Goal: Task Accomplishment & Management: Manage account settings

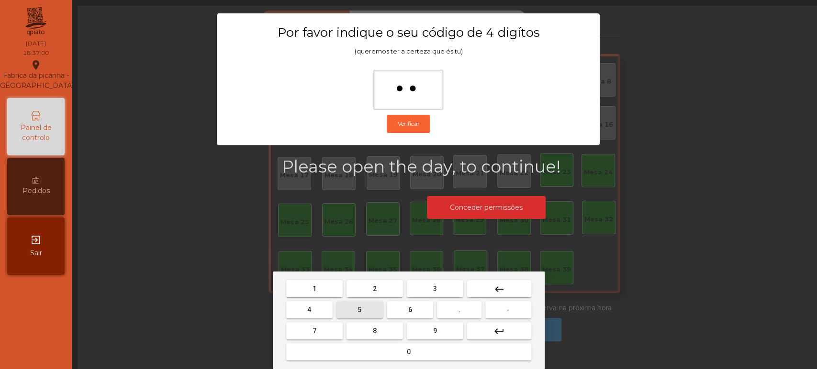
click at [357, 311] on span "5" at bounding box center [359, 310] width 4 height 8
click at [374, 354] on button "0" at bounding box center [408, 352] width 245 height 17
type input "****"
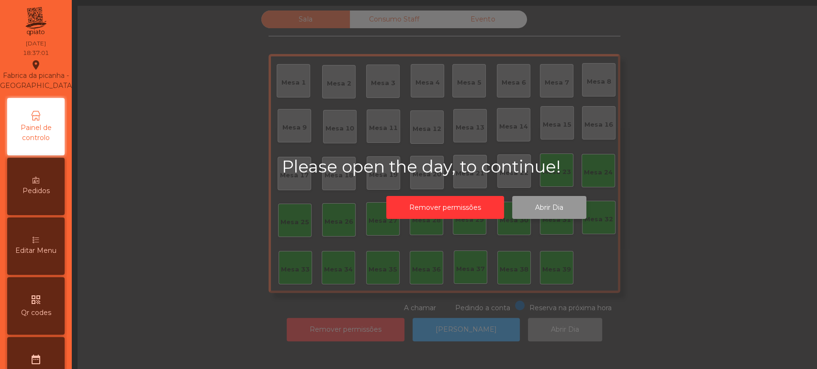
click at [538, 211] on button "Abrir Dia" at bounding box center [549, 207] width 74 height 23
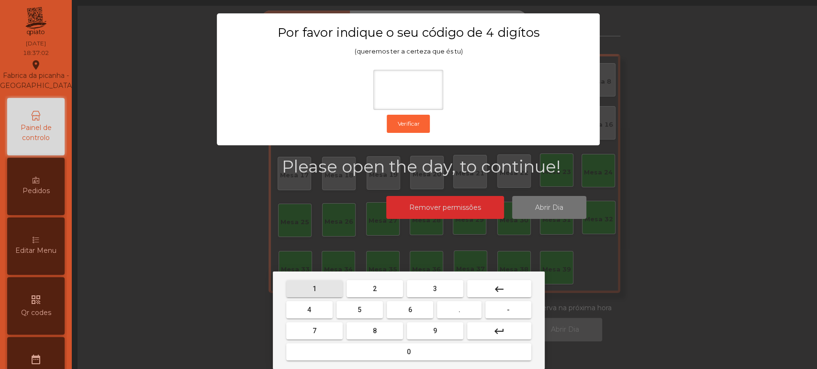
click at [325, 294] on button "1" at bounding box center [314, 288] width 56 height 17
click at [429, 276] on div "1 2 3 keyboard_backspace 4 5 6 . - 7 8 9 keyboard_return 0" at bounding box center [409, 321] width 272 height 98
click at [356, 310] on button "5" at bounding box center [359, 309] width 46 height 17
click at [350, 348] on button "0" at bounding box center [408, 352] width 245 height 17
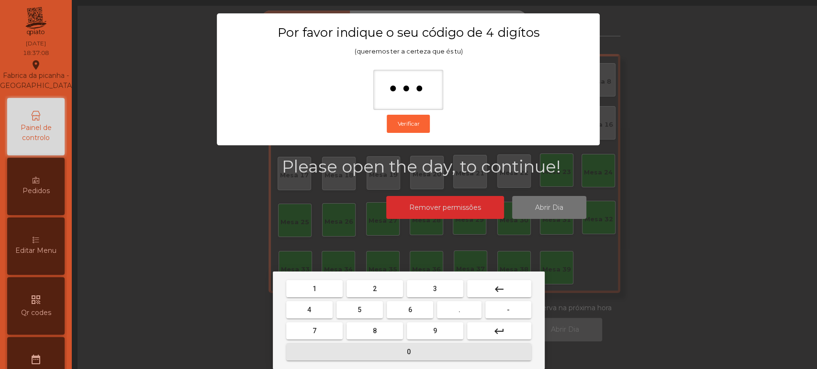
click at [386, 360] on button "0" at bounding box center [408, 352] width 245 height 17
type input "****"
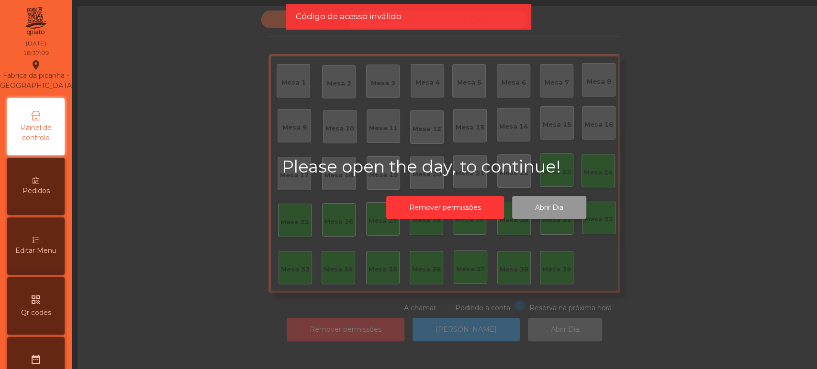
click at [565, 213] on button "Abrir Dia" at bounding box center [549, 207] width 74 height 23
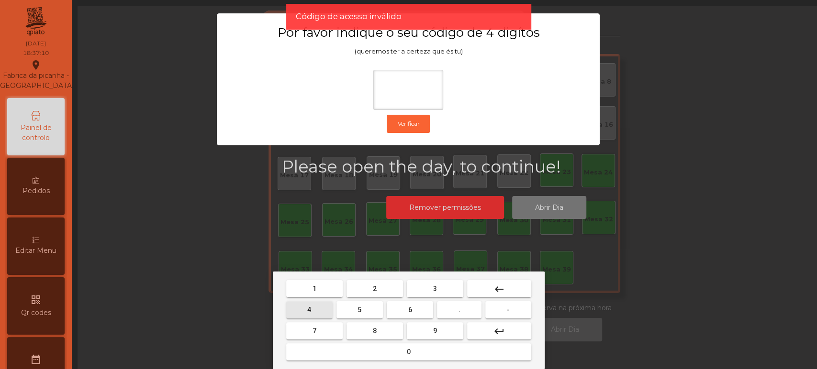
click at [327, 302] on button "4" at bounding box center [309, 309] width 46 height 17
type input "*"
click at [490, 283] on button "keyboard_backspace" at bounding box center [499, 288] width 64 height 17
click at [327, 294] on button "1" at bounding box center [314, 288] width 56 height 17
click at [435, 289] on span "3" at bounding box center [435, 289] width 4 height 8
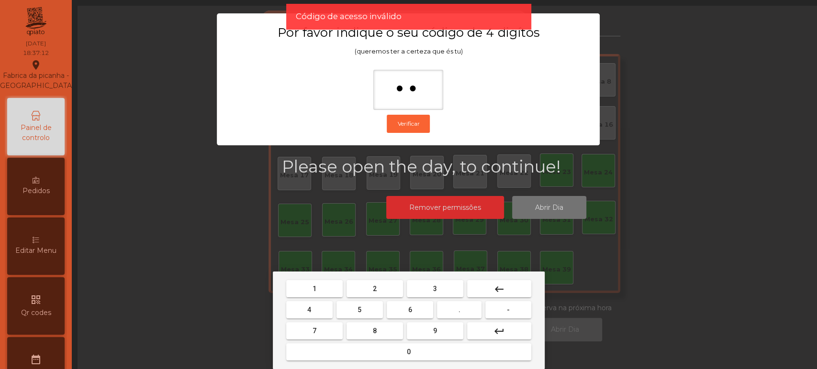
click at [369, 308] on button "5" at bounding box center [359, 309] width 46 height 17
click at [379, 355] on button "0" at bounding box center [408, 352] width 245 height 17
type input "****"
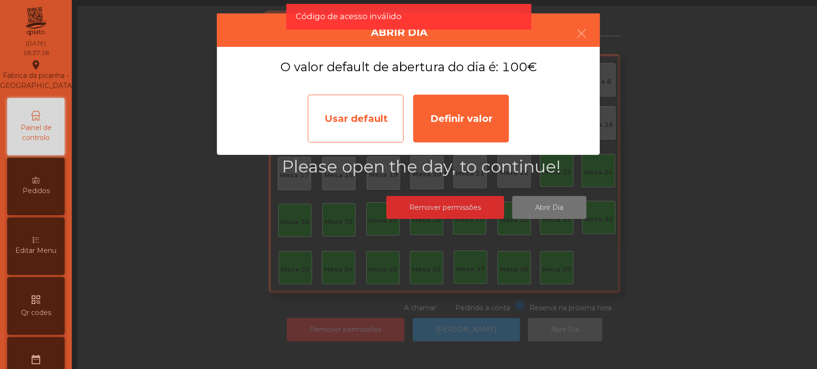
click at [355, 123] on div "Usar default" at bounding box center [356, 119] width 96 height 48
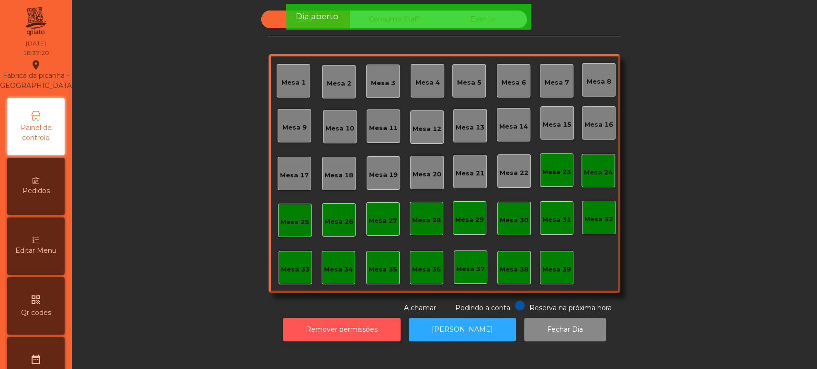
click at [371, 329] on button "Remover permissões" at bounding box center [342, 329] width 118 height 23
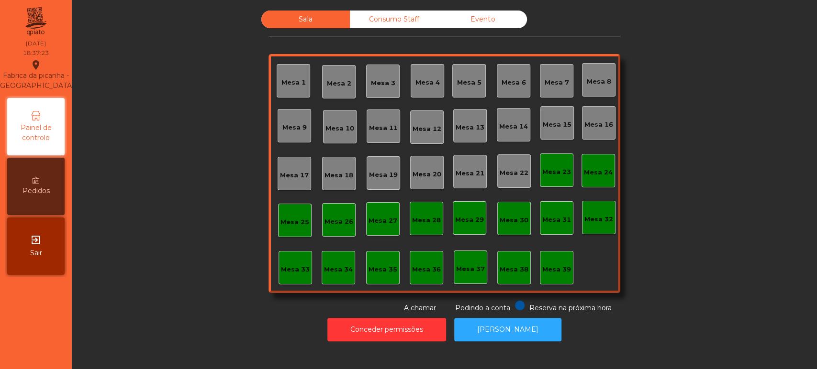
click at [656, 232] on div "Sala Consumo Staff Evento Mesa 1 [GEOGRAPHIC_DATA] 3 Mesa 4 Mesa 5 Mesa 6 [GEOG…" at bounding box center [444, 162] width 719 height 303
click at [689, 207] on div "Sala Consumo Staff Evento Mesa 1 [GEOGRAPHIC_DATA] 3 Mesa 4 Mesa 5 Mesa 6 [GEOG…" at bounding box center [444, 162] width 719 height 303
click at [325, 68] on div "Mesa 2" at bounding box center [338, 81] width 33 height 33
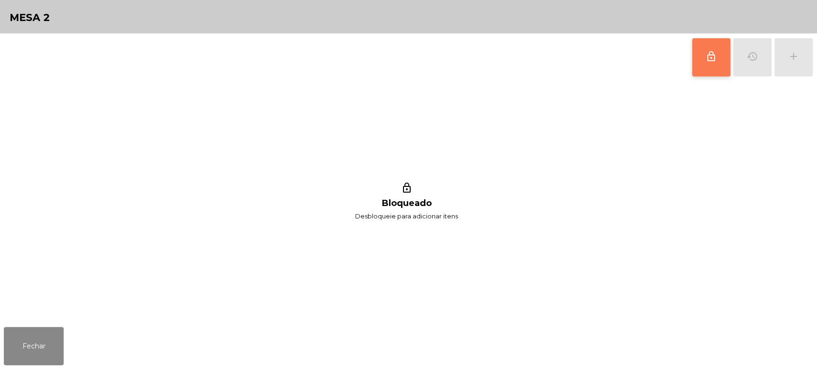
click at [711, 71] on button "lock_outline" at bounding box center [711, 57] width 38 height 38
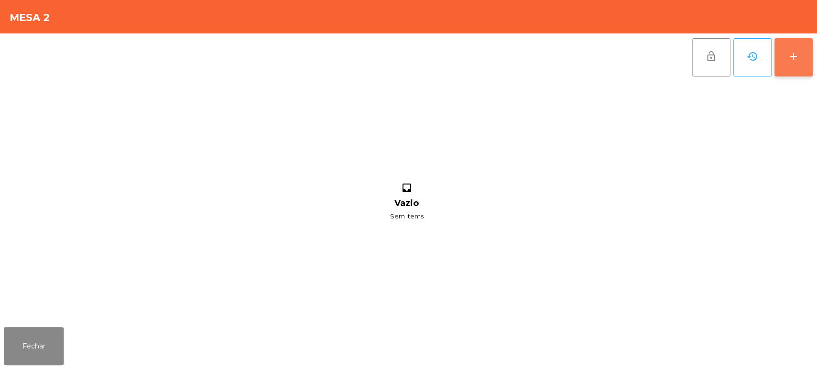
click at [792, 64] on button "add" at bounding box center [793, 57] width 38 height 38
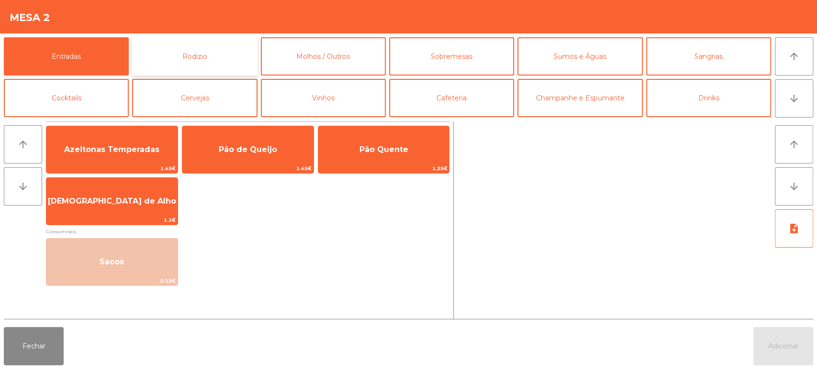
click at [179, 62] on button "Rodizio" at bounding box center [194, 56] width 125 height 38
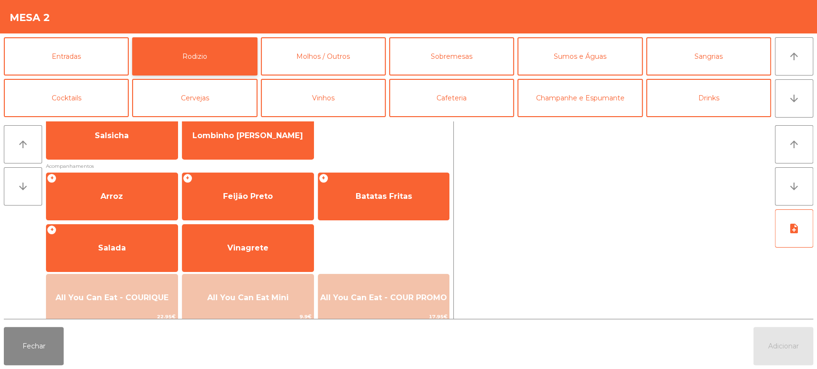
scroll to position [112, 0]
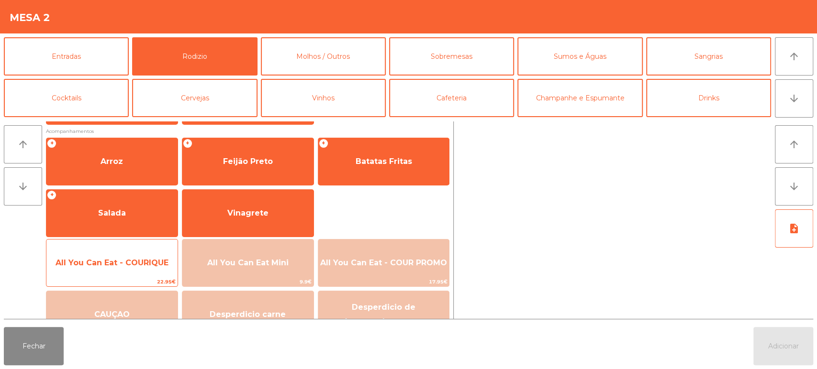
click at [130, 255] on span "All You Can Eat - COURIQUE" at bounding box center [111, 263] width 131 height 26
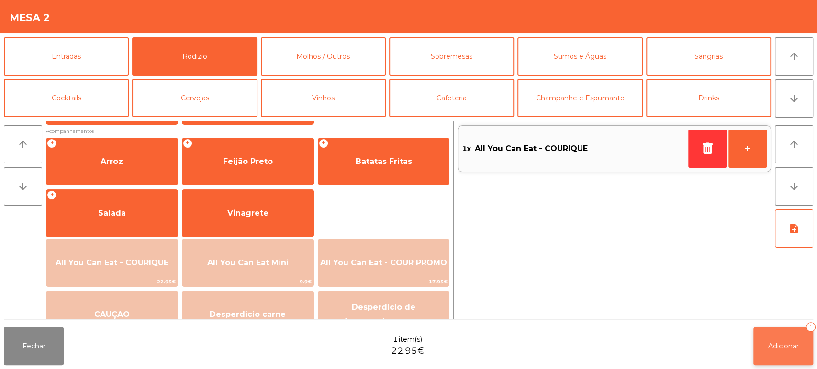
click at [794, 354] on button "Adicionar 1" at bounding box center [783, 346] width 60 height 38
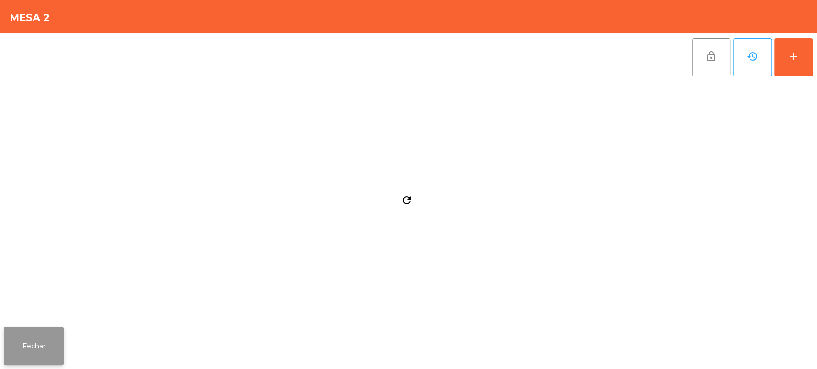
click at [41, 359] on button "Fechar" at bounding box center [34, 346] width 60 height 38
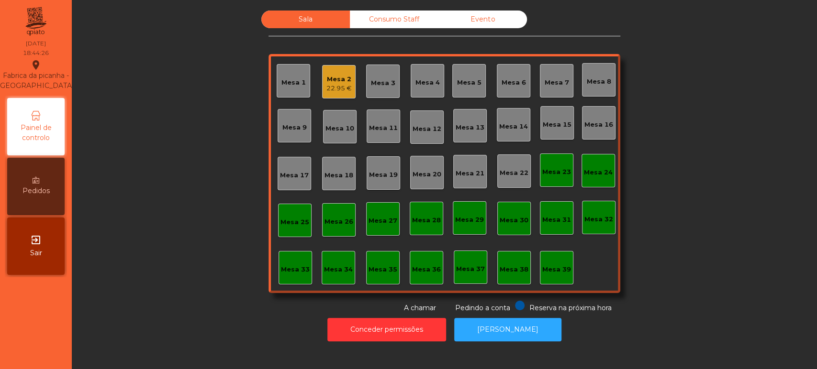
click at [344, 94] on div "Mesa 2 22.95 €" at bounding box center [338, 81] width 33 height 33
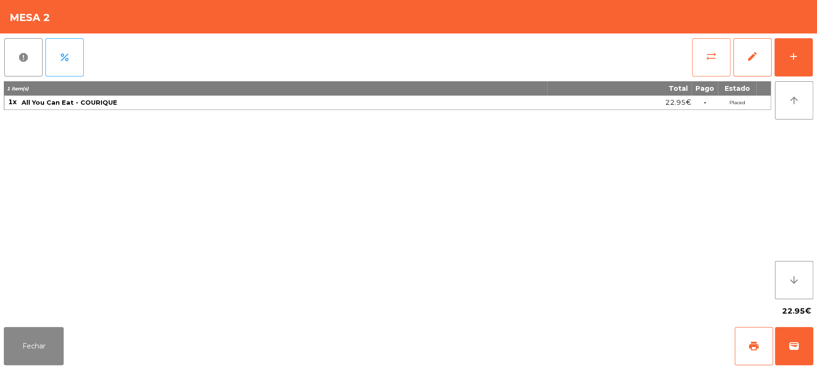
click at [699, 51] on button "sync_alt" at bounding box center [711, 57] width 38 height 38
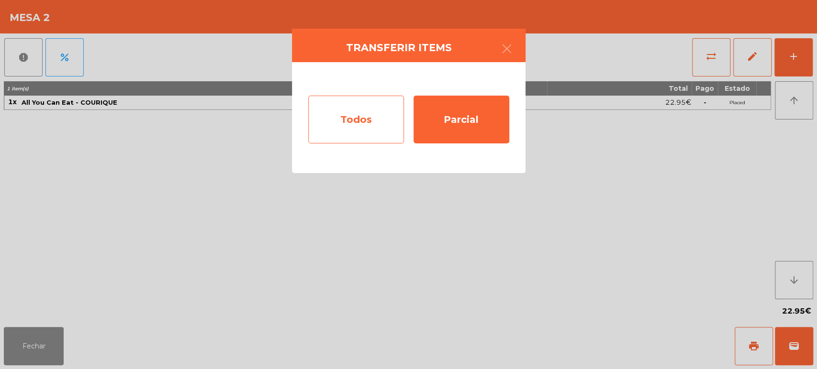
click at [402, 107] on div "Todos" at bounding box center [356, 120] width 96 height 48
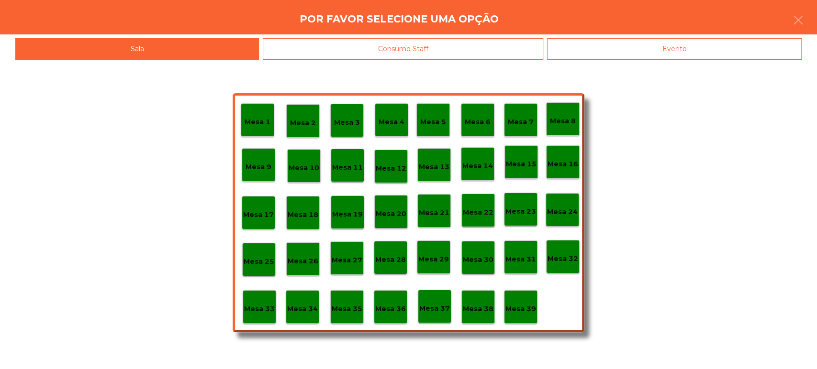
click at [440, 303] on p "Mesa 37" at bounding box center [434, 308] width 31 height 11
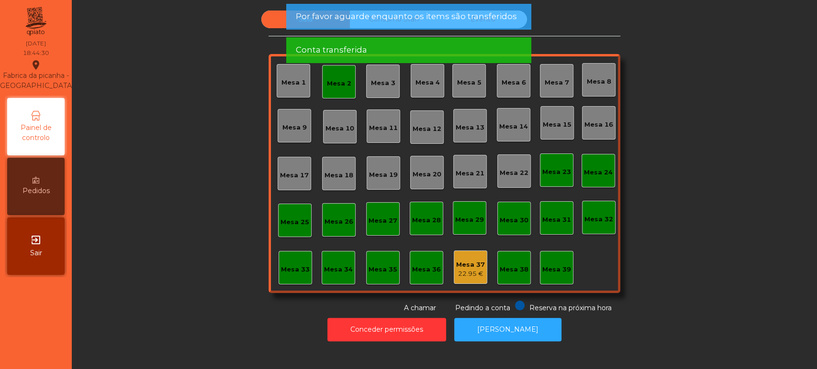
click at [327, 86] on div "Mesa 2" at bounding box center [339, 84] width 24 height 10
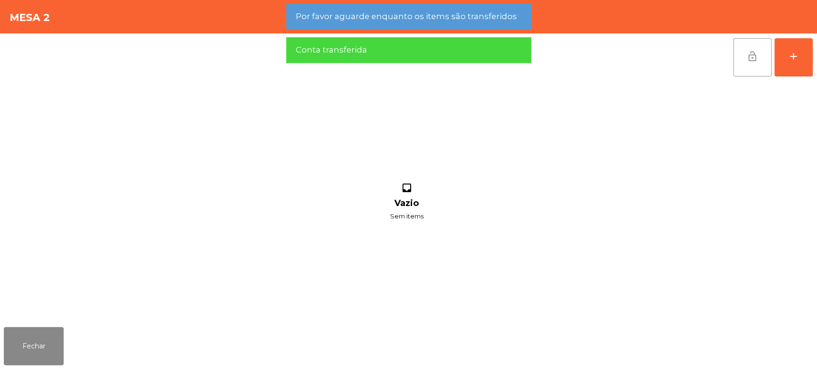
click at [752, 69] on button "lock_open" at bounding box center [752, 57] width 38 height 38
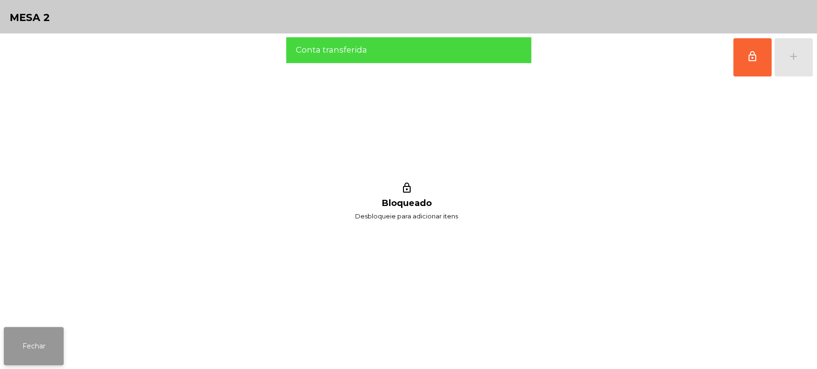
click at [33, 358] on button "Fechar" at bounding box center [34, 346] width 60 height 38
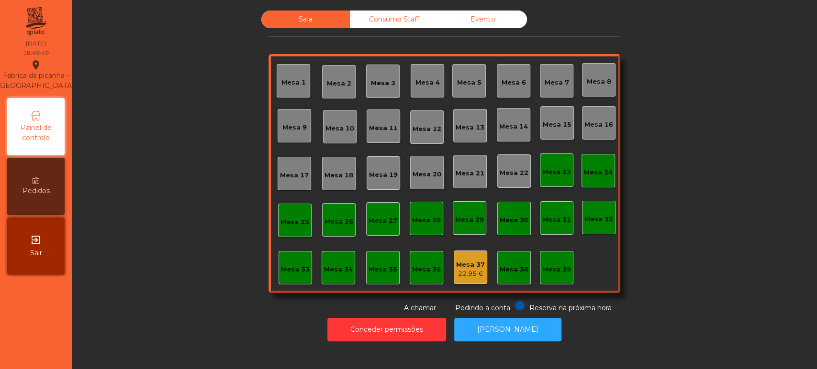
click at [157, 90] on div "Sala Consumo Staff Evento Mesa 1 [GEOGRAPHIC_DATA] 3 Mesa 4 Mesa 5 [GEOGRAPHIC_…" at bounding box center [444, 162] width 719 height 303
click at [551, 267] on div "Mesa 39" at bounding box center [556, 270] width 29 height 10
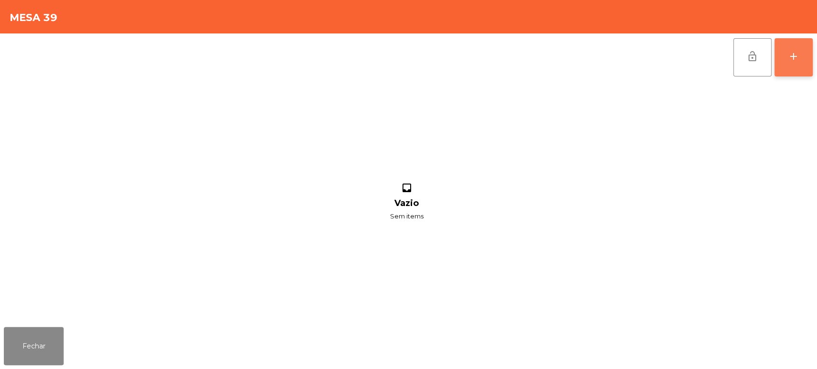
click at [795, 64] on button "add" at bounding box center [793, 57] width 38 height 38
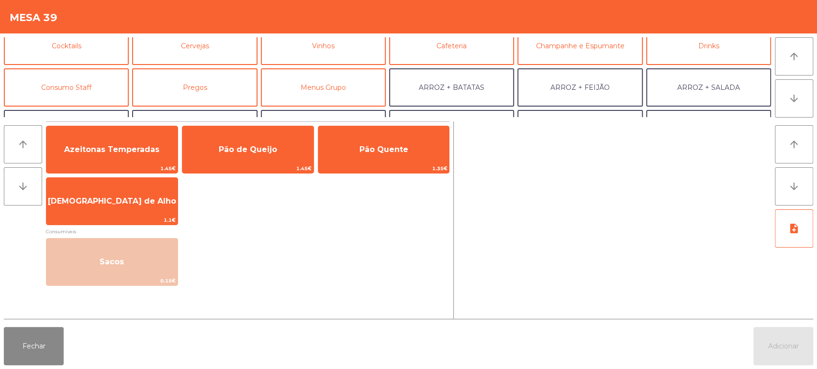
scroll to position [65, 0]
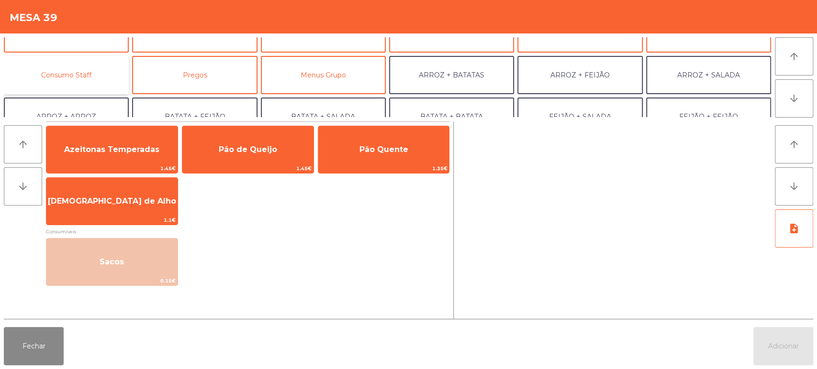
click at [79, 82] on button "Consumo Staff" at bounding box center [66, 75] width 125 height 38
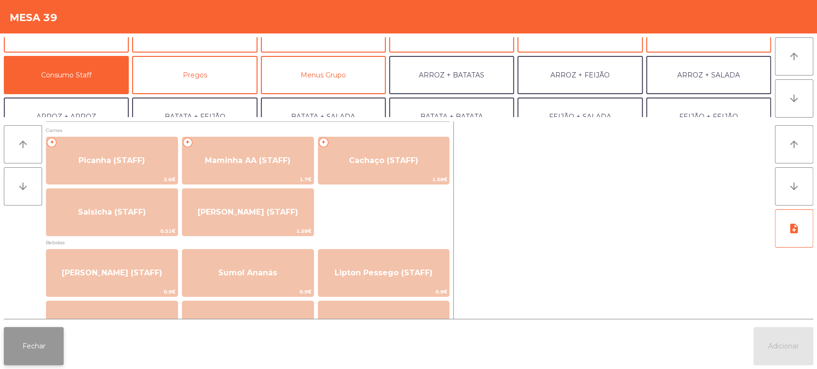
click at [16, 331] on button "Fechar" at bounding box center [34, 346] width 60 height 38
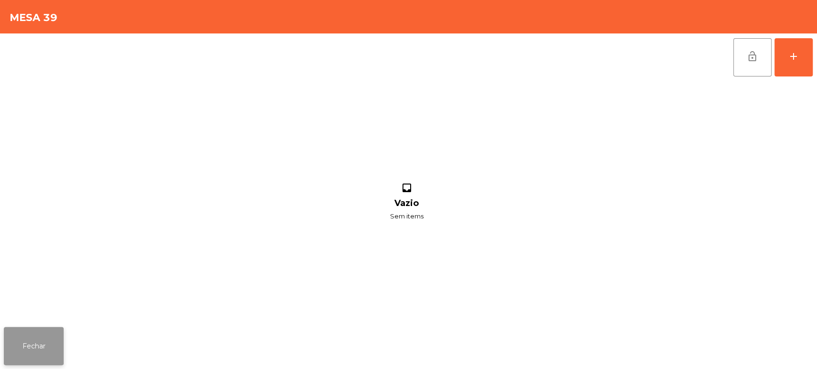
click at [28, 352] on button "Fechar" at bounding box center [34, 346] width 60 height 38
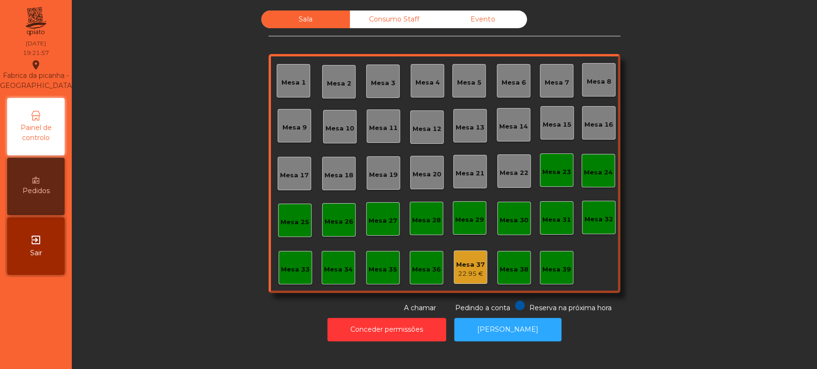
click at [471, 127] on div "Mesa 13" at bounding box center [470, 128] width 29 height 10
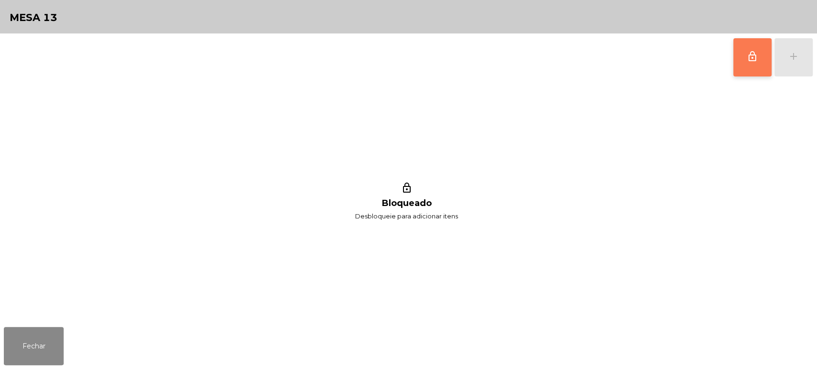
click at [764, 51] on button "lock_outline" at bounding box center [752, 57] width 38 height 38
click at [809, 47] on button "add" at bounding box center [793, 57] width 38 height 38
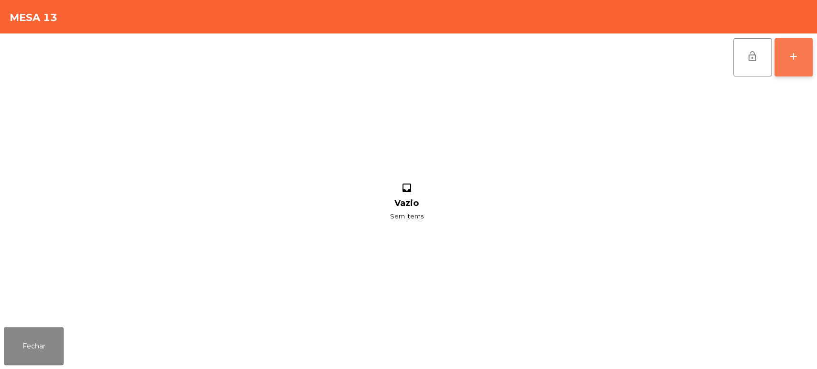
click at [797, 61] on div "add" at bounding box center [793, 56] width 11 height 11
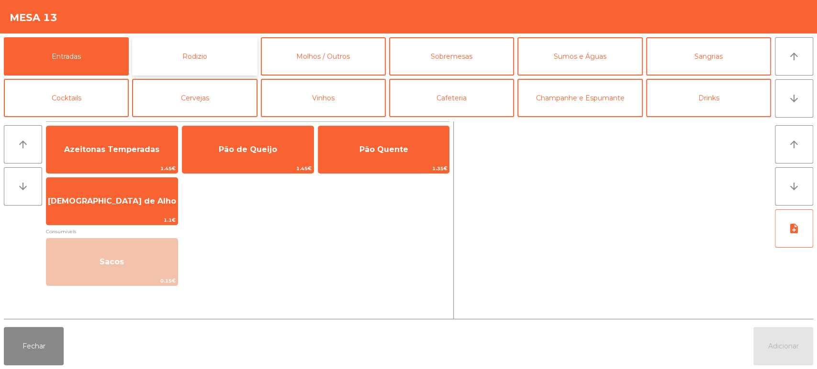
click at [233, 46] on button "Rodizio" at bounding box center [194, 56] width 125 height 38
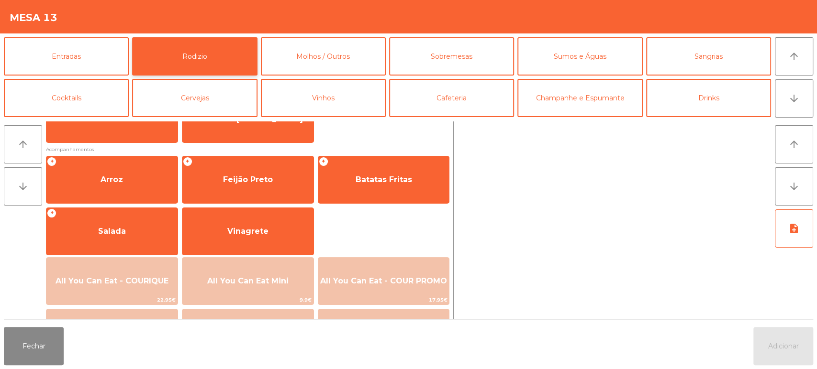
scroll to position [133, 0]
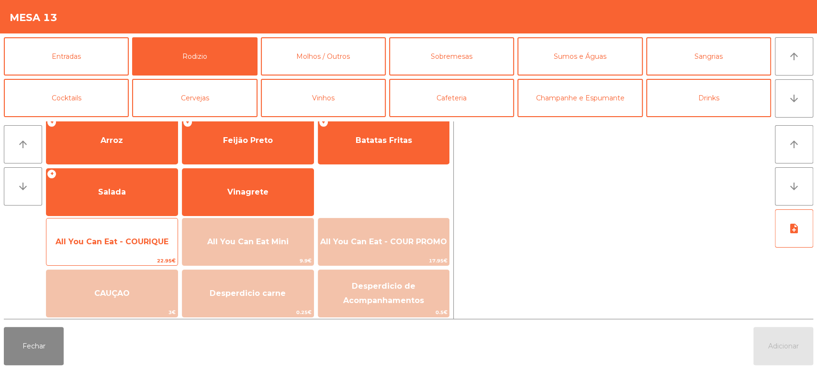
click at [138, 247] on span "All You Can Eat - COURIQUE" at bounding box center [111, 242] width 131 height 26
click at [134, 242] on span "All You Can Eat - COURIQUE" at bounding box center [112, 241] width 113 height 9
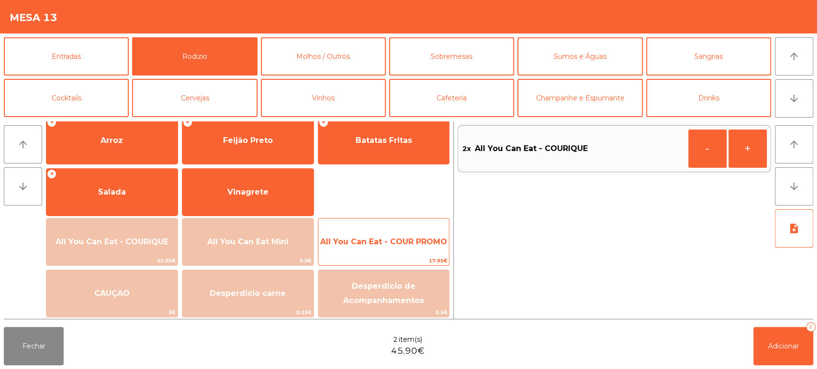
click at [432, 224] on div "All You Can Eat - COUR PROMO 17.95€" at bounding box center [384, 242] width 132 height 48
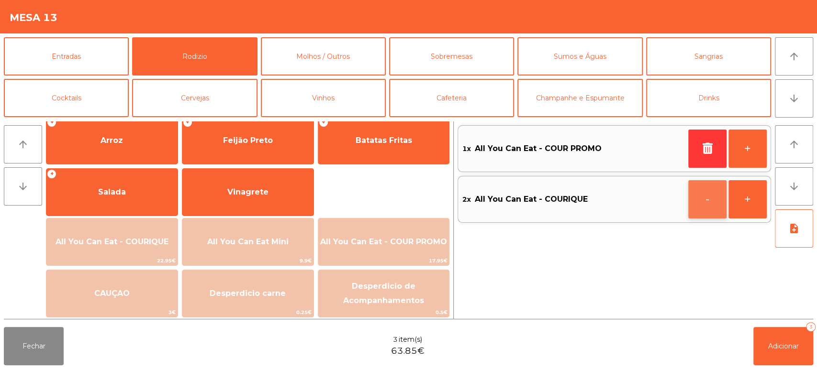
click at [704, 207] on button "-" at bounding box center [707, 199] width 38 height 38
click at [706, 210] on button "button" at bounding box center [707, 199] width 38 height 38
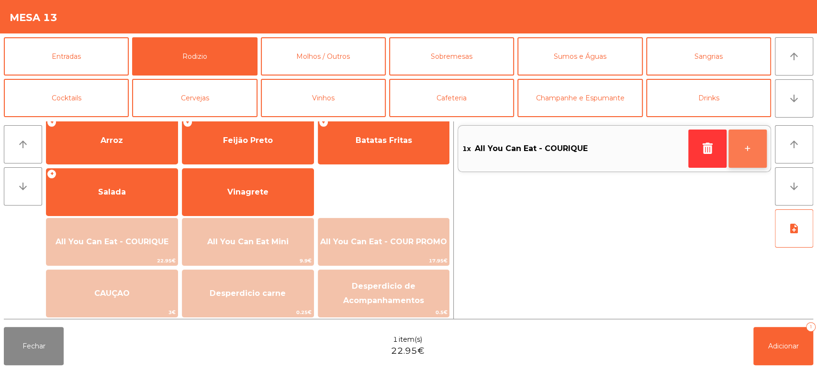
click at [747, 157] on button "+" at bounding box center [747, 149] width 38 height 38
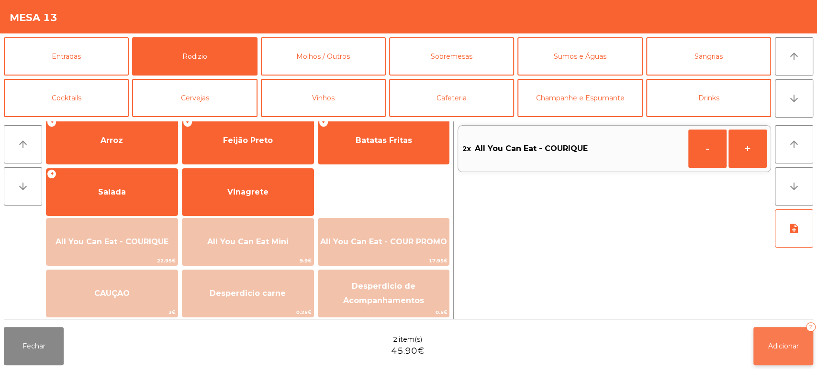
click at [771, 352] on button "Adicionar 2" at bounding box center [783, 346] width 60 height 38
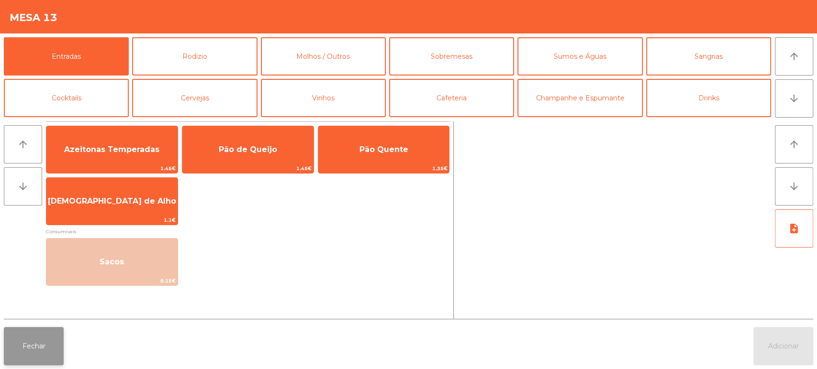
click at [31, 349] on button "Fechar" at bounding box center [34, 346] width 60 height 38
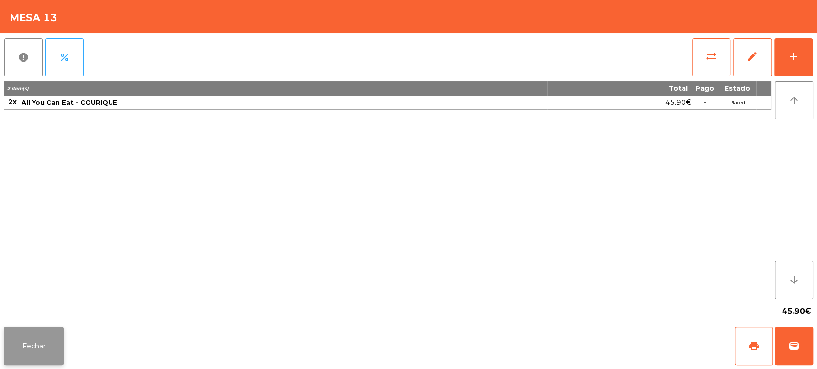
click at [49, 333] on button "Fechar" at bounding box center [34, 346] width 60 height 38
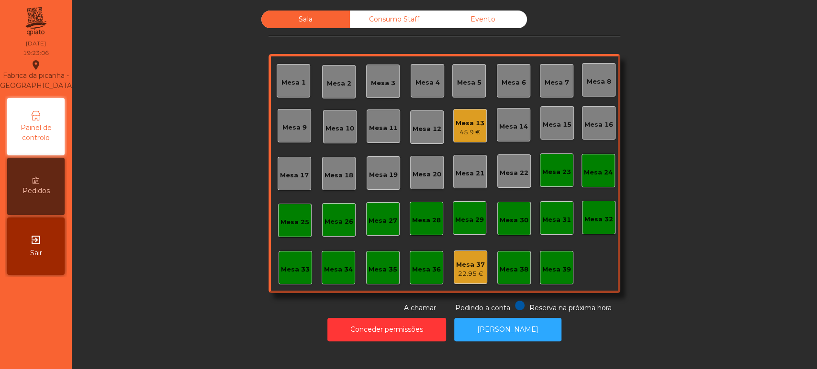
click at [560, 254] on div "Mesa 39" at bounding box center [556, 267] width 33 height 33
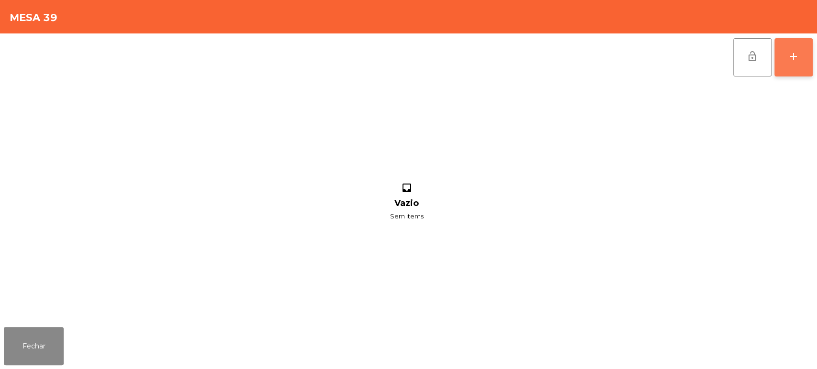
click at [791, 73] on button "add" at bounding box center [793, 57] width 38 height 38
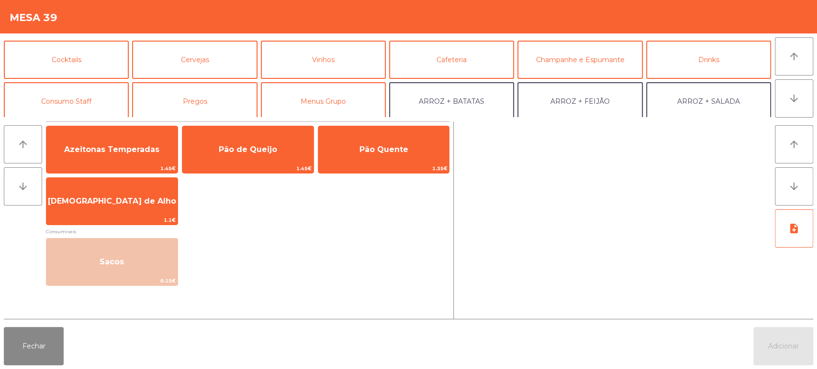
scroll to position [57, 0]
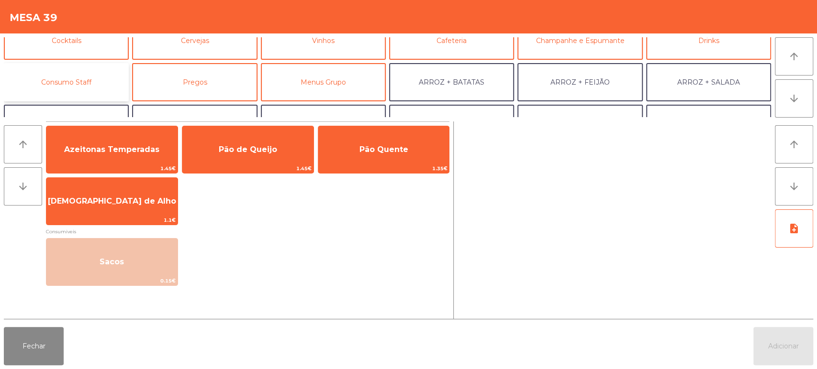
click at [80, 90] on button "Consumo Staff" at bounding box center [66, 82] width 125 height 38
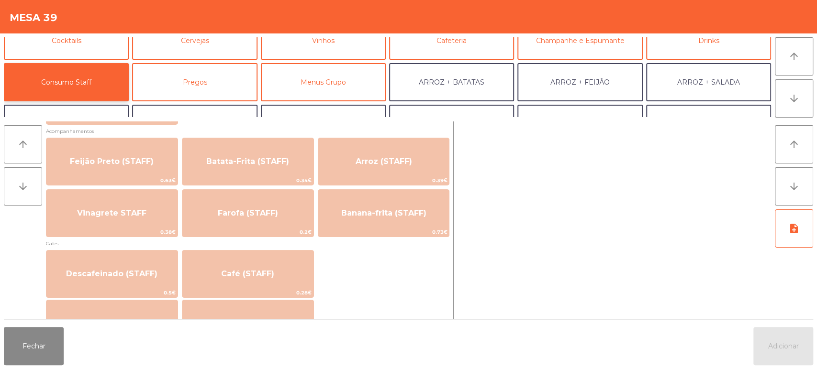
scroll to position [439, 0]
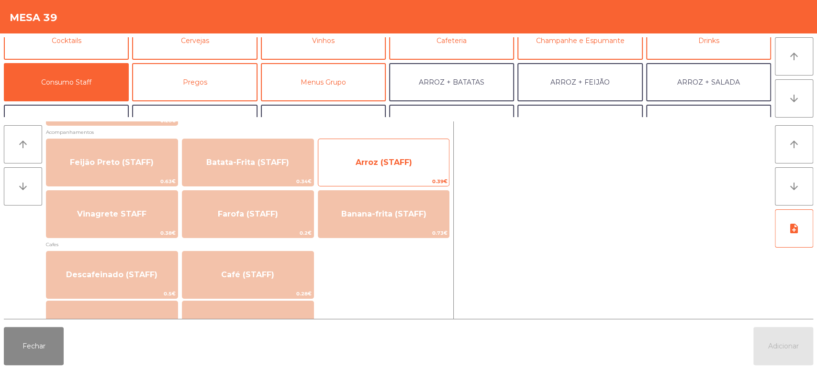
click at [381, 175] on span "Arroz (STAFF)" at bounding box center [383, 163] width 131 height 26
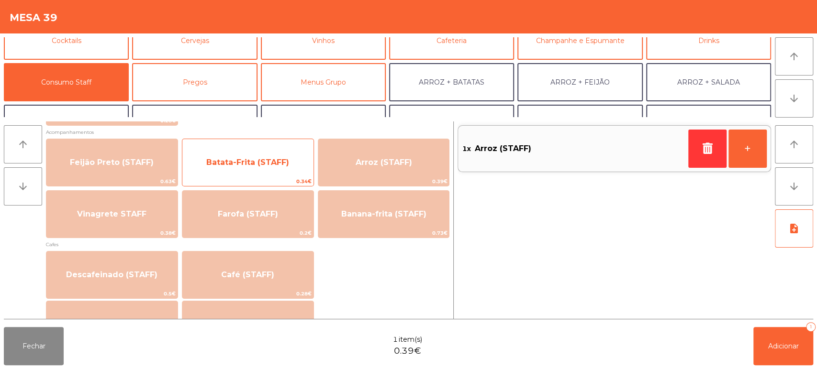
click at [269, 167] on span "Batata-Frita (STAFF)" at bounding box center [247, 163] width 131 height 26
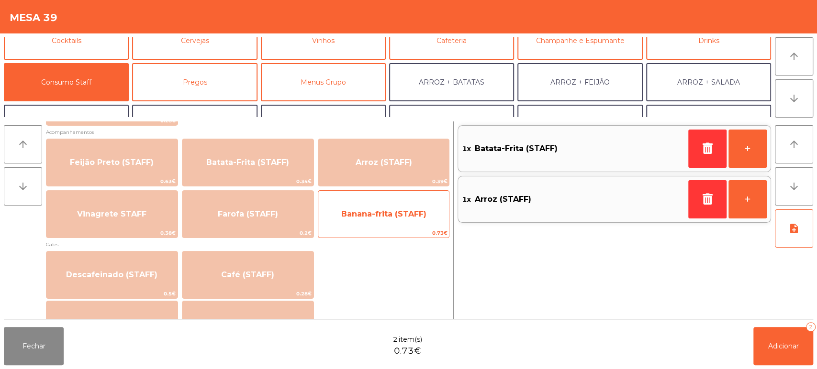
click at [400, 208] on span "Banana-frita (STAFF)" at bounding box center [383, 214] width 131 height 26
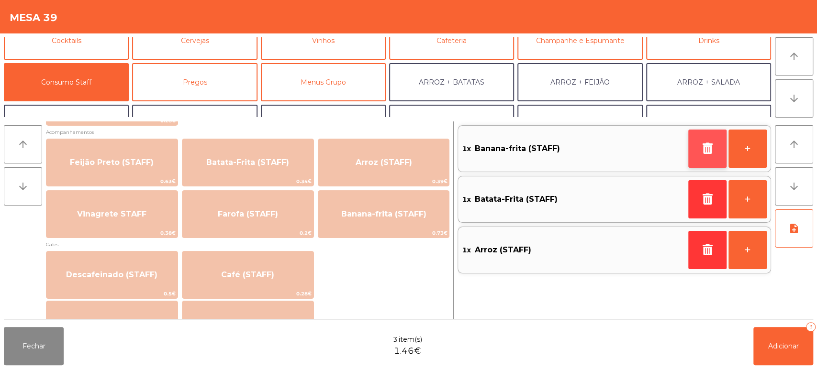
click at [705, 150] on icon "button" at bounding box center [707, 148] width 14 height 11
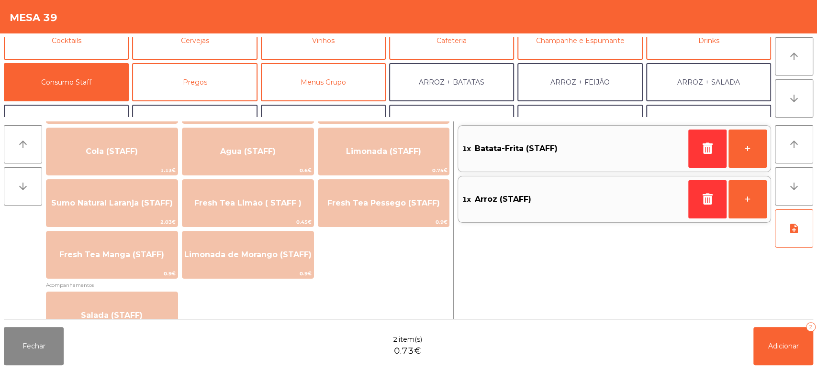
scroll to position [0, 0]
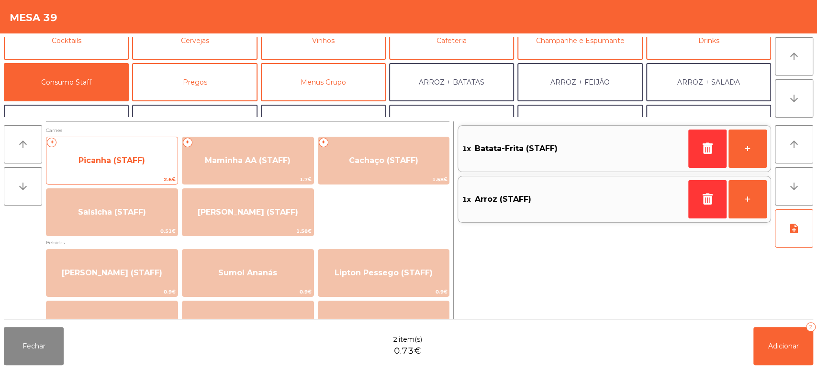
click at [134, 166] on span "Picanha (STAFF)" at bounding box center [111, 161] width 131 height 26
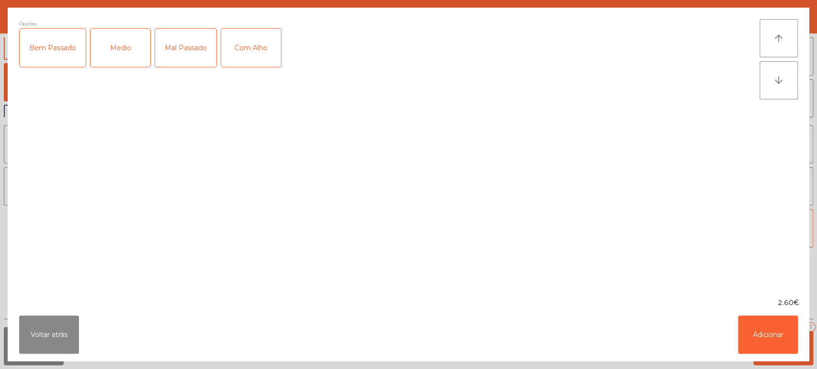
click at [119, 64] on div "Medio" at bounding box center [120, 48] width 60 height 38
click at [770, 330] on button "Adicionar" at bounding box center [768, 335] width 60 height 38
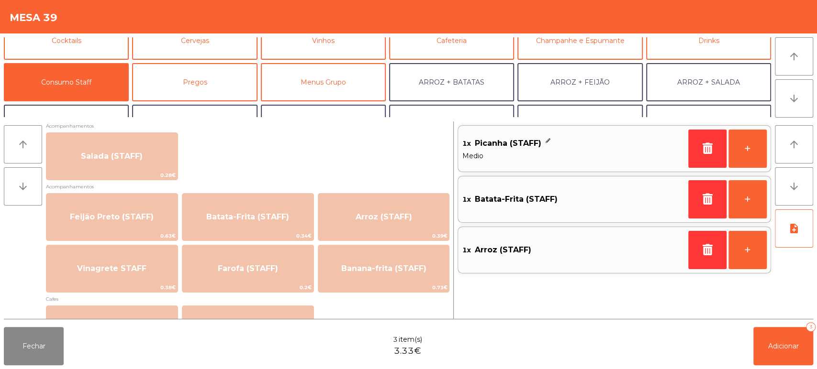
scroll to position [401, 0]
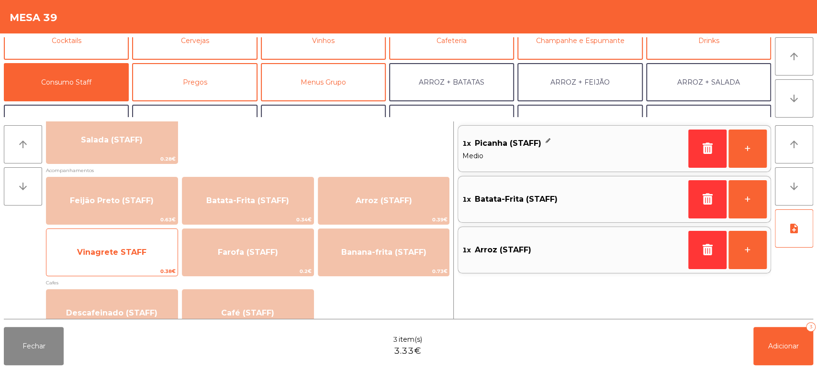
click at [120, 257] on span "Vinagrete STAFF" at bounding box center [111, 253] width 131 height 26
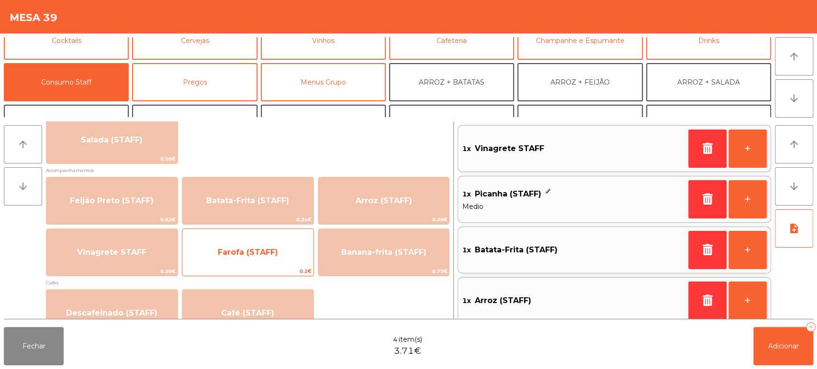
click at [264, 264] on span "Farofa (STAFF)" at bounding box center [247, 253] width 131 height 26
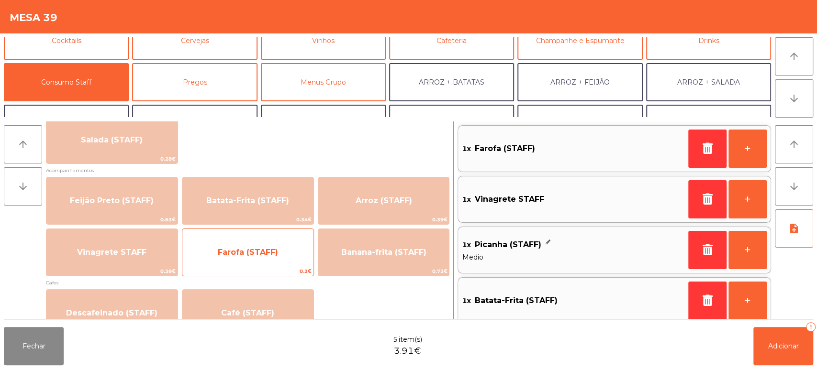
scroll to position [2, 0]
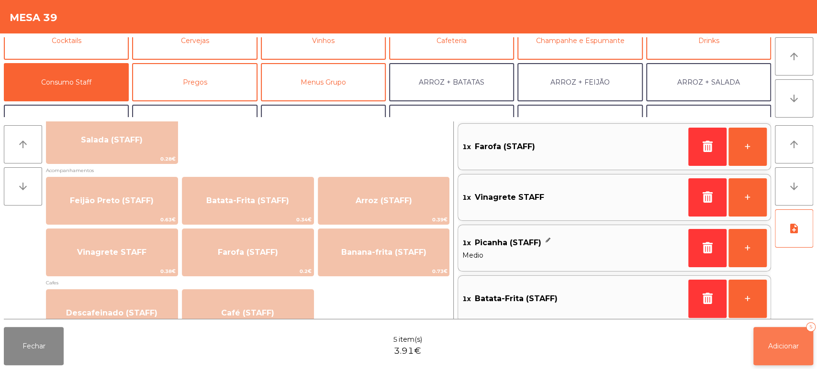
click at [777, 345] on span "Adicionar" at bounding box center [783, 346] width 31 height 9
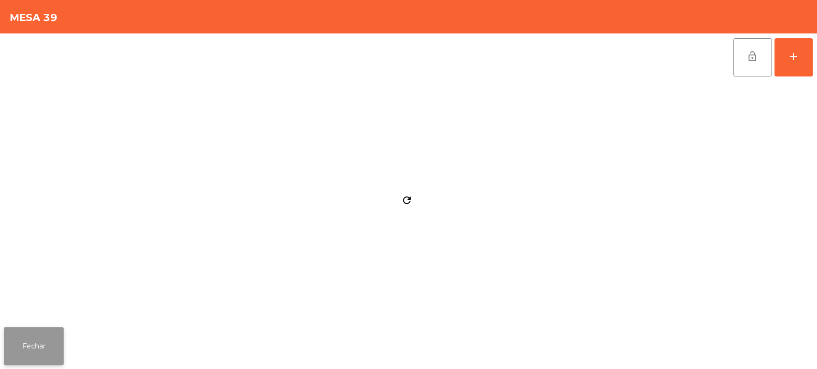
click at [55, 341] on button "Fechar" at bounding box center [34, 346] width 60 height 38
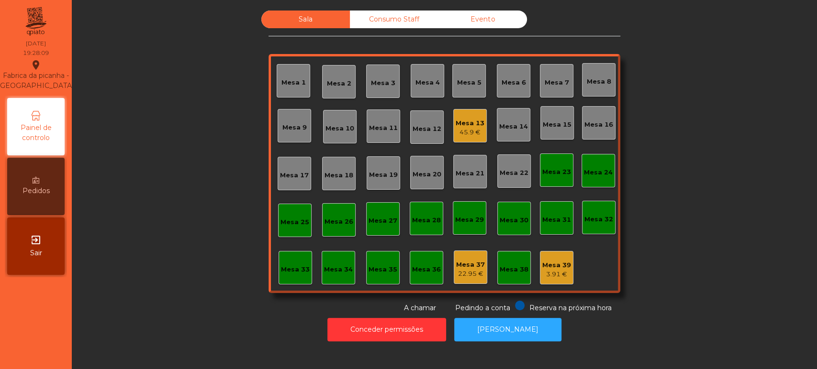
click at [565, 283] on div "Mesa 39 3.91 €" at bounding box center [556, 267] width 33 height 33
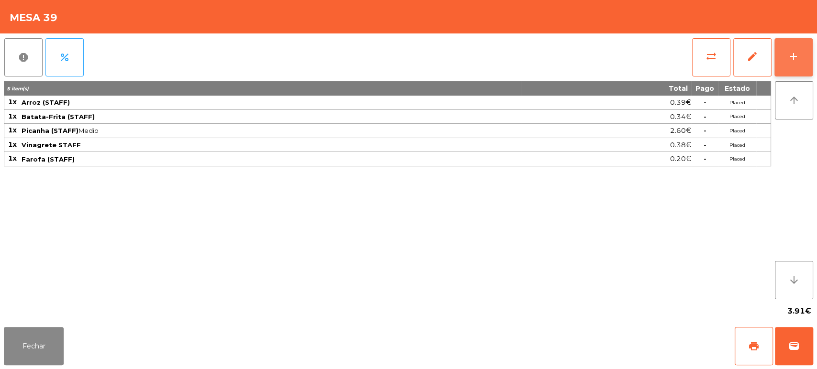
click at [799, 52] on button "add" at bounding box center [793, 57] width 38 height 38
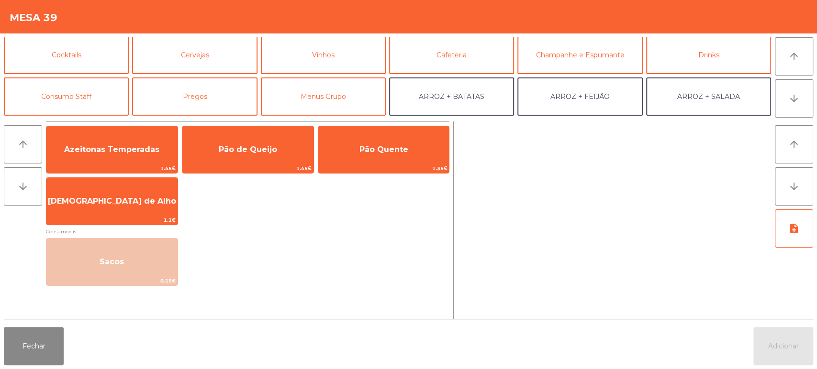
scroll to position [48, 0]
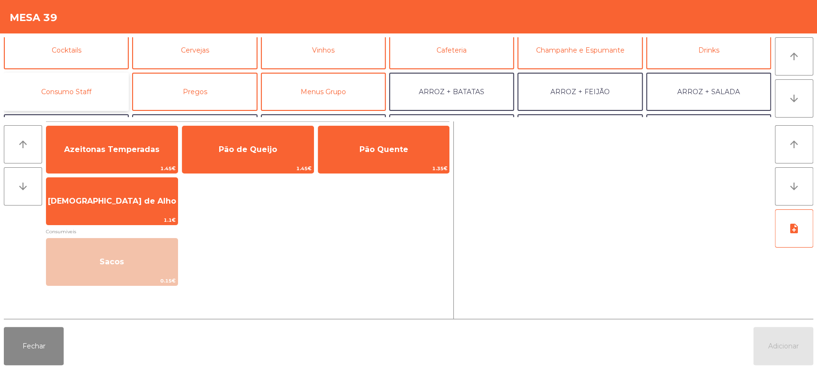
click at [73, 100] on button "Consumo Staff" at bounding box center [66, 92] width 125 height 38
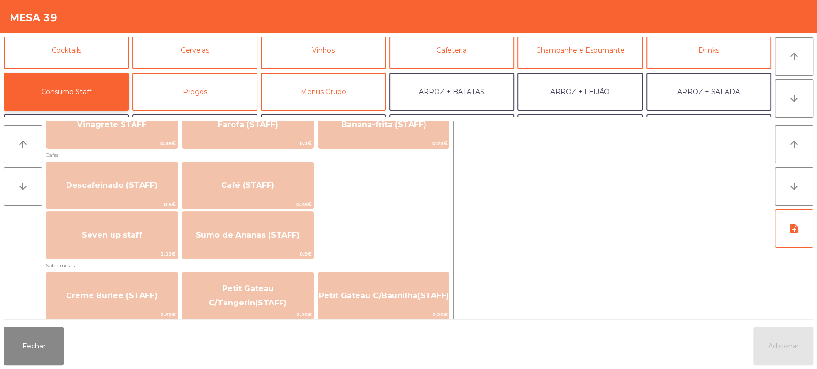
scroll to position [541, 0]
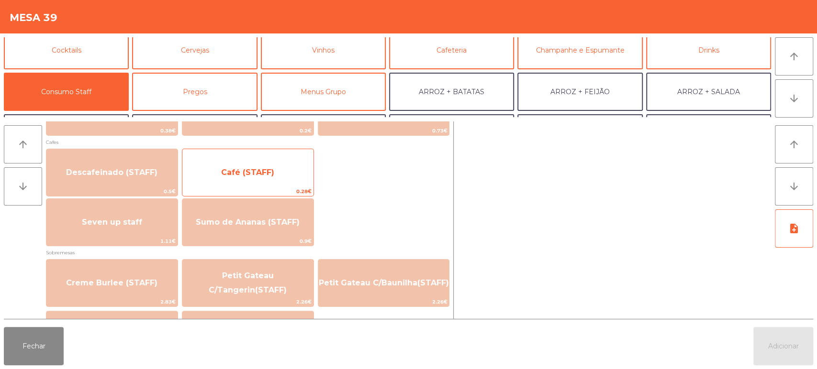
click at [283, 182] on span "Café (STAFF)" at bounding box center [247, 173] width 131 height 26
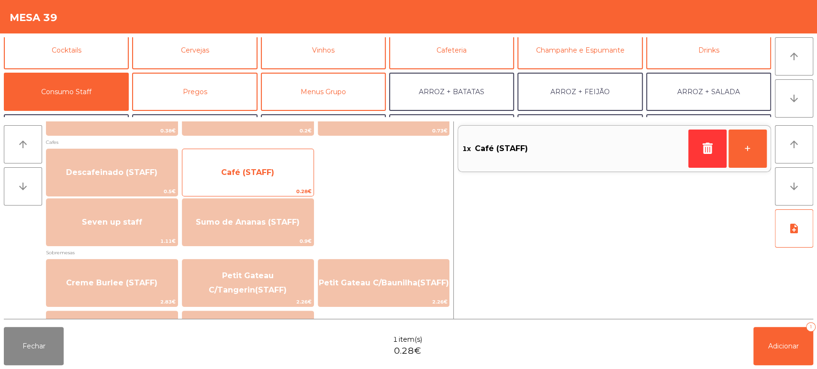
click at [279, 182] on span "Café (STAFF)" at bounding box center [247, 173] width 131 height 26
click at [281, 183] on span "Café (STAFF)" at bounding box center [247, 173] width 131 height 26
click at [282, 179] on span "Café (STAFF)" at bounding box center [247, 173] width 131 height 26
click at [283, 180] on span "Café (STAFF)" at bounding box center [247, 173] width 131 height 26
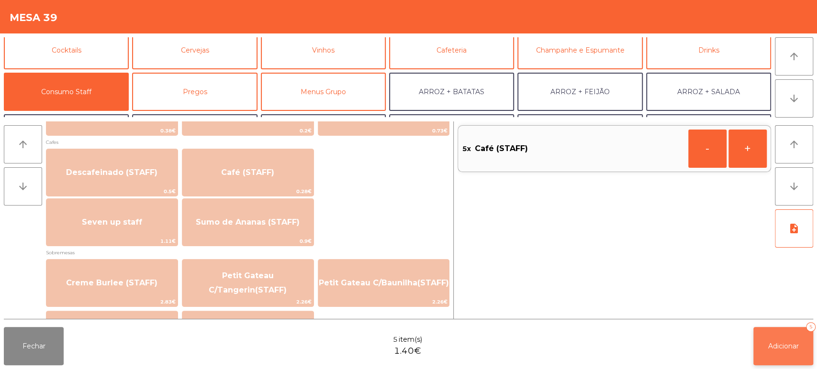
click at [772, 338] on button "Adicionar 5" at bounding box center [783, 346] width 60 height 38
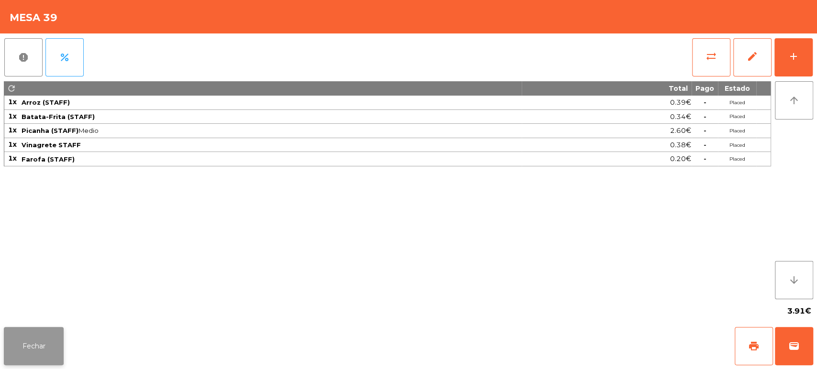
click at [42, 364] on button "Fechar" at bounding box center [34, 346] width 60 height 38
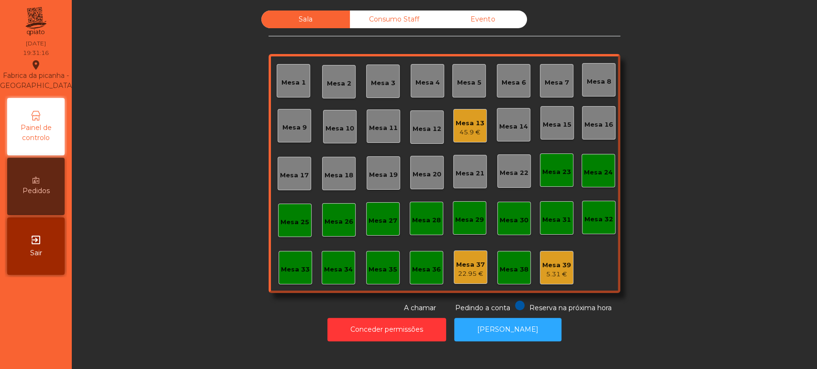
click at [461, 123] on div "Mesa 13" at bounding box center [470, 124] width 29 height 10
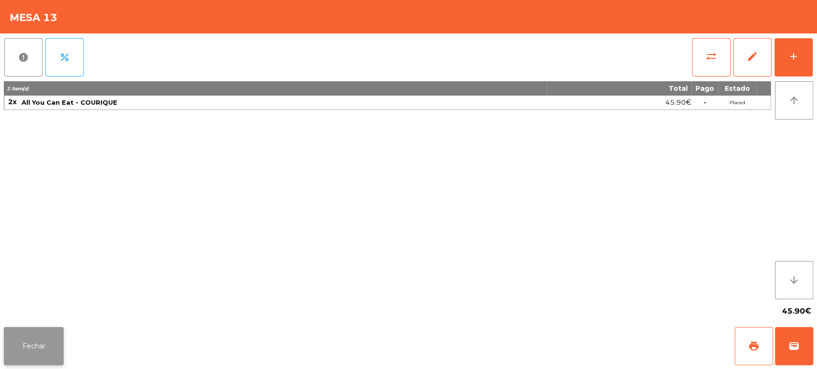
click at [52, 331] on button "Fechar" at bounding box center [34, 346] width 60 height 38
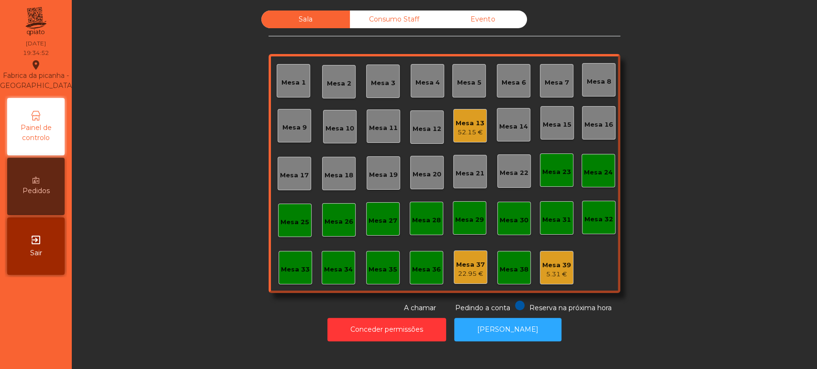
click at [467, 117] on div "Mesa 13 52.15 €" at bounding box center [470, 126] width 29 height 22
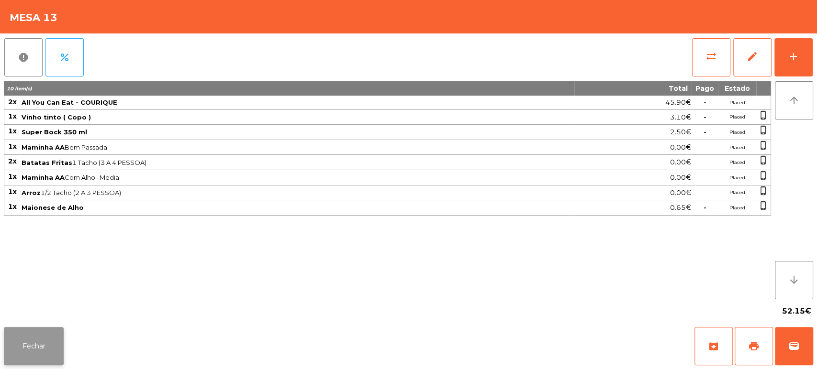
click at [33, 335] on button "Fechar" at bounding box center [34, 346] width 60 height 38
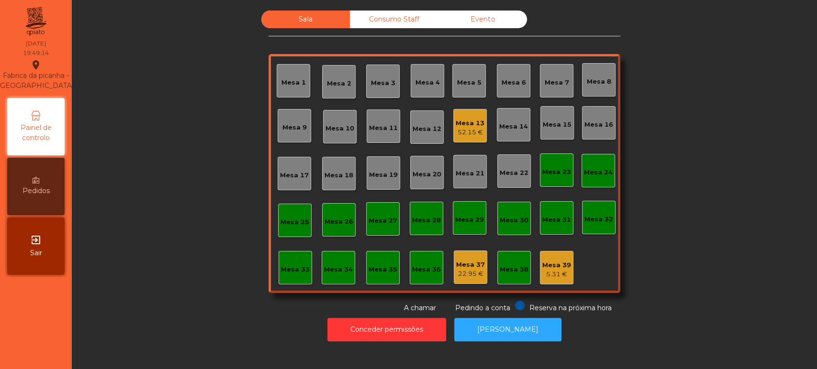
click at [509, 174] on div "Mesa 22" at bounding box center [514, 173] width 29 height 10
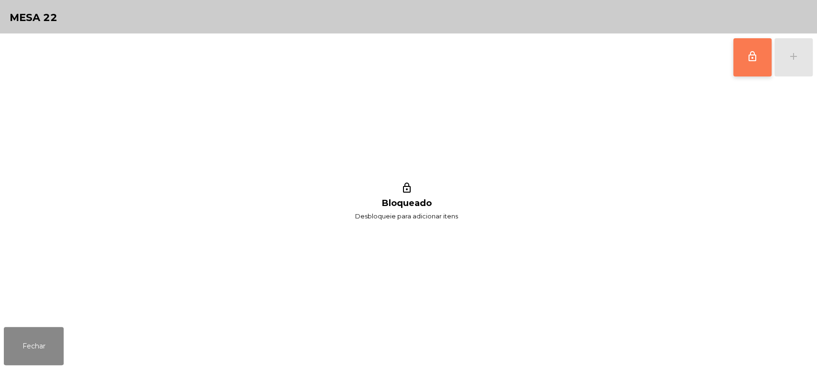
click at [747, 44] on button "lock_outline" at bounding box center [752, 57] width 38 height 38
click at [784, 55] on button "add" at bounding box center [793, 57] width 38 height 38
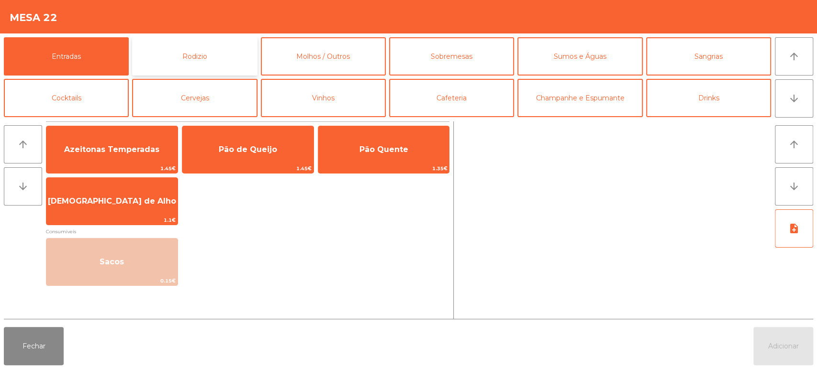
click at [236, 45] on button "Rodizio" at bounding box center [194, 56] width 125 height 38
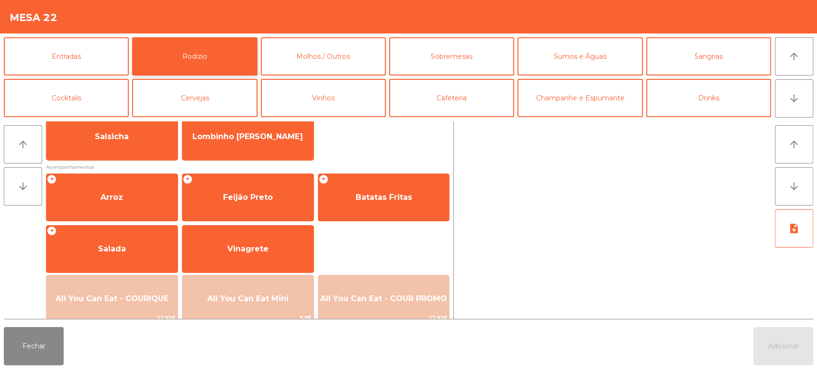
scroll to position [87, 0]
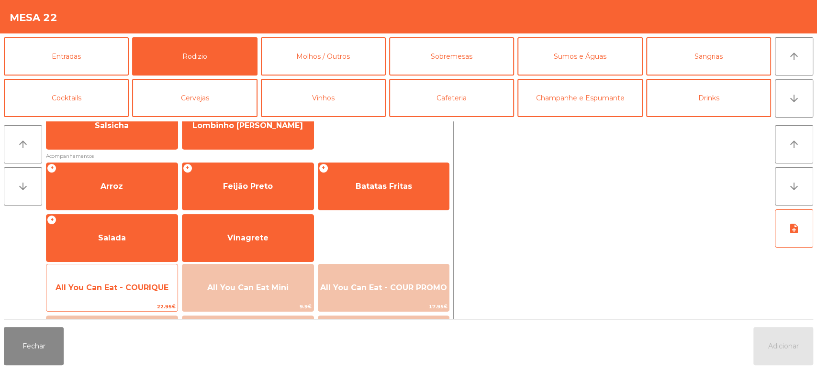
click at [150, 280] on span "All You Can Eat - COURIQUE" at bounding box center [111, 288] width 131 height 26
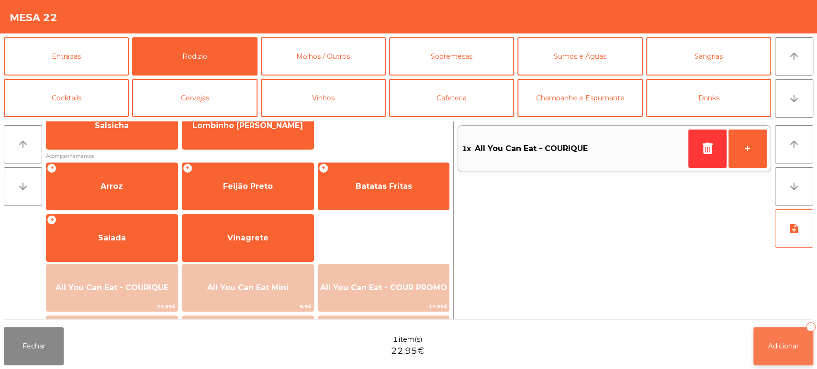
click at [786, 337] on button "Adicionar 1" at bounding box center [783, 346] width 60 height 38
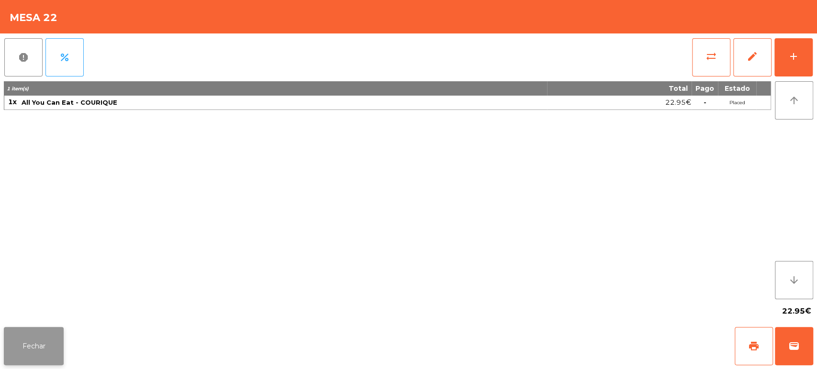
click at [51, 331] on button "Fechar" at bounding box center [34, 346] width 60 height 38
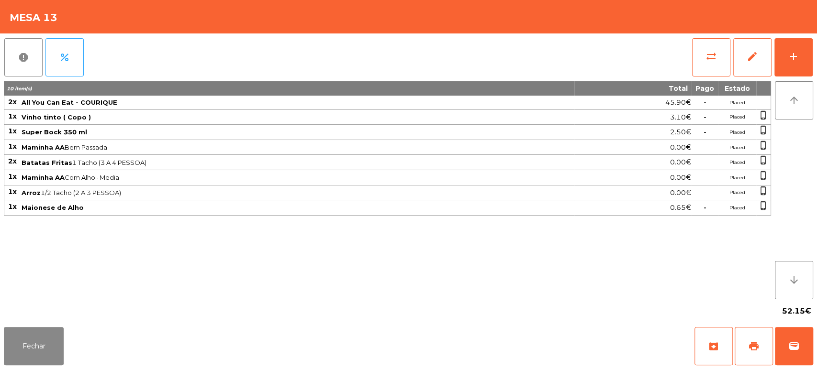
click at [816, 50] on div "report percent sync_alt edit add 10 item(s) Total Pago Estado 2x All You Can Ea…" at bounding box center [408, 178] width 817 height 290
click at [781, 52] on button "add" at bounding box center [793, 57] width 38 height 38
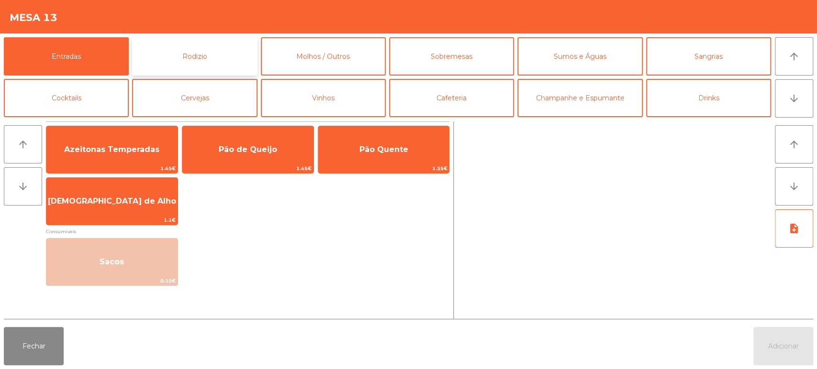
click at [219, 69] on button "Rodizio" at bounding box center [194, 56] width 125 height 38
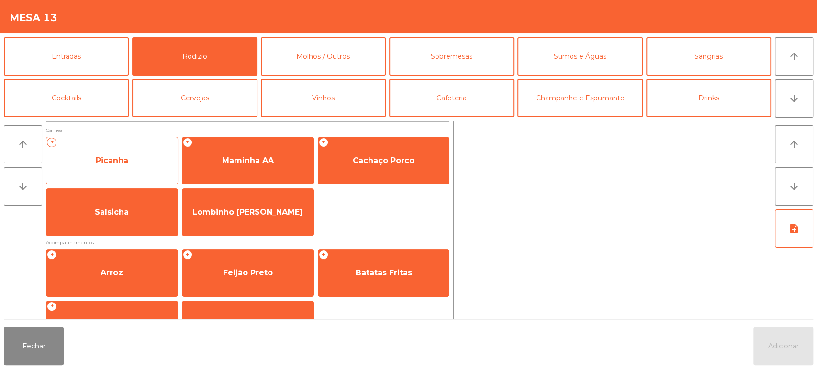
click at [132, 158] on span "Picanha" at bounding box center [111, 161] width 131 height 26
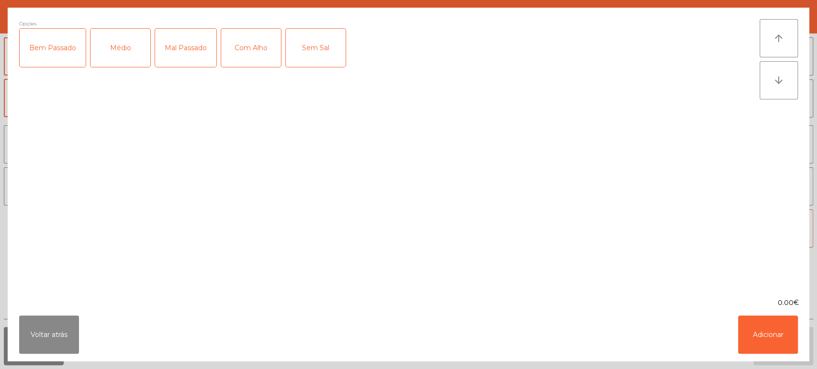
click at [134, 38] on div "Médio" at bounding box center [120, 48] width 60 height 38
click at [68, 324] on button "Voltar atrás" at bounding box center [49, 335] width 60 height 38
click at [45, 345] on button "Fechar" at bounding box center [34, 346] width 60 height 38
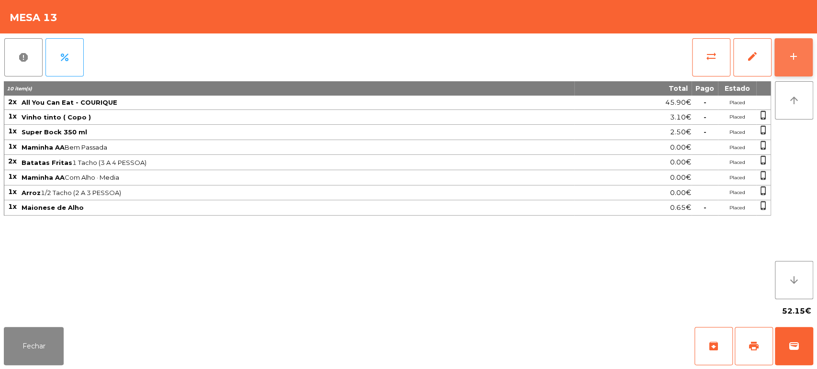
click at [794, 57] on div "add" at bounding box center [793, 56] width 11 height 11
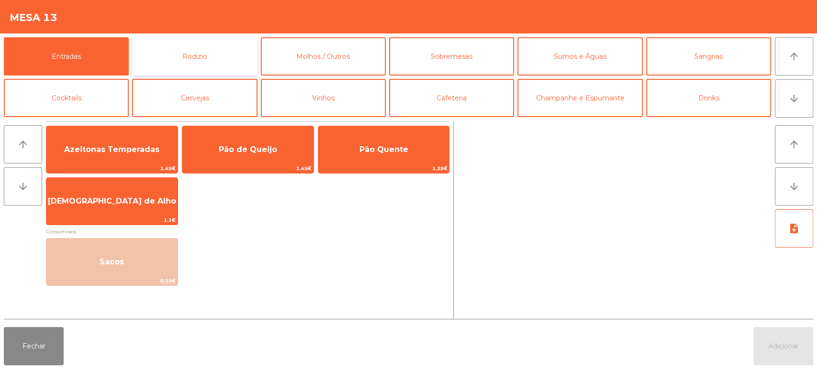
click at [209, 55] on button "Rodizio" at bounding box center [194, 56] width 125 height 38
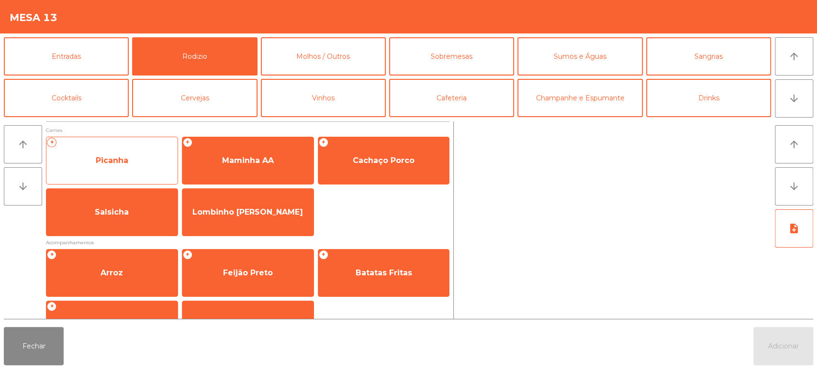
click at [150, 161] on span "Picanha" at bounding box center [111, 161] width 131 height 26
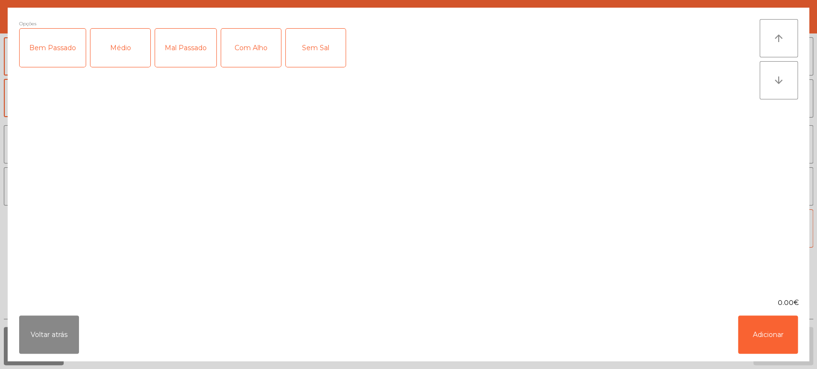
click at [136, 65] on div "Médio" at bounding box center [120, 48] width 60 height 38
click at [54, 321] on button "Voltar atrás" at bounding box center [49, 335] width 60 height 38
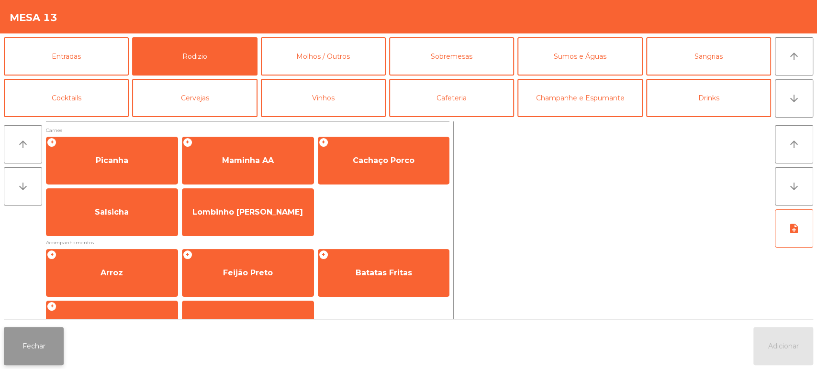
click at [38, 348] on button "Fechar" at bounding box center [34, 346] width 60 height 38
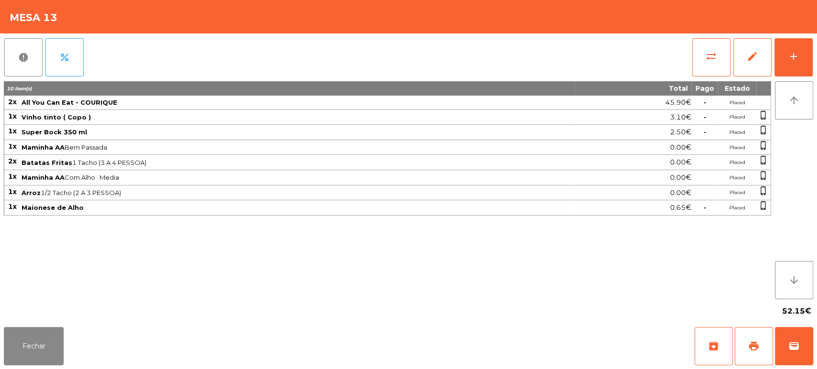
click at [247, 162] on span "Batatas Fritas 1 Tacho (3 A 4 PESSOA)" at bounding box center [298, 163] width 552 height 8
click at [793, 58] on div "add" at bounding box center [793, 56] width 11 height 11
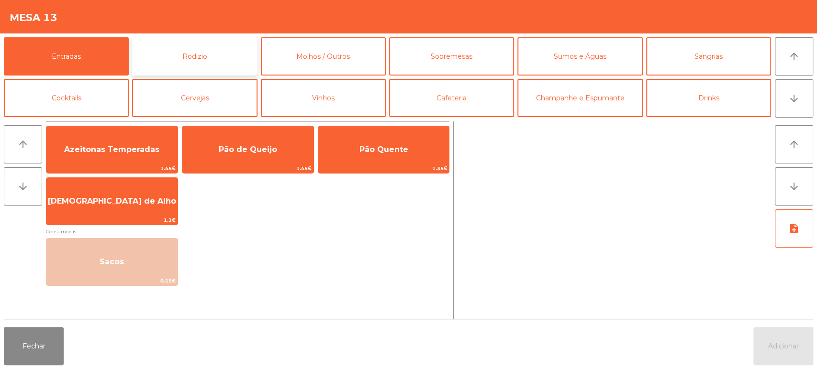
click at [183, 54] on button "Rodizio" at bounding box center [194, 56] width 125 height 38
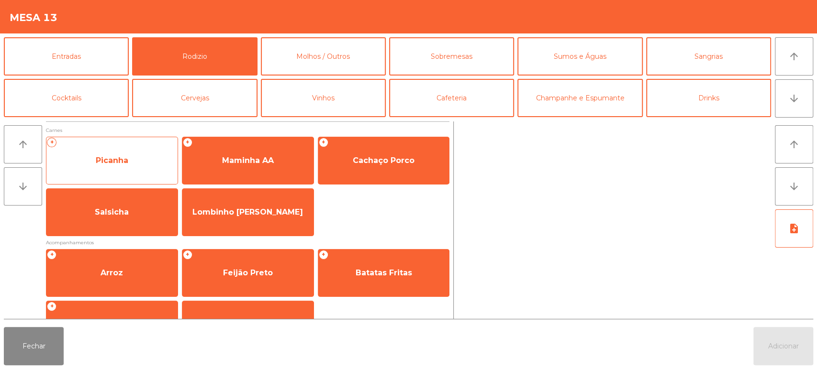
click at [133, 170] on span "Picanha" at bounding box center [111, 161] width 131 height 26
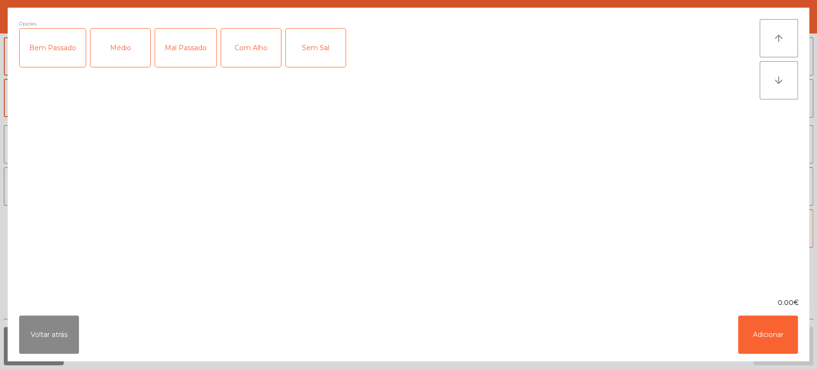
click at [79, 46] on div "Bem Passado" at bounding box center [53, 48] width 66 height 38
click at [739, 331] on button "Adicionar" at bounding box center [768, 335] width 60 height 38
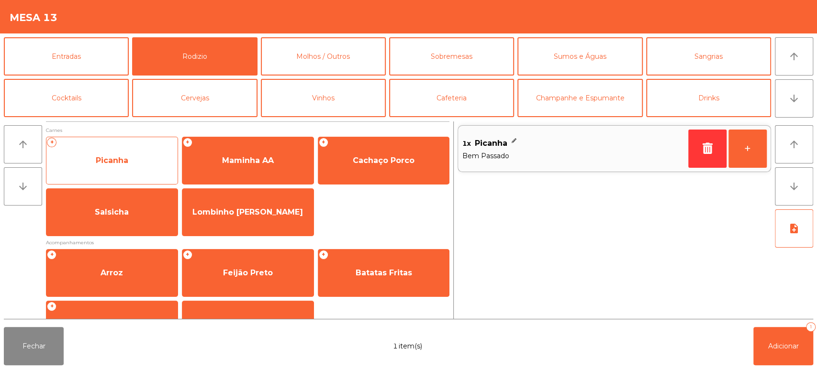
click at [111, 149] on span "Picanha" at bounding box center [111, 161] width 131 height 26
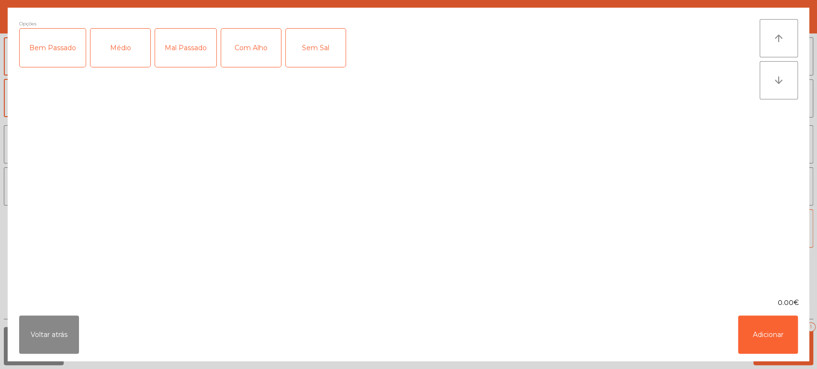
click at [140, 57] on div "Médio" at bounding box center [120, 48] width 60 height 38
click at [254, 57] on div "Com Alho" at bounding box center [251, 48] width 60 height 38
click at [786, 352] on button "Adicionar" at bounding box center [768, 335] width 60 height 38
click at [788, 348] on span "Adicionar" at bounding box center [783, 346] width 31 height 9
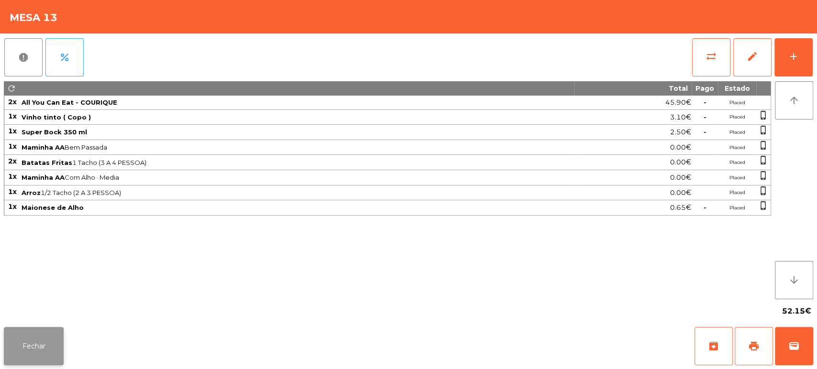
click at [8, 346] on button "Fechar" at bounding box center [34, 346] width 60 height 38
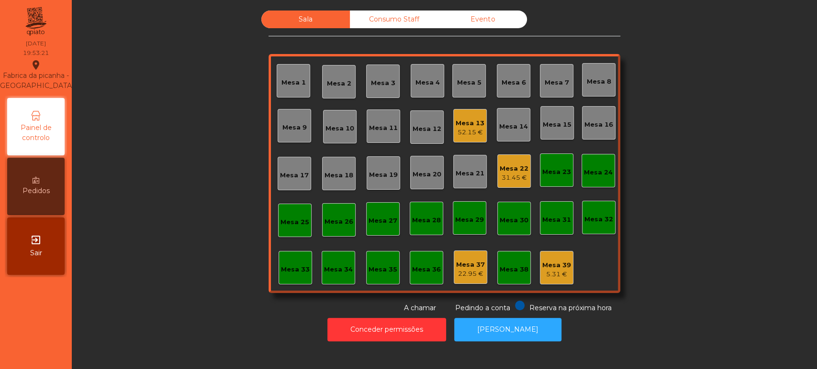
click at [510, 185] on div "Mesa 22 31.45 €" at bounding box center [513, 171] width 33 height 33
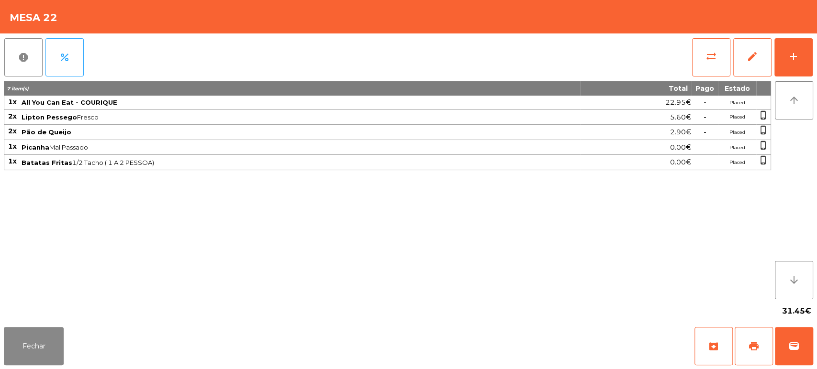
click at [53, 312] on div "31.45€" at bounding box center [408, 312] width 809 height 24
click at [55, 334] on button "Fechar" at bounding box center [34, 346] width 60 height 38
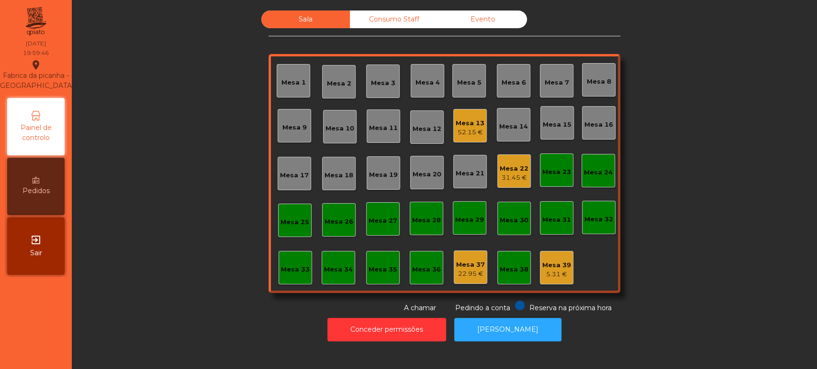
click at [286, 261] on div "Mesa 33" at bounding box center [295, 267] width 29 height 13
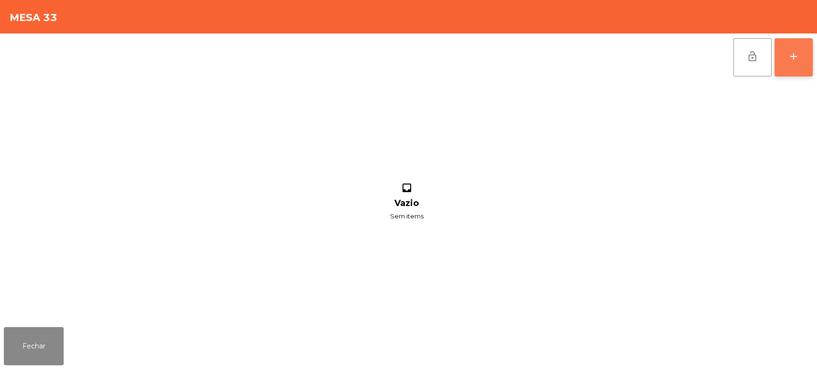
click at [777, 59] on button "add" at bounding box center [793, 57] width 38 height 38
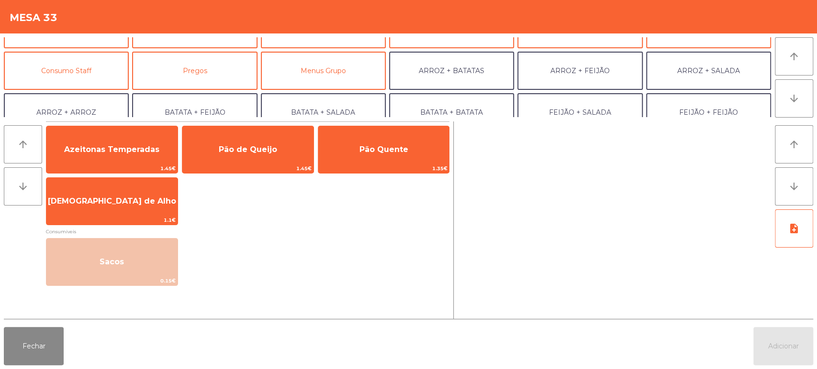
scroll to position [0, 0]
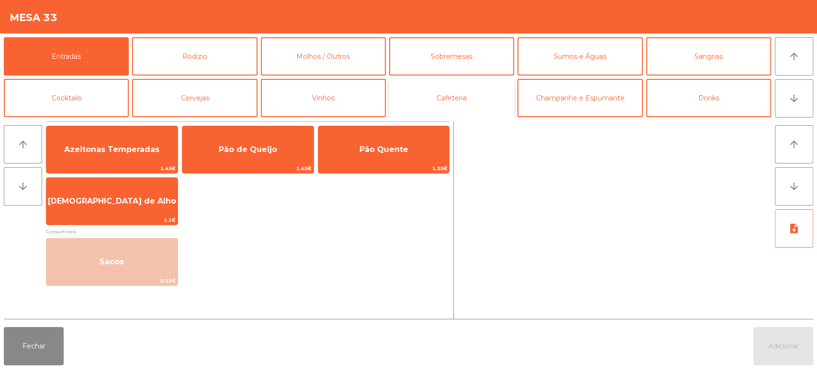
click at [510, 80] on button "Cafeteria" at bounding box center [451, 98] width 125 height 38
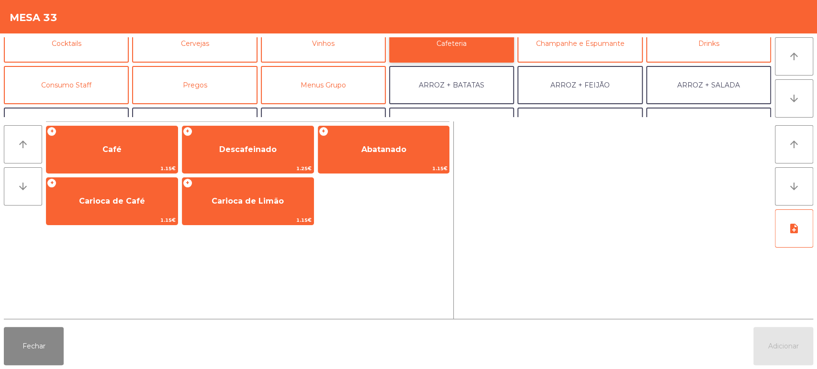
scroll to position [65, 0]
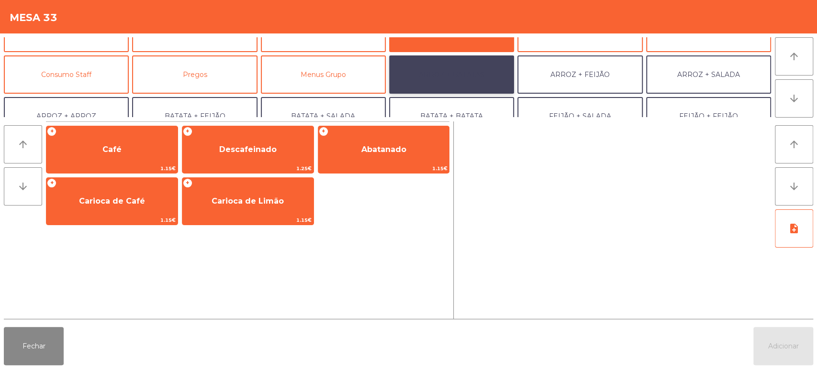
click at [469, 71] on button "ARROZ + BATATAS" at bounding box center [451, 75] width 125 height 38
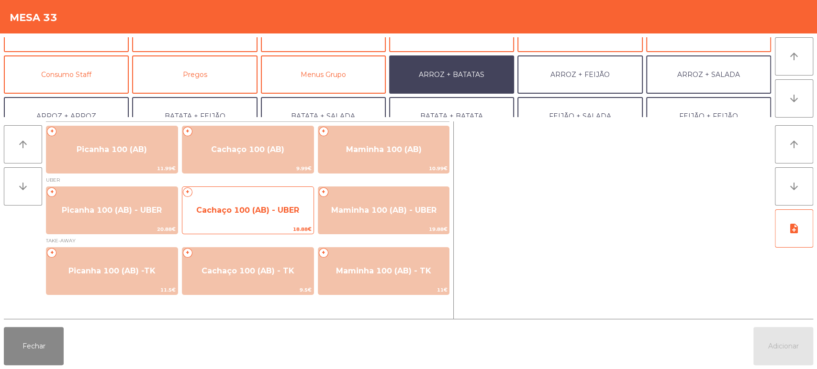
click at [273, 218] on span "Cachaço 100 (AB) - UBER" at bounding box center [247, 211] width 131 height 26
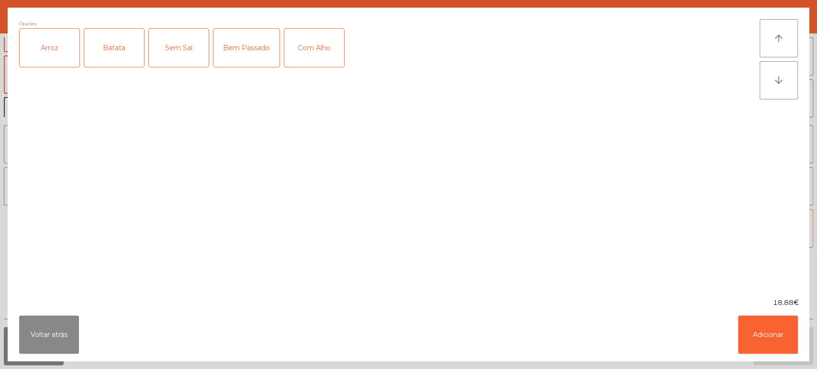
click at [77, 46] on div "Arroz" at bounding box center [50, 48] width 60 height 38
click at [111, 57] on div "Batata" at bounding box center [114, 48] width 60 height 38
click at [777, 341] on button "Adicionar" at bounding box center [768, 335] width 60 height 38
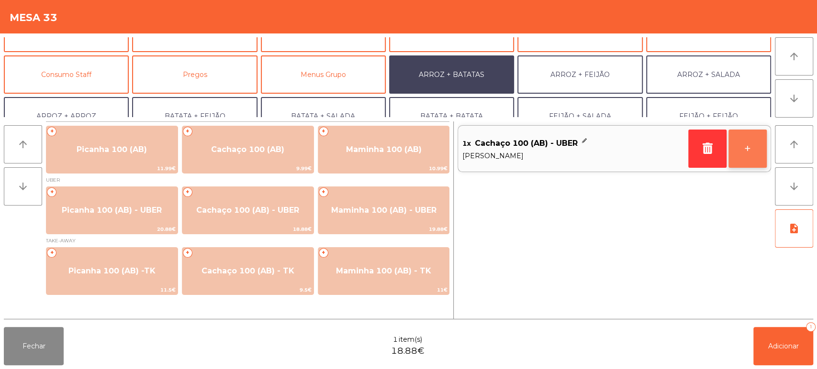
click at [750, 154] on button "+" at bounding box center [747, 149] width 38 height 38
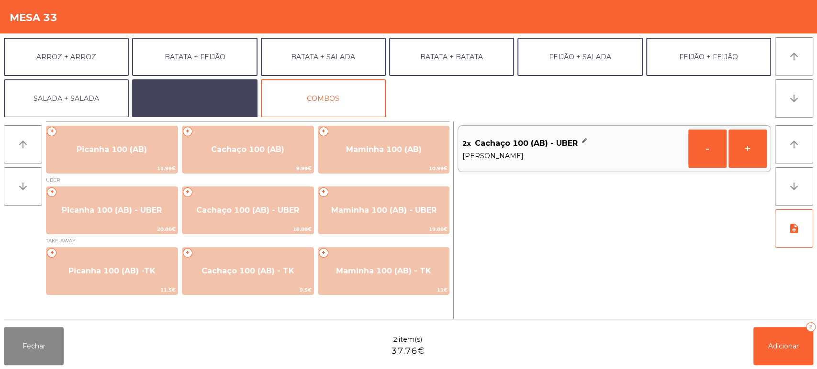
click at [232, 92] on button "EXTRAS UBER" at bounding box center [194, 98] width 125 height 38
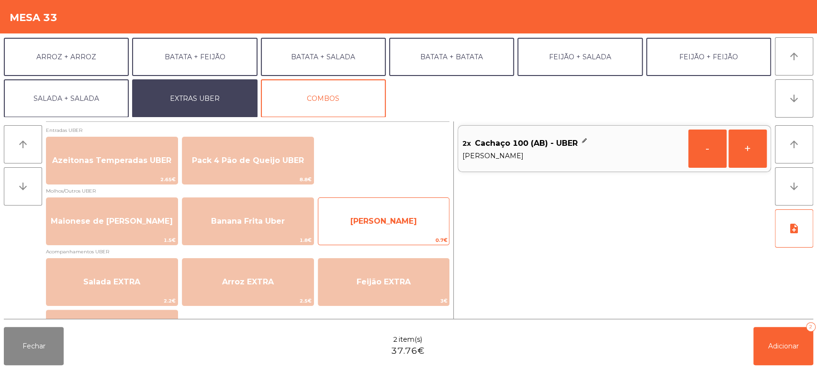
click at [371, 219] on span "[PERSON_NAME]" at bounding box center [383, 221] width 67 height 9
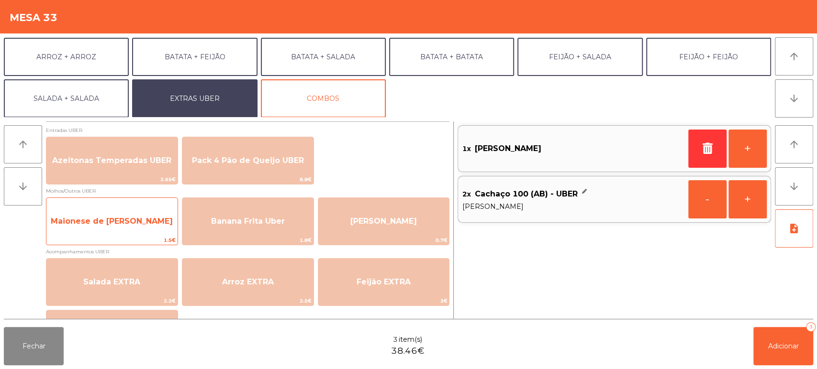
click at [113, 222] on span "Maionese de [PERSON_NAME]" at bounding box center [112, 221] width 122 height 9
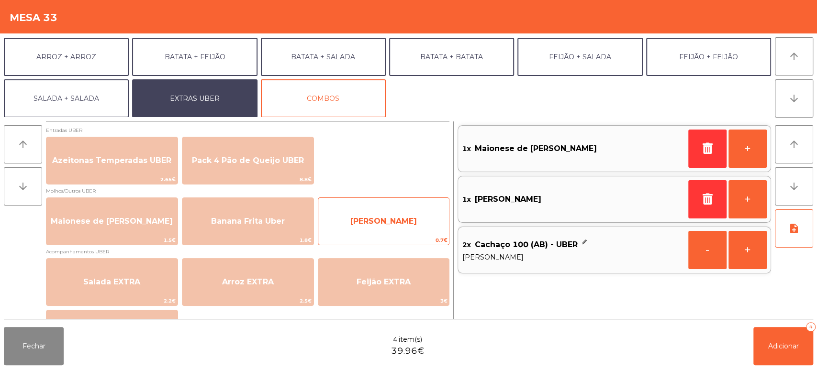
click at [376, 214] on span "[PERSON_NAME]" at bounding box center [383, 222] width 131 height 26
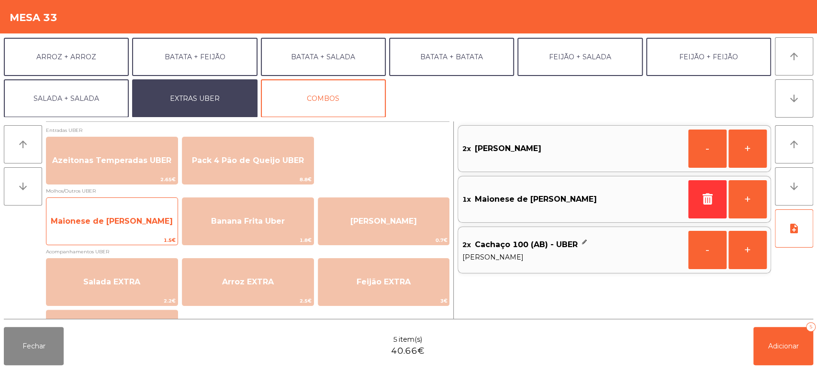
click at [129, 221] on span "Maionese de [PERSON_NAME]" at bounding box center [112, 221] width 122 height 9
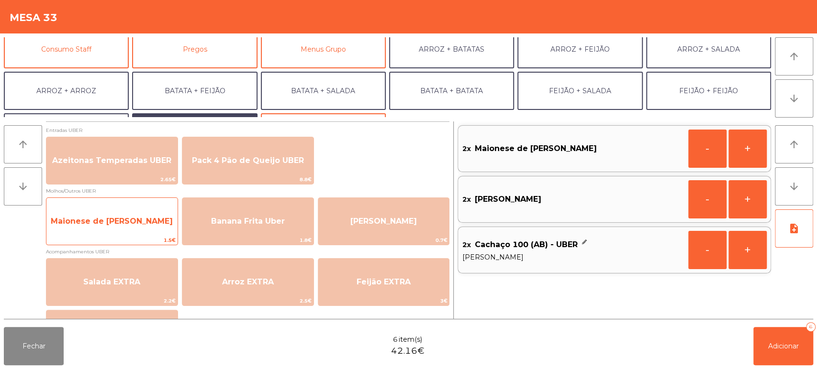
scroll to position [89, 0]
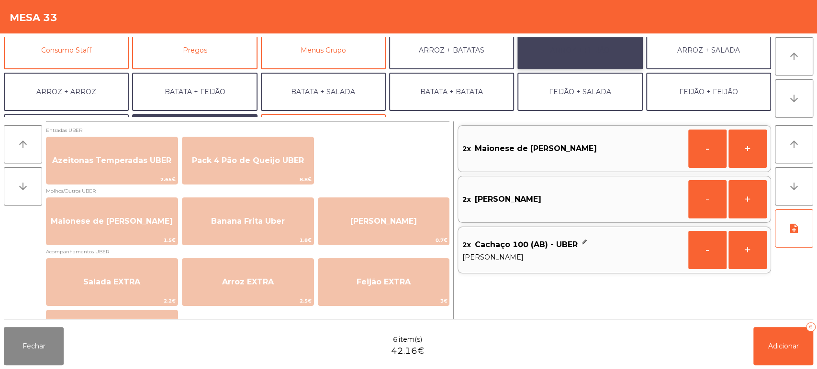
click at [598, 61] on button "ARROZ + FEIJÃO" at bounding box center [579, 50] width 125 height 38
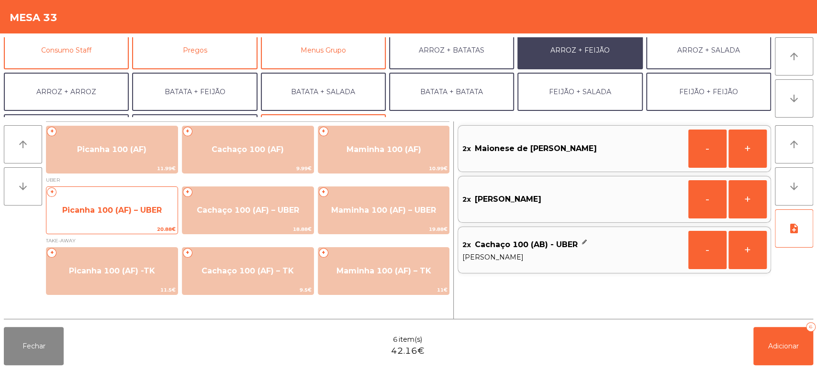
click at [107, 211] on span "Picanha 100 (AF) – UBER" at bounding box center [112, 210] width 100 height 9
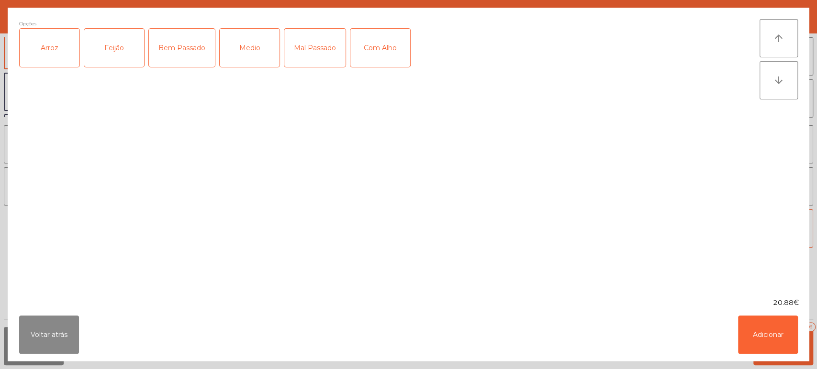
click at [70, 54] on div "Arroz" at bounding box center [50, 48] width 60 height 38
click at [123, 46] on div "Feijão" at bounding box center [114, 48] width 60 height 38
click at [285, 42] on div "Mal Passado" at bounding box center [314, 48] width 61 height 38
click at [268, 41] on div "Medio" at bounding box center [250, 48] width 60 height 38
click at [325, 46] on div "Mal Passado" at bounding box center [314, 48] width 61 height 38
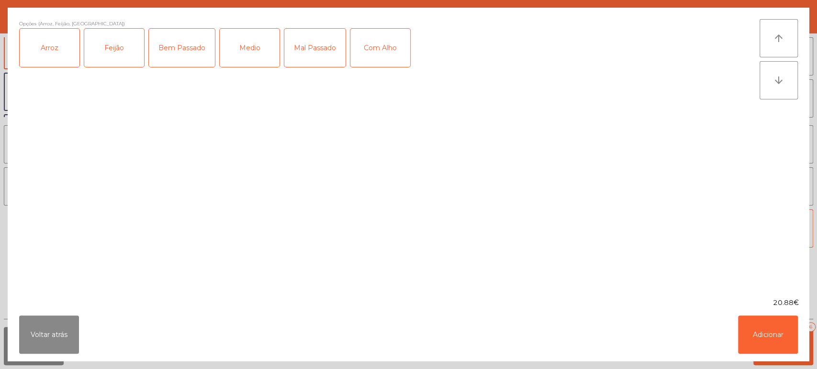
click at [768, 368] on ngb-modal-window "Opções (Arroz, Feijão, Medio) [PERSON_NAME] Bem Passado Medio Mal Passado Com A…" at bounding box center [408, 184] width 817 height 369
click at [785, 335] on button "Adicionar" at bounding box center [768, 335] width 60 height 38
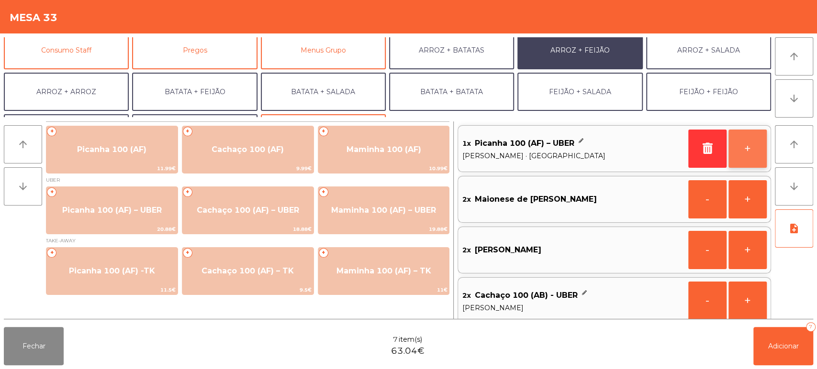
click at [749, 148] on button "+" at bounding box center [747, 149] width 38 height 38
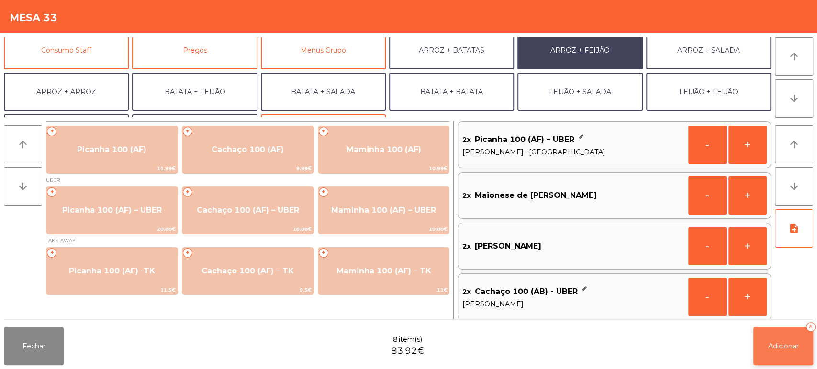
click at [780, 344] on span "Adicionar" at bounding box center [783, 346] width 31 height 9
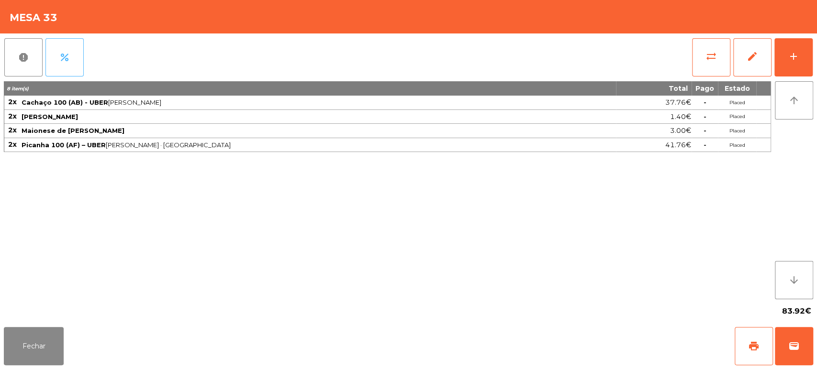
click at [76, 42] on button "percent" at bounding box center [64, 57] width 38 height 38
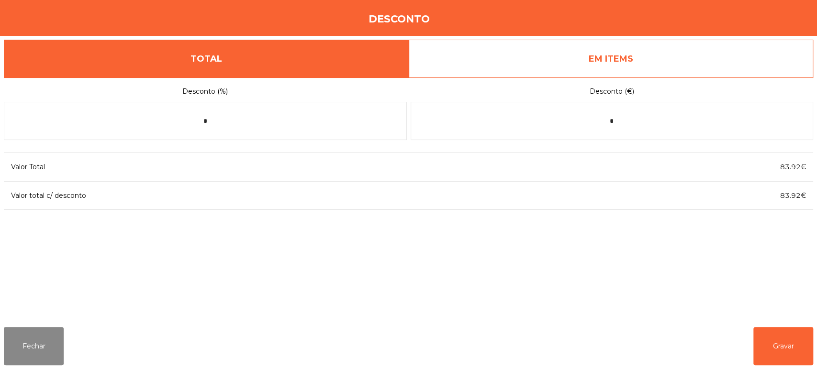
click at [673, 61] on link "EM ITEMS" at bounding box center [611, 59] width 405 height 38
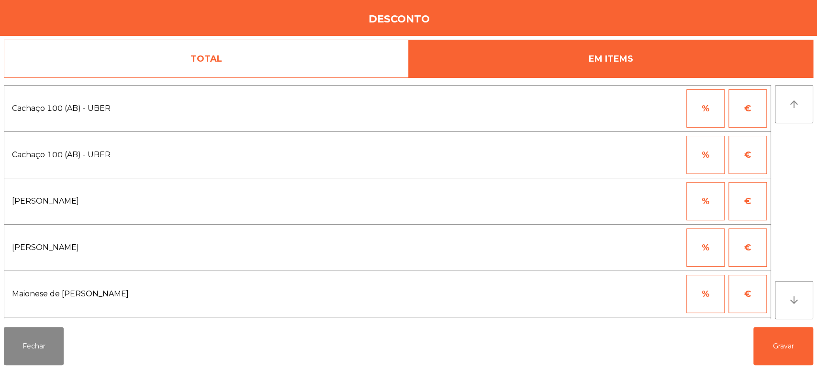
click at [710, 112] on button "%" at bounding box center [705, 108] width 38 height 38
click at [655, 110] on input "*" at bounding box center [659, 108] width 48 height 38
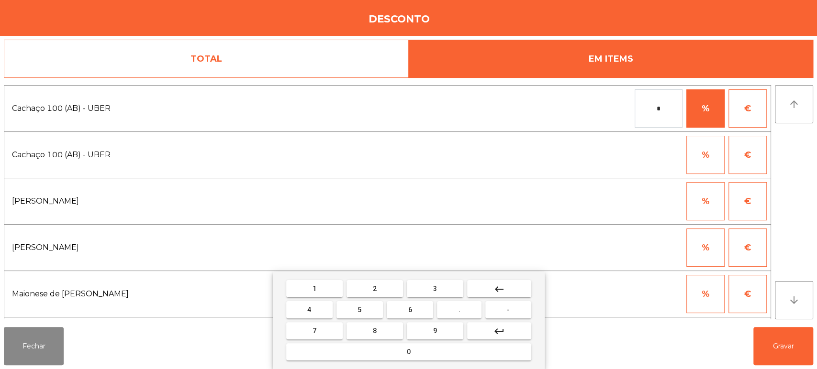
click at [293, 284] on button "1" at bounding box center [314, 288] width 56 height 17
click at [335, 329] on button "7" at bounding box center [314, 331] width 56 height 17
click at [502, 290] on mat-icon "keyboard_backspace" at bounding box center [498, 289] width 11 height 11
click at [408, 352] on span "0" at bounding box center [409, 352] width 4 height 8
type input "***"
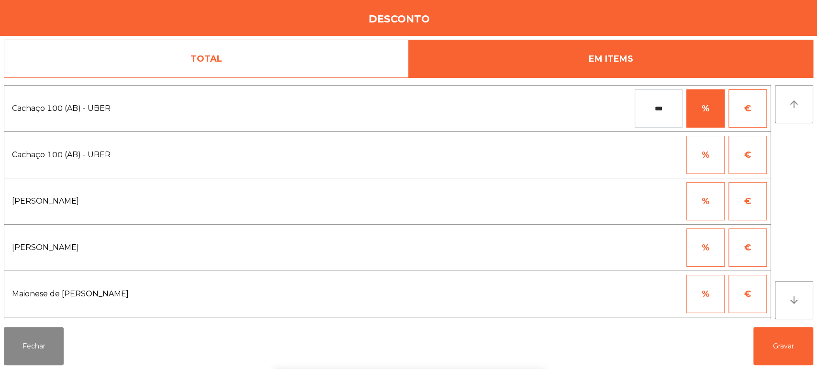
click at [597, 216] on div "% €" at bounding box center [564, 201] width 406 height 38
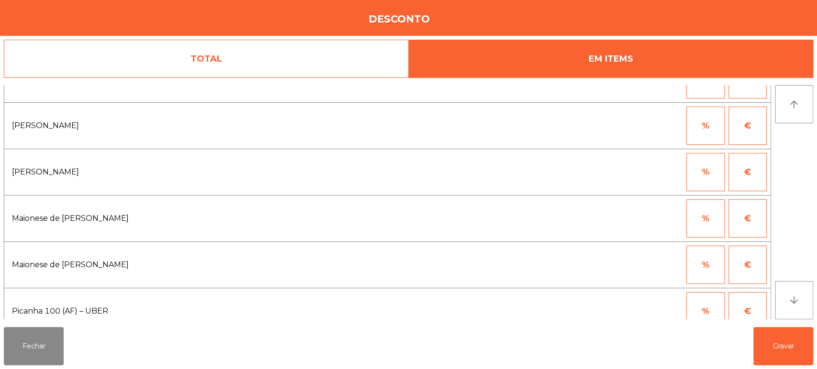
scroll to position [137, 0]
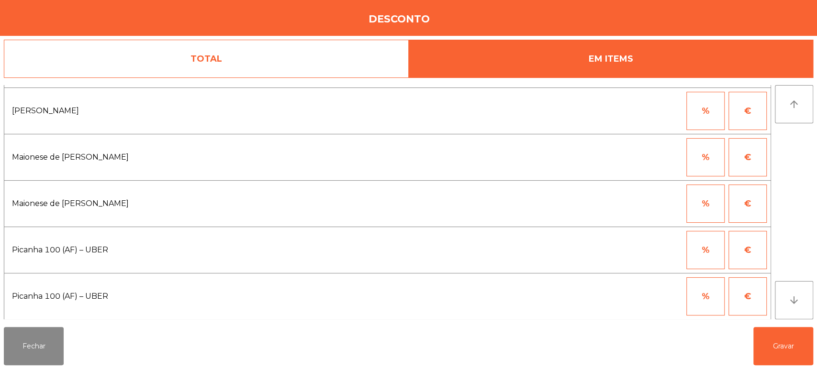
click at [693, 249] on button "%" at bounding box center [705, 250] width 38 height 38
click at [649, 246] on input "*" at bounding box center [659, 250] width 48 height 38
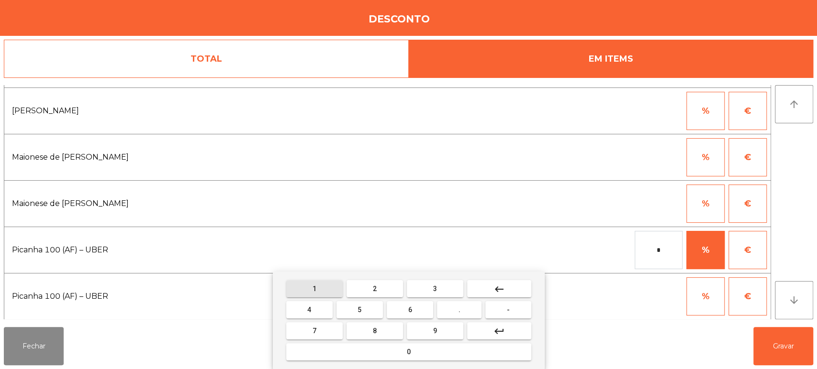
click at [325, 291] on button "1" at bounding box center [314, 288] width 56 height 17
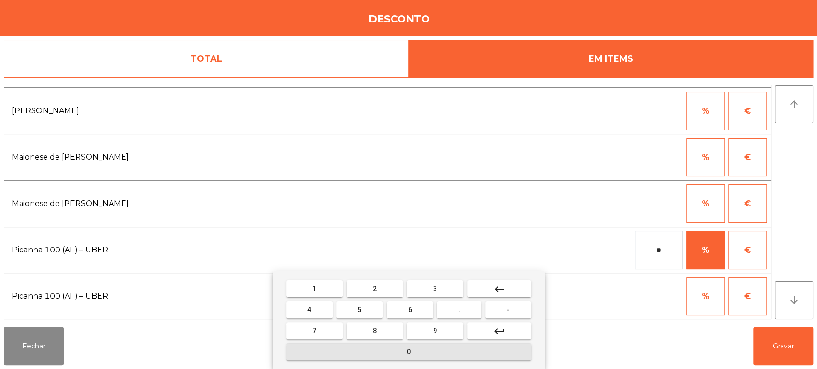
click at [374, 345] on button "0" at bounding box center [408, 352] width 245 height 17
type input "***"
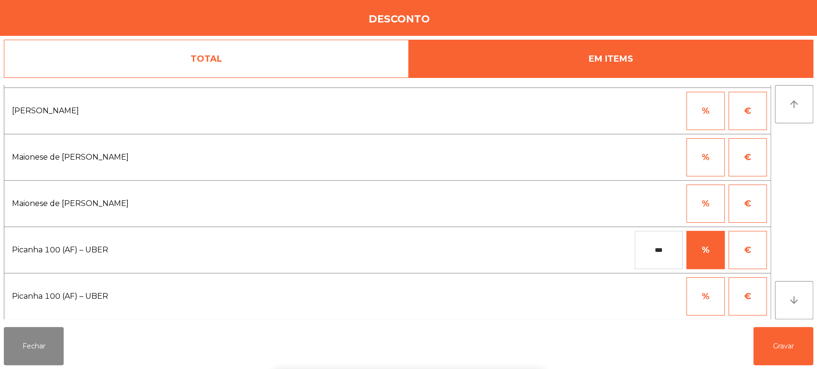
click at [768, 349] on div "1 2 3 keyboard_backspace 4 5 6 . - 7 8 9 keyboard_return 0" at bounding box center [408, 321] width 817 height 98
click at [773, 352] on button "Gravar" at bounding box center [783, 346] width 60 height 38
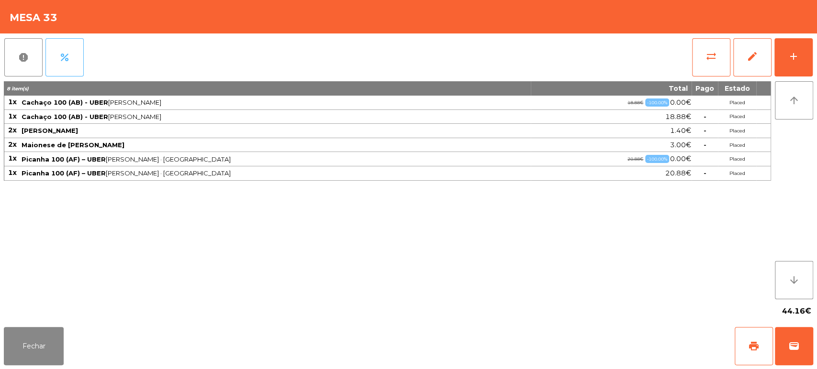
click at [67, 58] on span "percent" at bounding box center [64, 57] width 11 height 11
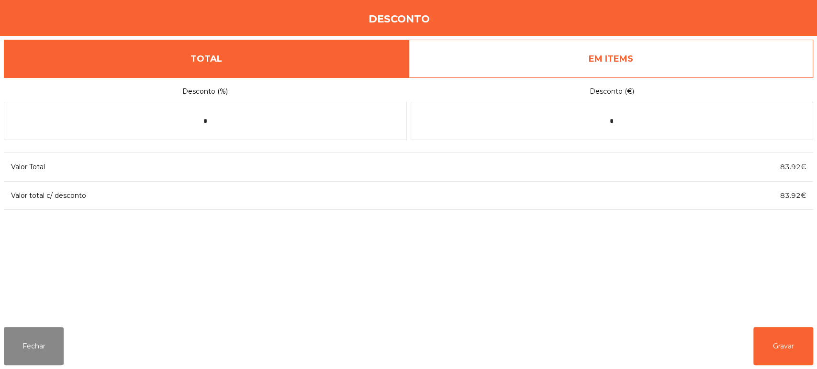
click at [702, 70] on link "EM ITEMS" at bounding box center [611, 59] width 405 height 38
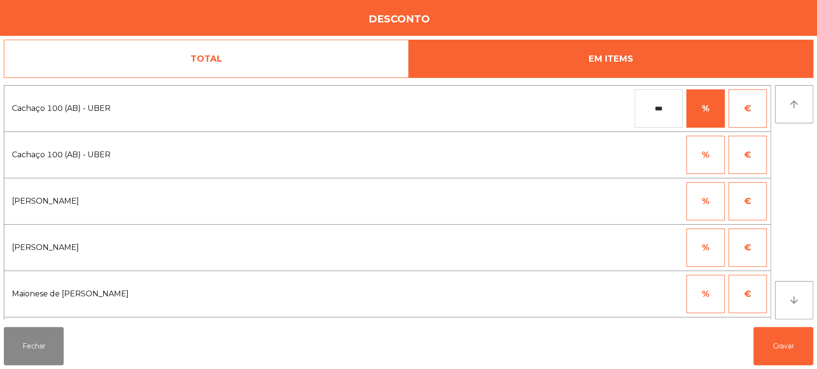
click at [720, 190] on button "%" at bounding box center [705, 201] width 38 height 38
click at [750, 191] on button "€" at bounding box center [747, 201] width 38 height 38
click at [674, 201] on input "*" at bounding box center [659, 201] width 48 height 38
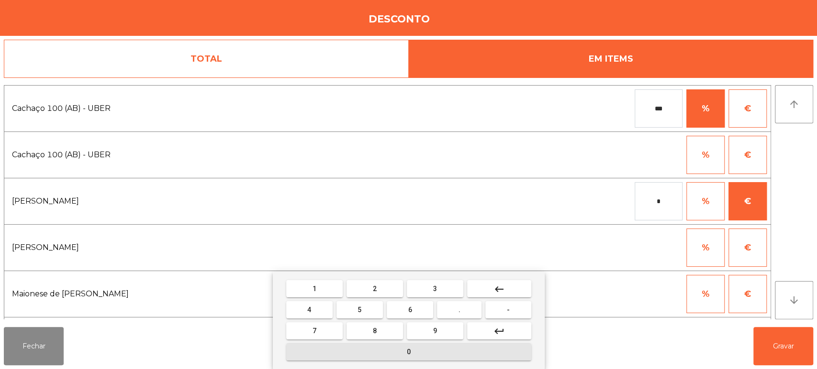
click at [408, 352] on span "0" at bounding box center [409, 352] width 4 height 8
click at [466, 311] on button "." at bounding box center [459, 309] width 45 height 17
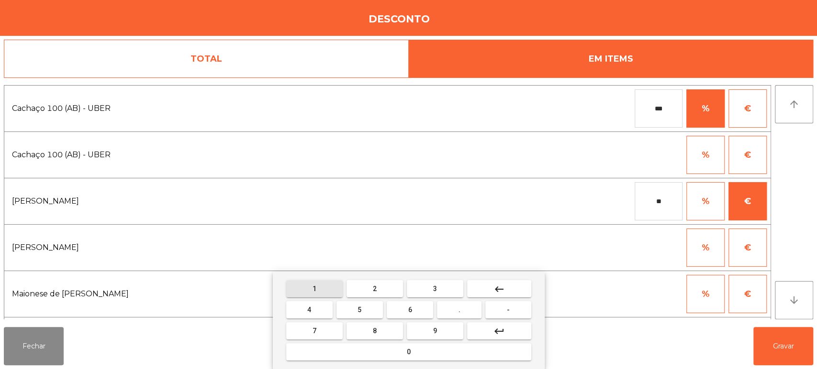
click at [315, 288] on span "1" at bounding box center [314, 289] width 4 height 8
click at [360, 312] on span "5" at bounding box center [359, 310] width 4 height 8
type input "****"
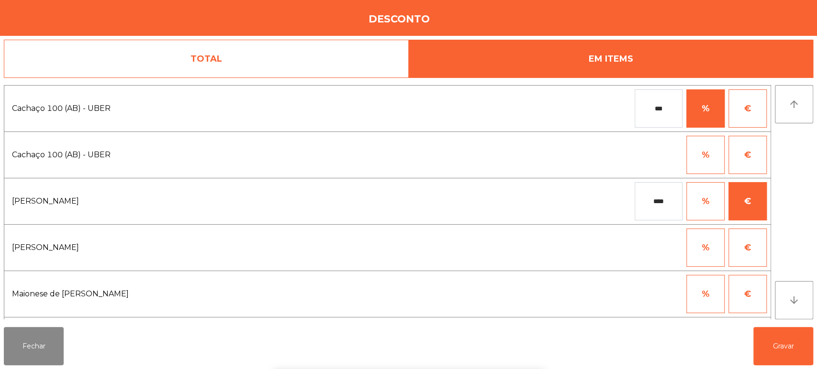
click at [749, 342] on div "1 2 3 keyboard_backspace 4 5 6 . - 7 8 9 keyboard_return 0" at bounding box center [408, 321] width 817 height 98
click at [769, 333] on button "Gravar" at bounding box center [783, 346] width 60 height 38
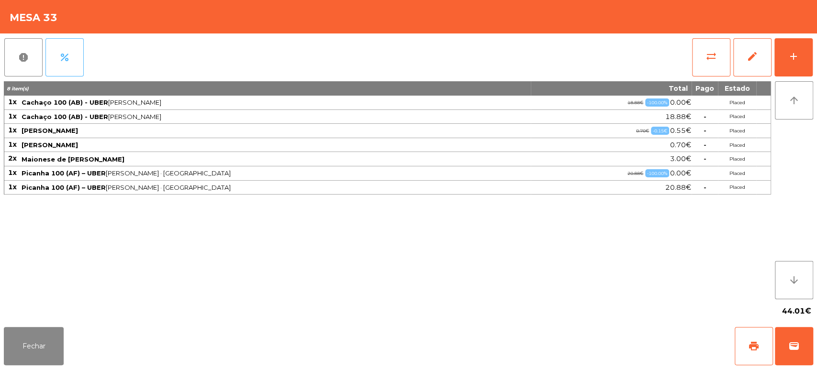
click at [74, 47] on button "percent" at bounding box center [64, 57] width 38 height 38
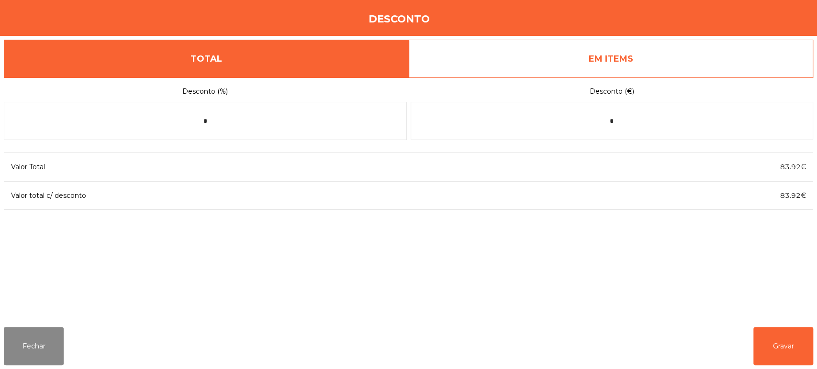
click at [649, 53] on link "EM ITEMS" at bounding box center [611, 59] width 405 height 38
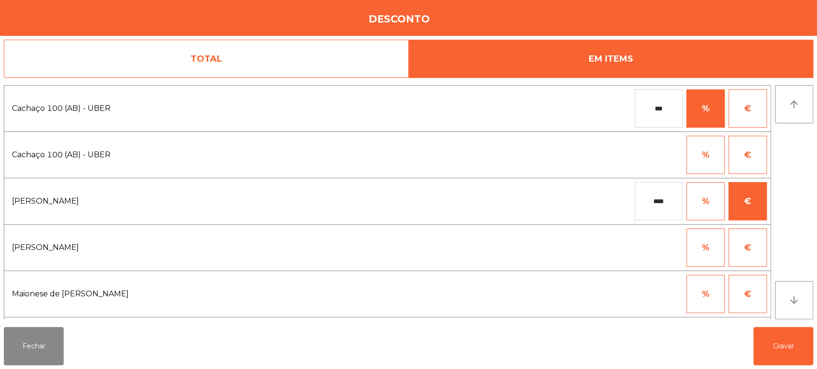
click at [666, 197] on input "****" at bounding box center [659, 201] width 48 height 38
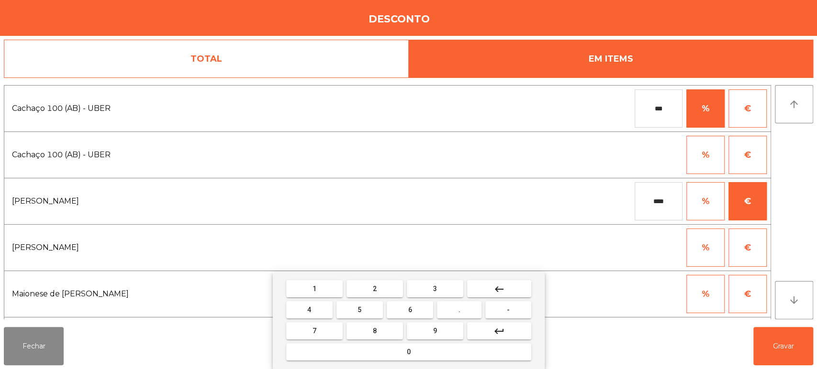
click at [509, 283] on button "keyboard_backspace" at bounding box center [499, 288] width 64 height 17
click at [513, 279] on mat-keyboard-key "keyboard_backspace" at bounding box center [499, 289] width 68 height 21
click at [374, 289] on span "2" at bounding box center [375, 289] width 4 height 8
click at [395, 363] on mat-keyboard-key "0" at bounding box center [408, 352] width 249 height 21
click at [511, 285] on button "keyboard_backspace" at bounding box center [499, 288] width 64 height 17
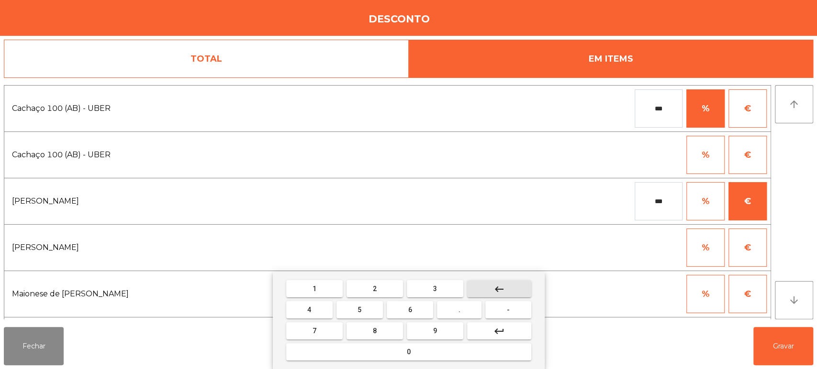
click at [512, 284] on button "keyboard_backspace" at bounding box center [499, 288] width 64 height 17
click at [385, 292] on button "2" at bounding box center [374, 288] width 56 height 17
click at [490, 358] on button "0" at bounding box center [408, 352] width 245 height 17
type input "****"
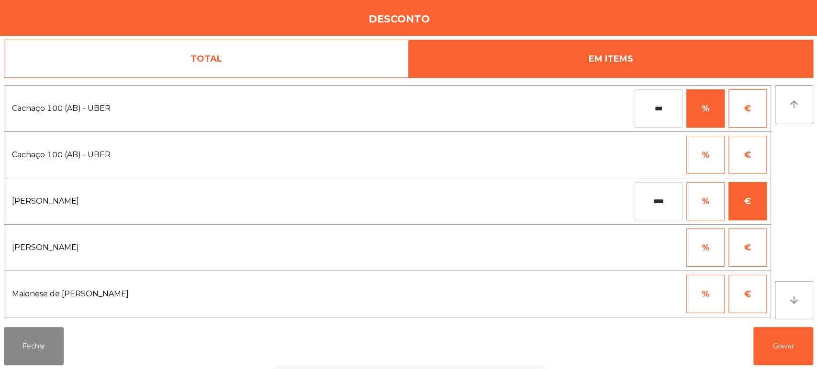
click at [768, 345] on div "1 2 3 keyboard_backspace 4 5 6 . - 7 8 9 keyboard_return 0" at bounding box center [408, 321] width 817 height 98
click at [790, 337] on div "1 2 3 keyboard_backspace 4 5 6 . - 7 8 9 keyboard_return 0" at bounding box center [408, 321] width 817 height 98
click at [771, 342] on button "Gravar" at bounding box center [783, 346] width 60 height 38
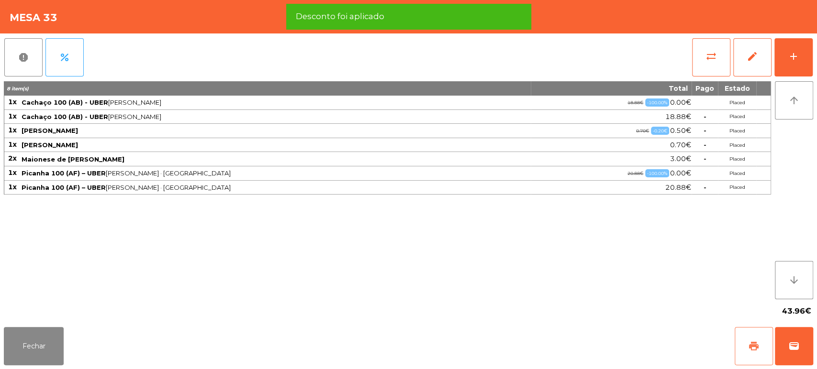
click at [757, 341] on span "print" at bounding box center [753, 346] width 11 height 11
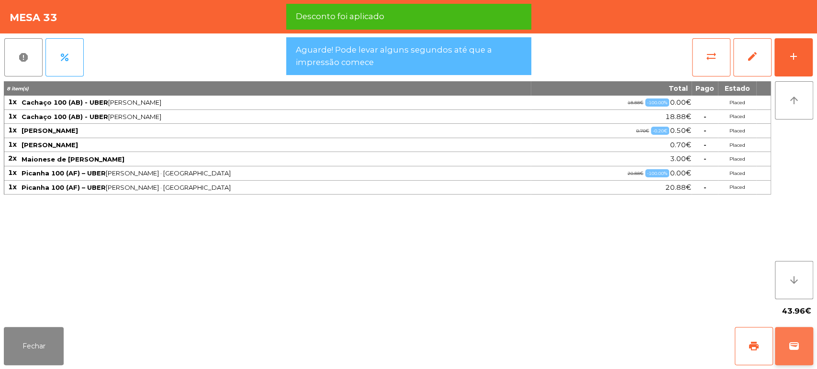
click at [786, 350] on button "wallet" at bounding box center [794, 346] width 38 height 38
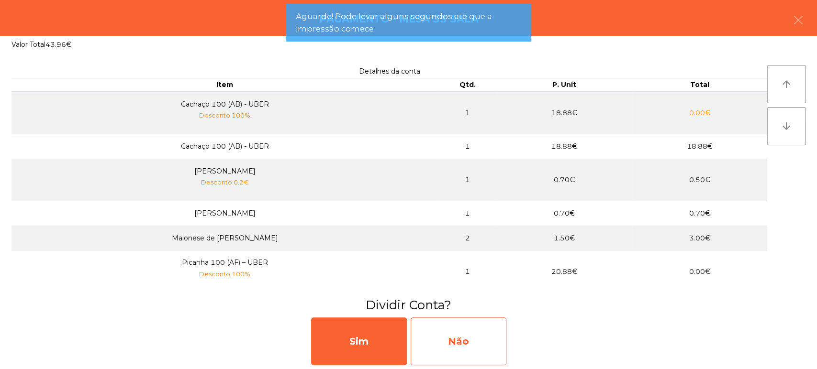
click at [489, 341] on div "Não" at bounding box center [459, 342] width 96 height 48
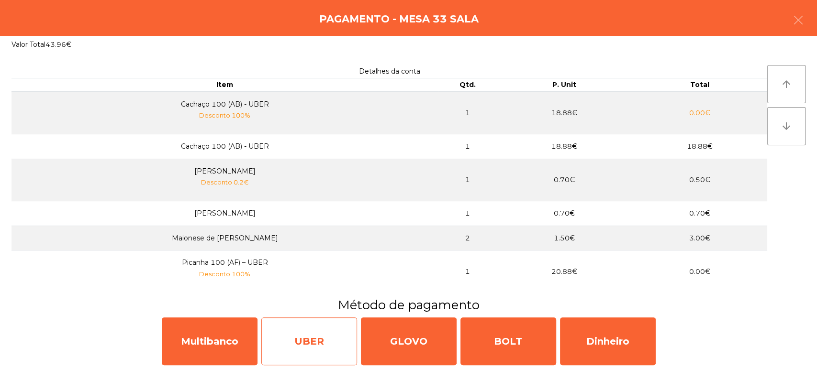
click at [304, 334] on div "UBER" at bounding box center [309, 342] width 96 height 48
select select "**"
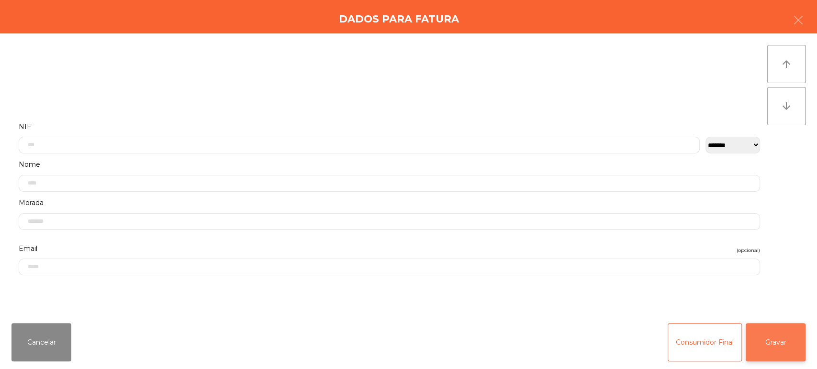
click at [769, 341] on button "Gravar" at bounding box center [776, 343] width 60 height 38
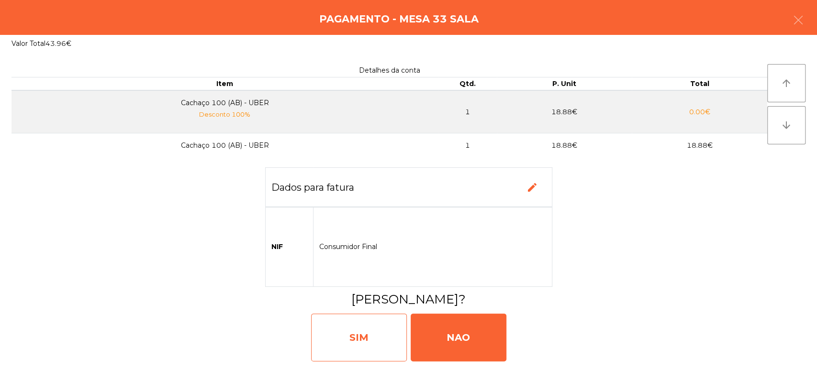
click at [365, 342] on div "SIM" at bounding box center [359, 338] width 96 height 48
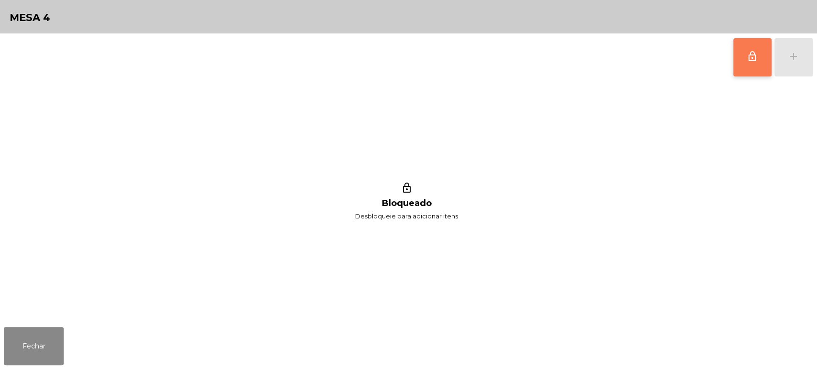
click at [763, 68] on button "lock_outline" at bounding box center [752, 57] width 38 height 38
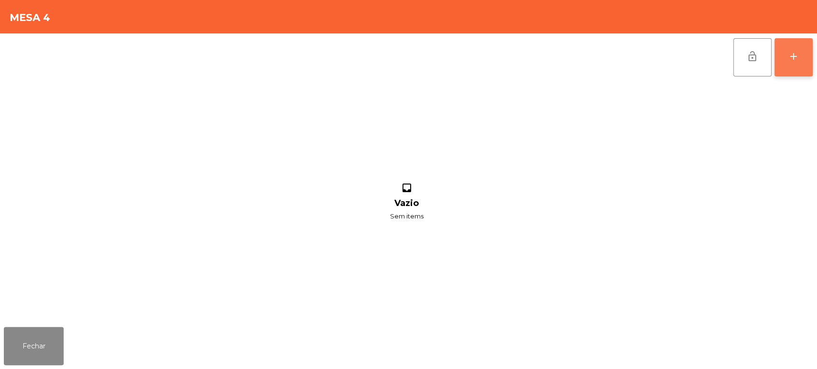
click at [788, 60] on div "add" at bounding box center [793, 56] width 11 height 11
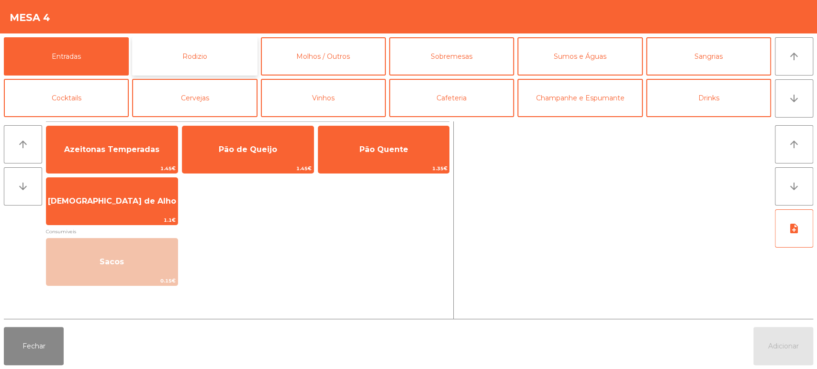
click at [207, 67] on button "Rodizio" at bounding box center [194, 56] width 125 height 38
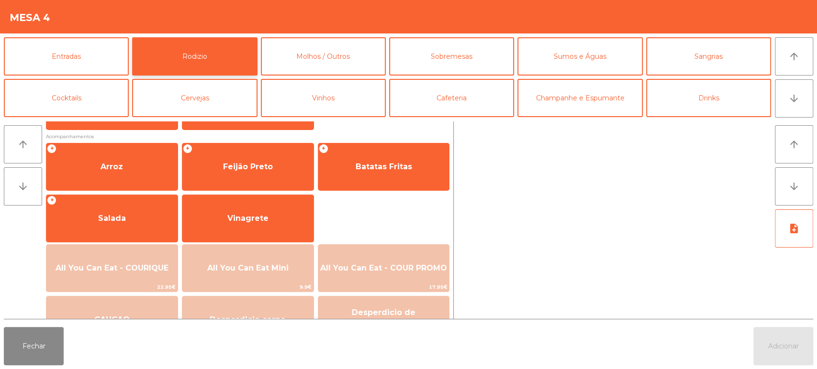
scroll to position [134, 0]
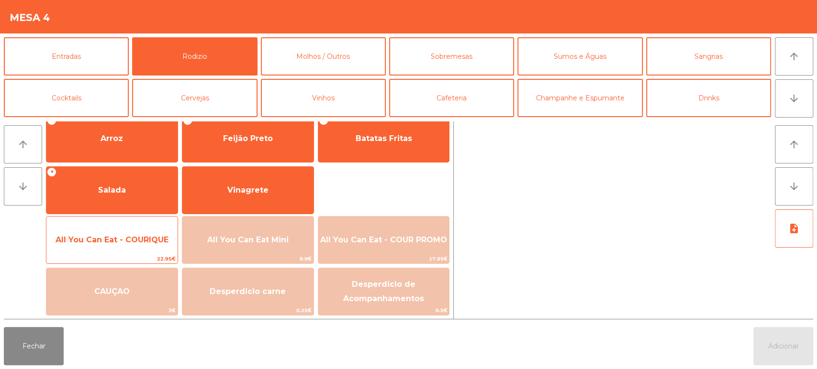
click at [149, 248] on span "All You Can Eat - COURIQUE" at bounding box center [111, 240] width 131 height 26
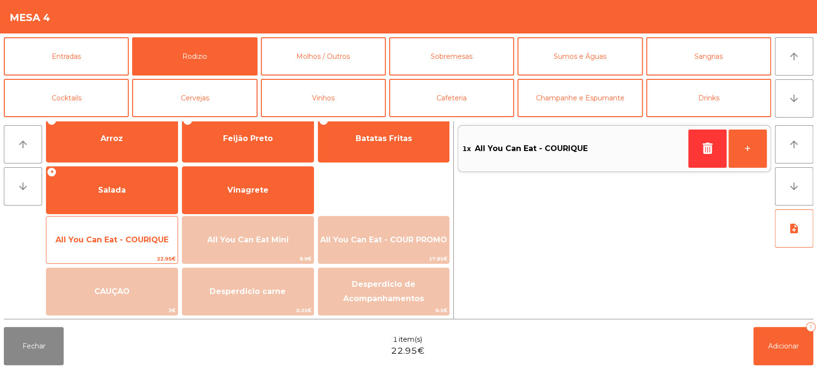
click at [149, 238] on span "All You Can Eat - COURIQUE" at bounding box center [112, 239] width 113 height 9
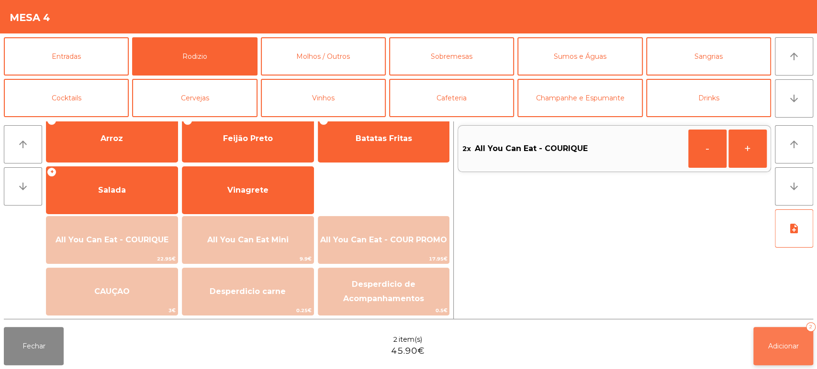
click at [777, 353] on button "Adicionar 2" at bounding box center [783, 346] width 60 height 38
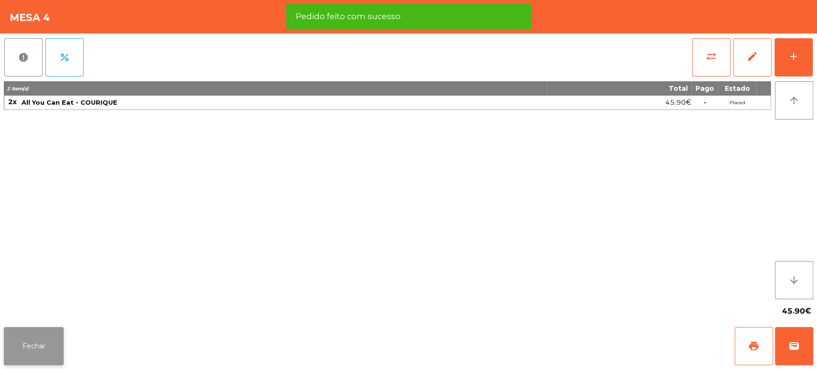
click at [43, 351] on button "Fechar" at bounding box center [34, 346] width 60 height 38
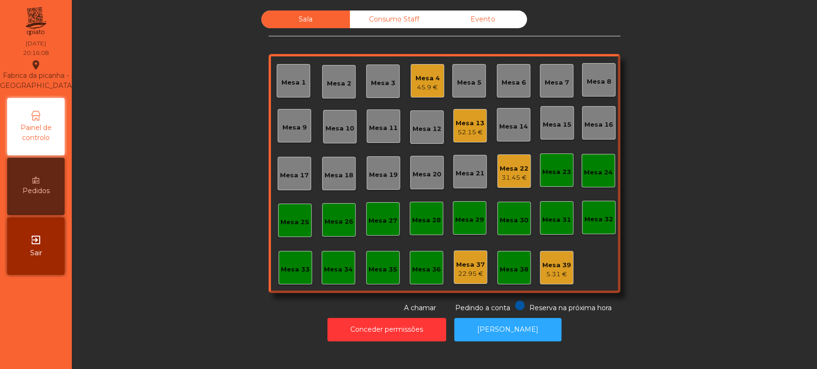
click at [429, 92] on div "Mesa 4 45.9 €" at bounding box center [427, 80] width 33 height 33
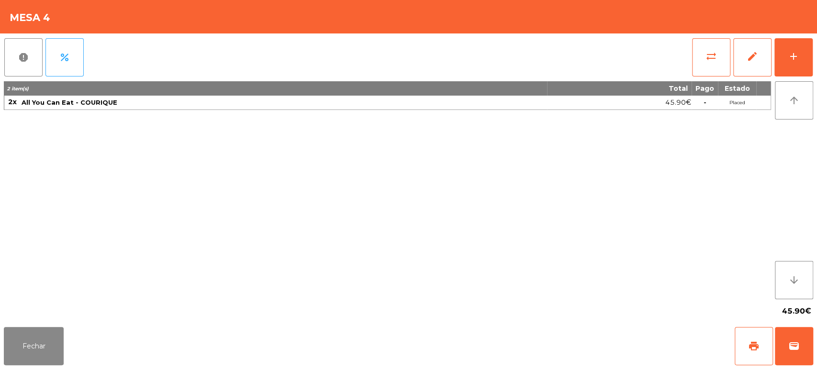
click at [169, 161] on div "2 item(s) Total Pago Estado 2x All You Can Eat - COURIQUE 45.90€ - Placed" at bounding box center [387, 190] width 767 height 218
click at [48, 361] on button "Fechar" at bounding box center [34, 346] width 60 height 38
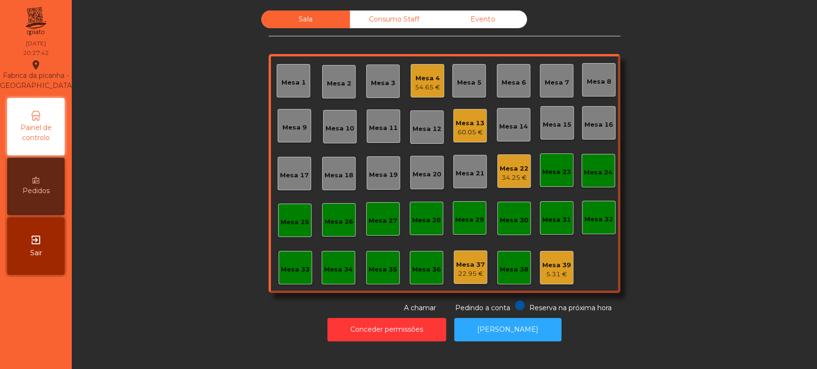
click at [516, 92] on div "Mesa 6" at bounding box center [513, 80] width 33 height 33
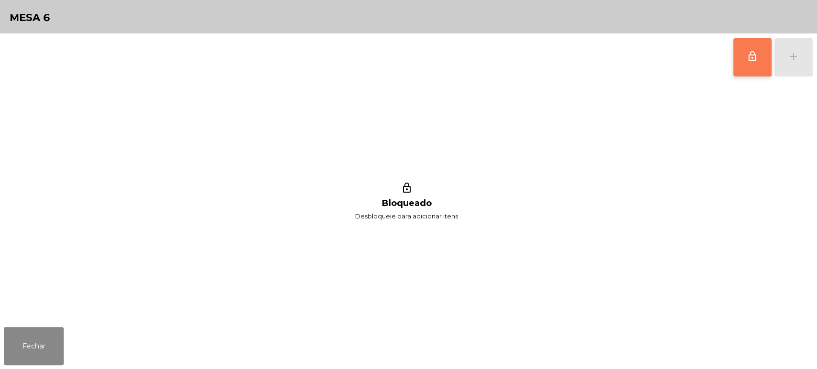
click at [744, 50] on button "lock_outline" at bounding box center [752, 57] width 38 height 38
click at [800, 56] on button "add" at bounding box center [793, 57] width 38 height 38
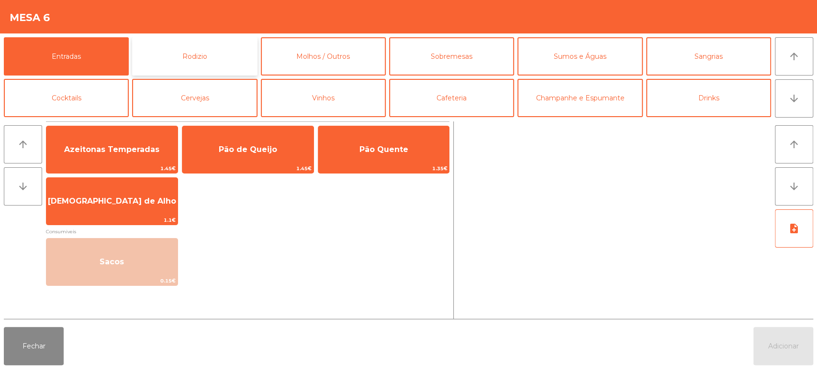
click at [194, 45] on button "Rodizio" at bounding box center [194, 56] width 125 height 38
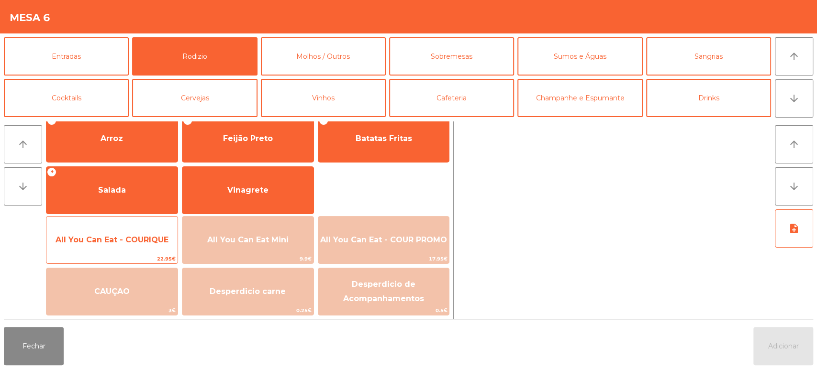
click at [127, 241] on span "All You Can Eat - COURIQUE" at bounding box center [112, 239] width 113 height 9
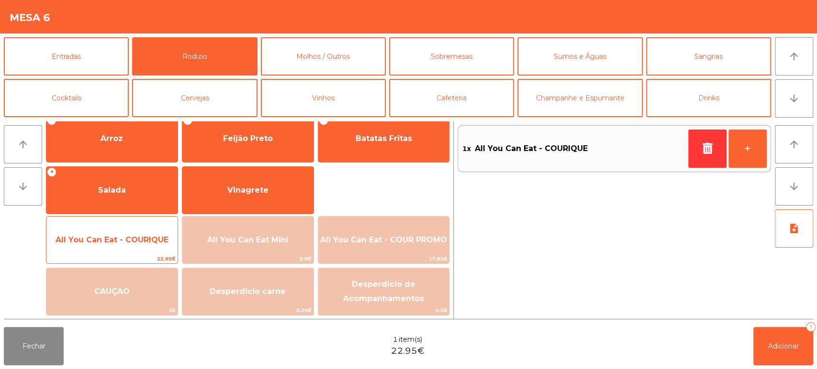
click at [134, 232] on span "All You Can Eat - COURIQUE" at bounding box center [111, 240] width 131 height 26
click at [144, 237] on span "All You Can Eat - COURIQUE" at bounding box center [112, 239] width 113 height 9
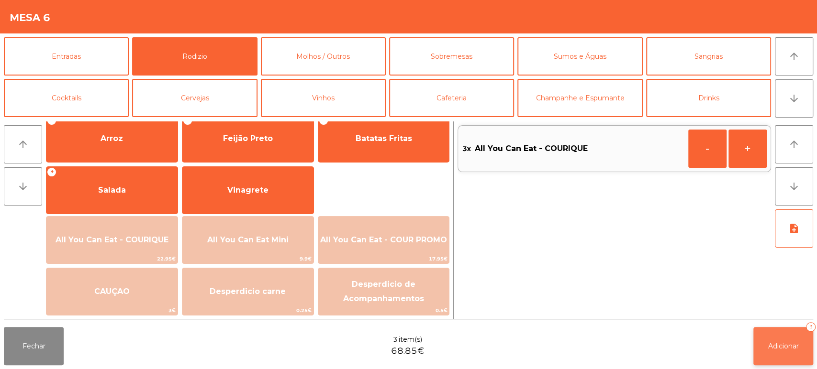
click at [768, 351] on button "Adicionar 3" at bounding box center [783, 346] width 60 height 38
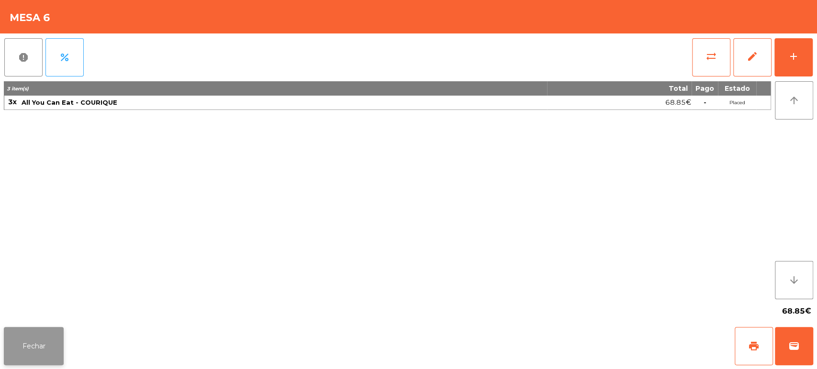
click at [52, 361] on button "Fechar" at bounding box center [34, 346] width 60 height 38
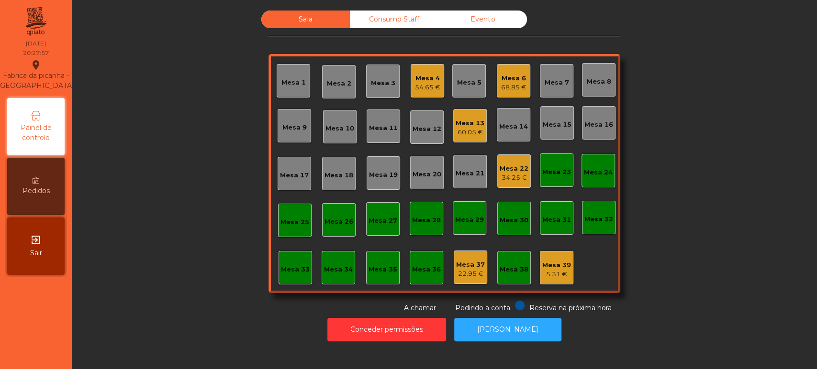
click at [165, 205] on div "Sala Consumo Staff Evento Mesa 1 Mesa 2 Mesa 3 Mesa 4 54.65 € Mesa 5 Mesa 6 68.…" at bounding box center [444, 162] width 719 height 303
click at [419, 94] on div "Mesa 4 54.65 €" at bounding box center [427, 80] width 33 height 33
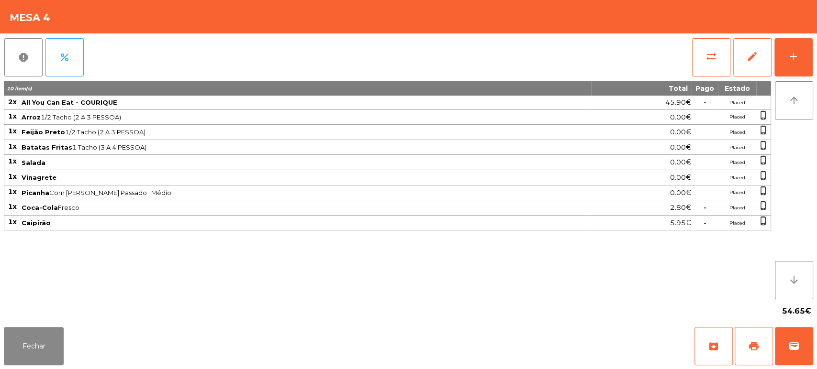
click at [815, 69] on div "report percent sync_alt edit add 10 item(s) Total Pago Estado 2x All You Can Ea…" at bounding box center [408, 178] width 817 height 290
click at [808, 62] on button "add" at bounding box center [793, 57] width 38 height 38
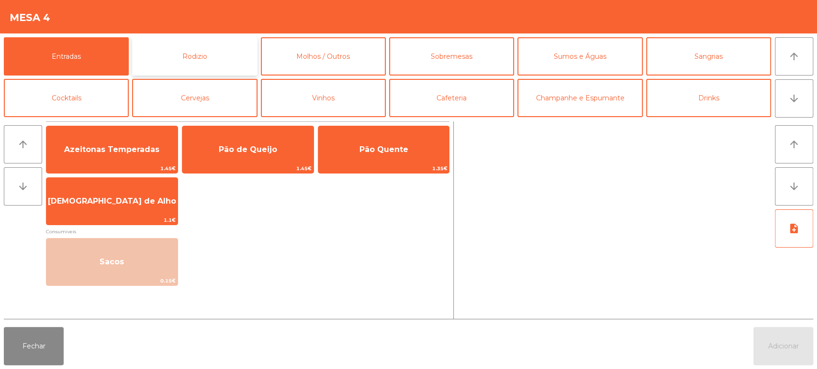
click at [215, 67] on button "Rodizio" at bounding box center [194, 56] width 125 height 38
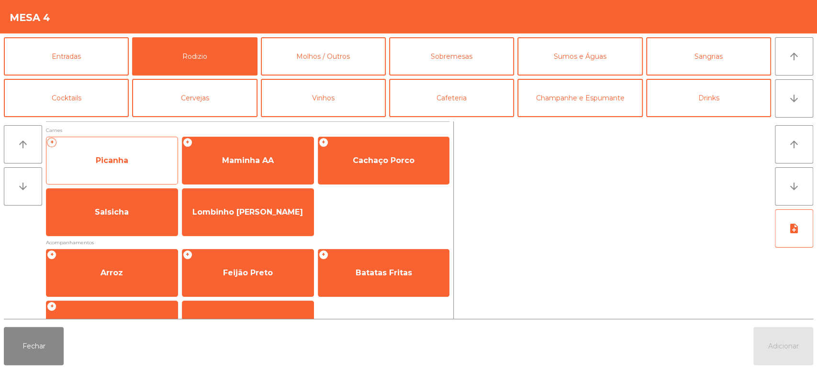
click at [143, 170] on span "Picanha" at bounding box center [111, 161] width 131 height 26
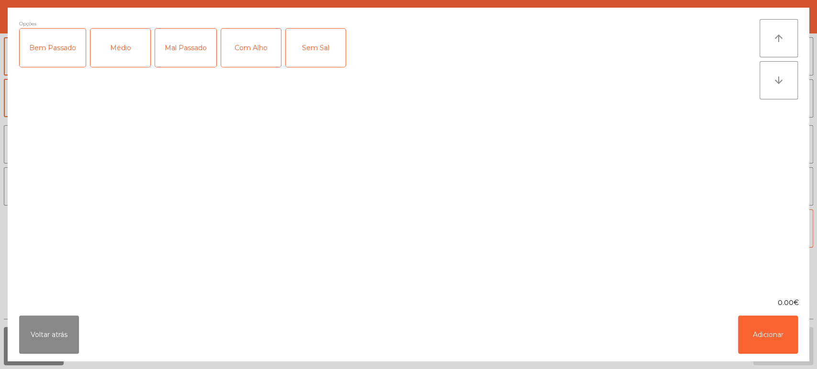
click at [134, 41] on div "Médio" at bounding box center [120, 48] width 60 height 38
click at [171, 48] on div "Mal Passado" at bounding box center [185, 48] width 61 height 38
click at [246, 46] on div "Com Alho" at bounding box center [251, 48] width 60 height 38
click at [751, 337] on button "Adicionar" at bounding box center [768, 335] width 60 height 38
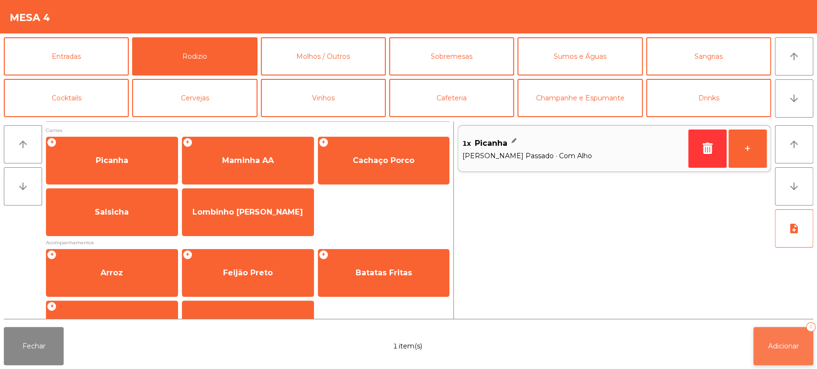
click at [793, 365] on button "Adicionar 1" at bounding box center [783, 346] width 60 height 38
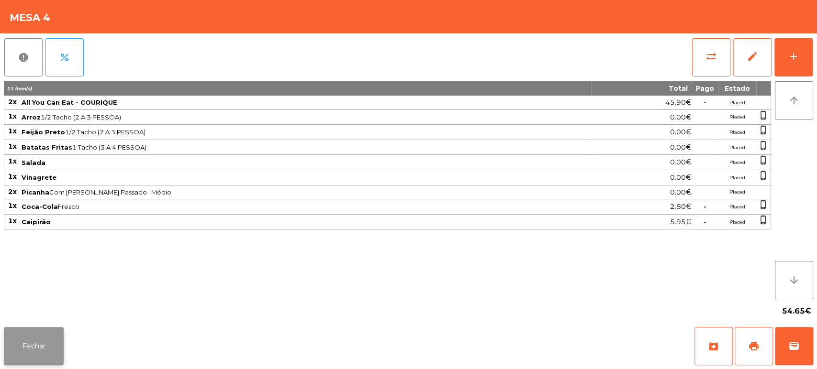
click at [61, 352] on button "Fechar" at bounding box center [34, 346] width 60 height 38
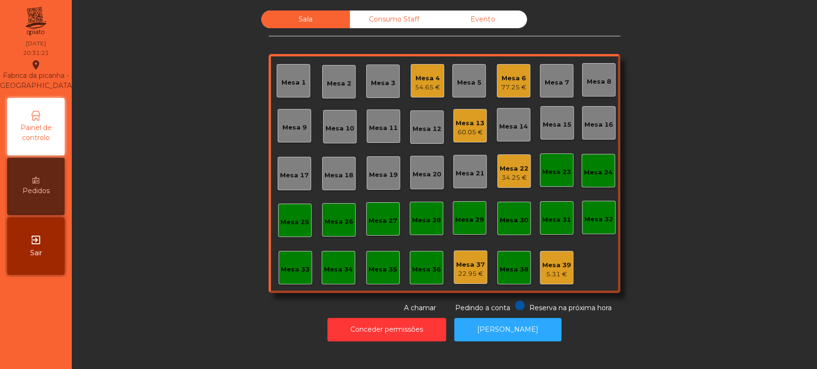
click at [193, 234] on div "Sala Consumo Staff Evento Mesa 1 [GEOGRAPHIC_DATA] 3 Mesa 4 54.65 € Mesa 5 Mesa…" at bounding box center [444, 162] width 719 height 303
click at [510, 87] on div "77.25 €" at bounding box center [513, 88] width 25 height 10
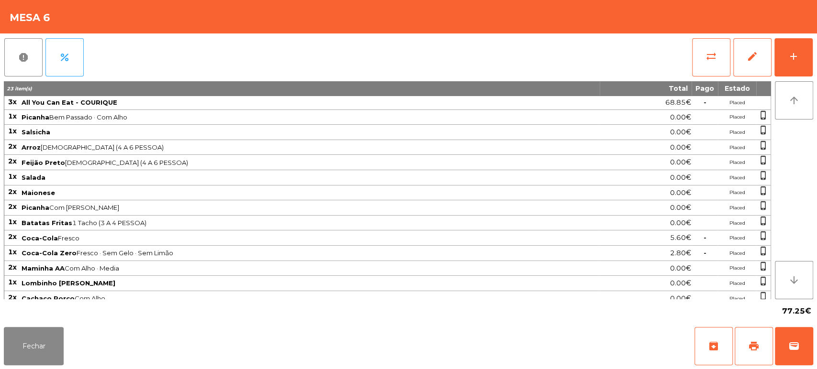
click at [73, 326] on div "Fechar archive print wallet" at bounding box center [408, 347] width 817 height 46
click at [25, 354] on button "Fechar" at bounding box center [34, 346] width 60 height 38
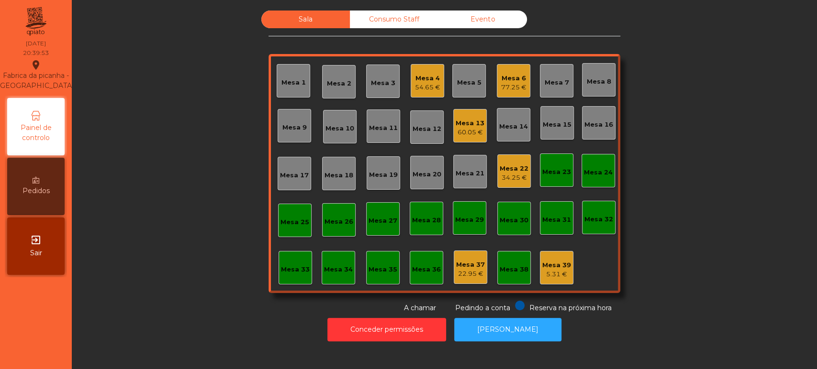
click at [429, 93] on div "Mesa 4 54.65 €" at bounding box center [427, 80] width 33 height 33
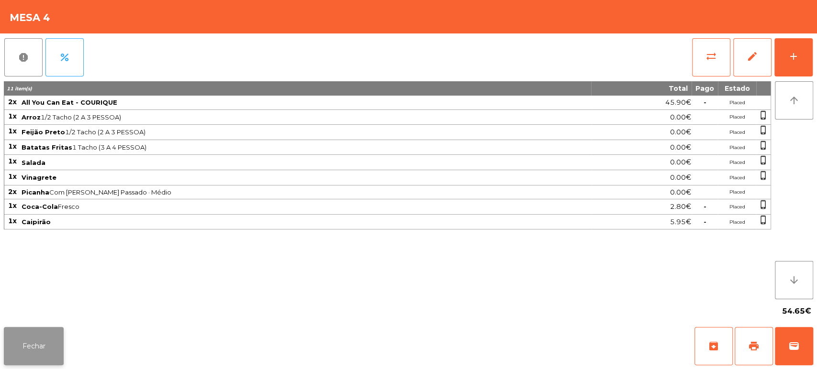
click at [38, 332] on button "Fechar" at bounding box center [34, 346] width 60 height 38
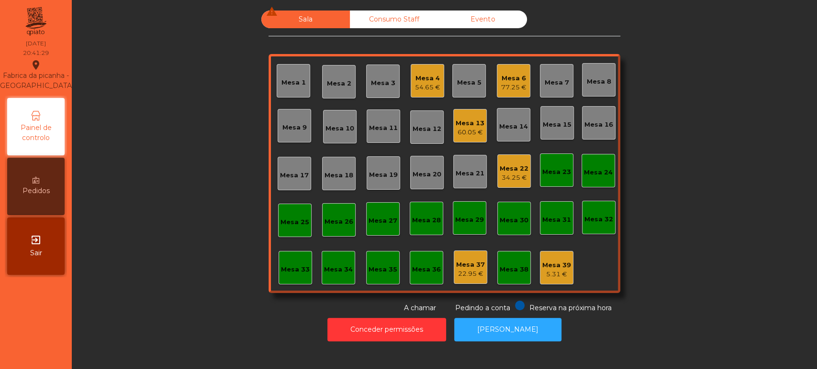
click at [509, 169] on div "Mesa 22" at bounding box center [514, 169] width 29 height 10
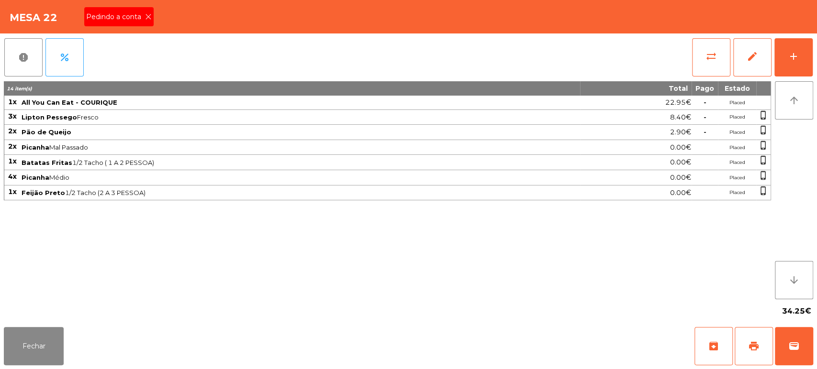
click at [149, 10] on div "Pedindo a conta" at bounding box center [118, 16] width 69 height 19
click at [751, 334] on button "print" at bounding box center [754, 346] width 38 height 38
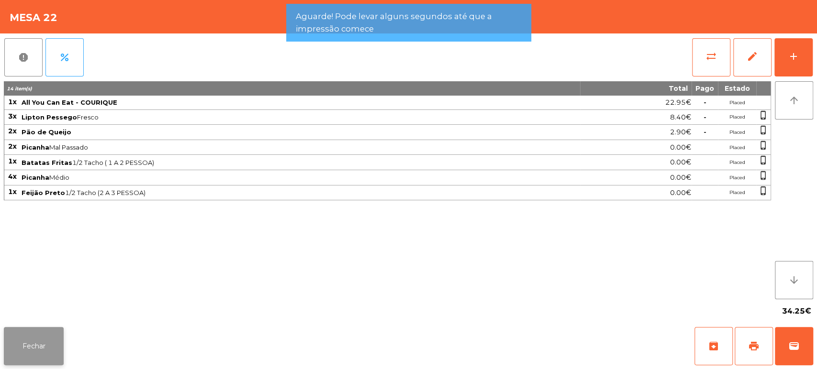
click at [28, 329] on button "Fechar" at bounding box center [34, 346] width 60 height 38
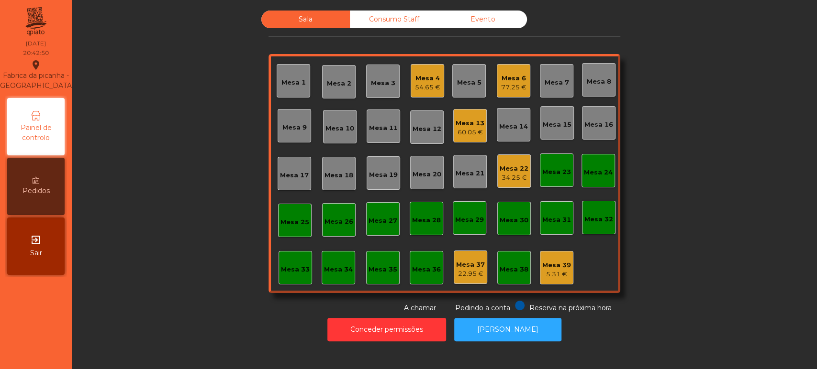
click at [523, 167] on div "Mesa 22" at bounding box center [514, 169] width 29 height 10
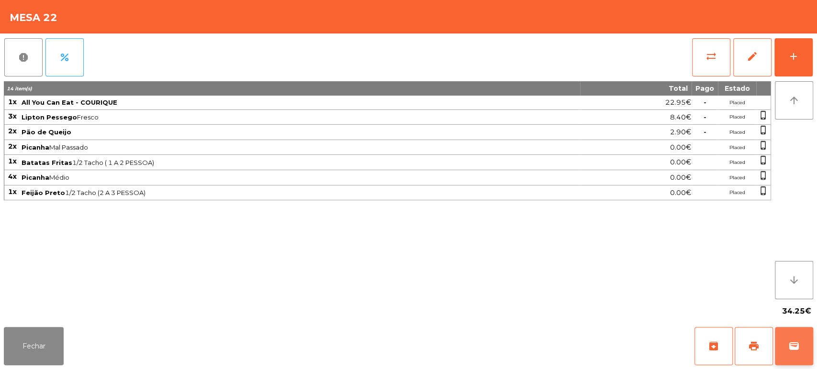
click at [791, 352] on span "wallet" at bounding box center [793, 346] width 11 height 11
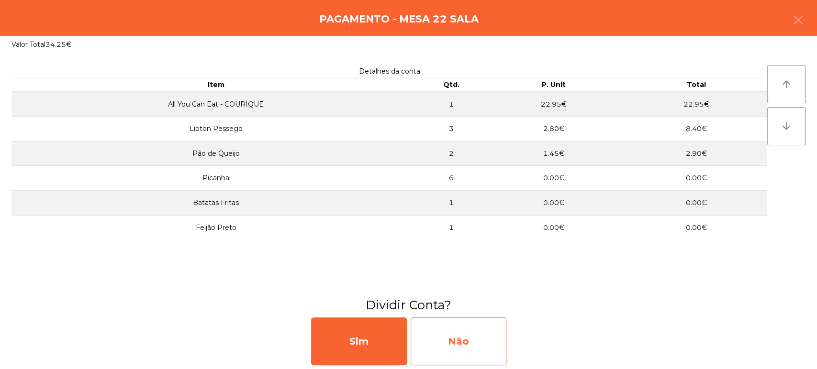
click at [437, 344] on div "Não" at bounding box center [459, 342] width 96 height 48
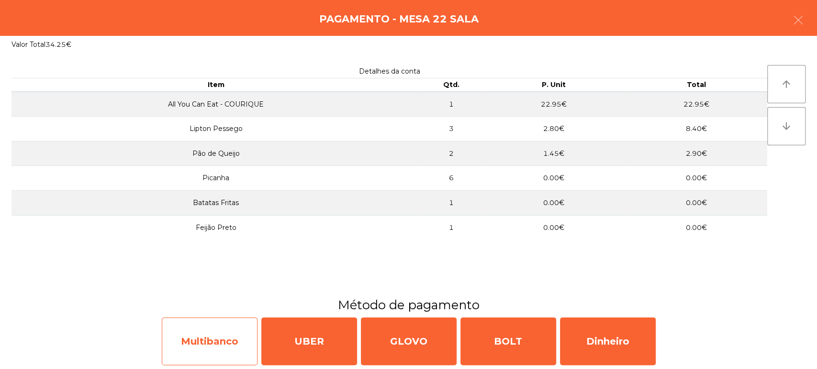
click at [240, 336] on div "Multibanco" at bounding box center [210, 342] width 96 height 48
select select "**"
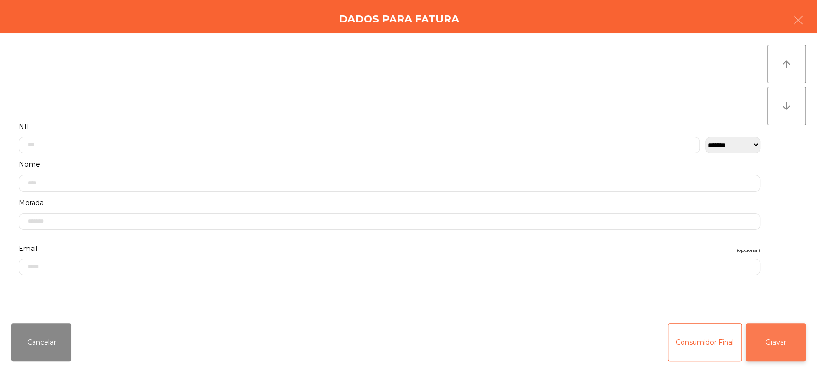
click at [771, 357] on button "Gravar" at bounding box center [776, 343] width 60 height 38
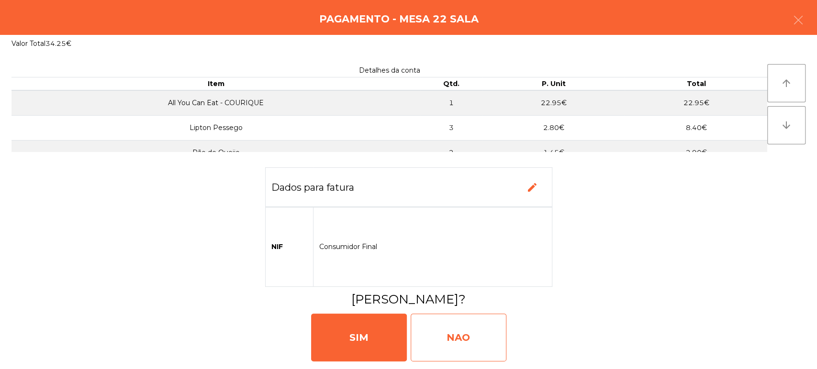
click at [482, 350] on div "NAO" at bounding box center [459, 338] width 96 height 48
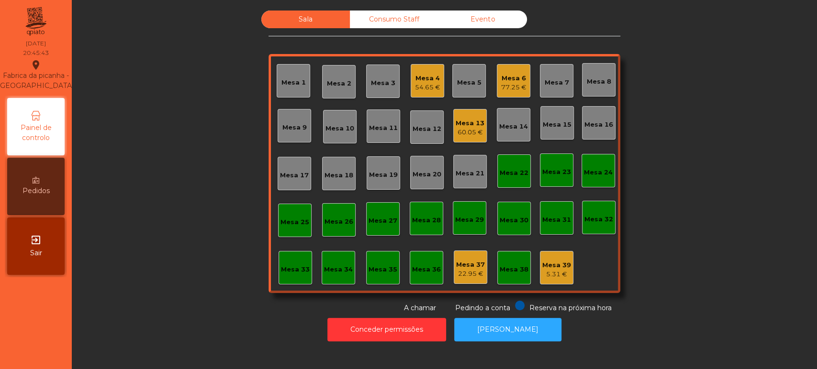
click at [430, 93] on div "Mesa 4 54.65 €" at bounding box center [427, 80] width 33 height 33
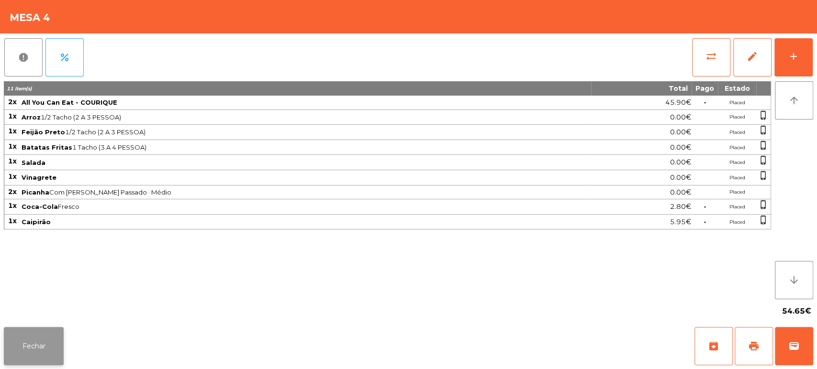
click at [38, 342] on button "Fechar" at bounding box center [34, 346] width 60 height 38
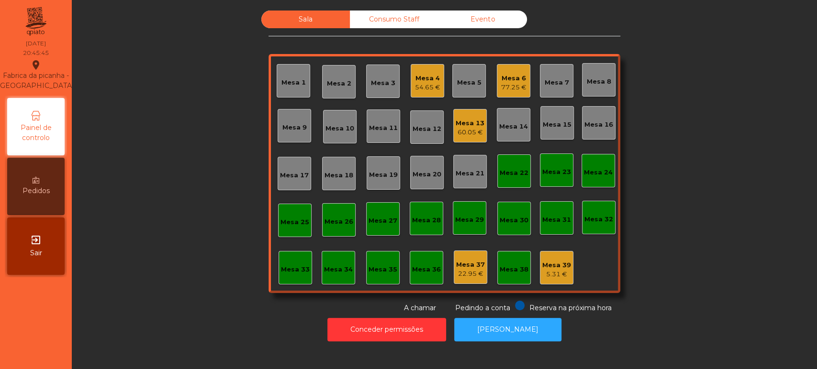
click at [190, 192] on div "Sala Consumo Staff Evento Mesa 1 Mesa 2 Mesa 3 Mesa 4 54.65 € Mesa 5 Mesa 6 77.…" at bounding box center [444, 162] width 719 height 303
click at [437, 68] on div "Mesa 4 54.65 €" at bounding box center [427, 80] width 33 height 33
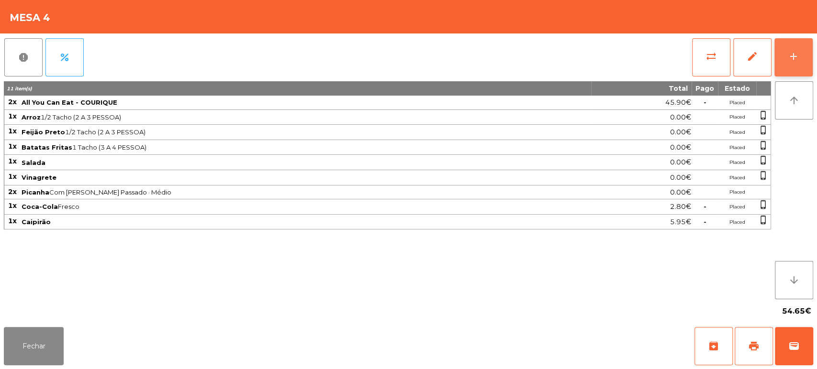
click at [782, 45] on button "add" at bounding box center [793, 57] width 38 height 38
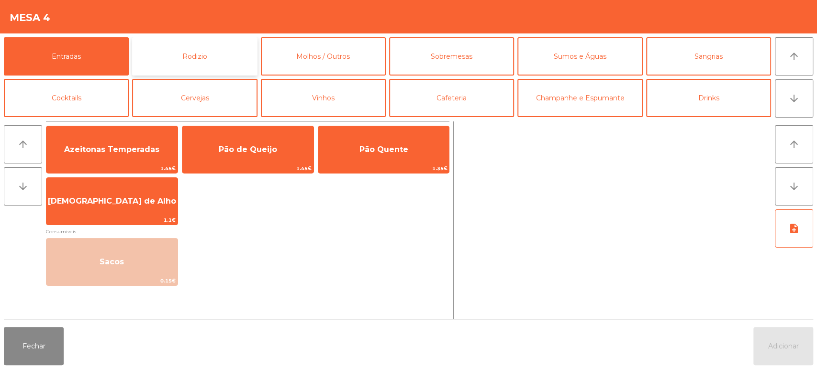
click at [176, 42] on button "Rodizio" at bounding box center [194, 56] width 125 height 38
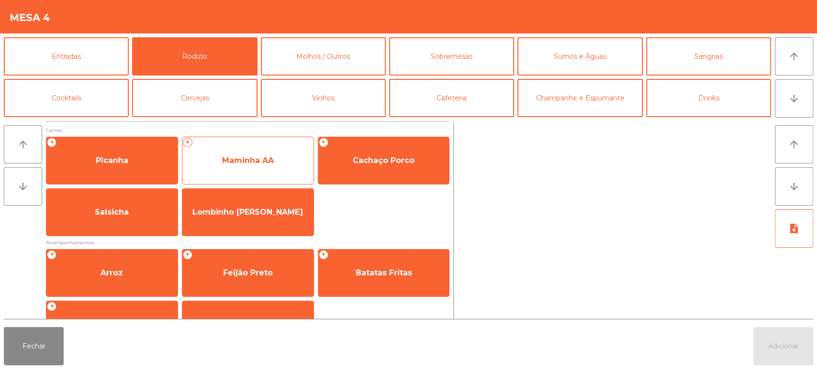
click at [245, 160] on span "Maminha AA" at bounding box center [248, 160] width 52 height 9
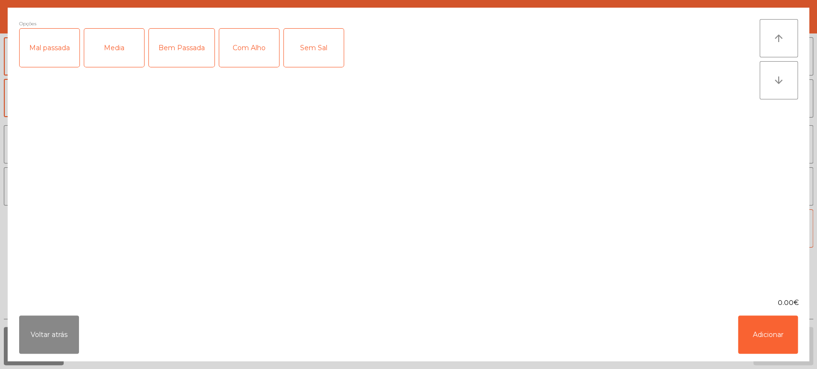
click at [114, 50] on div "Media" at bounding box center [114, 48] width 60 height 38
click at [236, 43] on div "Com Alho" at bounding box center [249, 48] width 60 height 38
click at [67, 52] on div "Mal passada" at bounding box center [50, 48] width 60 height 38
click at [780, 325] on button "Adicionar" at bounding box center [768, 335] width 60 height 38
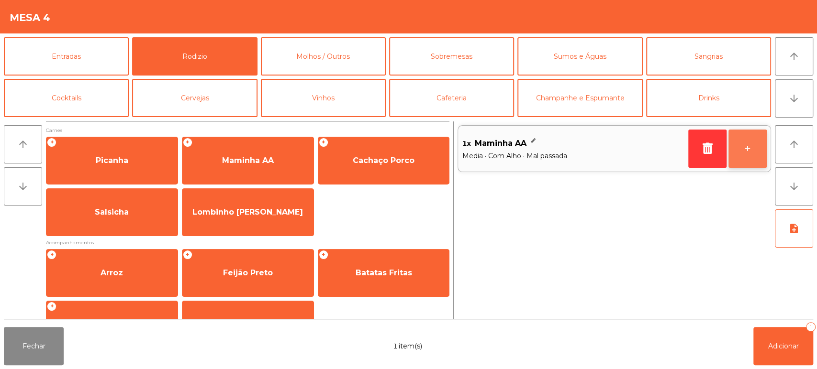
click at [747, 153] on button "+" at bounding box center [747, 149] width 38 height 38
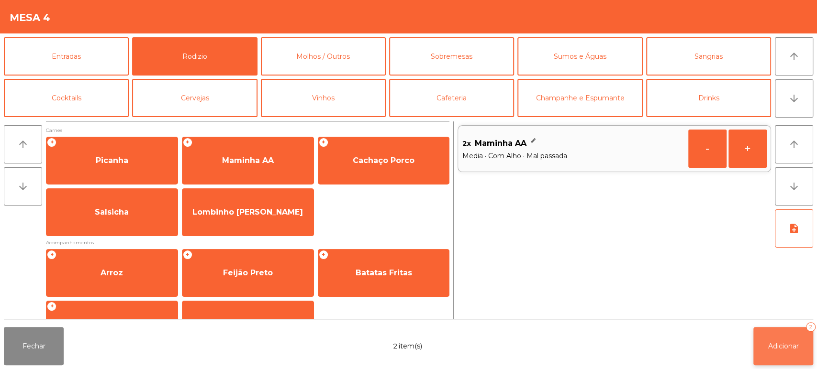
click at [763, 343] on button "Adicionar 2" at bounding box center [783, 346] width 60 height 38
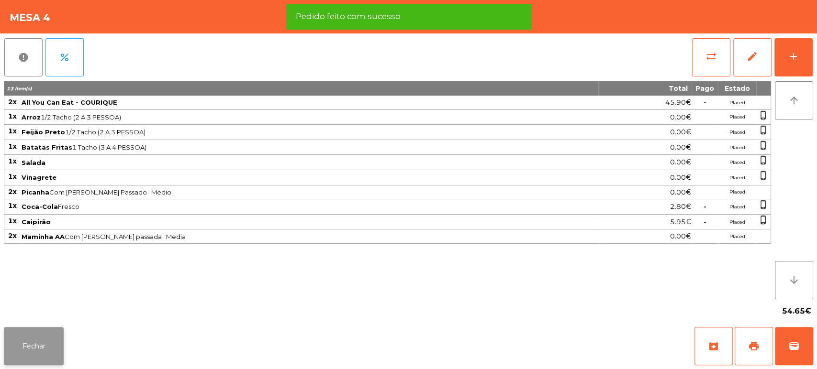
click at [38, 331] on button "Fechar" at bounding box center [34, 346] width 60 height 38
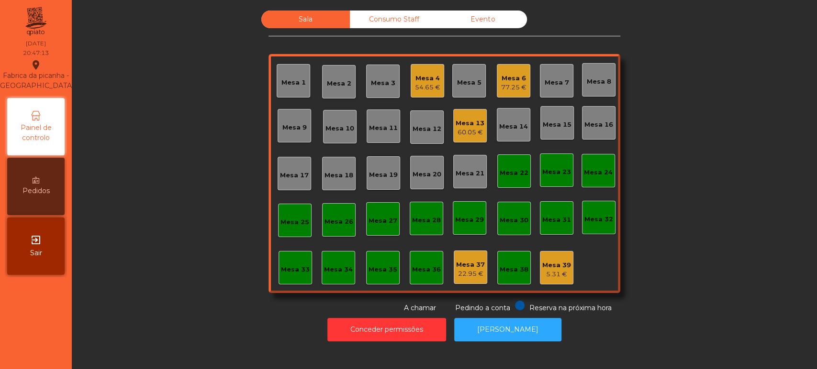
click at [462, 140] on div "Mesa 13 60.05 €" at bounding box center [469, 125] width 33 height 33
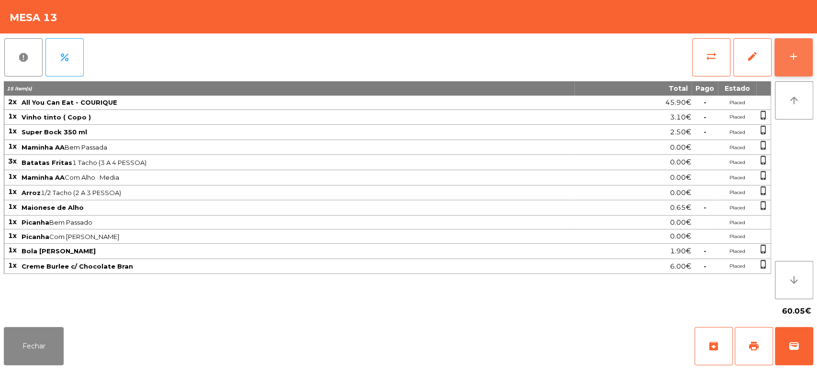
click at [800, 61] on button "add" at bounding box center [793, 57] width 38 height 38
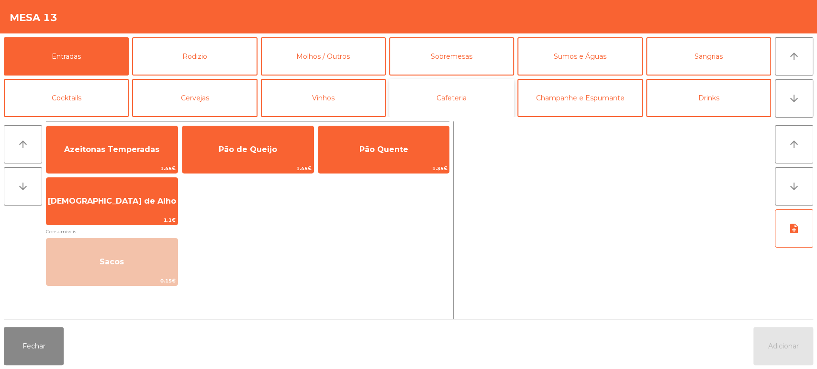
click at [451, 98] on button "Cafeteria" at bounding box center [451, 98] width 125 height 38
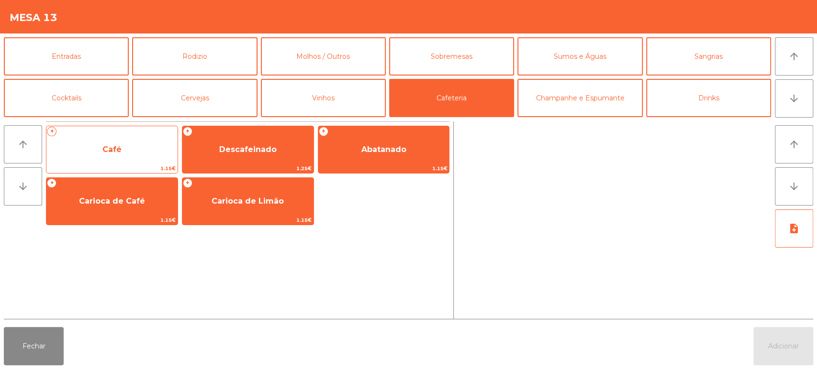
click at [144, 161] on span "Café" at bounding box center [111, 150] width 131 height 26
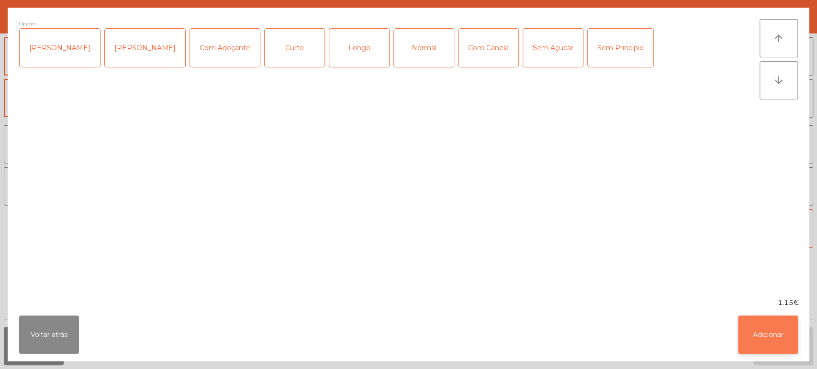
click at [751, 346] on button "Adicionar" at bounding box center [768, 335] width 60 height 38
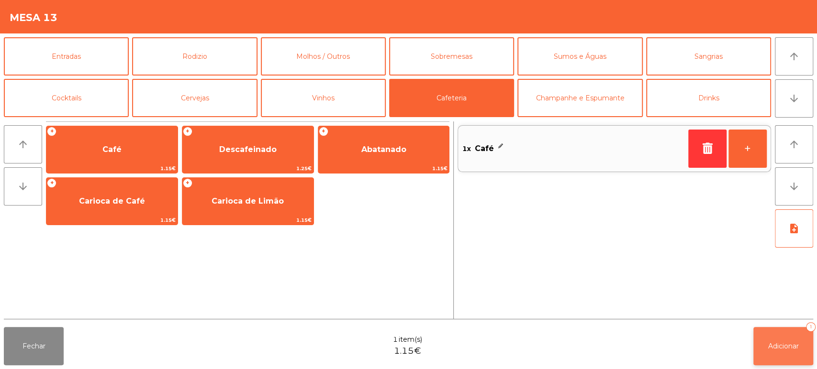
click at [773, 344] on span "Adicionar" at bounding box center [783, 346] width 31 height 9
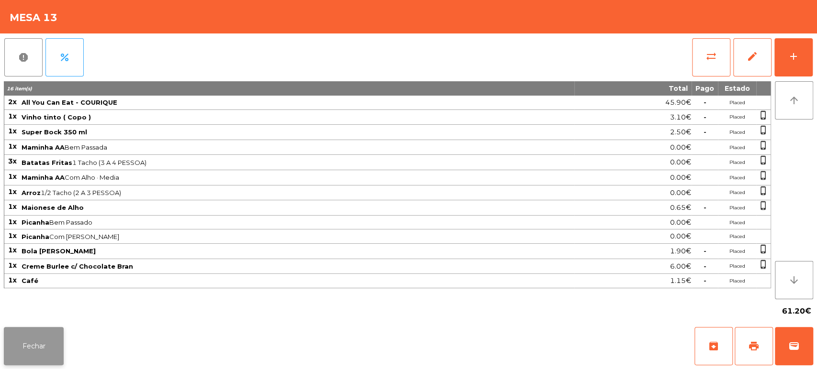
click at [36, 351] on button "Fechar" at bounding box center [34, 346] width 60 height 38
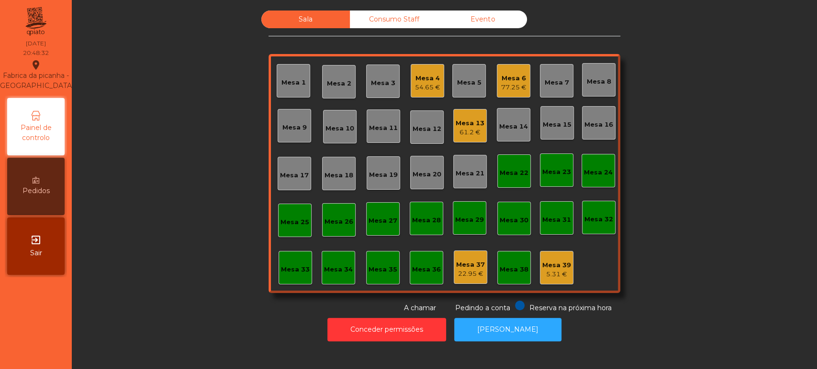
click at [411, 85] on div "Mesa 4 54.65 €" at bounding box center [427, 80] width 33 height 33
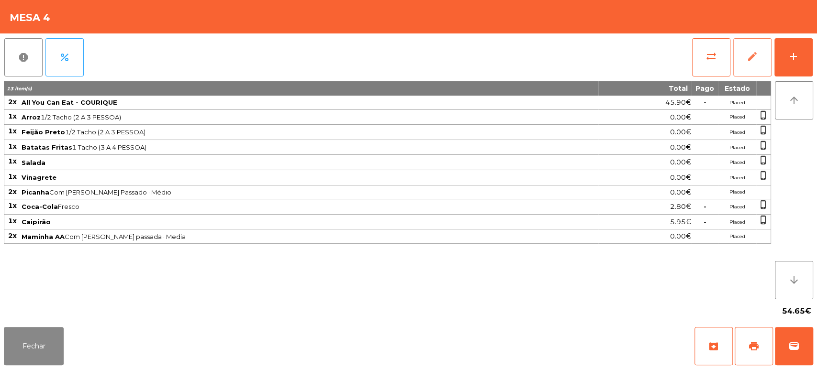
click at [760, 66] on button "edit" at bounding box center [752, 57] width 38 height 38
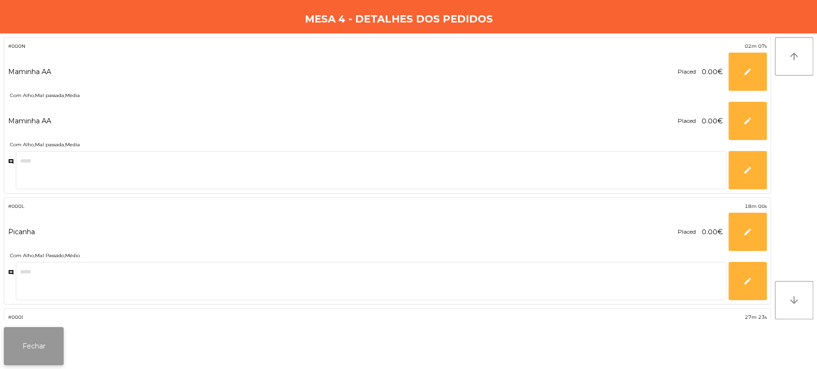
click at [61, 341] on button "Fechar" at bounding box center [34, 346] width 60 height 38
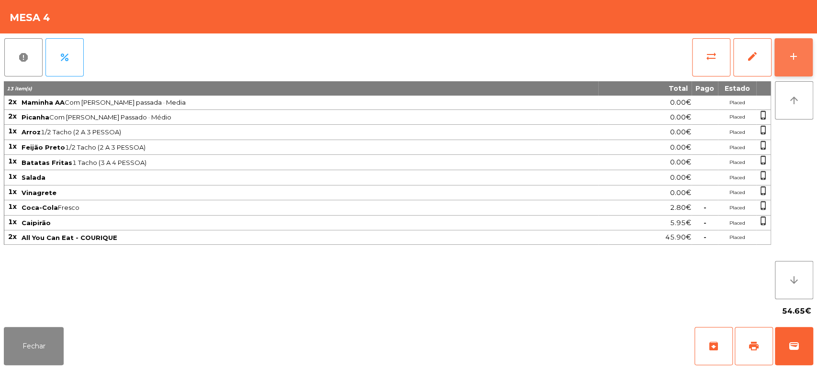
click at [780, 62] on button "add" at bounding box center [793, 57] width 38 height 38
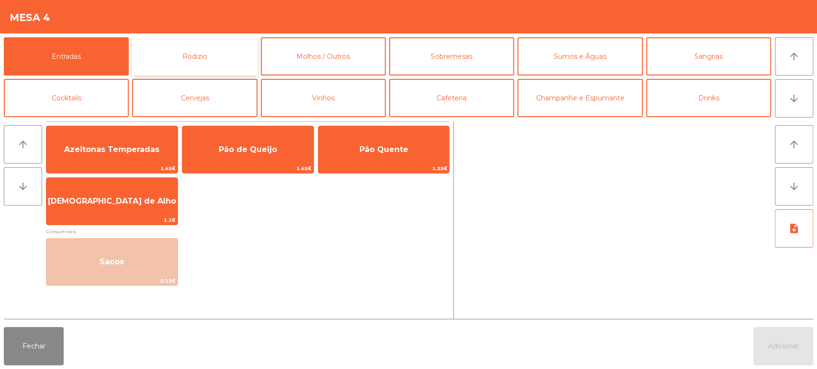
click at [201, 67] on button "Rodizio" at bounding box center [194, 56] width 125 height 38
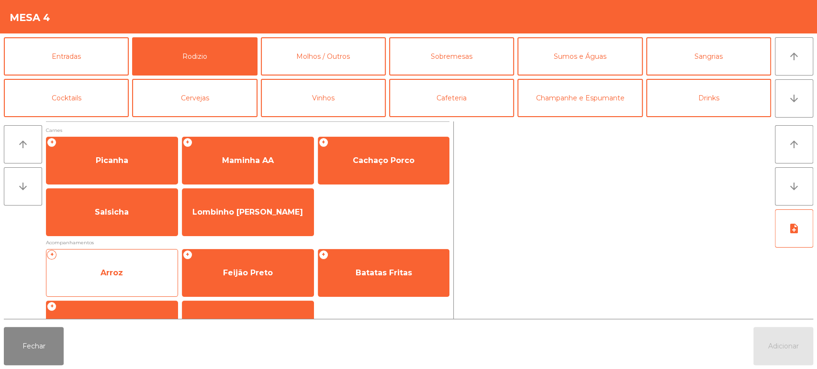
click at [123, 272] on span "Arroz" at bounding box center [111, 273] width 131 height 26
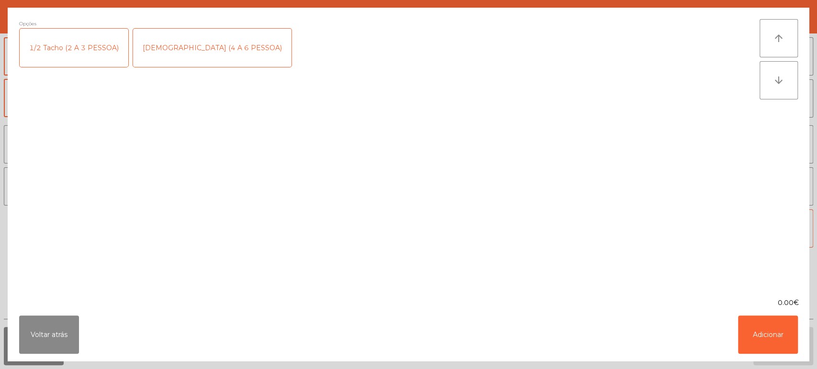
click at [176, 54] on div "[DEMOGRAPHIC_DATA] (4 A 6 PESSOA)" at bounding box center [212, 48] width 158 height 38
click at [89, 50] on div "1/2 Tacho (2 A 3 PESSOA)" at bounding box center [74, 48] width 109 height 38
click at [171, 44] on div "[DEMOGRAPHIC_DATA] (4 A 6 PESSOA)" at bounding box center [212, 48] width 158 height 38
click at [781, 334] on button "Adicionar" at bounding box center [768, 335] width 60 height 38
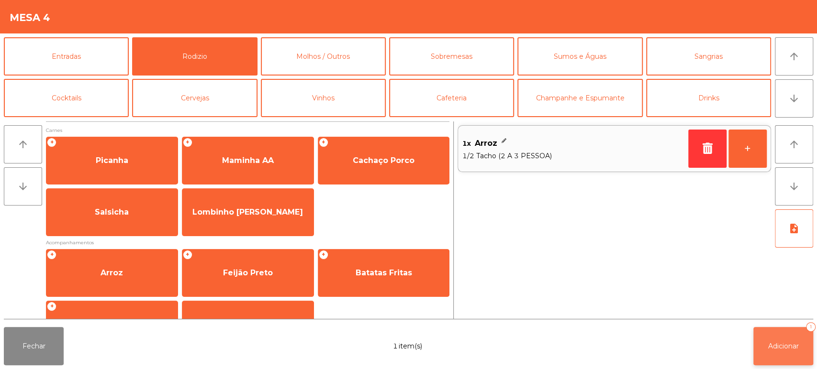
click at [781, 330] on button "Adicionar 1" at bounding box center [783, 346] width 60 height 38
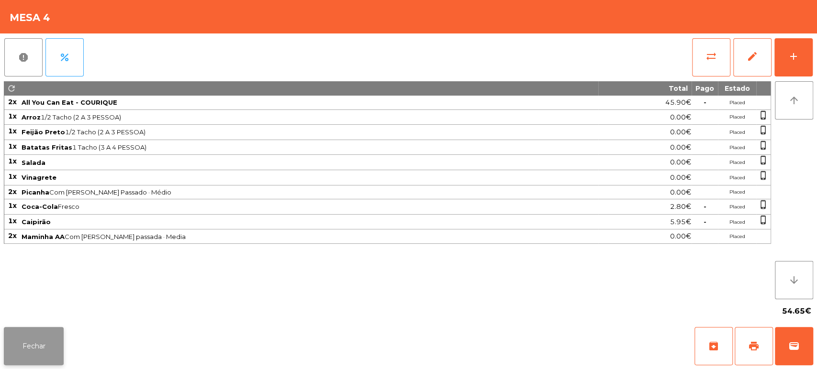
click at [31, 353] on button "Fechar" at bounding box center [34, 346] width 60 height 38
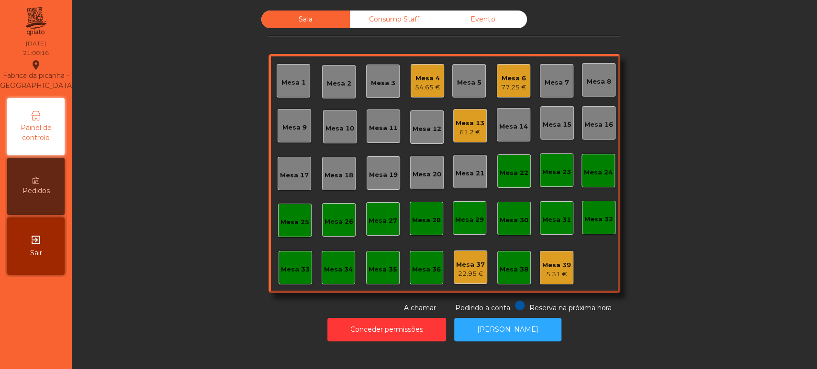
click at [432, 81] on div "Mesa 4" at bounding box center [427, 79] width 25 height 10
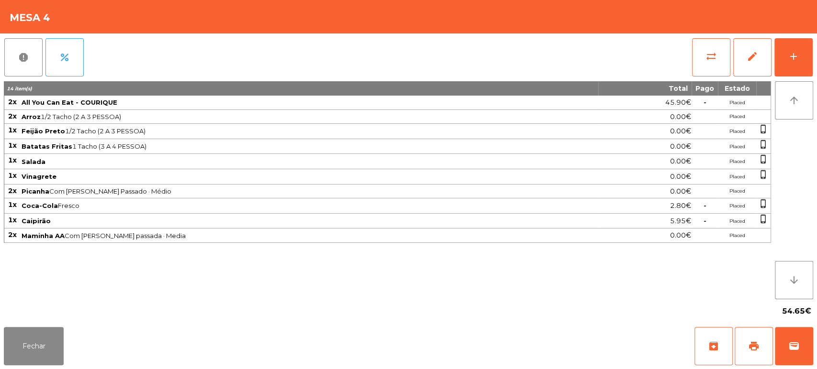
click at [814, 57] on div "report percent sync_alt edit add 14 item(s) Total Pago Estado 2x All You Can Ea…" at bounding box center [408, 178] width 817 height 290
click at [784, 60] on button "add" at bounding box center [793, 57] width 38 height 38
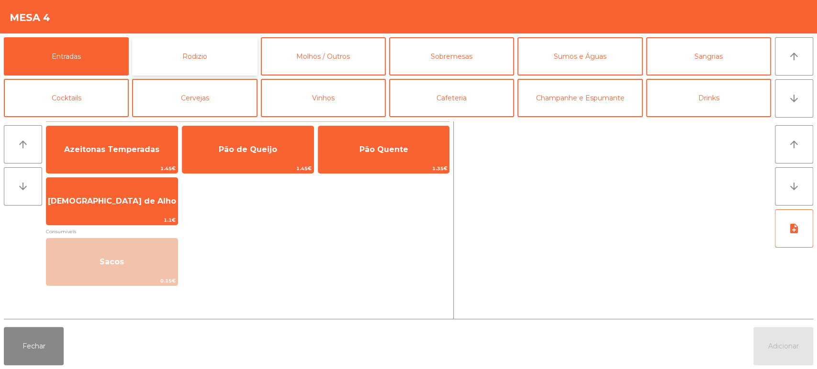
click at [226, 49] on button "Rodizio" at bounding box center [194, 56] width 125 height 38
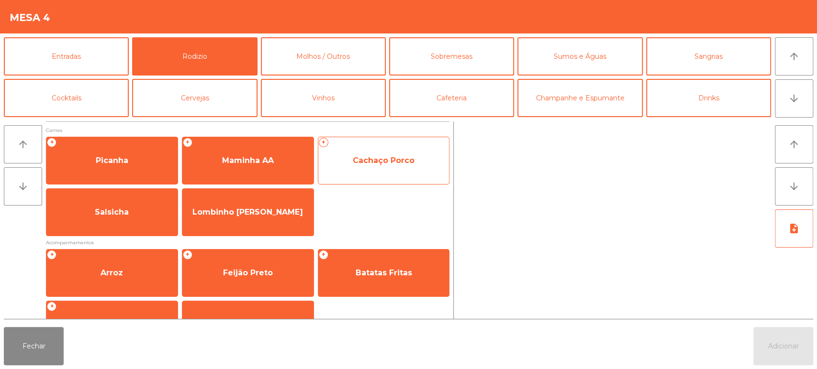
click at [361, 145] on div "+ Cachaço Porco" at bounding box center [384, 161] width 132 height 48
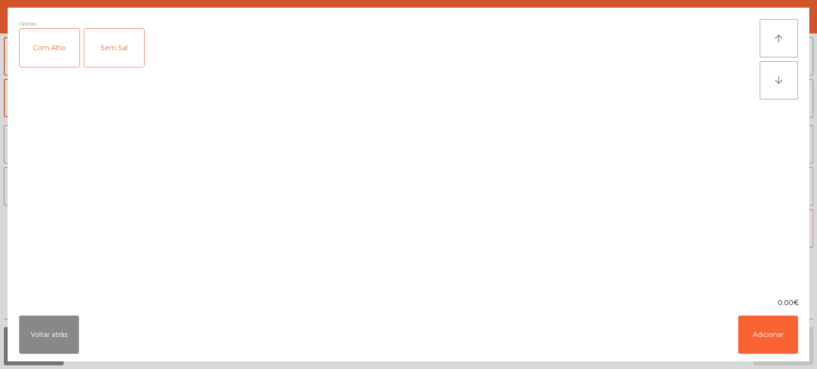
click at [54, 43] on div "Com Alho" at bounding box center [50, 48] width 60 height 38
click at [767, 347] on button "Adicionar" at bounding box center [768, 335] width 60 height 38
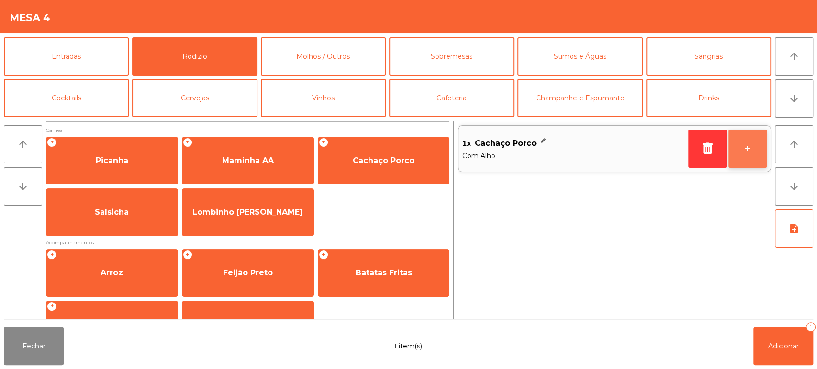
click at [741, 151] on button "+" at bounding box center [747, 149] width 38 height 38
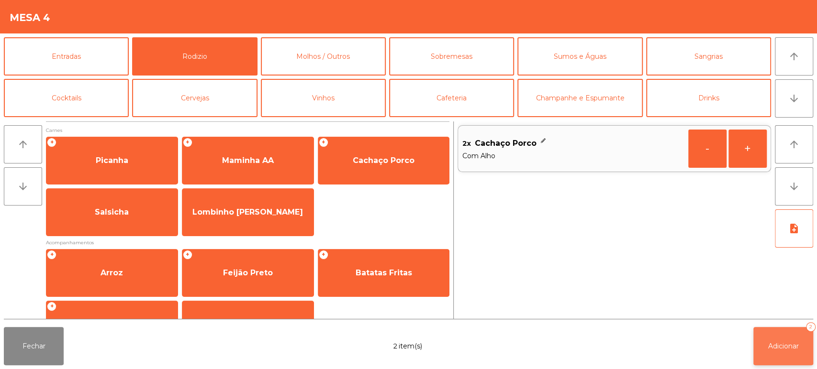
click at [785, 342] on button "Adicionar 2" at bounding box center [783, 346] width 60 height 38
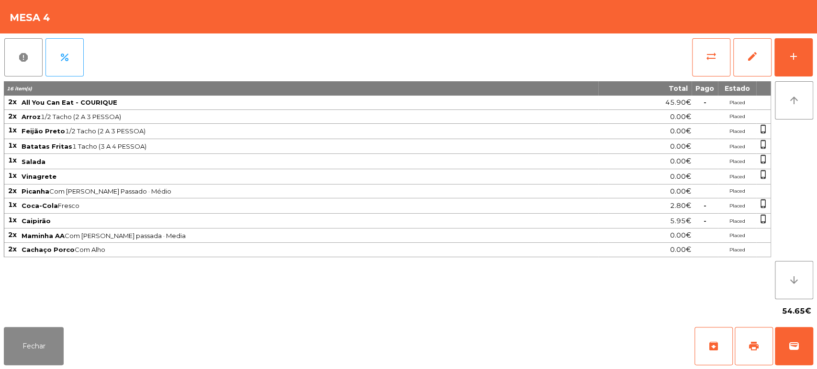
click at [812, 53] on div "sync_alt edit add" at bounding box center [753, 57] width 122 height 48
click at [815, 56] on div "report percent sync_alt edit add 16 item(s) Total Pago Estado 2x All You Can Ea…" at bounding box center [408, 178] width 817 height 290
click at [791, 57] on div "add" at bounding box center [793, 56] width 11 height 11
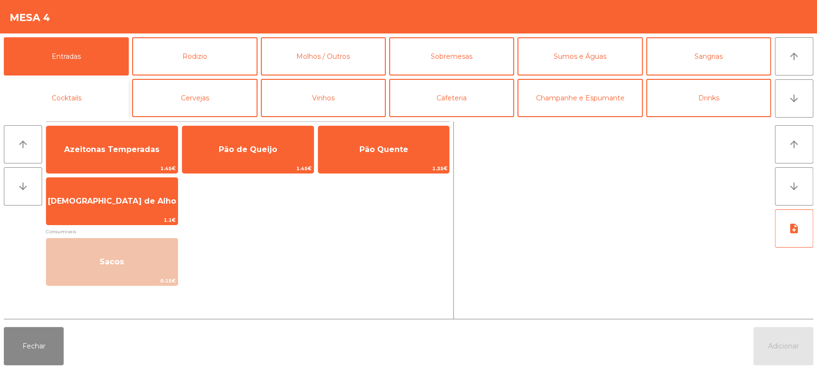
click at [98, 88] on button "Cocktails" at bounding box center [66, 98] width 125 height 38
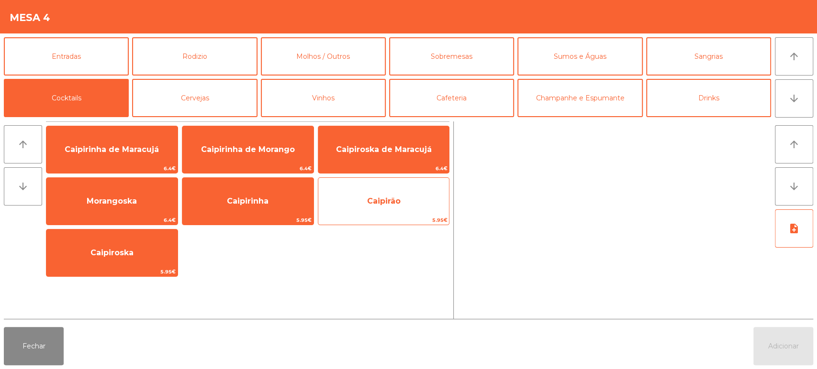
click at [402, 207] on span "Caipirão" at bounding box center [383, 202] width 131 height 26
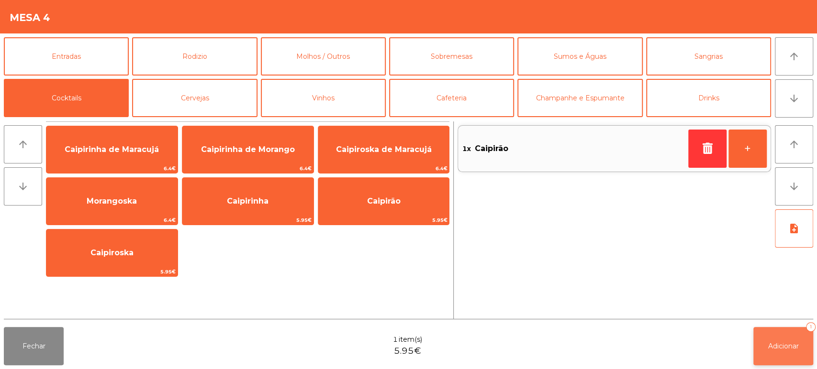
click at [796, 352] on button "Adicionar 1" at bounding box center [783, 346] width 60 height 38
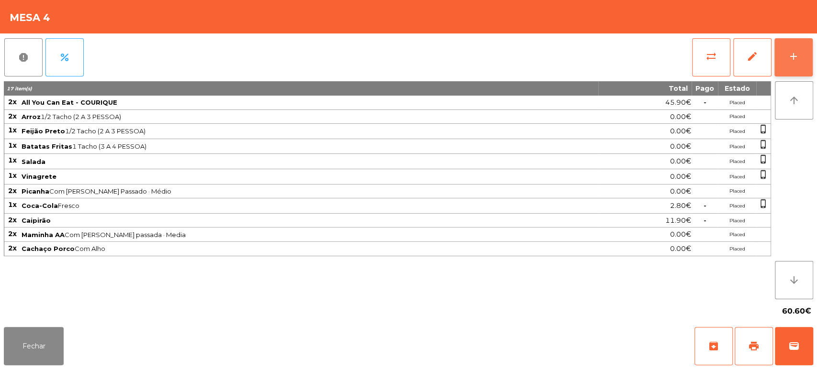
click at [792, 58] on div "add" at bounding box center [793, 56] width 11 height 11
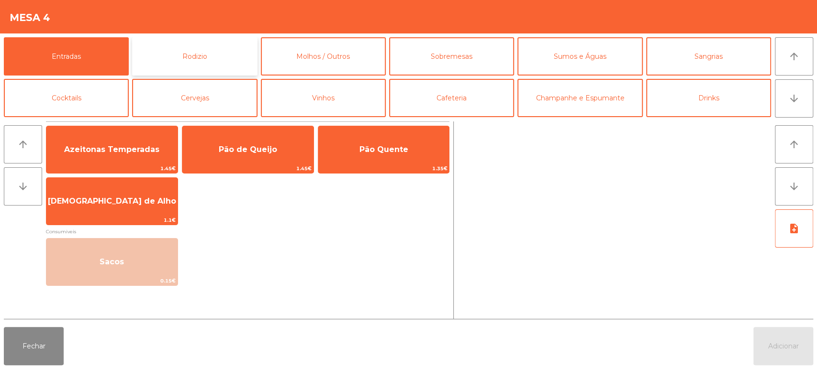
click at [232, 40] on button "Rodizio" at bounding box center [194, 56] width 125 height 38
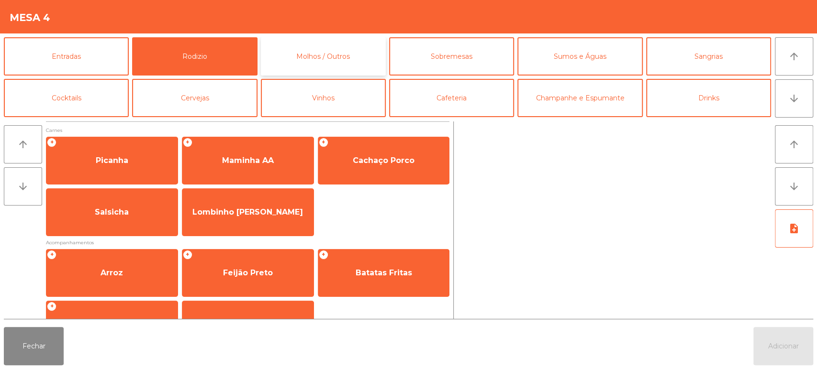
click at [317, 46] on button "Molhos / Outros" at bounding box center [323, 56] width 125 height 38
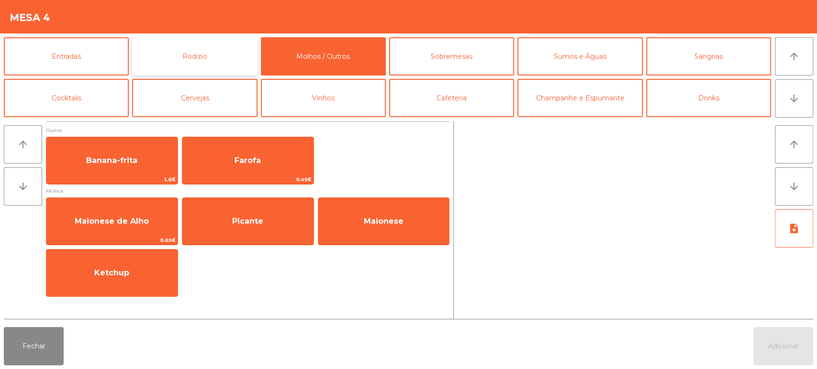
click at [211, 47] on button "Rodizio" at bounding box center [194, 56] width 125 height 38
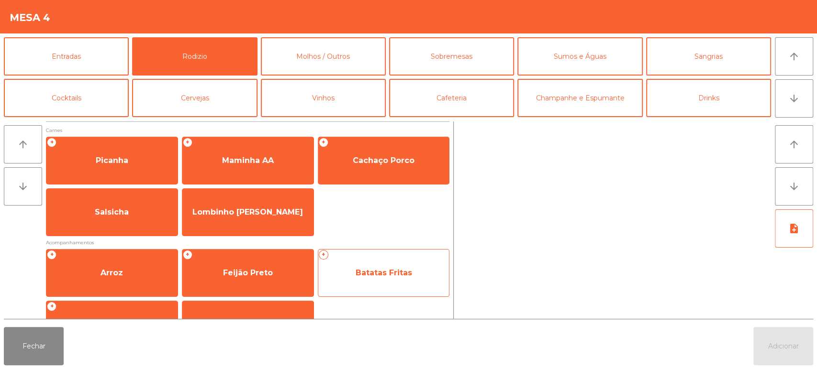
click at [380, 279] on span "Batatas Fritas" at bounding box center [383, 273] width 131 height 26
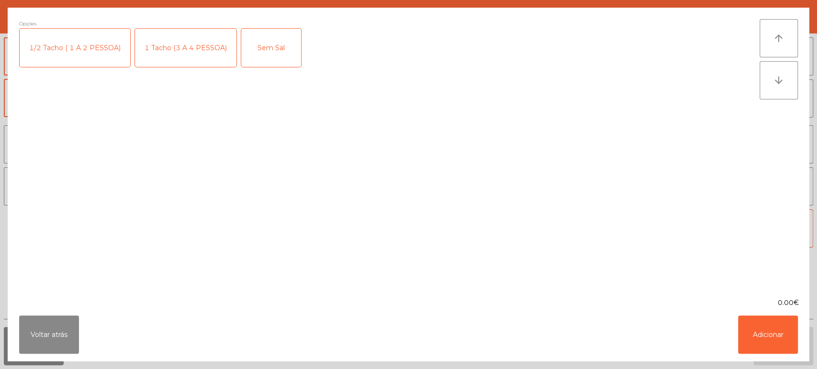
click at [184, 47] on div "1 Tacho (3 A 4 PESSOA)" at bounding box center [185, 48] width 101 height 38
click at [208, 51] on div "1 Tacho (3 A 4 PESSOA)" at bounding box center [185, 48] width 101 height 38
click at [89, 47] on div "1/2 Tacho ( 1 A 2 PESSOA)" at bounding box center [75, 48] width 111 height 38
click at [785, 325] on button "Adicionar" at bounding box center [768, 335] width 60 height 38
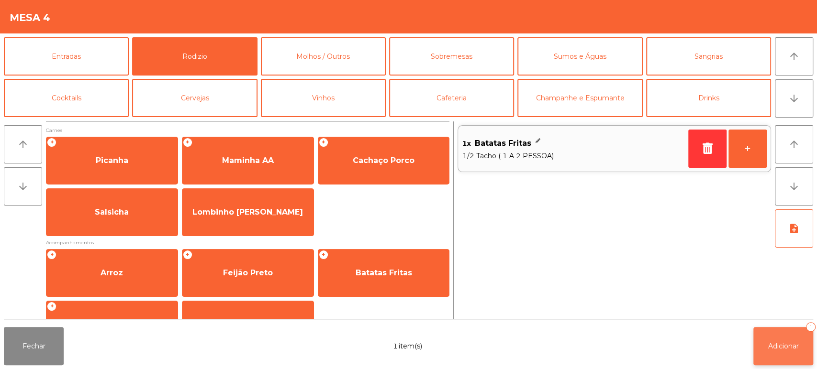
click at [786, 340] on button "Adicionar 1" at bounding box center [783, 346] width 60 height 38
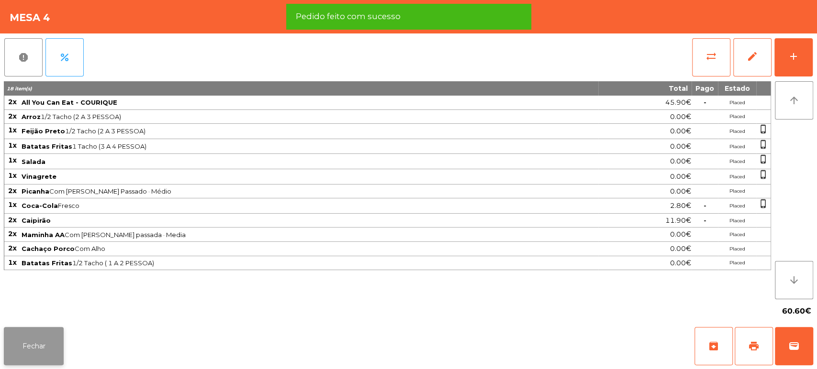
click at [9, 328] on button "Fechar" at bounding box center [34, 346] width 60 height 38
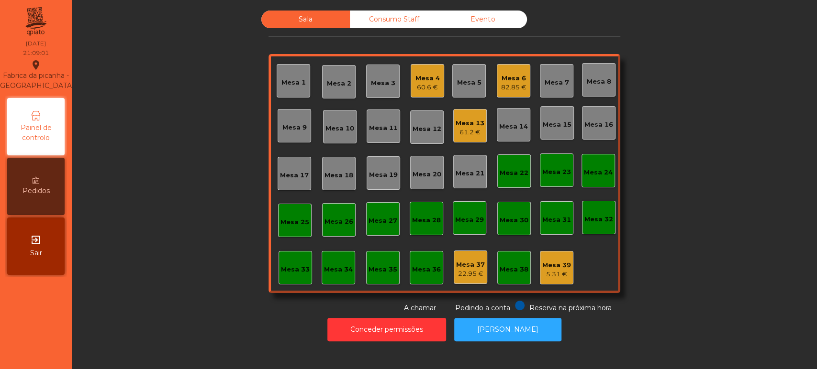
click at [470, 133] on div "61.2 €" at bounding box center [470, 133] width 29 height 10
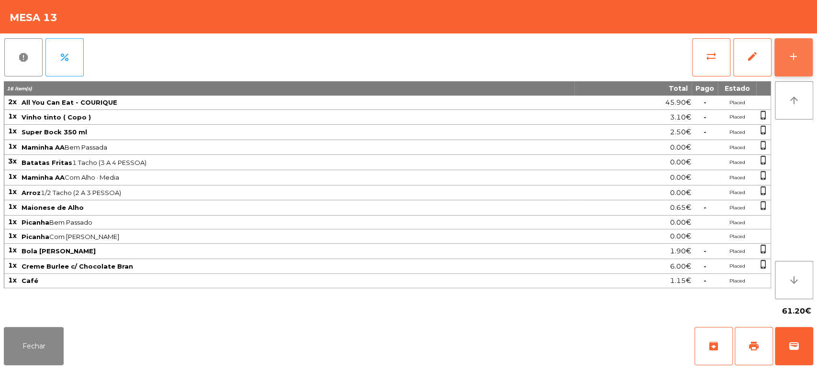
click at [792, 51] on div "add" at bounding box center [793, 56] width 11 height 11
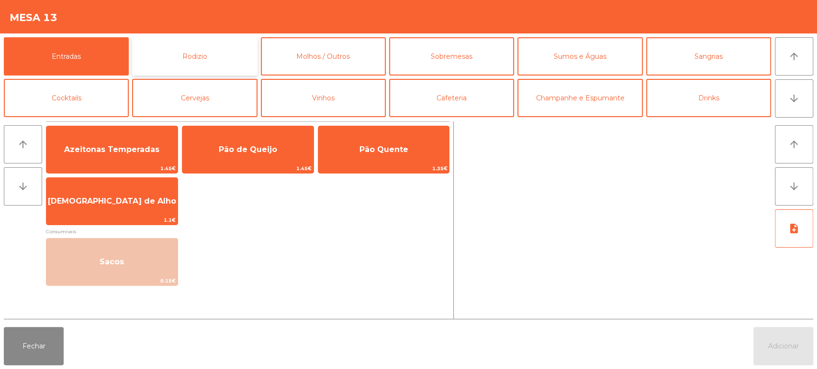
click at [207, 45] on button "Rodizio" at bounding box center [194, 56] width 125 height 38
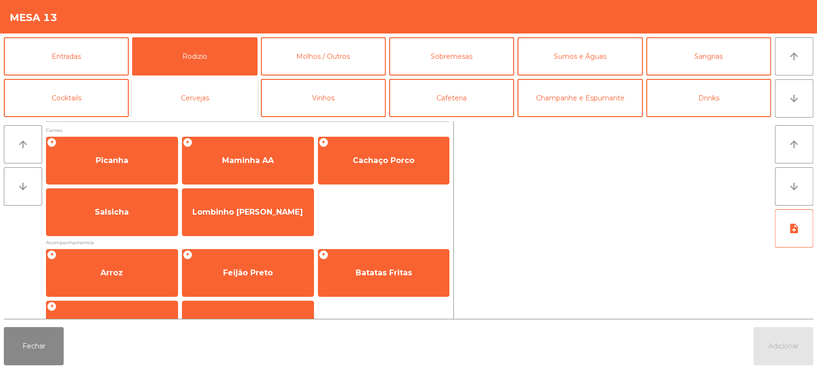
click at [203, 94] on button "Cervejas" at bounding box center [194, 98] width 125 height 38
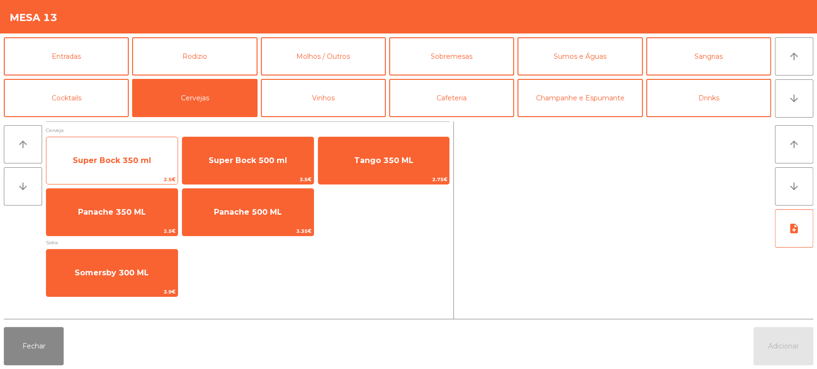
click at [147, 153] on span "Super Bock 350 ml" at bounding box center [111, 161] width 131 height 26
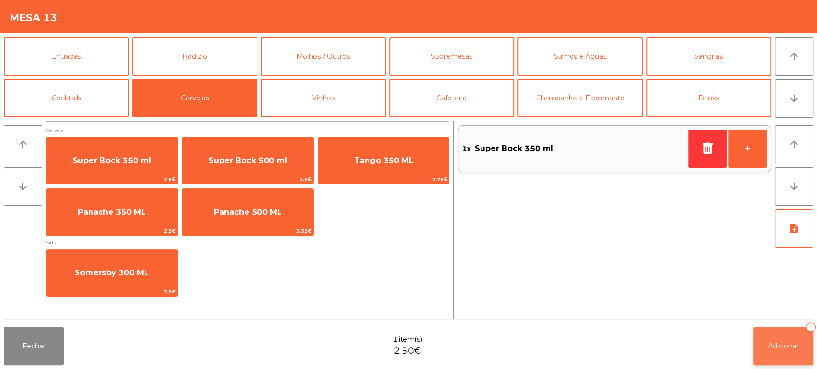
click at [789, 359] on button "Adicionar 1" at bounding box center [783, 346] width 60 height 38
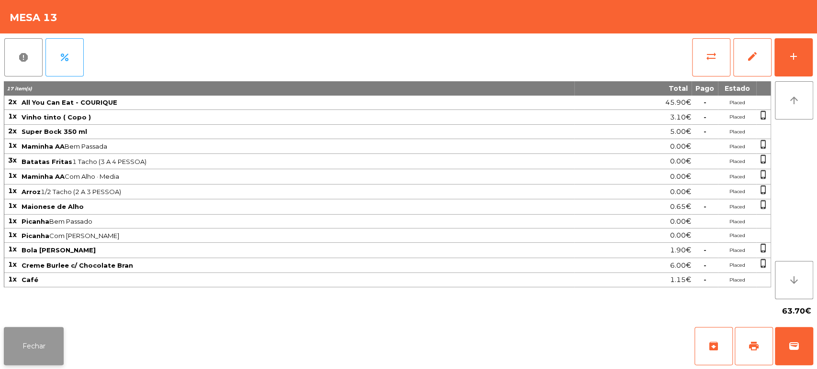
click at [58, 331] on button "Fechar" at bounding box center [34, 346] width 60 height 38
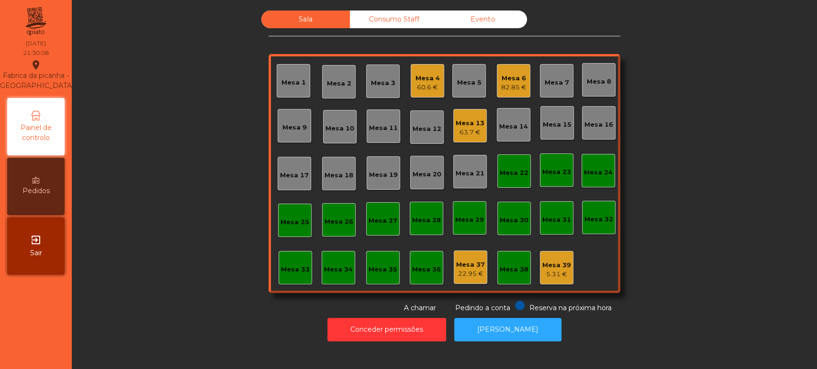
click at [478, 126] on div "Mesa 13" at bounding box center [470, 124] width 29 height 10
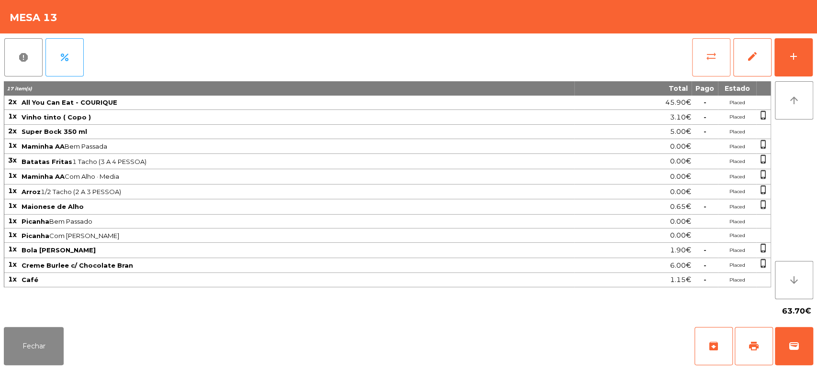
click at [712, 54] on span "sync_alt" at bounding box center [710, 56] width 11 height 11
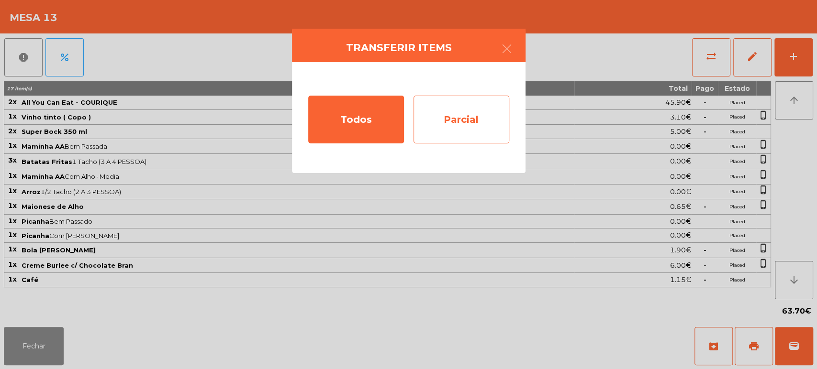
click at [469, 116] on div "Parcial" at bounding box center [461, 120] width 96 height 48
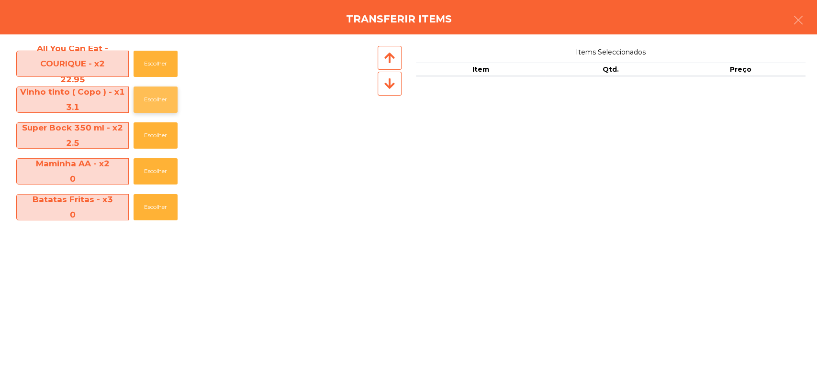
click at [153, 103] on button "Escolher" at bounding box center [156, 100] width 44 height 26
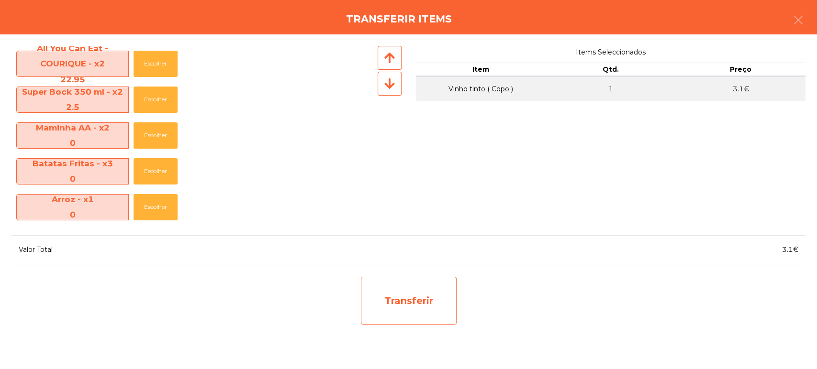
click at [445, 293] on div "Transferir" at bounding box center [409, 301] width 96 height 48
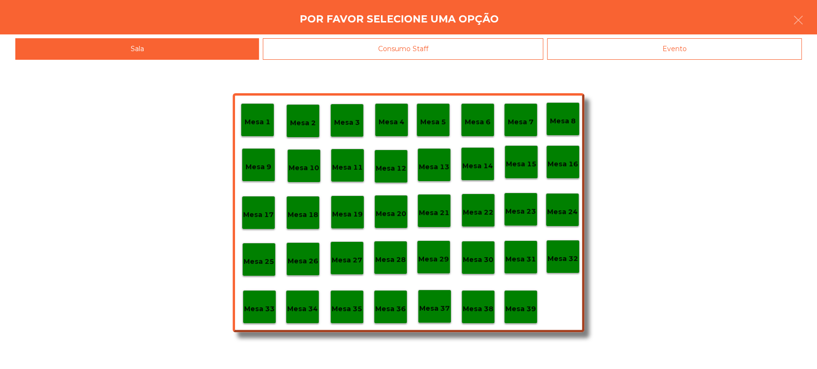
click at [431, 306] on p "Mesa 37" at bounding box center [434, 308] width 31 height 11
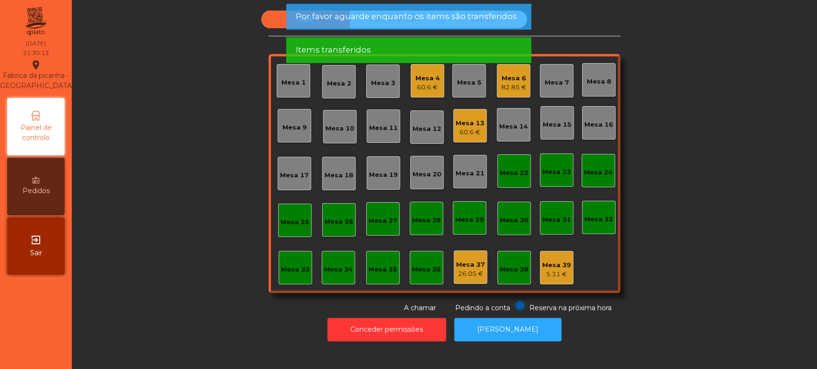
click at [471, 128] on div "60.6 €" at bounding box center [470, 133] width 29 height 10
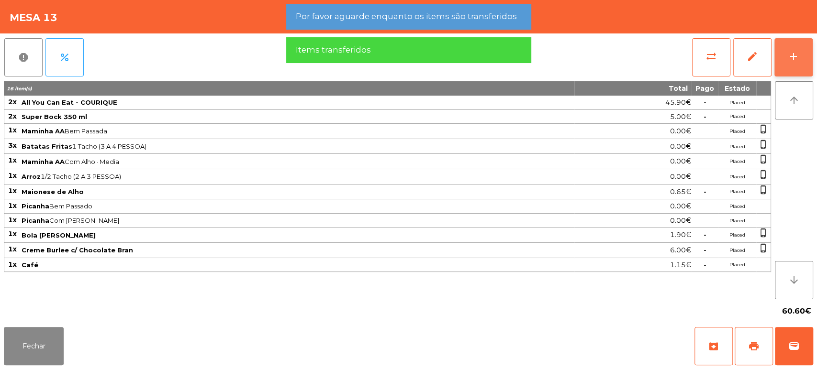
click at [808, 58] on button "add" at bounding box center [793, 57] width 38 height 38
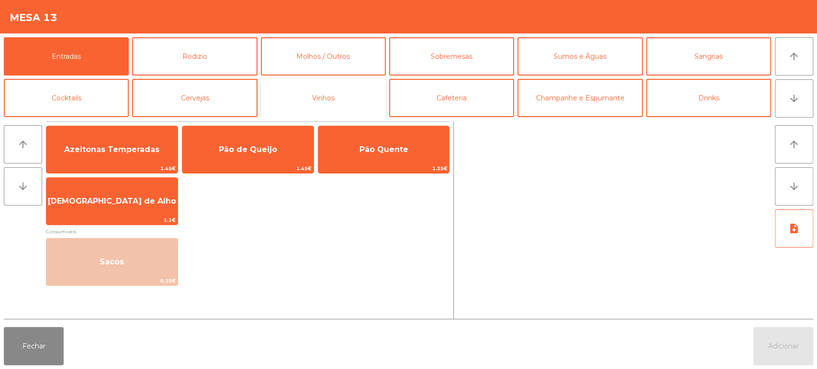
click at [354, 103] on button "Vinhos" at bounding box center [323, 98] width 125 height 38
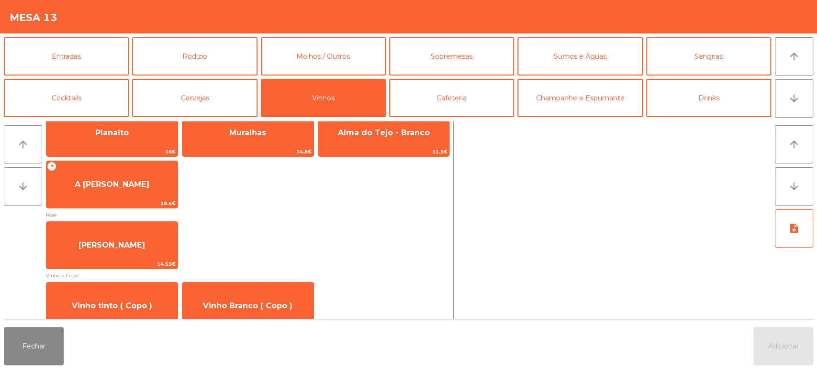
scroll to position [153, 0]
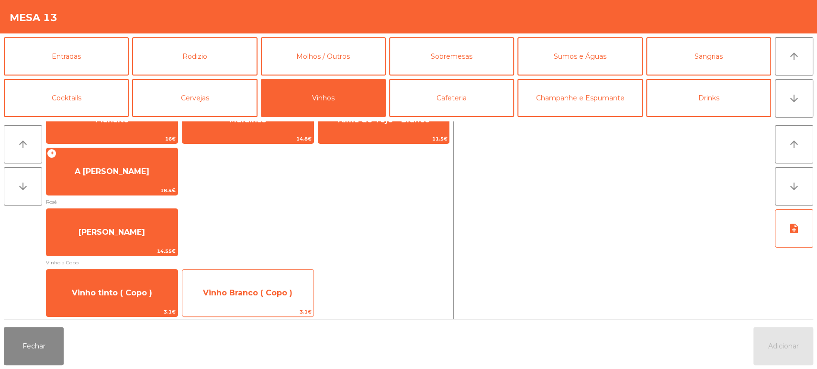
click at [299, 293] on span "Vinho Branco ( Copo )" at bounding box center [247, 293] width 131 height 26
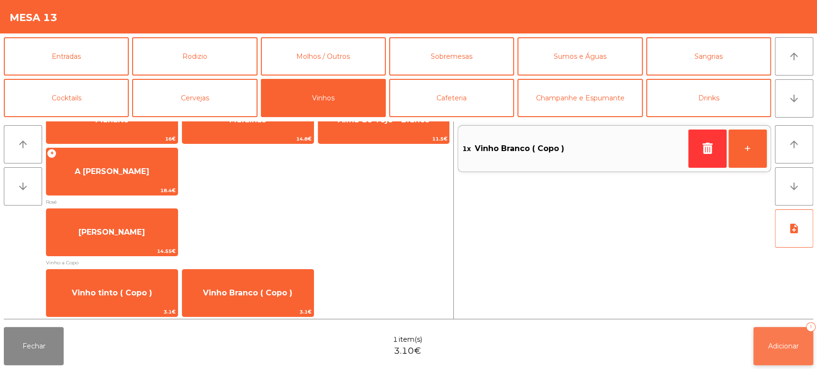
click at [784, 354] on button "Adicionar 1" at bounding box center [783, 346] width 60 height 38
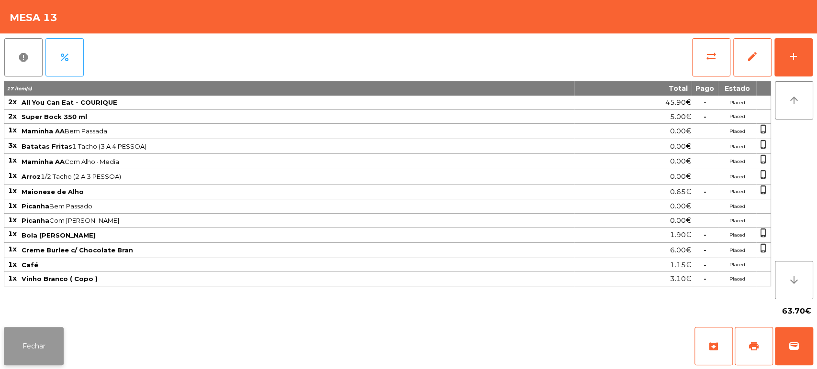
click at [42, 332] on button "Fechar" at bounding box center [34, 346] width 60 height 38
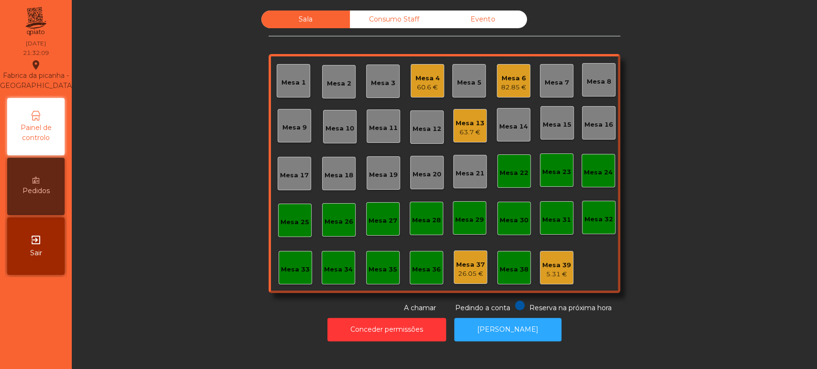
click at [501, 90] on div "82.85 €" at bounding box center [513, 88] width 25 height 10
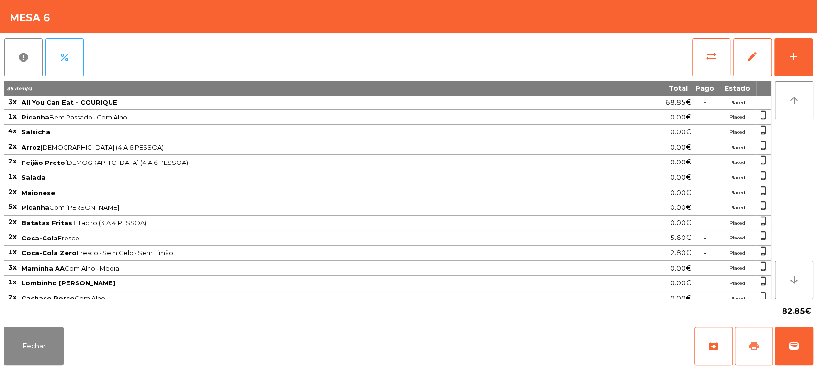
click at [737, 347] on button "print" at bounding box center [754, 346] width 38 height 38
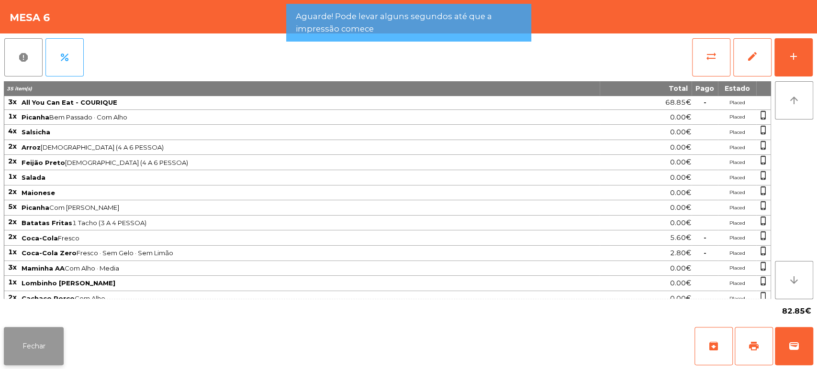
click at [10, 363] on button "Fechar" at bounding box center [34, 346] width 60 height 38
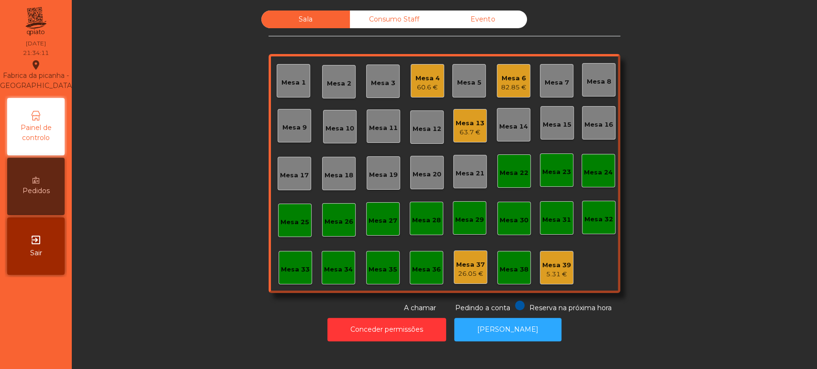
click at [510, 83] on div "82.85 €" at bounding box center [513, 88] width 25 height 10
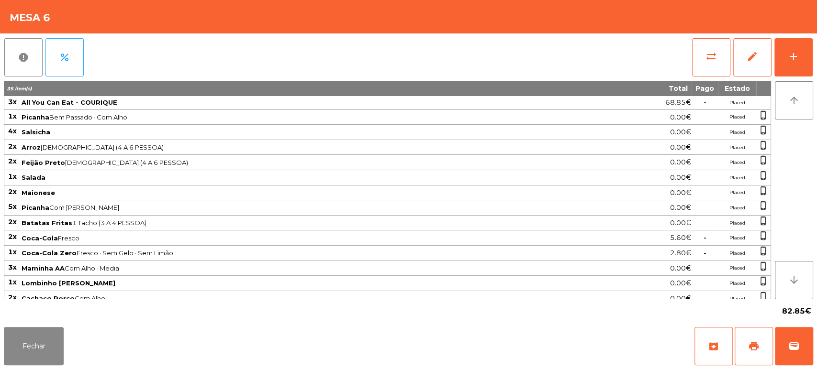
scroll to position [65, 0]
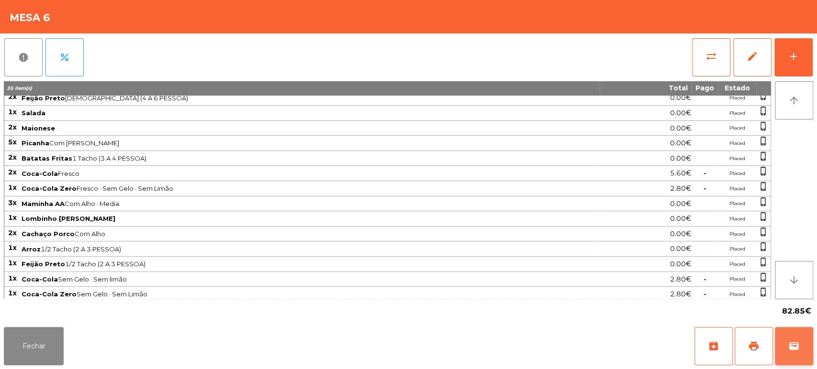
click at [795, 345] on span "wallet" at bounding box center [793, 346] width 11 height 11
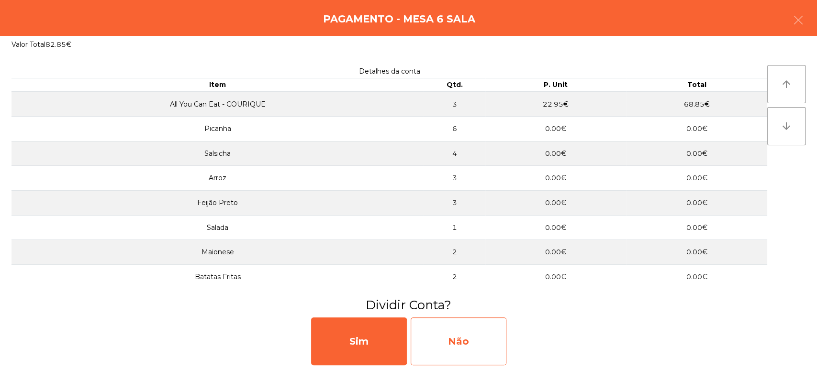
click at [481, 345] on div "Não" at bounding box center [459, 342] width 96 height 48
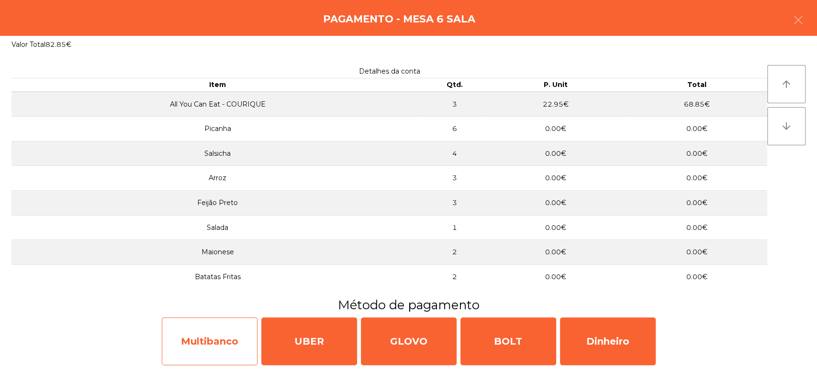
click at [211, 337] on div "Multibanco" at bounding box center [210, 342] width 96 height 48
select select "**"
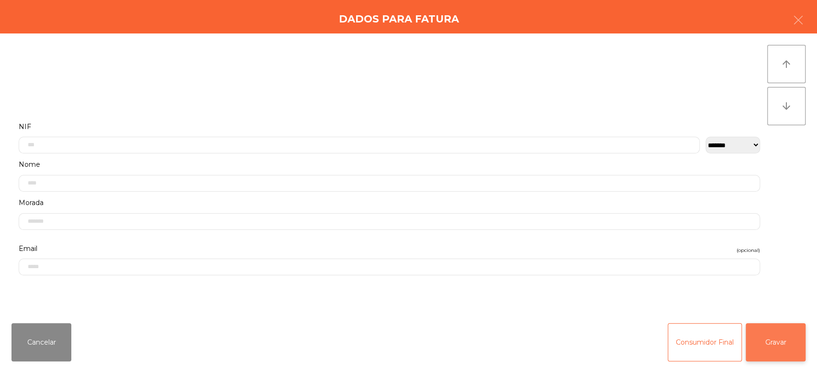
click at [762, 346] on button "Gravar" at bounding box center [776, 343] width 60 height 38
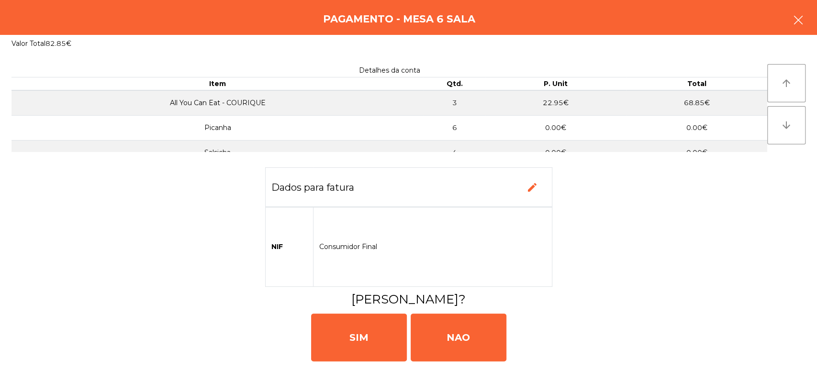
click at [787, 26] on button "button" at bounding box center [798, 21] width 27 height 29
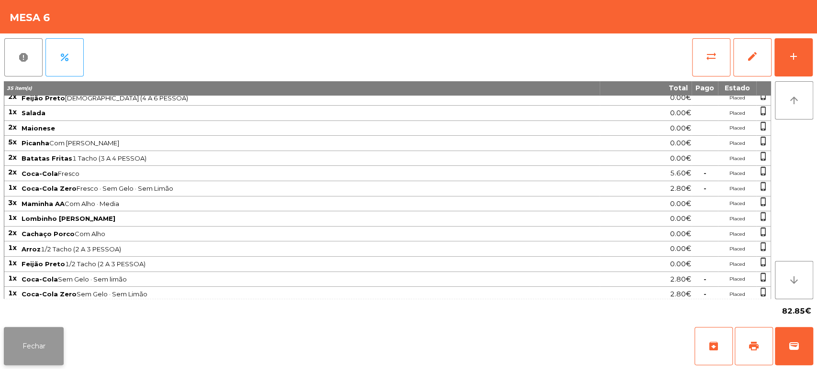
click at [53, 363] on button "Fechar" at bounding box center [34, 346] width 60 height 38
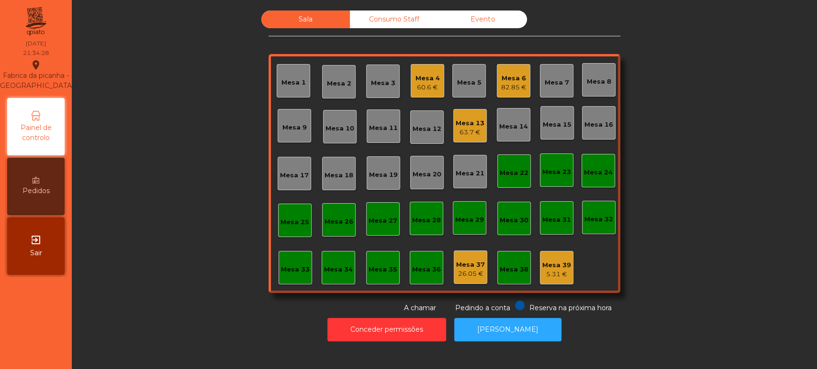
click at [467, 128] on div "63.7 €" at bounding box center [470, 133] width 29 height 10
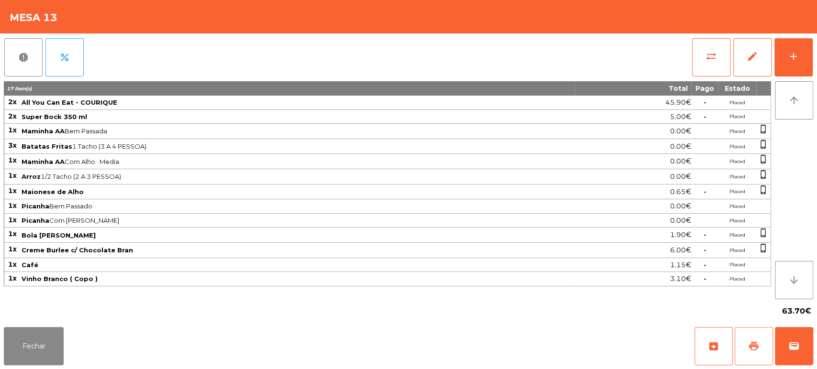
click at [742, 353] on button "print" at bounding box center [754, 346] width 38 height 38
click at [50, 346] on button "Fechar" at bounding box center [34, 346] width 60 height 38
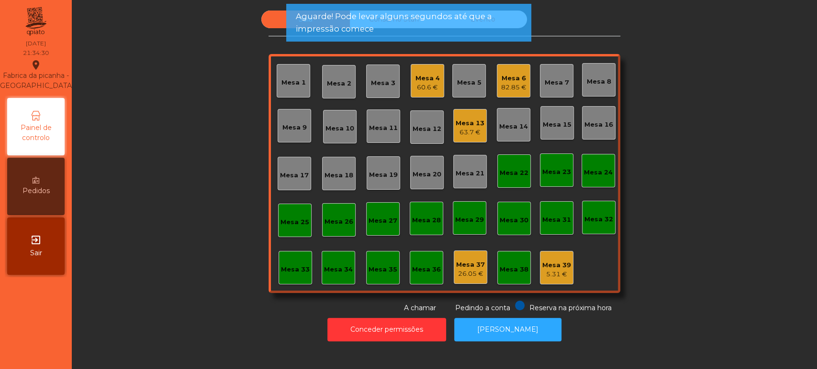
click at [438, 75] on div "Mesa 4 60.6 €" at bounding box center [427, 80] width 33 height 33
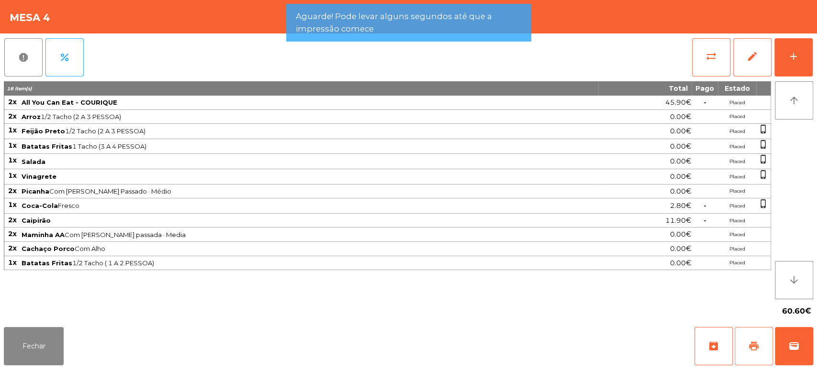
click at [736, 338] on button "print" at bounding box center [754, 346] width 38 height 38
click at [42, 334] on button "Fechar" at bounding box center [34, 346] width 60 height 38
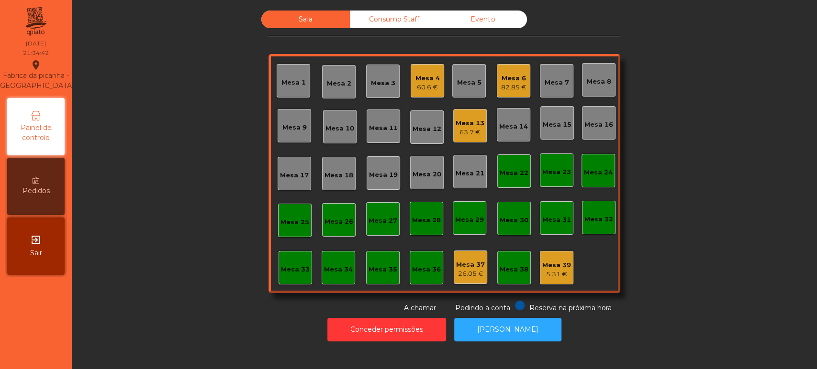
click at [502, 84] on div "82.85 €" at bounding box center [513, 88] width 25 height 10
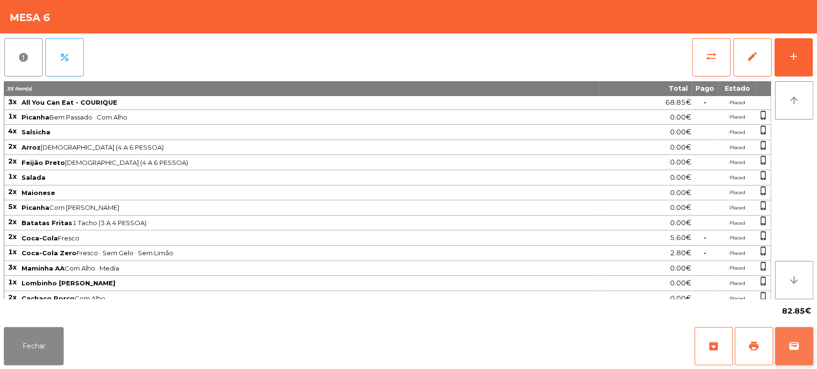
click at [808, 347] on button "wallet" at bounding box center [794, 346] width 38 height 38
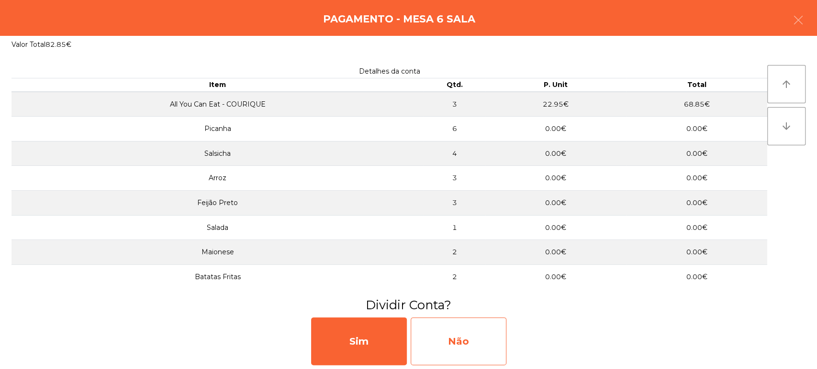
click at [472, 337] on div "Não" at bounding box center [459, 342] width 96 height 48
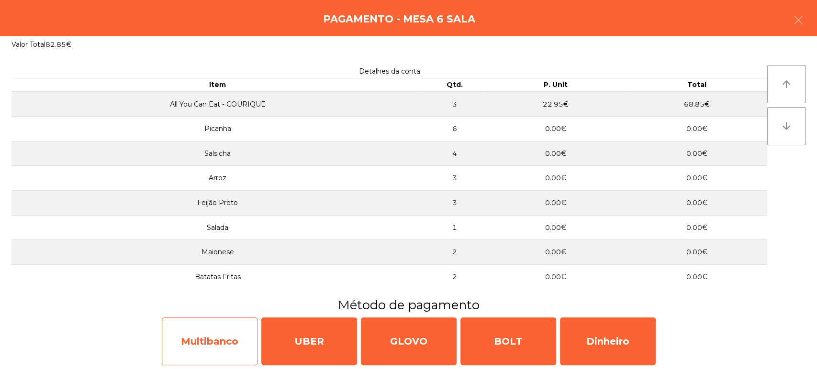
click at [215, 342] on div "Multibanco" at bounding box center [210, 342] width 96 height 48
select select "**"
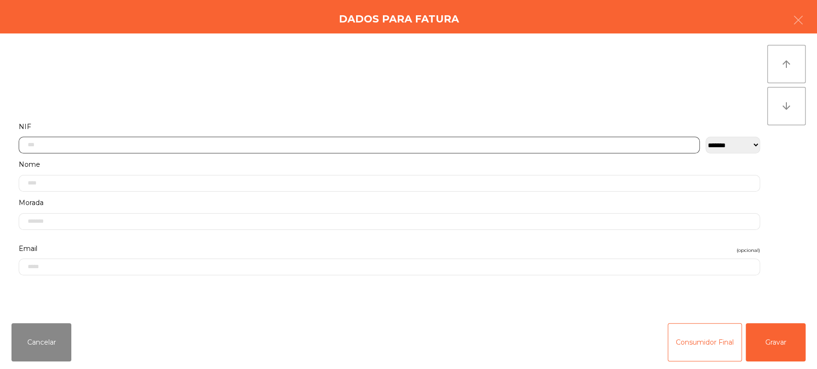
click at [467, 145] on input "text" at bounding box center [359, 145] width 681 height 17
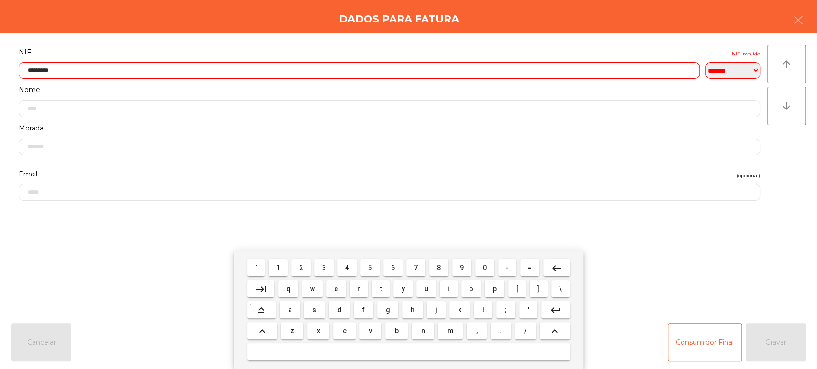
type input "*********"
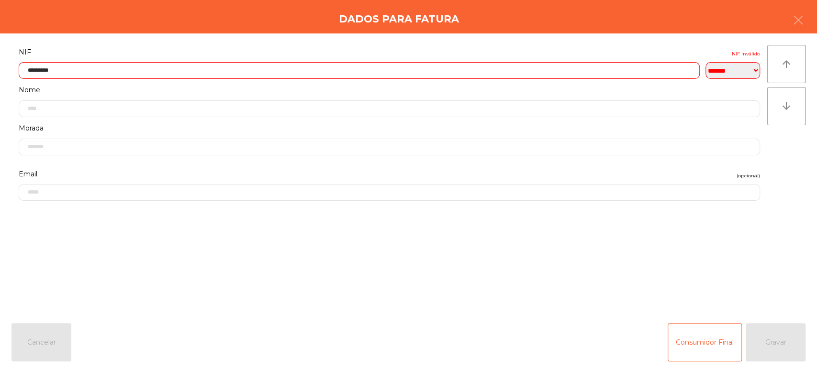
click at [84, 322] on div "Cancelar Consumidor Final Gravar" at bounding box center [408, 343] width 817 height 54
click at [787, 26] on button "button" at bounding box center [798, 21] width 27 height 29
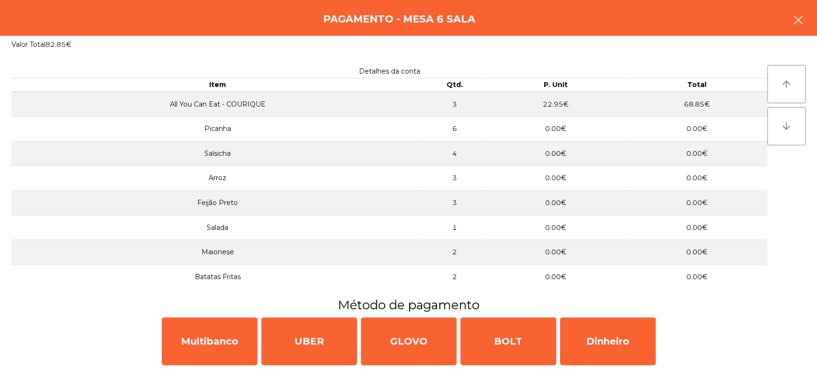
click at [792, 28] on button "button" at bounding box center [798, 21] width 27 height 29
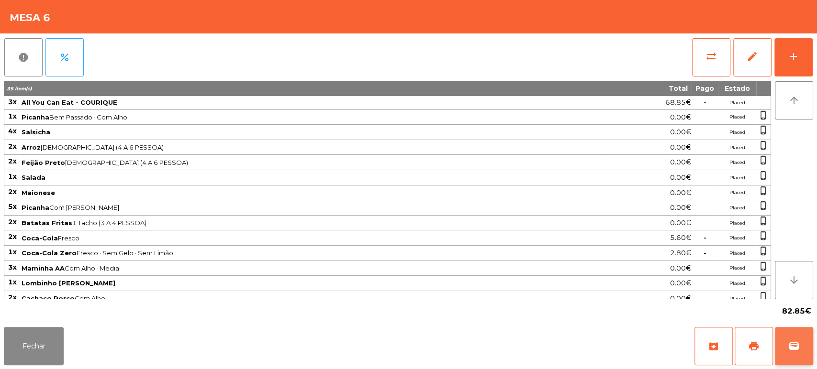
click at [787, 351] on button "wallet" at bounding box center [794, 346] width 38 height 38
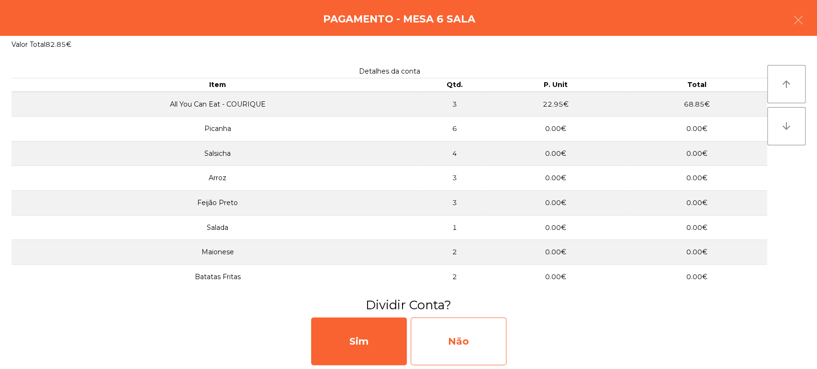
click at [496, 356] on div "Não" at bounding box center [459, 342] width 96 height 48
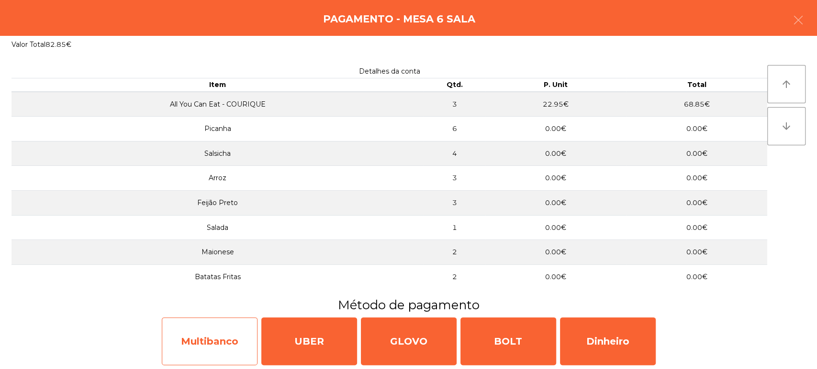
click at [236, 351] on div "Multibanco" at bounding box center [210, 342] width 96 height 48
select select "**"
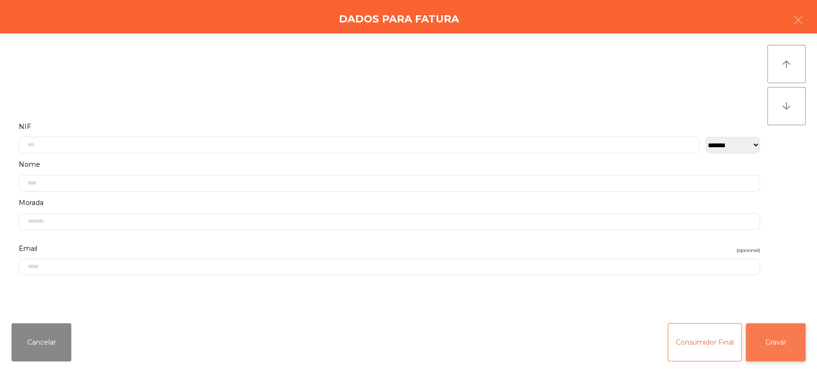
click at [783, 359] on button "Gravar" at bounding box center [776, 343] width 60 height 38
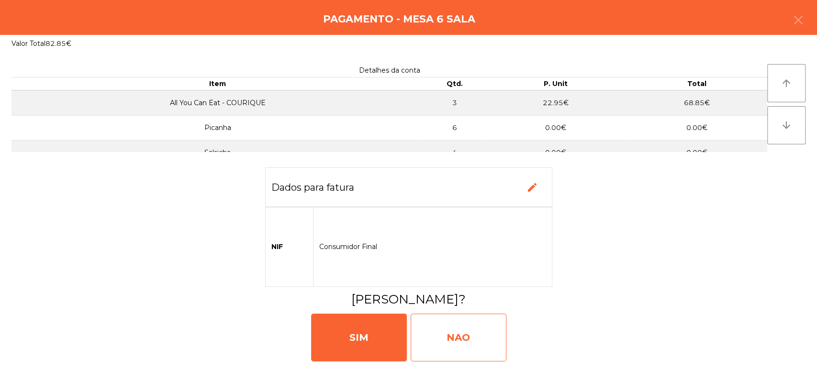
click at [447, 349] on div "NAO" at bounding box center [459, 338] width 96 height 48
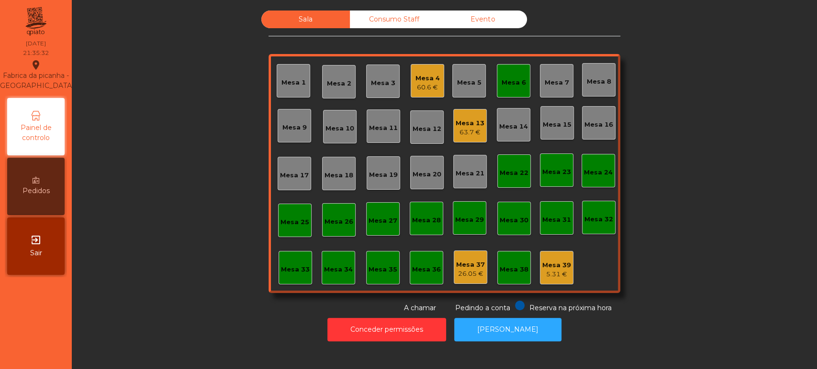
click at [464, 134] on div "63.7 €" at bounding box center [470, 133] width 29 height 10
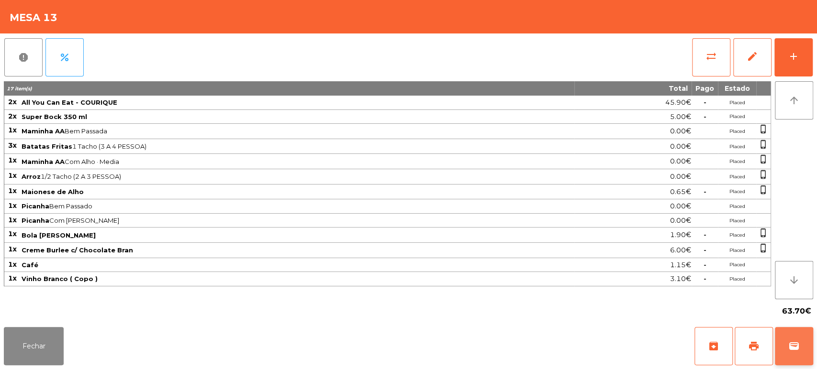
click at [797, 351] on span "wallet" at bounding box center [793, 346] width 11 height 11
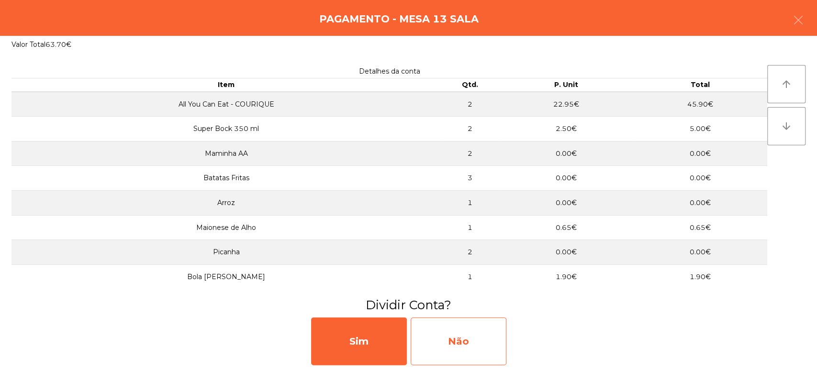
click at [491, 344] on div "Não" at bounding box center [459, 342] width 96 height 48
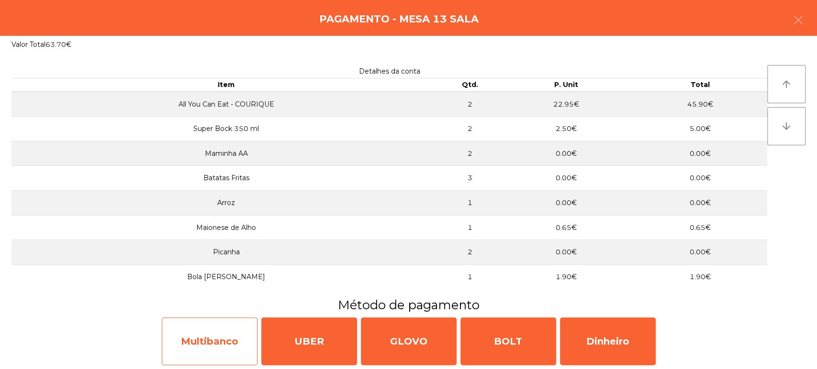
click at [210, 336] on div "Multibanco" at bounding box center [210, 342] width 96 height 48
select select "**"
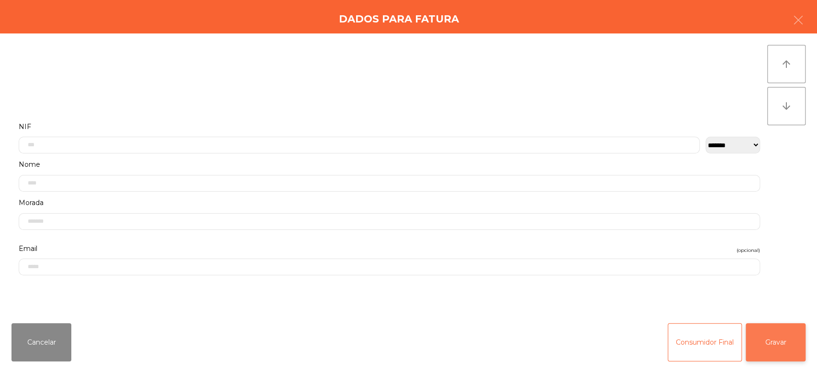
click at [781, 341] on button "Gravar" at bounding box center [776, 343] width 60 height 38
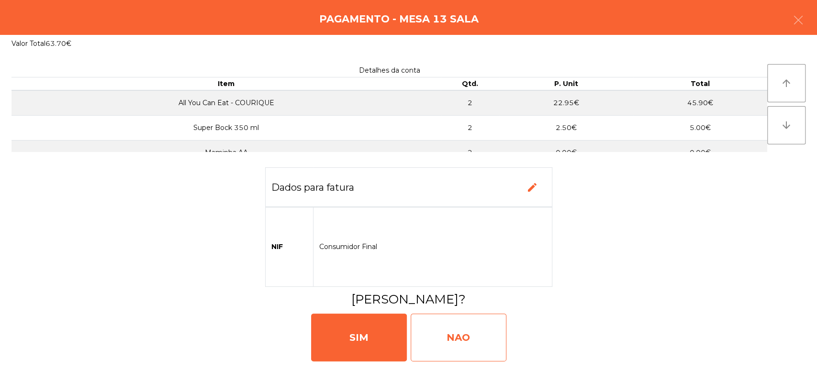
click at [473, 337] on div "NAO" at bounding box center [459, 338] width 96 height 48
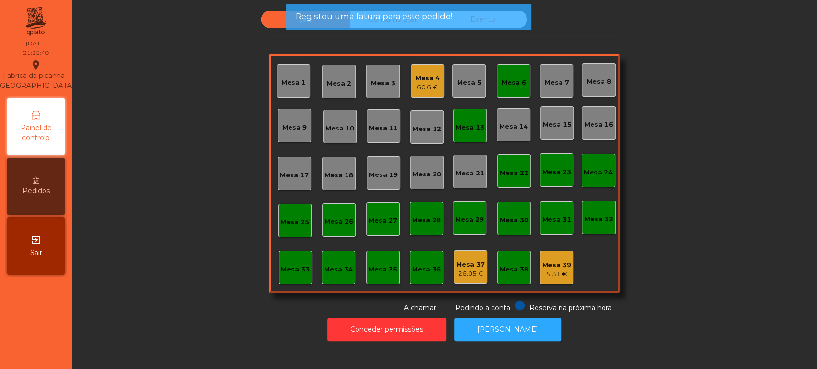
click at [471, 128] on div "Mesa 13" at bounding box center [470, 128] width 29 height 10
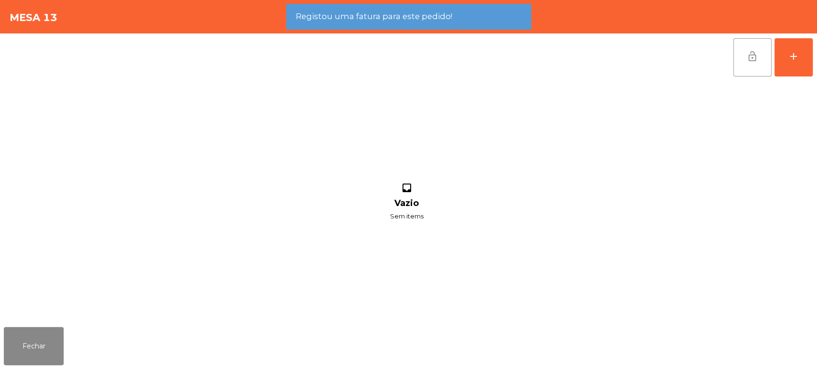
click at [749, 65] on button "lock_open" at bounding box center [752, 57] width 38 height 38
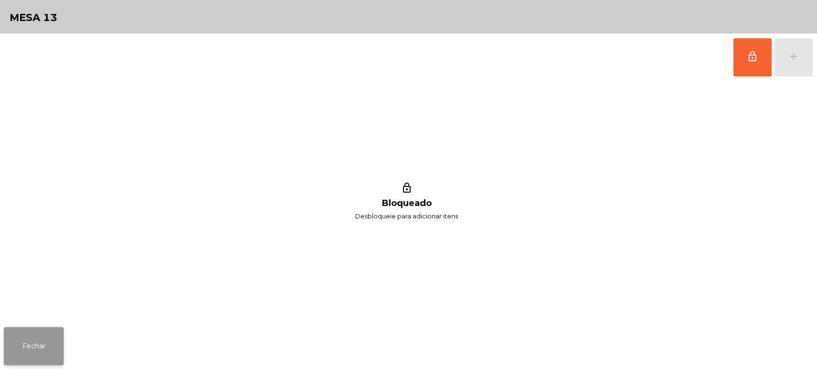
click at [43, 346] on button "Fechar" at bounding box center [34, 346] width 60 height 38
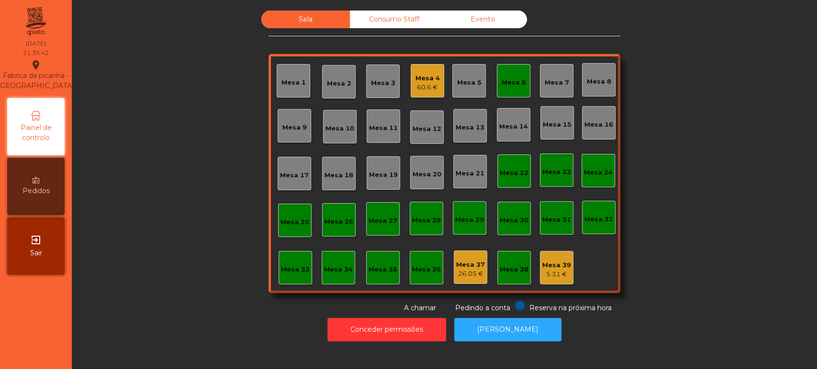
click at [510, 87] on div "Mesa 6" at bounding box center [514, 83] width 24 height 10
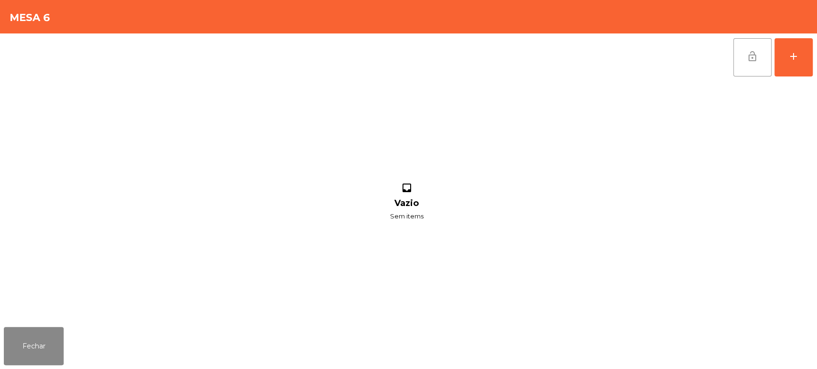
click at [764, 65] on button "lock_open" at bounding box center [752, 57] width 38 height 38
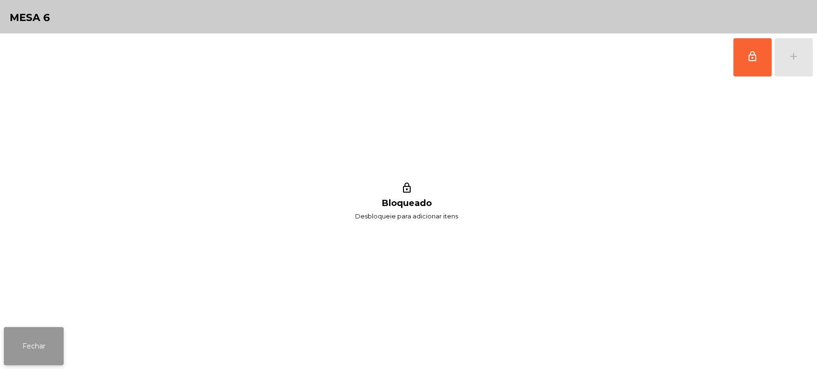
click at [51, 345] on button "Fechar" at bounding box center [34, 346] width 60 height 38
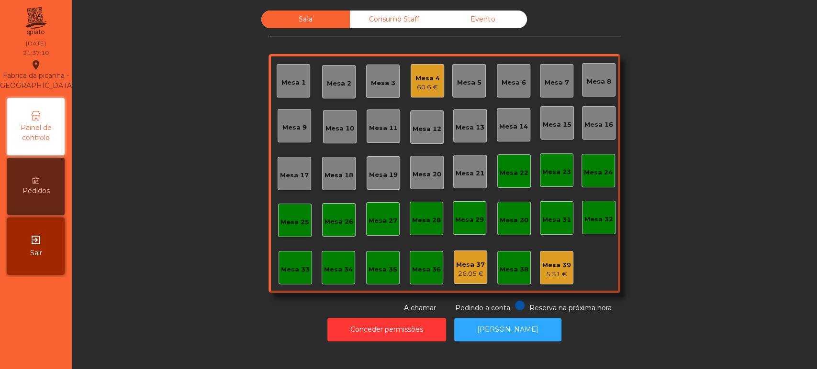
click at [416, 85] on div "60.6 €" at bounding box center [427, 88] width 24 height 10
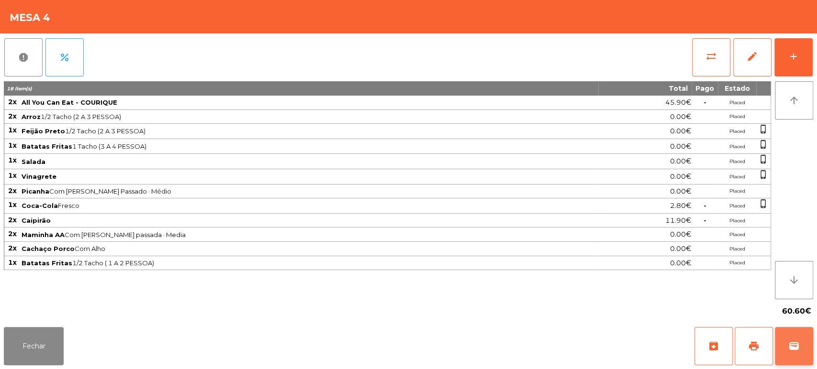
click at [800, 345] on button "wallet" at bounding box center [794, 346] width 38 height 38
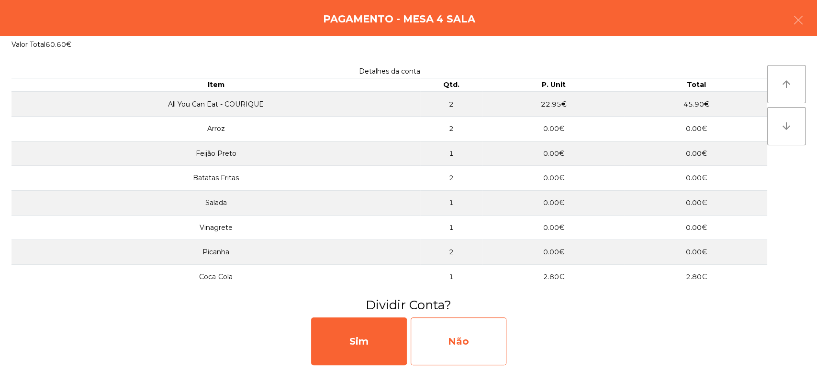
click at [465, 320] on div "Não" at bounding box center [459, 342] width 96 height 48
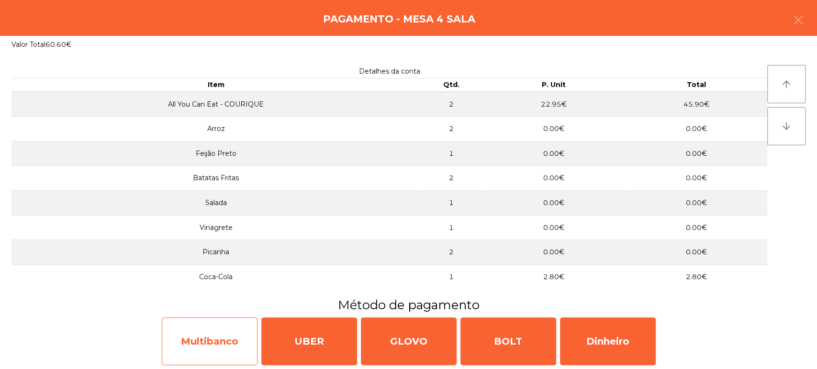
click at [221, 360] on div "Multibanco" at bounding box center [210, 342] width 96 height 48
select select "**"
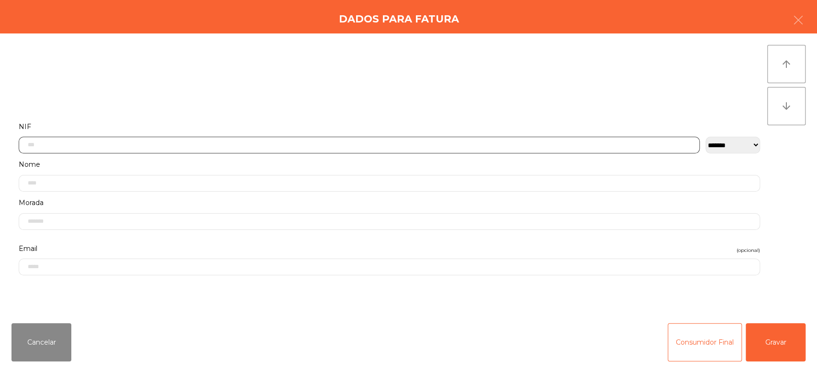
click at [261, 143] on input "text" at bounding box center [359, 145] width 681 height 17
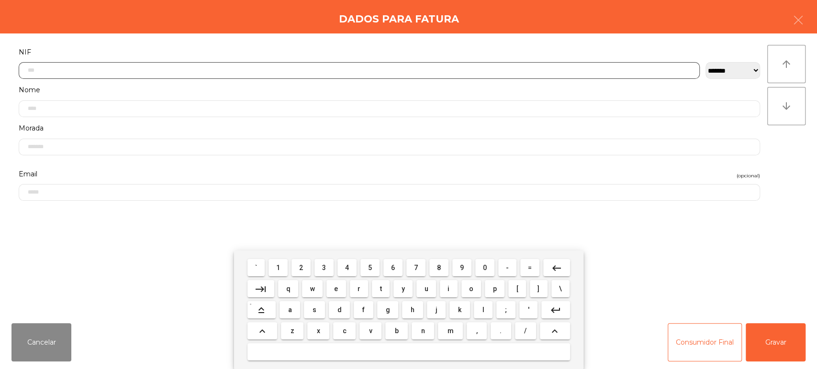
click at [301, 268] on span "2" at bounding box center [301, 268] width 4 height 8
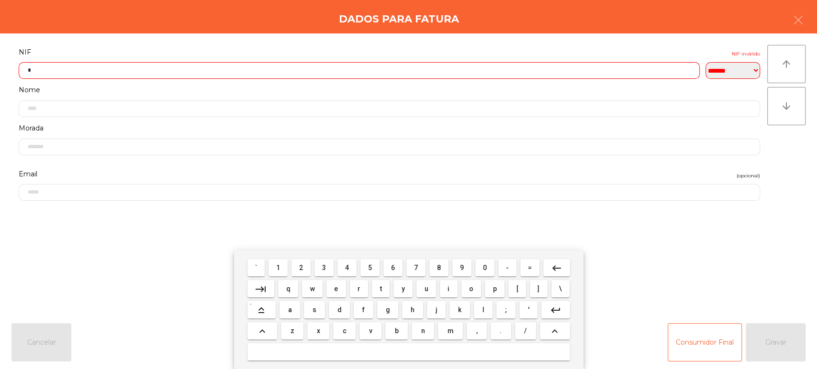
click at [347, 266] on span "4" at bounding box center [347, 268] width 4 height 8
click at [393, 268] on span "6" at bounding box center [393, 268] width 4 height 8
click at [278, 268] on span "1" at bounding box center [278, 268] width 4 height 8
click at [347, 268] on span "4" at bounding box center [347, 268] width 4 height 8
click at [301, 266] on span "2" at bounding box center [301, 268] width 4 height 8
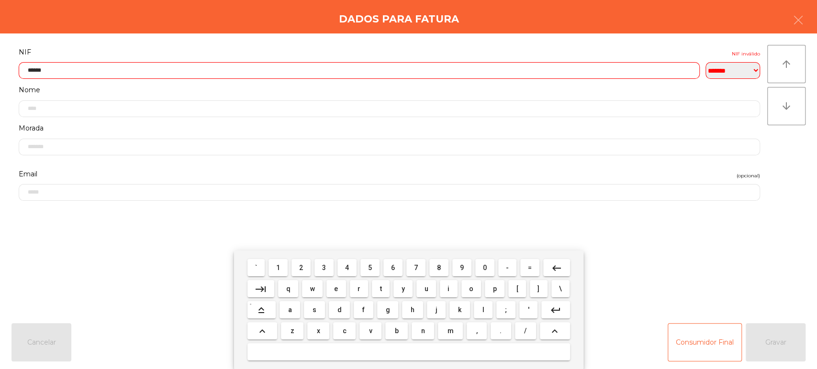
click at [402, 268] on button "6" at bounding box center [392, 267] width 19 height 17
click at [485, 268] on span "0" at bounding box center [485, 268] width 4 height 8
type input "*********"
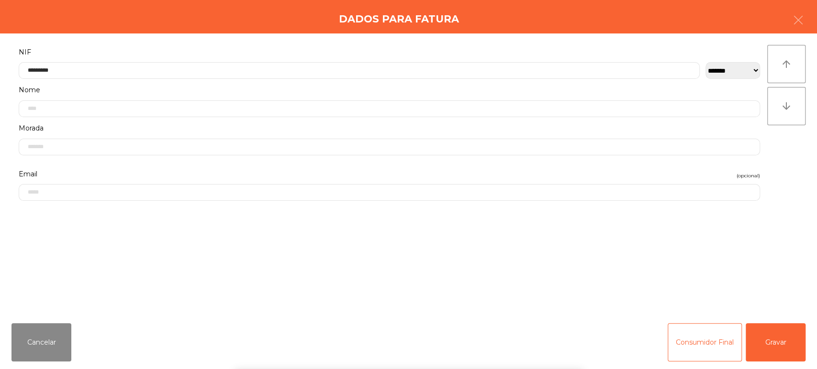
click at [777, 279] on div "` 1 2 3 4 5 6 7 8 9 0 - = keyboard_backspace keyboard_tab q w e r t y u i o p […" at bounding box center [408, 310] width 817 height 119
click at [783, 345] on button "Gravar" at bounding box center [776, 343] width 60 height 38
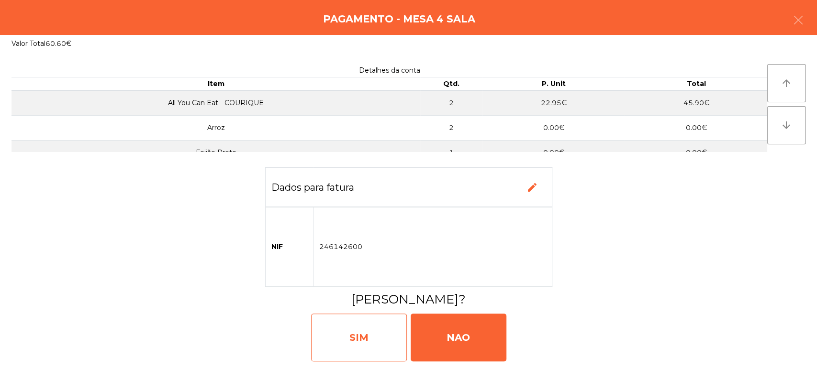
click at [362, 334] on div "SIM" at bounding box center [359, 338] width 96 height 48
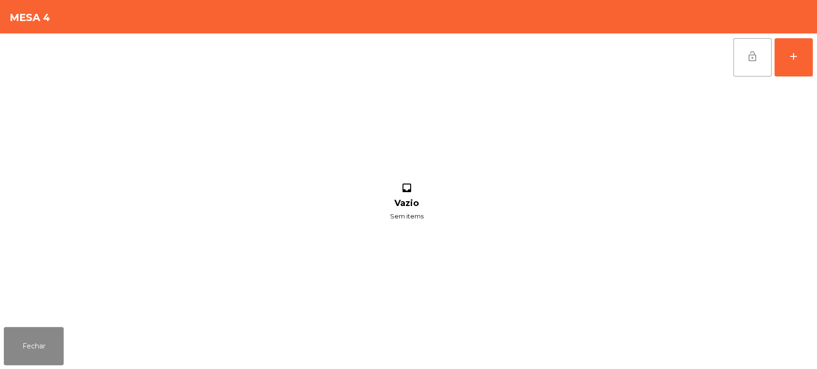
click at [752, 56] on span "lock_open" at bounding box center [752, 56] width 11 height 11
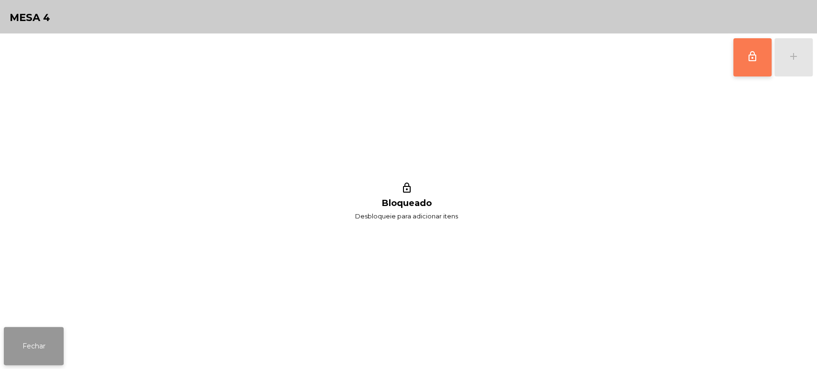
click at [33, 345] on button "Fechar" at bounding box center [34, 346] width 60 height 38
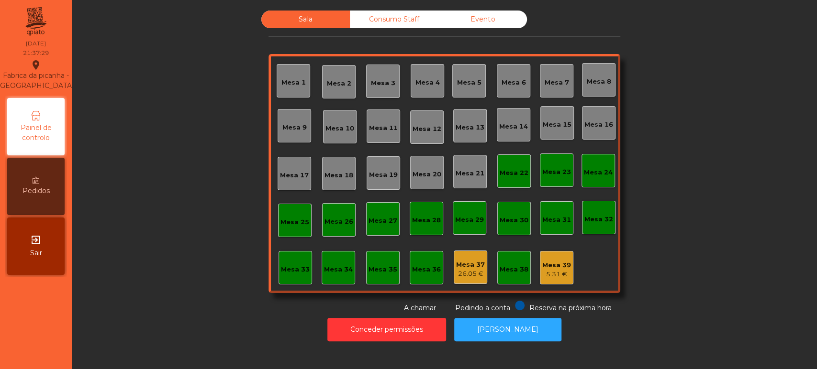
click at [174, 210] on div "Sala Consumo Staff Evento Mesa 1 Mesa 2 Mesa 3 Mesa 4 Mesa 5 Mesa 6 Mesa 7 Mesa…" at bounding box center [444, 162] width 719 height 303
click at [509, 178] on div "Mesa 22" at bounding box center [513, 171] width 33 height 33
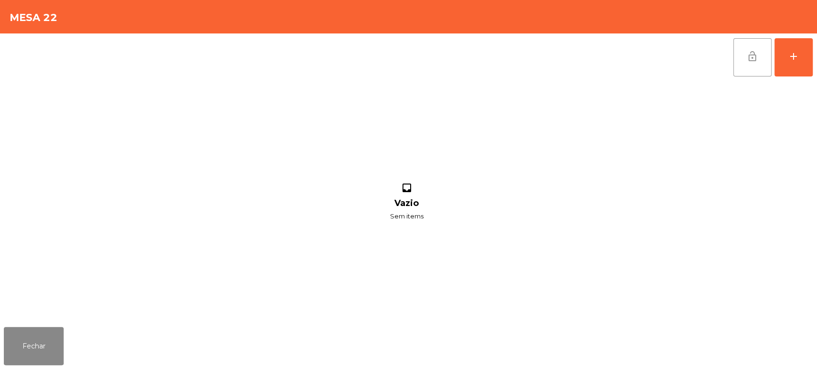
click at [753, 62] on button "lock_open" at bounding box center [752, 57] width 38 height 38
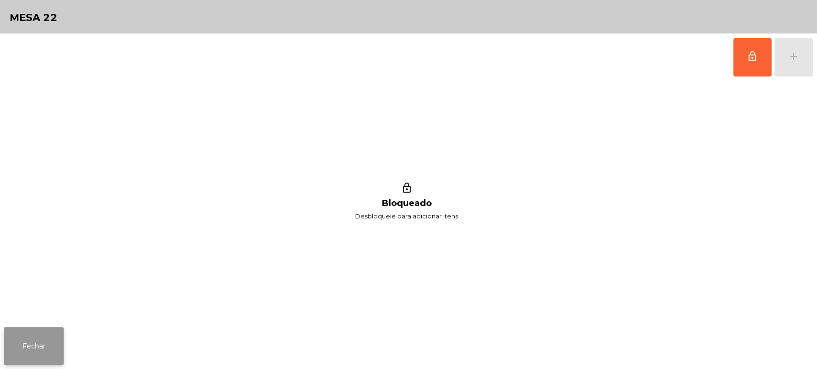
click at [56, 329] on button "Fechar" at bounding box center [34, 346] width 60 height 38
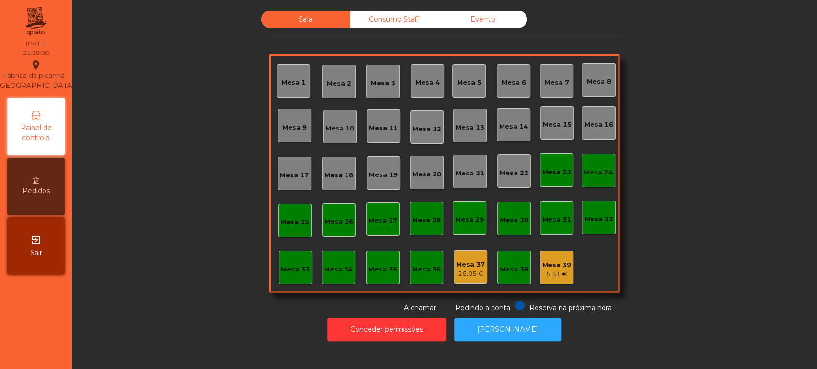
click at [686, 165] on div "Sala Consumo Staff Evento Mesa 1 Mesa 2 Mesa 3 Mesa 4 Mesa 5 Mesa 6 Mesa 7 Mesa…" at bounding box center [444, 162] width 719 height 303
click at [516, 329] on button "[PERSON_NAME]" at bounding box center [507, 329] width 107 height 23
click at [503, 329] on button "[PERSON_NAME]" at bounding box center [507, 329] width 107 height 23
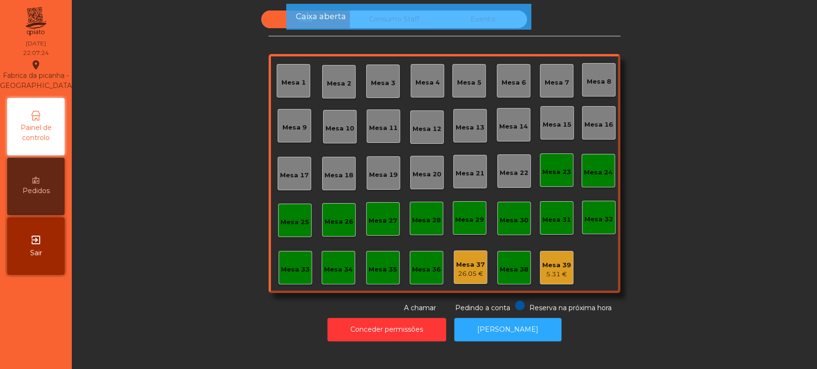
click at [459, 275] on div "26.05 €" at bounding box center [470, 274] width 29 height 10
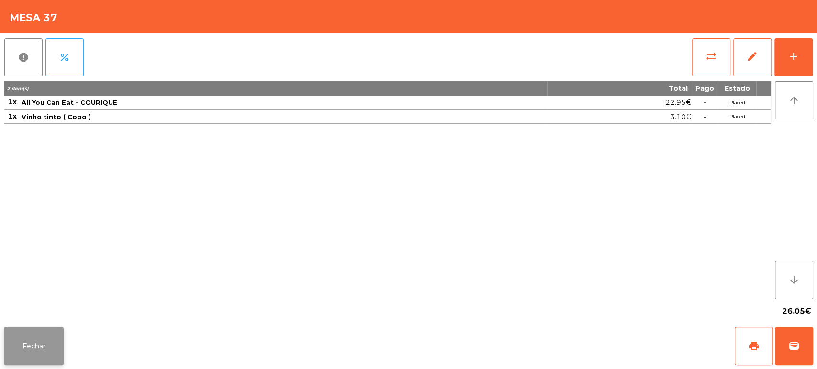
click at [49, 342] on button "Fechar" at bounding box center [34, 346] width 60 height 38
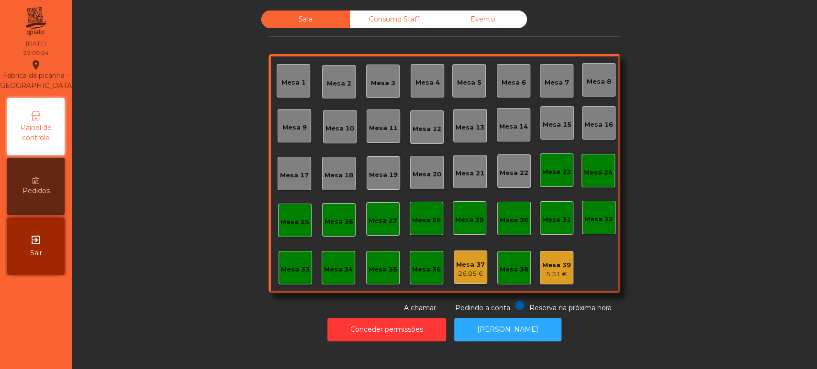
click at [563, 271] on div "5.31 €" at bounding box center [556, 275] width 29 height 10
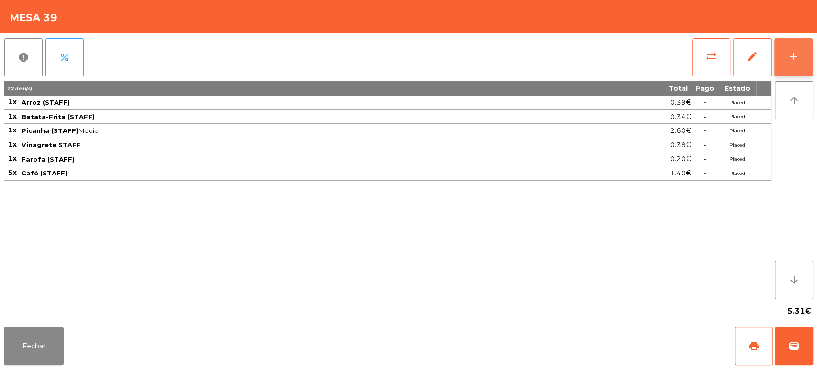
click at [795, 52] on div "add" at bounding box center [793, 56] width 11 height 11
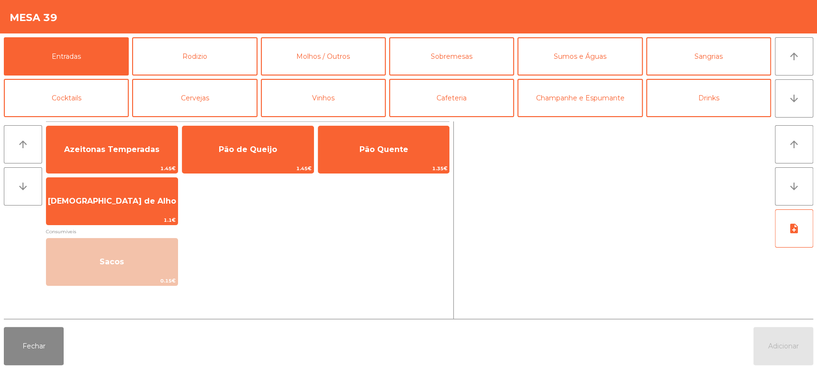
scroll to position [53, 0]
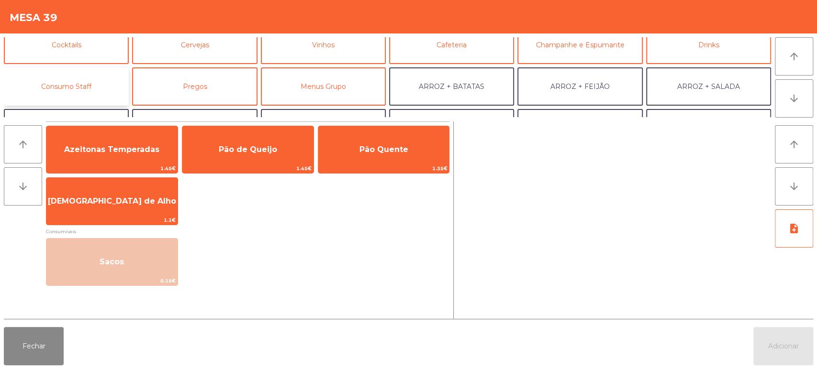
click at [88, 84] on button "Consumo Staff" at bounding box center [66, 86] width 125 height 38
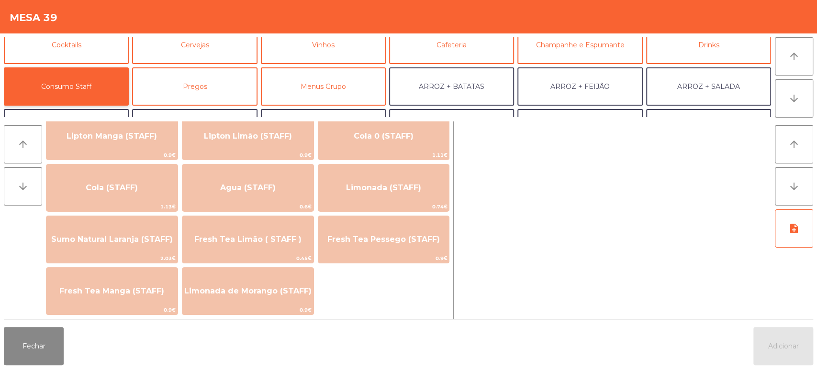
scroll to position [192, 0]
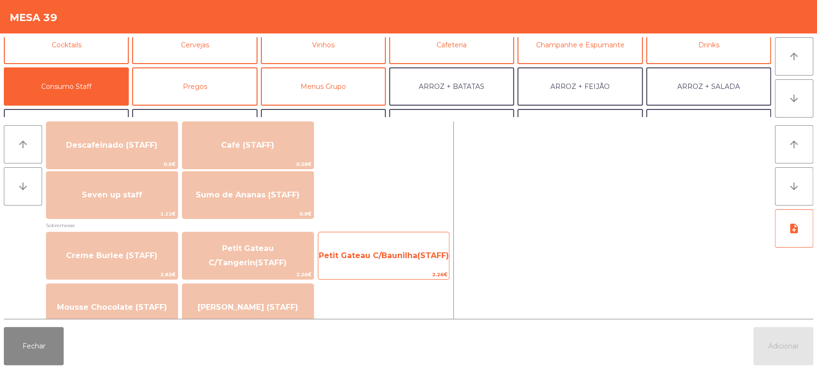
click at [327, 265] on span "Petit Gateau C/Baunilha(STAFF)" at bounding box center [383, 256] width 131 height 26
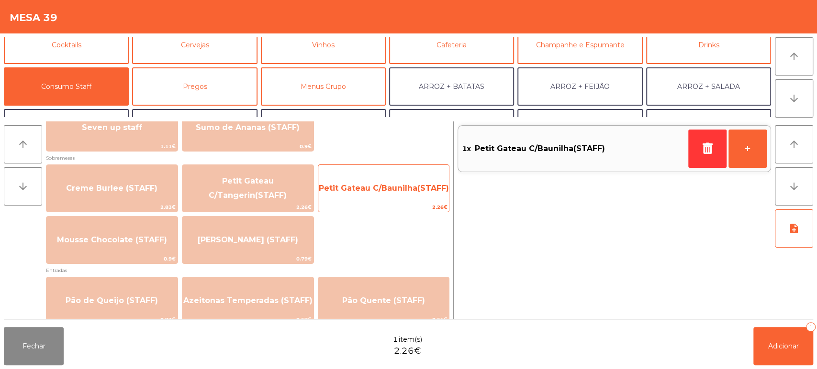
scroll to position [638, 0]
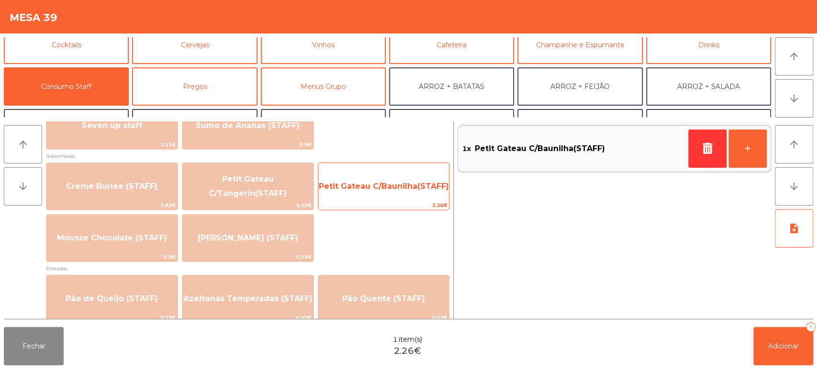
click at [402, 180] on span "Petit Gateau C/Baunilha(STAFF)" at bounding box center [383, 187] width 131 height 26
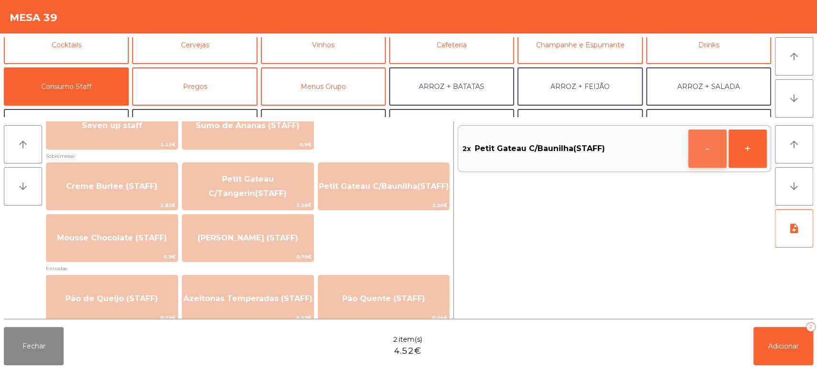
click at [689, 152] on button "-" at bounding box center [707, 149] width 38 height 38
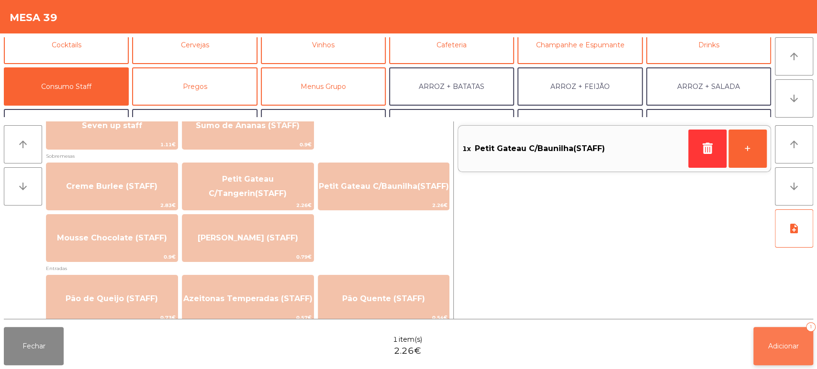
click at [772, 345] on span "Adicionar" at bounding box center [783, 346] width 31 height 9
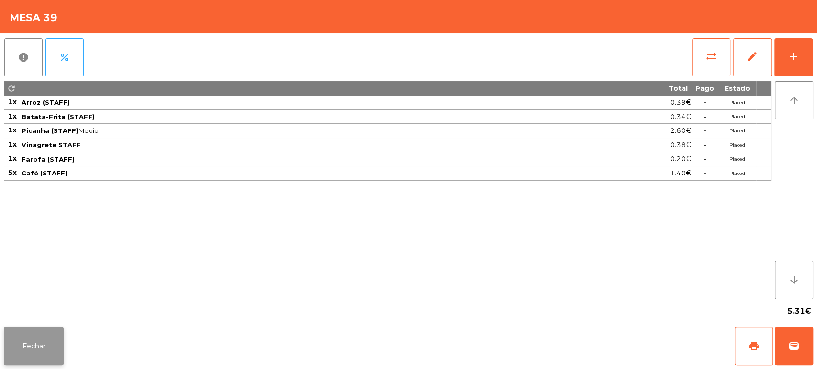
click at [61, 333] on button "Fechar" at bounding box center [34, 346] width 60 height 38
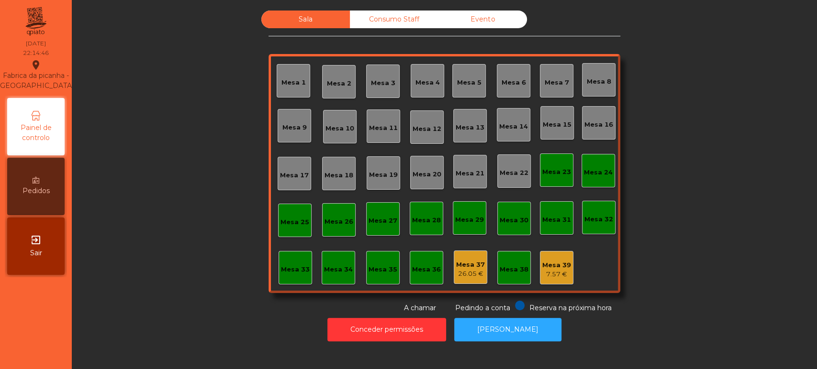
click at [466, 78] on div "Mesa 5" at bounding box center [469, 83] width 24 height 10
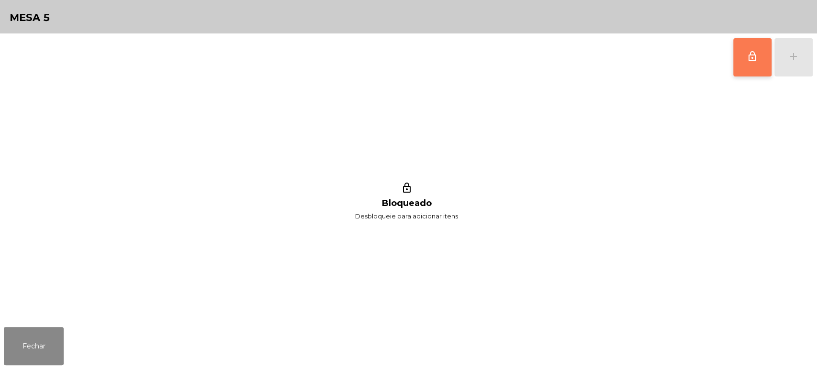
click at [753, 53] on span "lock_outline" at bounding box center [752, 56] width 11 height 11
click at [804, 65] on button "add" at bounding box center [793, 57] width 38 height 38
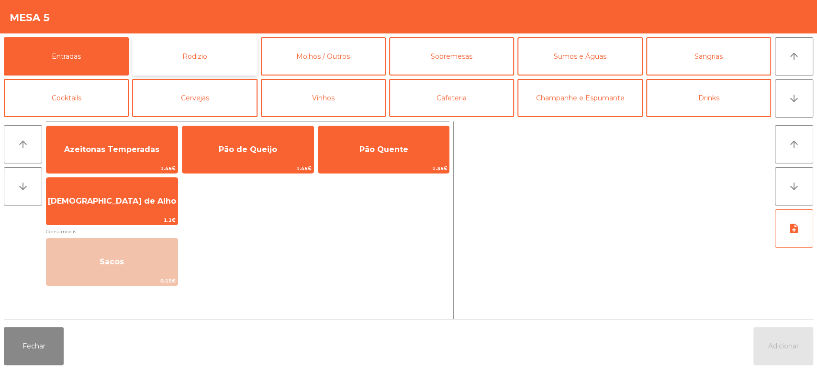
click at [219, 42] on button "Rodizio" at bounding box center [194, 56] width 125 height 38
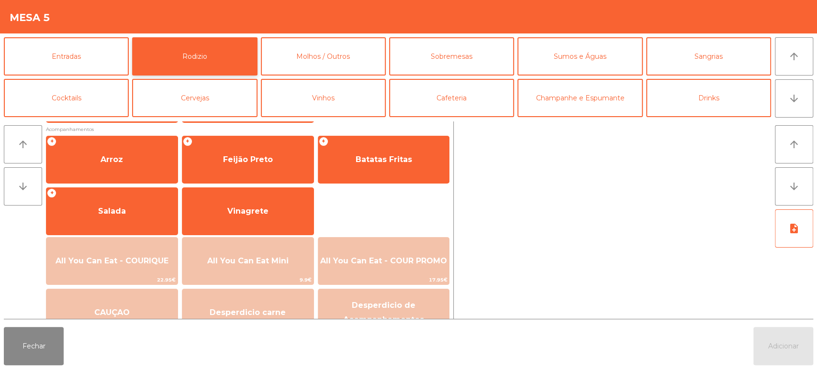
scroll to position [113, 0]
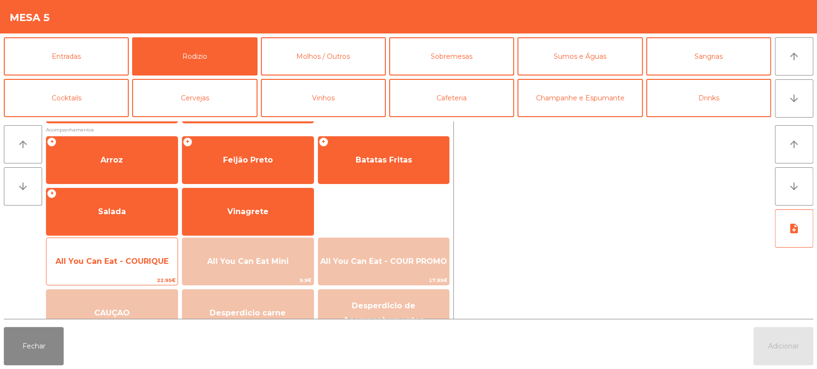
click at [130, 264] on span "All You Can Eat - COURIQUE" at bounding box center [112, 261] width 113 height 9
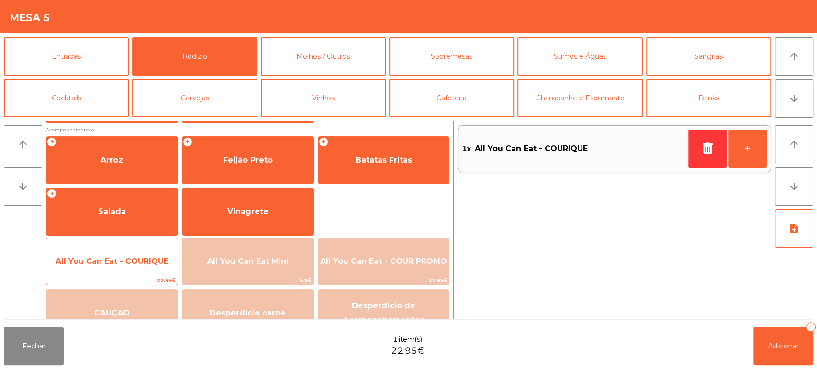
click at [116, 263] on span "All You Can Eat - COURIQUE" at bounding box center [112, 261] width 113 height 9
click at [108, 263] on span "All You Can Eat - COURIQUE" at bounding box center [112, 261] width 113 height 9
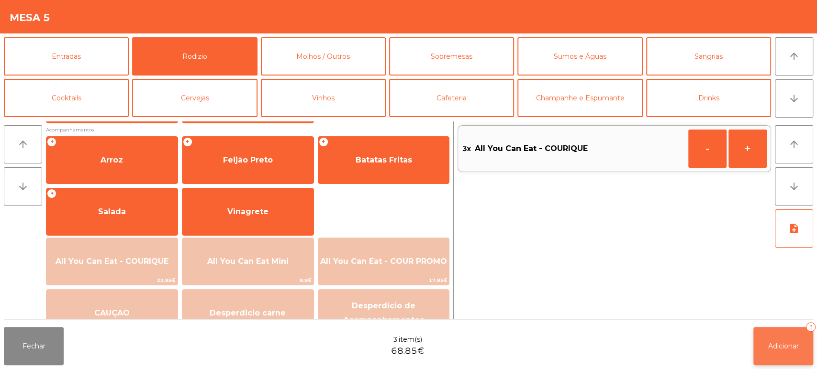
click at [771, 335] on button "Adicionar 3" at bounding box center [783, 346] width 60 height 38
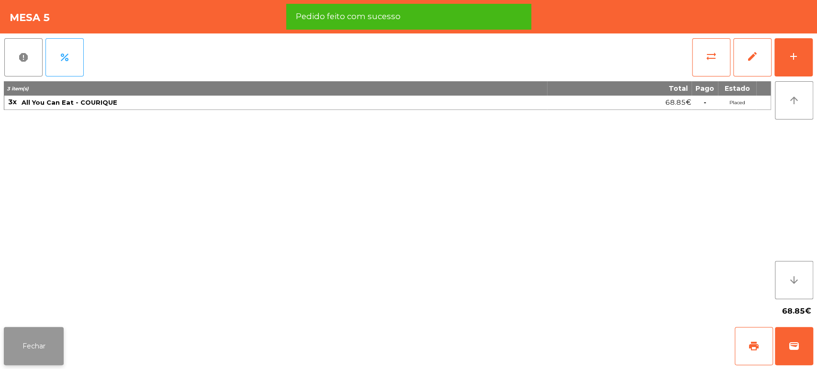
click at [49, 346] on button "Fechar" at bounding box center [34, 346] width 60 height 38
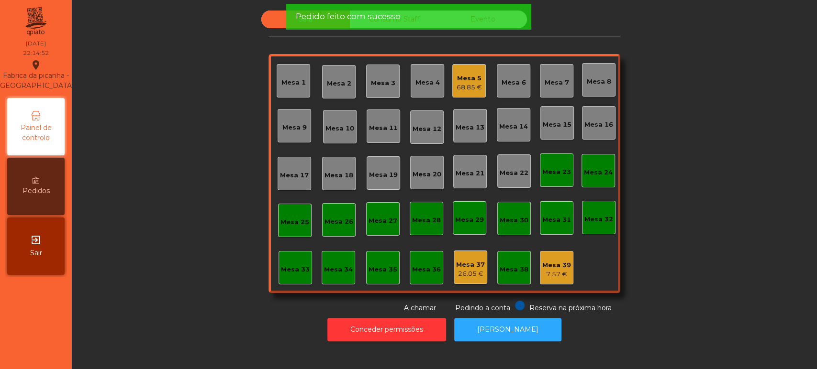
click at [185, 137] on div "Sala Consumo Staff Evento Mesa 1 Mesa 2 Mesa 3 Mesa 4 Mesa 5 68.85 € Mesa 6 Mes…" at bounding box center [444, 162] width 719 height 303
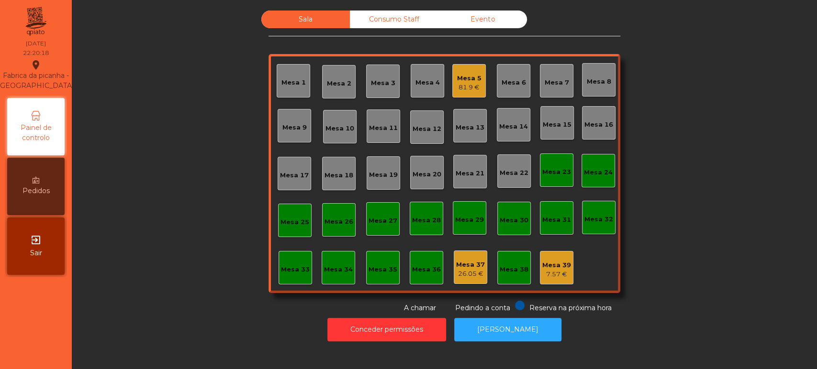
click at [469, 88] on div "81.9 €" at bounding box center [469, 88] width 24 height 10
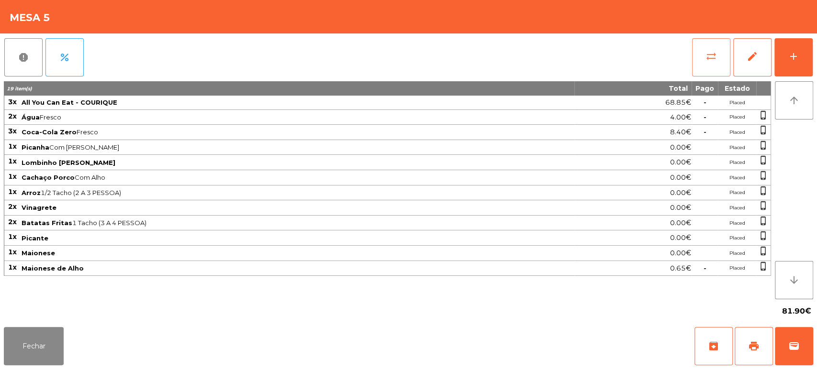
click at [718, 49] on button "sync_alt" at bounding box center [711, 57] width 38 height 38
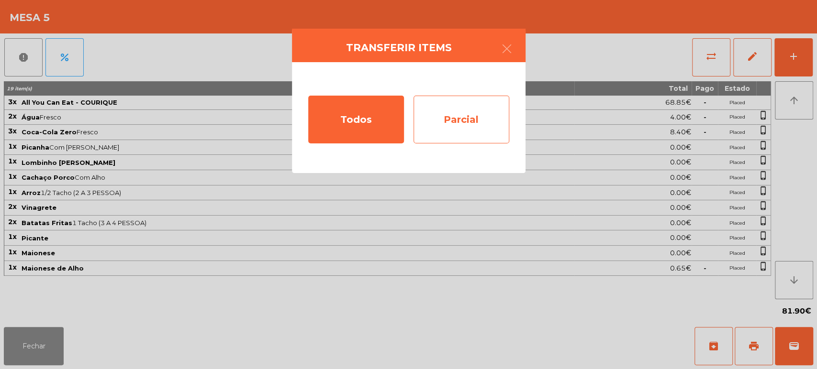
click at [472, 113] on div "Parcial" at bounding box center [461, 120] width 96 height 48
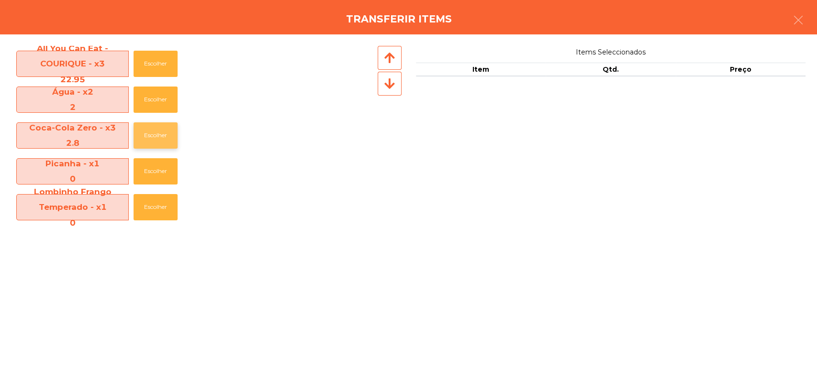
click at [167, 142] on button "Escolher" at bounding box center [156, 136] width 44 height 26
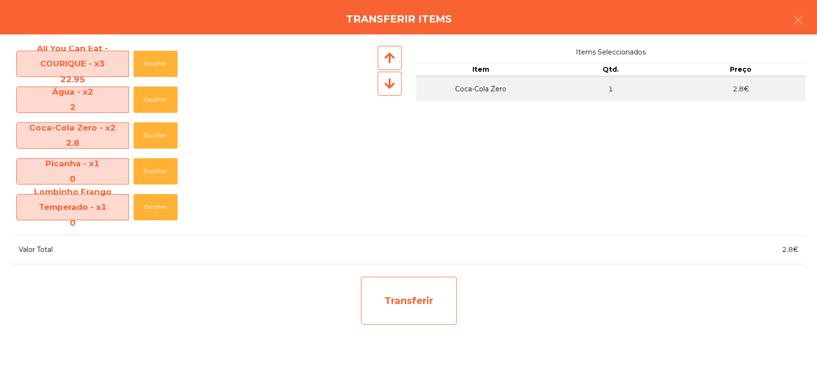
click at [429, 309] on div "Transferir" at bounding box center [409, 301] width 96 height 48
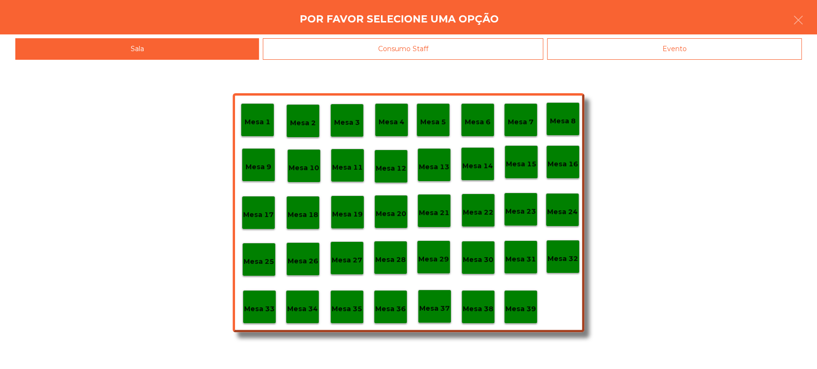
click at [444, 314] on div "Mesa 37" at bounding box center [434, 306] width 33 height 33
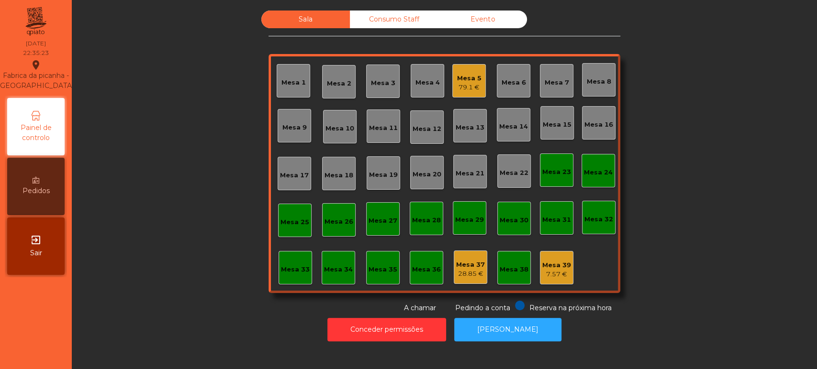
click at [466, 93] on div "Mesa 5 79.1 €" at bounding box center [468, 80] width 33 height 33
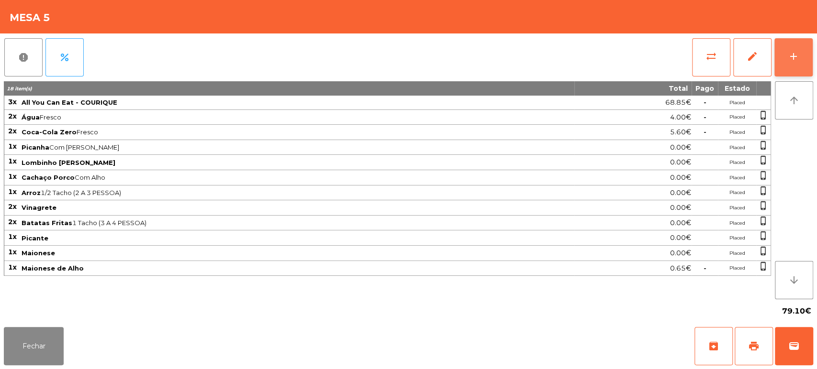
click at [812, 62] on button "add" at bounding box center [793, 57] width 38 height 38
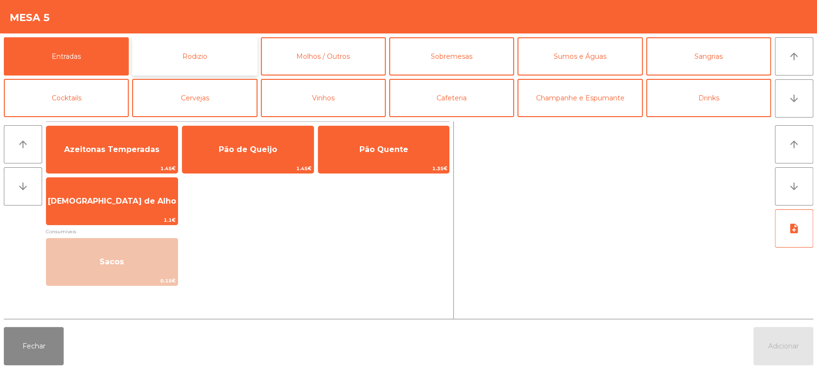
click at [234, 42] on button "Rodizio" at bounding box center [194, 56] width 125 height 38
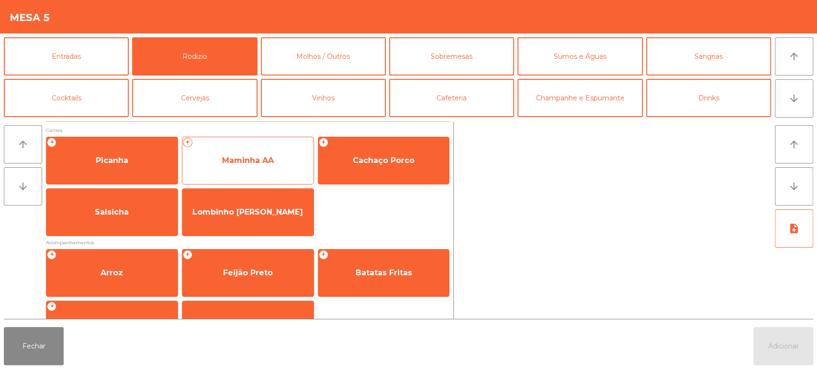
click at [255, 155] on span "Maminha AA" at bounding box center [247, 161] width 131 height 26
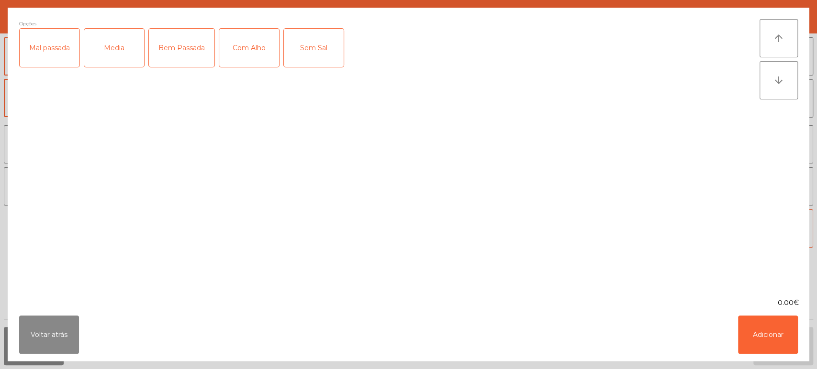
click at [123, 53] on div "Media" at bounding box center [114, 48] width 60 height 38
click at [261, 45] on div "Com Alho" at bounding box center [249, 48] width 60 height 38
click at [768, 352] on button "Adicionar" at bounding box center [768, 335] width 60 height 38
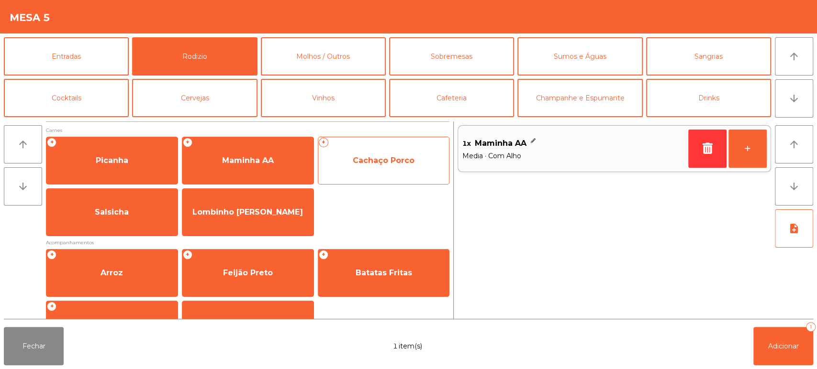
click at [359, 148] on span "Cachaço Porco" at bounding box center [383, 161] width 131 height 26
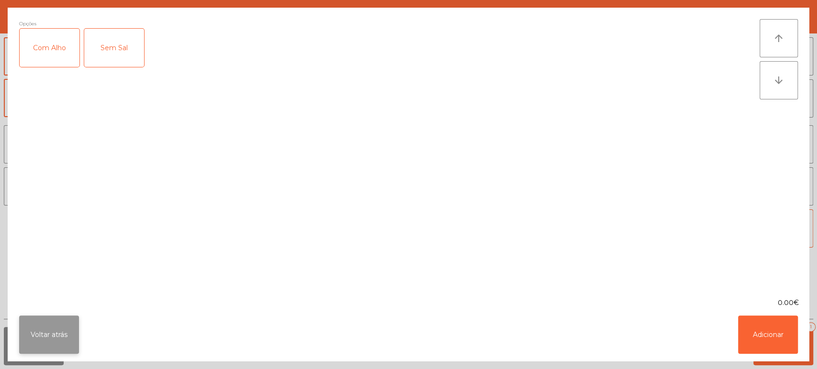
click at [76, 326] on button "Voltar atrás" at bounding box center [49, 335] width 60 height 38
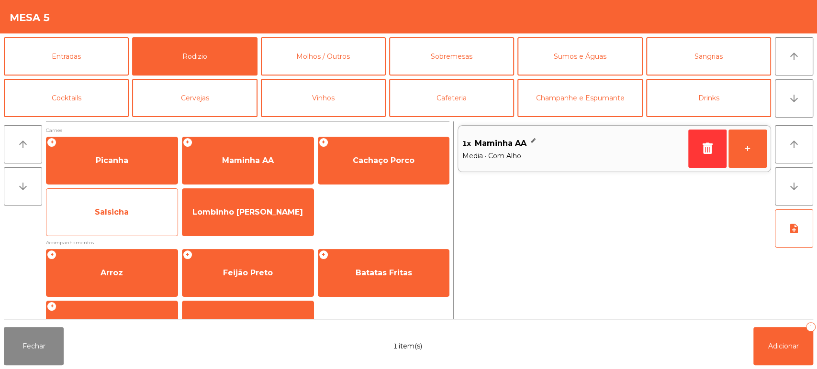
click at [127, 214] on span "Salsicha" at bounding box center [112, 212] width 34 height 9
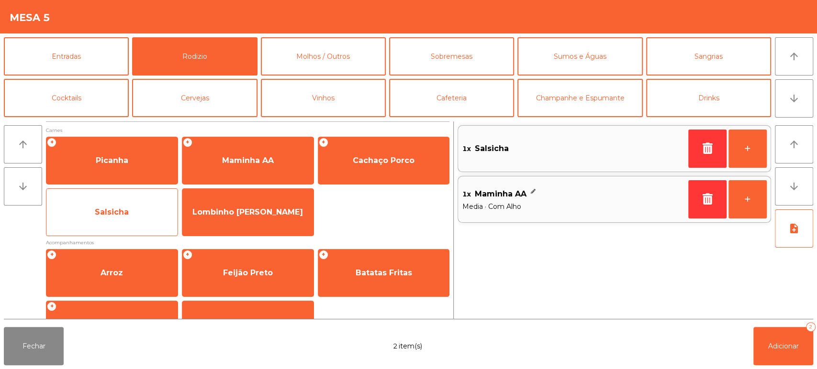
click at [131, 210] on span "Salsicha" at bounding box center [111, 213] width 131 height 26
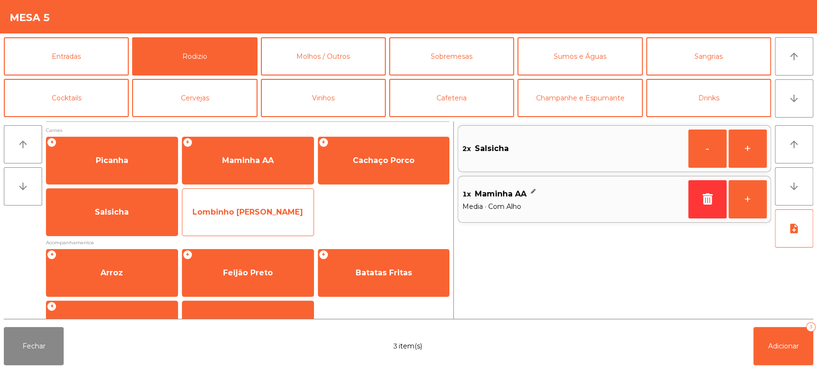
click at [249, 212] on span "Lombinho [PERSON_NAME]" at bounding box center [247, 212] width 111 height 9
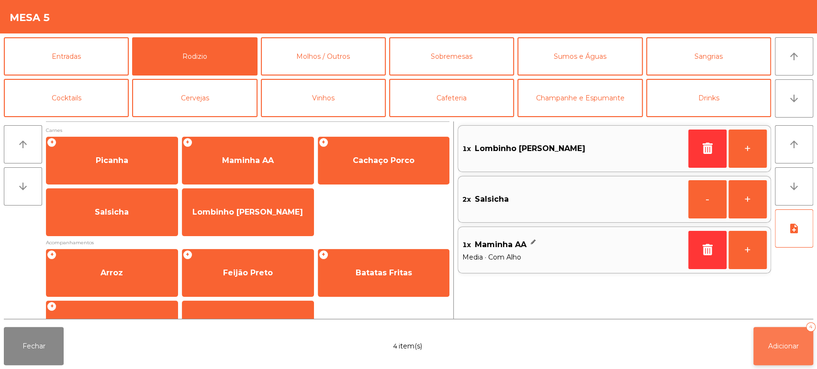
click at [786, 355] on button "Adicionar 4" at bounding box center [783, 346] width 60 height 38
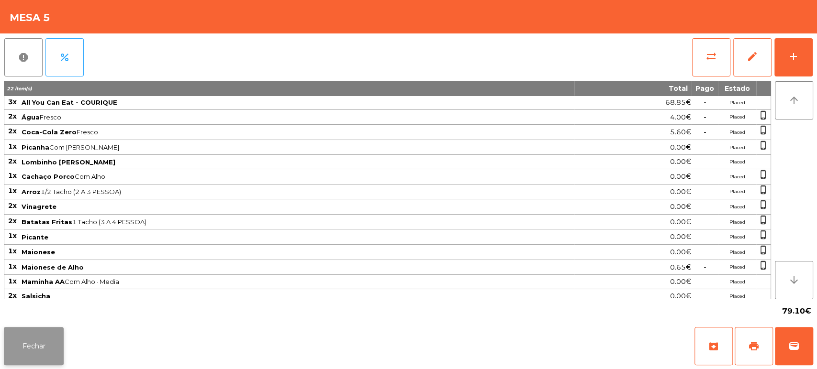
click at [42, 337] on button "Fechar" at bounding box center [34, 346] width 60 height 38
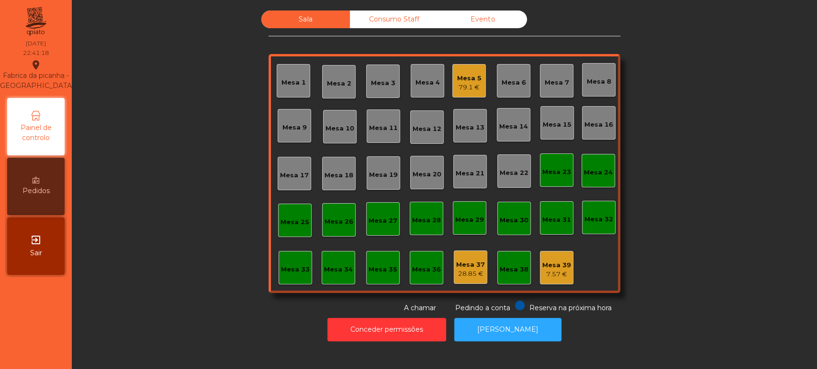
click at [471, 110] on div "Mesa 13" at bounding box center [469, 125] width 33 height 33
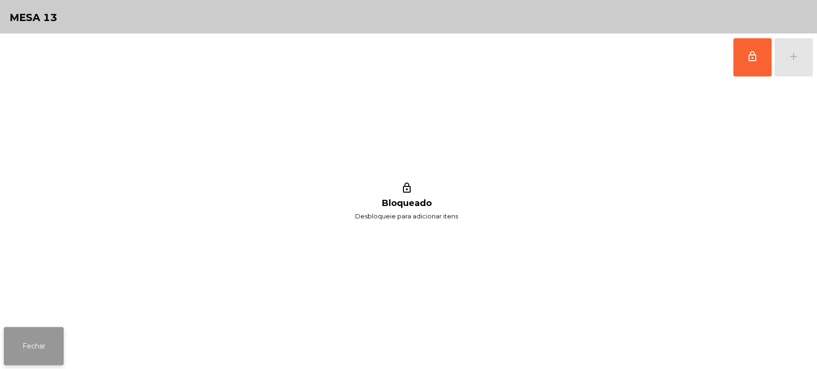
click at [45, 339] on button "Fechar" at bounding box center [34, 346] width 60 height 38
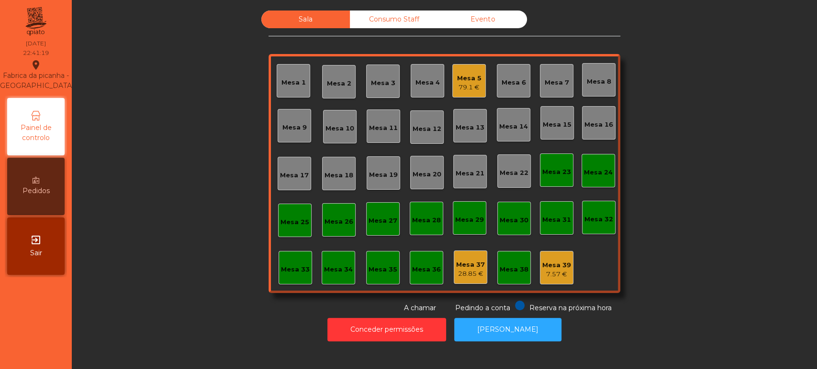
click at [469, 46] on div "Sala Consumo Staff Evento Mesa 1 Mesa 2 Mesa 3 Mesa 4 Mesa 5 79.1 € Mesa 6 Mesa…" at bounding box center [444, 162] width 352 height 303
click at [464, 88] on div "79.1 €" at bounding box center [469, 88] width 24 height 10
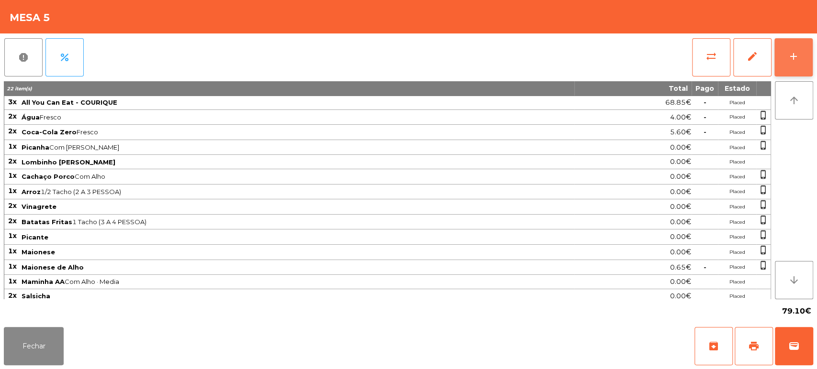
click at [781, 69] on button "add" at bounding box center [793, 57] width 38 height 38
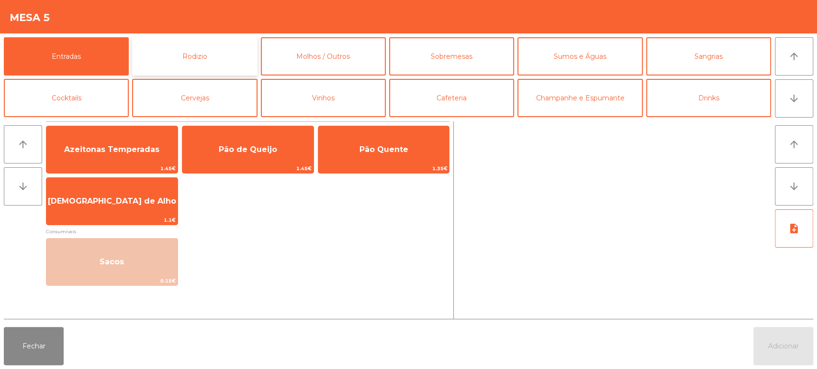
click at [224, 45] on button "Rodizio" at bounding box center [194, 56] width 125 height 38
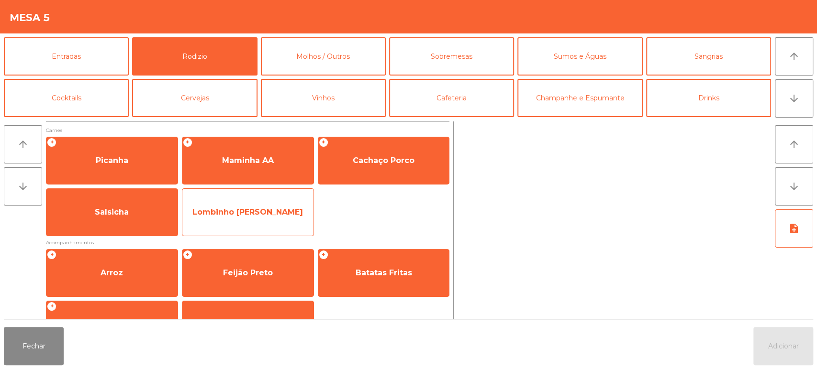
click at [184, 222] on span "Lombinho [PERSON_NAME]" at bounding box center [247, 213] width 131 height 26
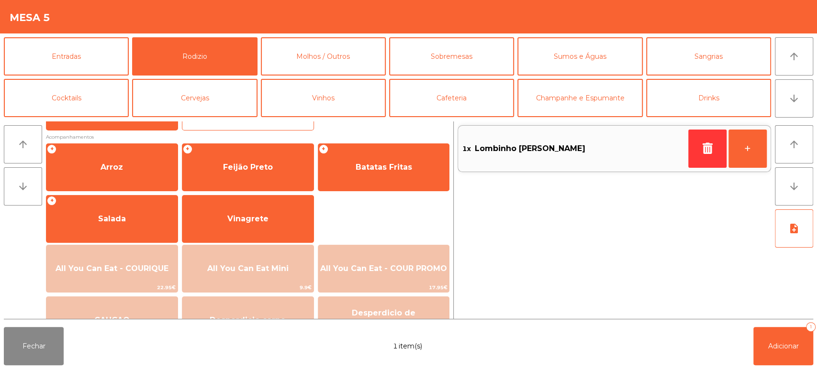
scroll to position [111, 0]
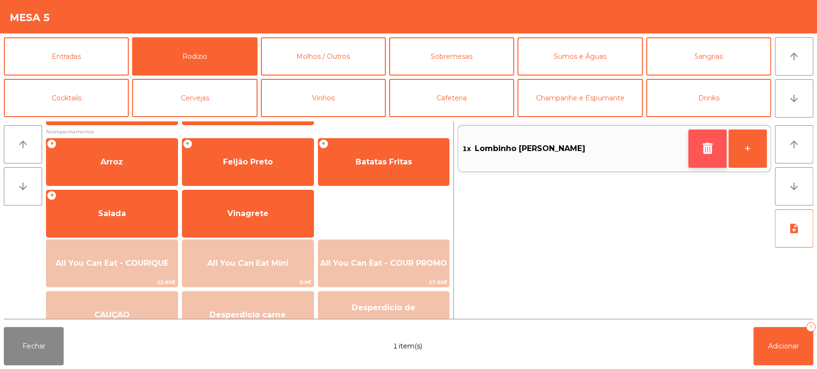
click at [703, 148] on icon "button" at bounding box center [707, 148] width 14 height 11
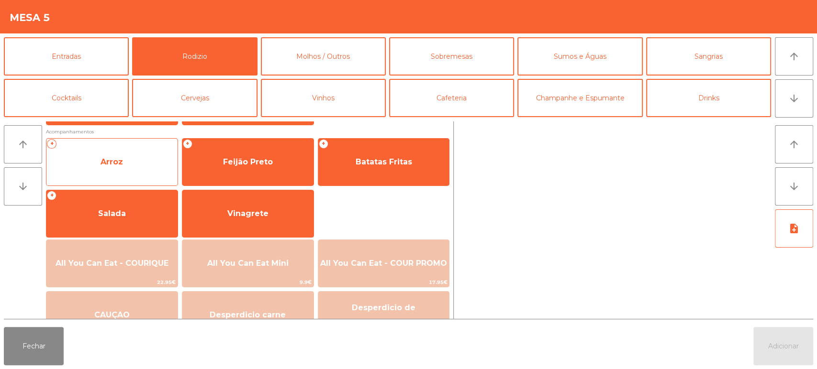
click at [167, 159] on span "Arroz" at bounding box center [111, 162] width 131 height 26
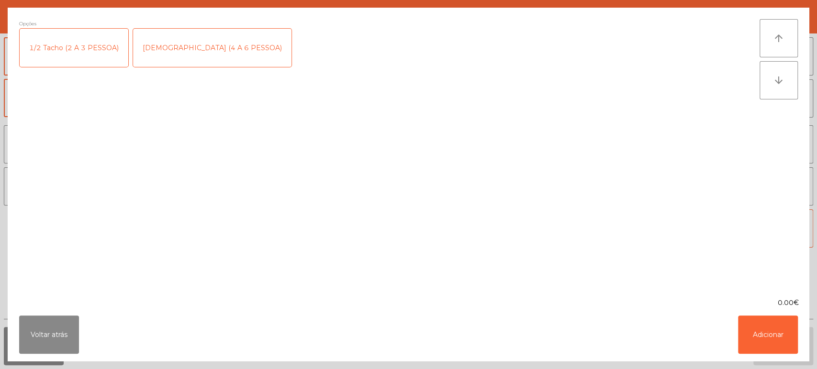
click at [65, 53] on div "1/2 Tacho (2 A 3 PESSOA)" at bounding box center [74, 48] width 109 height 38
click at [769, 353] on button "Adicionar" at bounding box center [768, 335] width 60 height 38
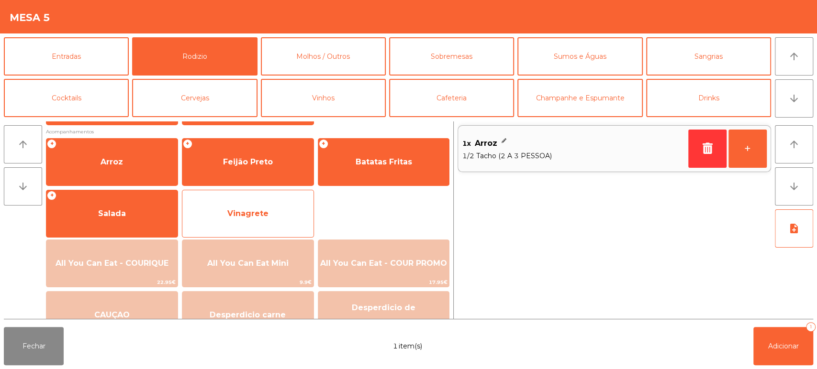
click at [244, 218] on span "Vinagrete" at bounding box center [247, 214] width 131 height 26
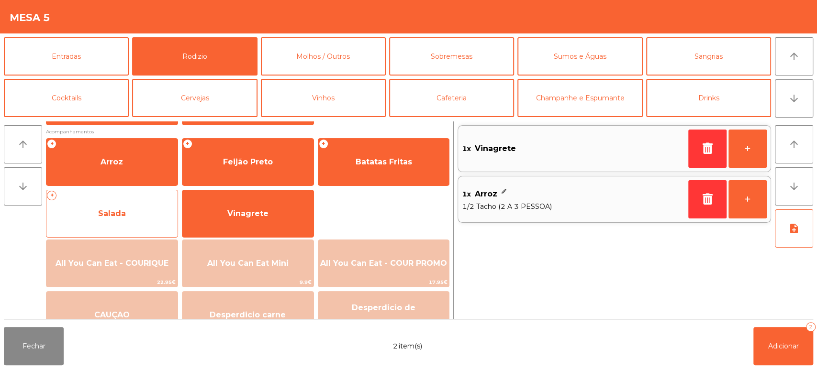
click at [147, 210] on span "Salada" at bounding box center [111, 214] width 131 height 26
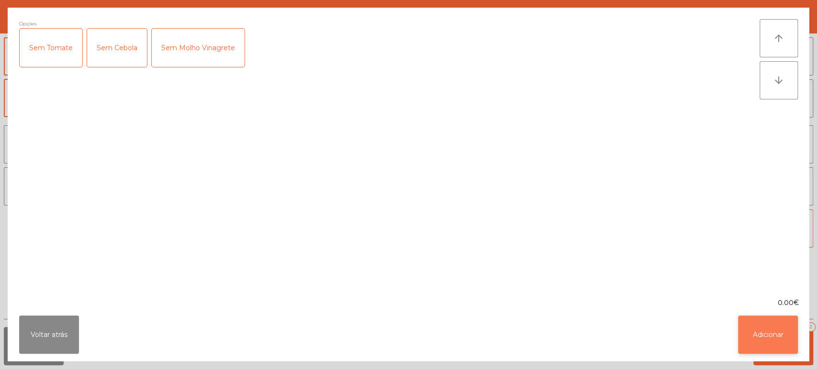
click at [762, 347] on button "Adicionar" at bounding box center [768, 335] width 60 height 38
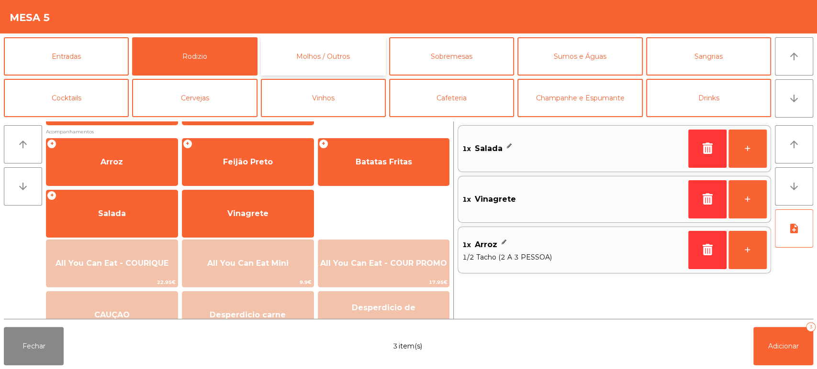
click at [348, 69] on button "Molhos / Outros" at bounding box center [323, 56] width 125 height 38
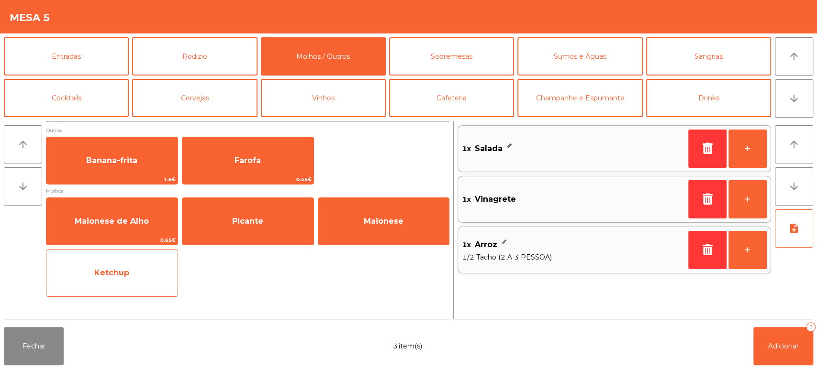
click at [148, 273] on span "Ketchup" at bounding box center [111, 273] width 131 height 26
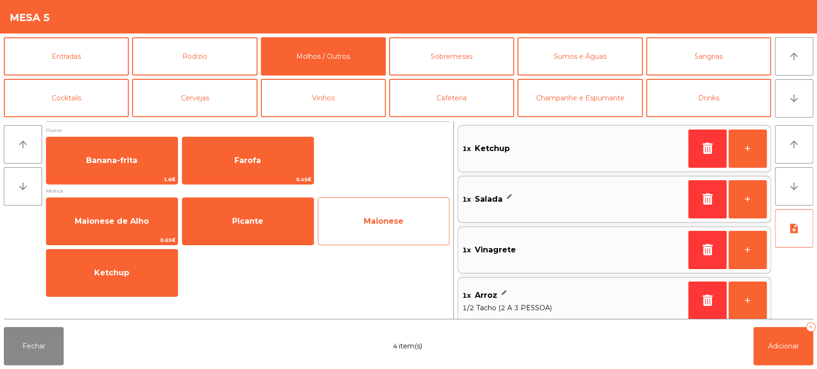
click at [391, 219] on span "Maionese" at bounding box center [384, 221] width 40 height 9
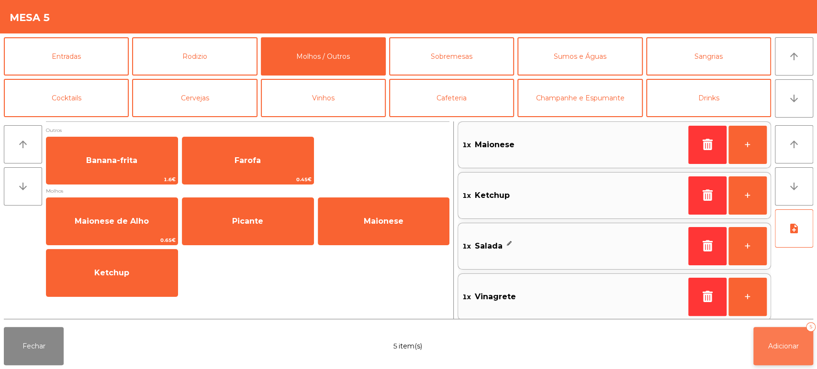
click at [771, 349] on span "Adicionar" at bounding box center [783, 346] width 31 height 9
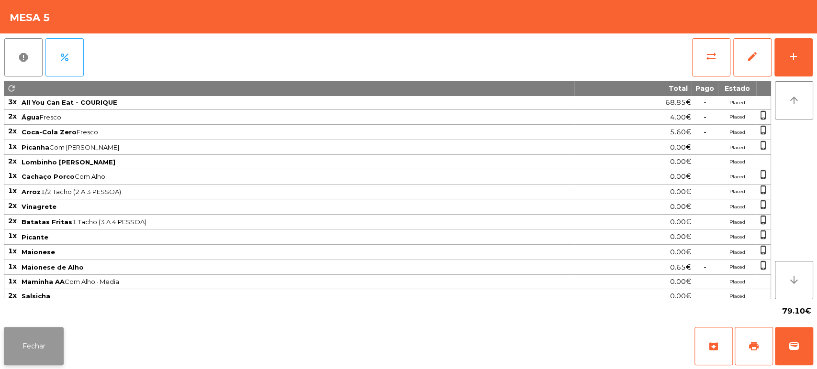
click at [40, 351] on button "Fechar" at bounding box center [34, 346] width 60 height 38
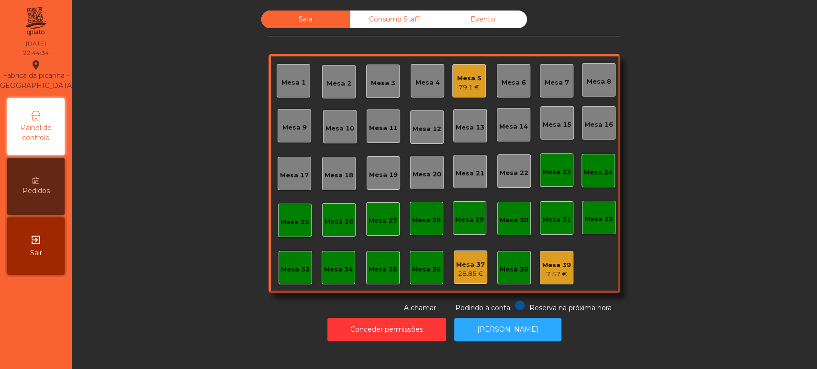
click at [471, 84] on div "79.1 €" at bounding box center [469, 88] width 24 height 10
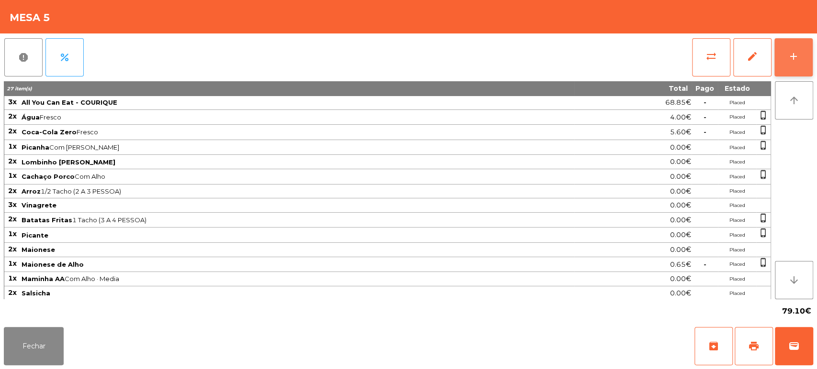
click at [809, 64] on button "add" at bounding box center [793, 57] width 38 height 38
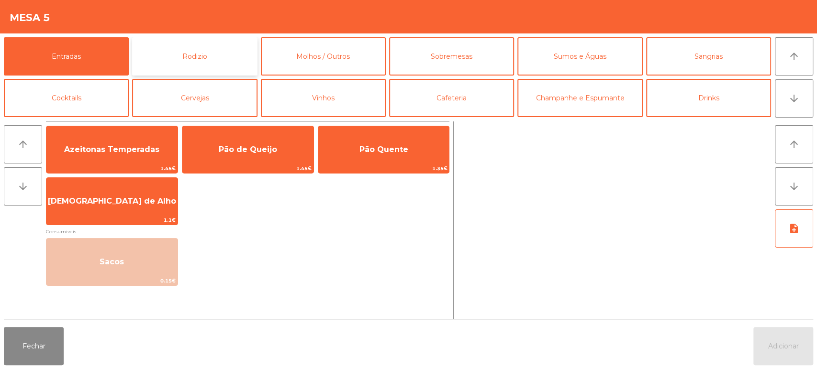
click at [200, 57] on button "Rodizio" at bounding box center [194, 56] width 125 height 38
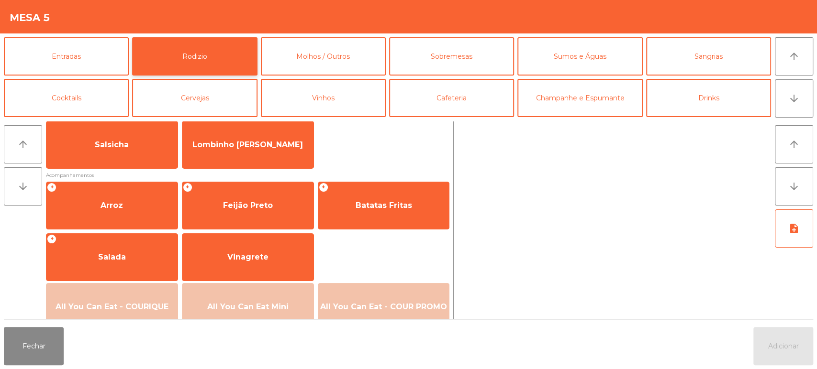
scroll to position [86, 0]
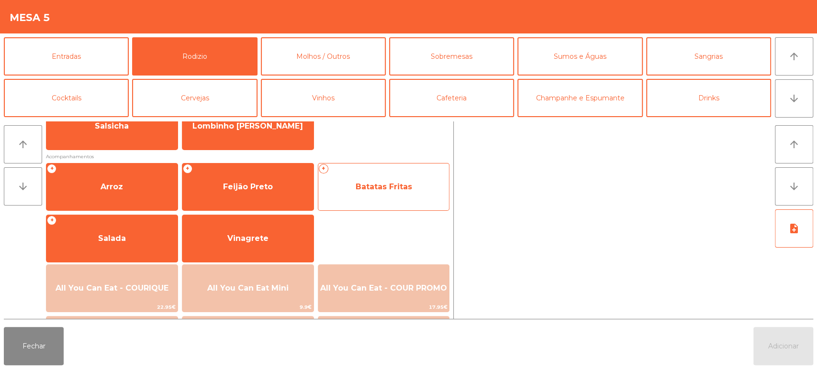
click at [396, 204] on div "+ Batatas Fritas" at bounding box center [384, 187] width 132 height 48
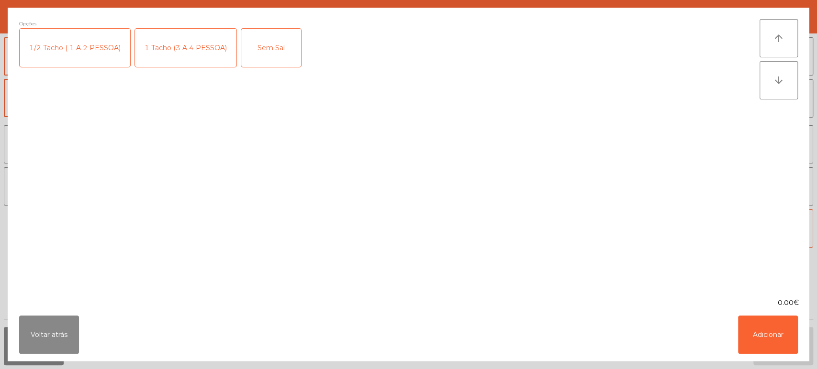
click at [183, 44] on div "1 Tacho (3 A 4 PESSOA)" at bounding box center [185, 48] width 101 height 38
click at [770, 323] on button "Adicionar" at bounding box center [768, 335] width 60 height 38
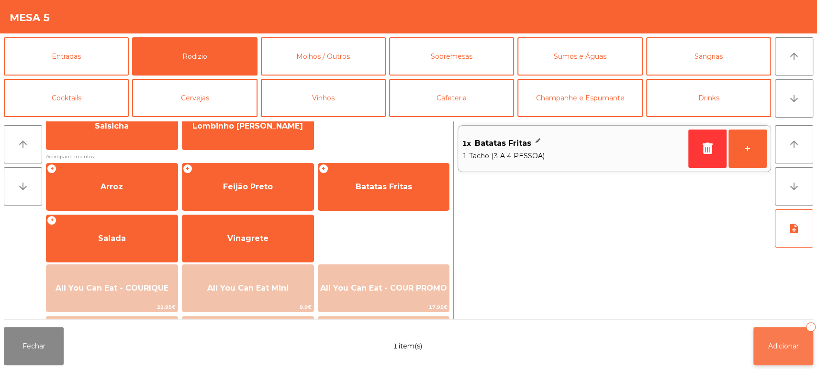
click at [777, 346] on span "Adicionar" at bounding box center [783, 346] width 31 height 9
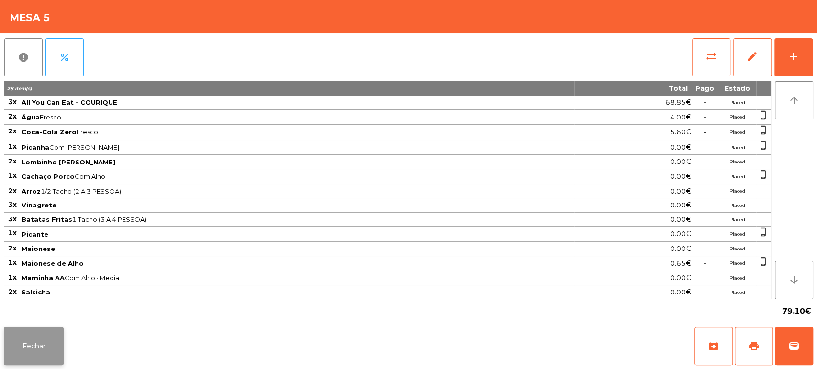
click at [25, 330] on button "Fechar" at bounding box center [34, 346] width 60 height 38
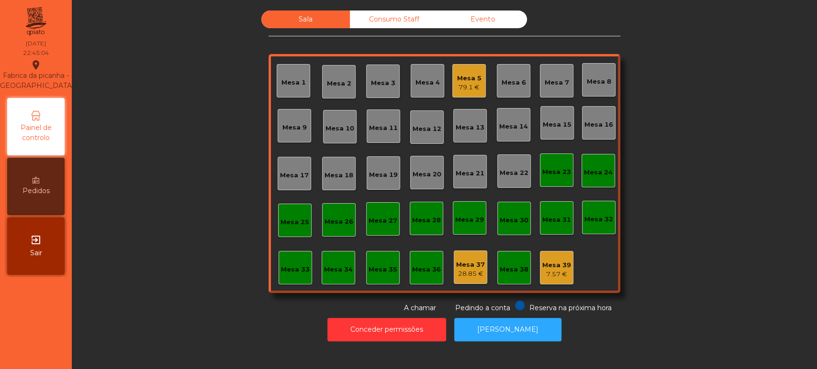
click at [412, 13] on div "Consumo Staff" at bounding box center [394, 20] width 89 height 18
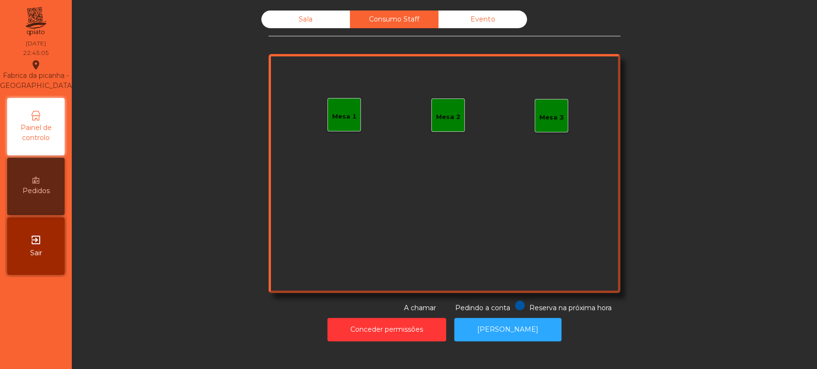
click at [308, 106] on div "Mesa 1 Mesa 2 Mesa 3" at bounding box center [444, 173] width 352 height 239
click at [312, 19] on div "Sala" at bounding box center [305, 20] width 89 height 18
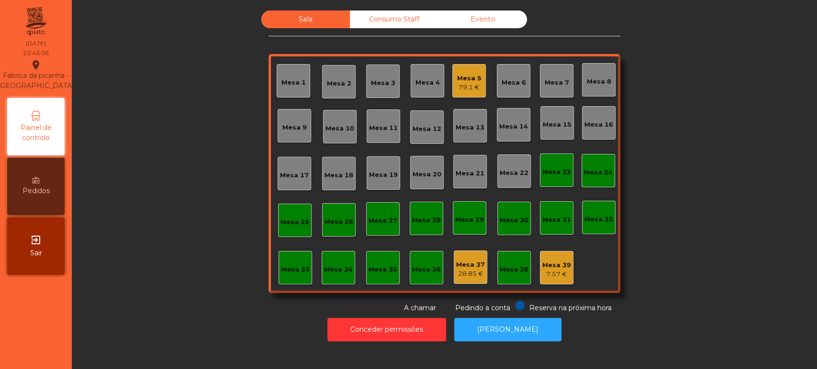
click at [550, 297] on div "Sala Consumo Staff Evento Mesa 1 Mesa 2 Mesa 3 Mesa 4 Mesa 5 79.1 € Mesa 6 Mesa…" at bounding box center [444, 162] width 352 height 303
click at [554, 270] on div "7.57 €" at bounding box center [556, 275] width 29 height 10
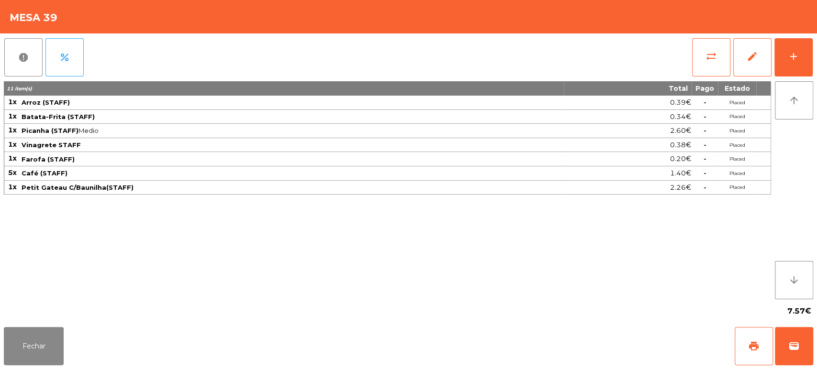
click at [812, 56] on div "sync_alt edit add" at bounding box center [753, 57] width 122 height 48
click at [798, 72] on button "add" at bounding box center [793, 57] width 38 height 38
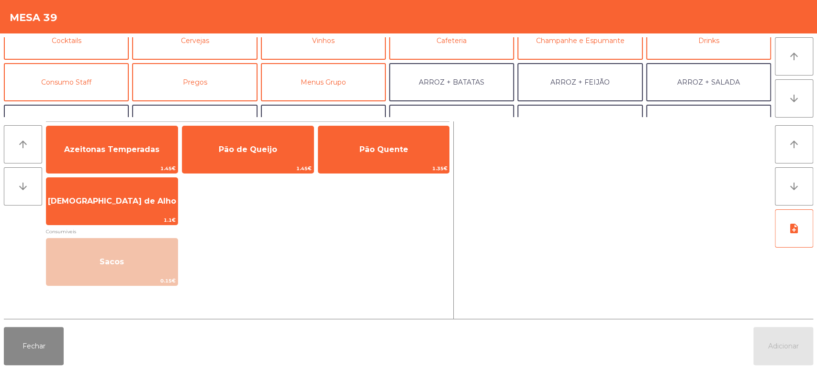
scroll to position [62, 0]
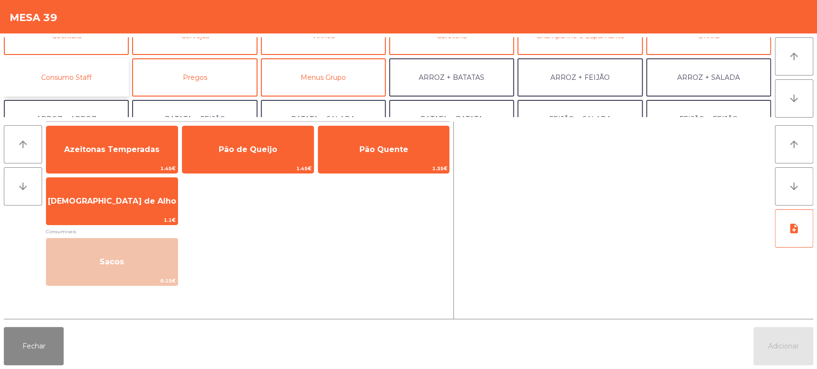
click at [82, 91] on button "Consumo Staff" at bounding box center [66, 77] width 125 height 38
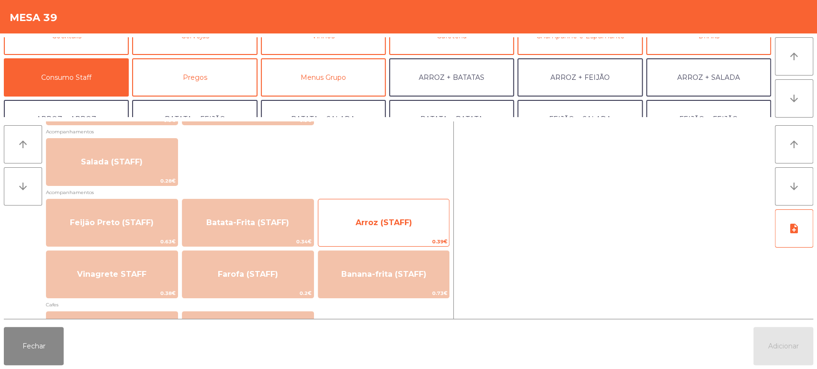
click at [387, 227] on span "Arroz (STAFF)" at bounding box center [383, 223] width 131 height 26
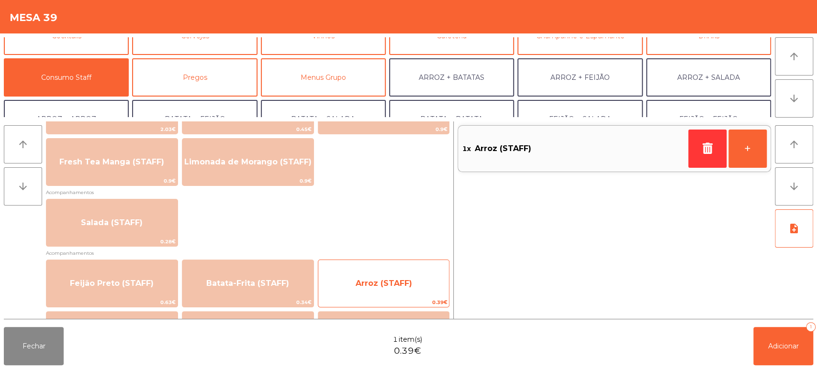
scroll to position [317, 0]
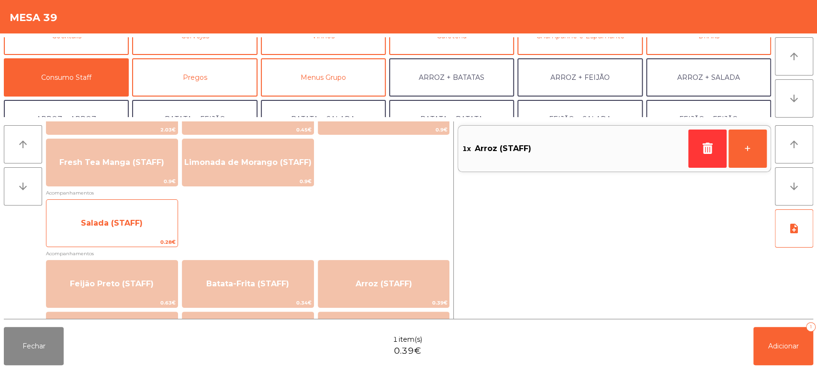
click at [142, 242] on span "0.28€" at bounding box center [111, 242] width 131 height 9
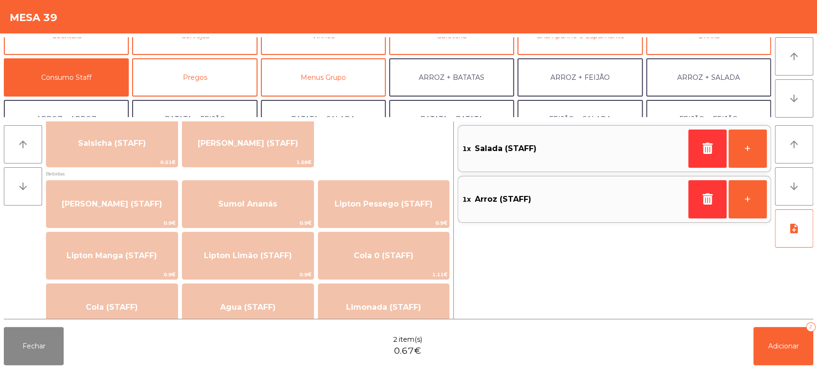
scroll to position [0, 0]
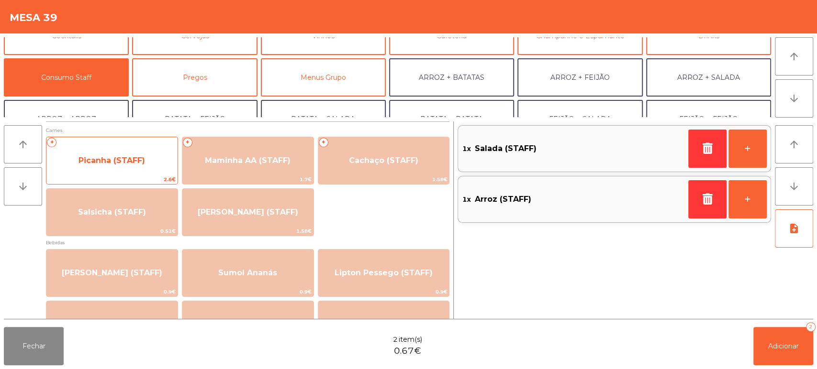
click at [131, 161] on span "Picanha (STAFF)" at bounding box center [111, 160] width 67 height 9
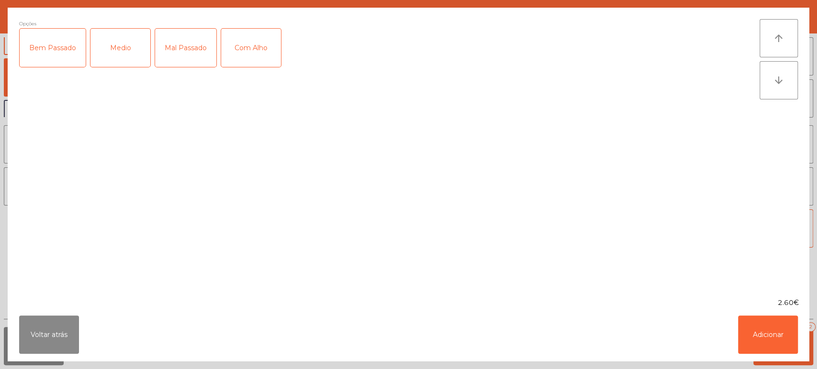
click at [186, 47] on div "Mal Passado" at bounding box center [185, 48] width 61 height 38
click at [253, 48] on div "Com Alho" at bounding box center [251, 48] width 60 height 38
click at [759, 341] on button "Adicionar" at bounding box center [768, 335] width 60 height 38
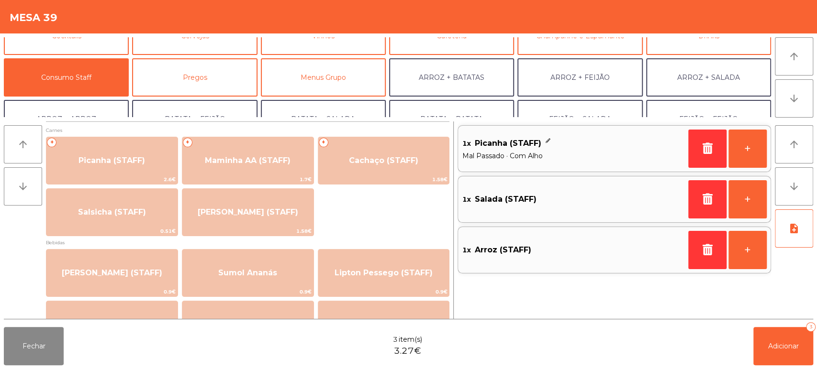
click at [785, 367] on div "Fechar 3 item(s) 3.27€ Adicionar 3" at bounding box center [408, 347] width 817 height 46
click at [774, 343] on span "Adicionar" at bounding box center [783, 346] width 31 height 9
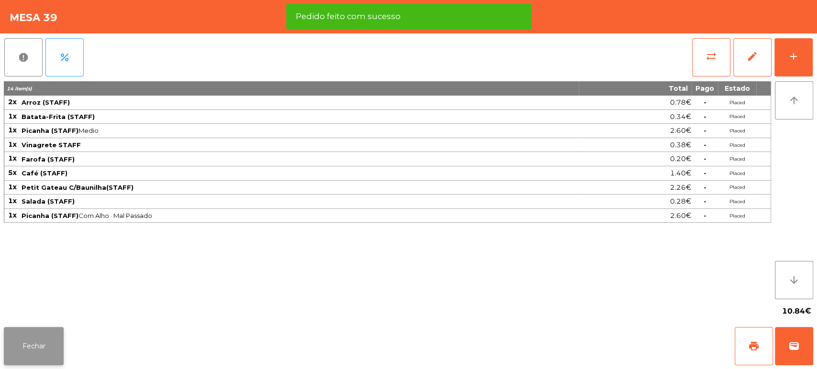
click at [60, 353] on button "Fechar" at bounding box center [34, 346] width 60 height 38
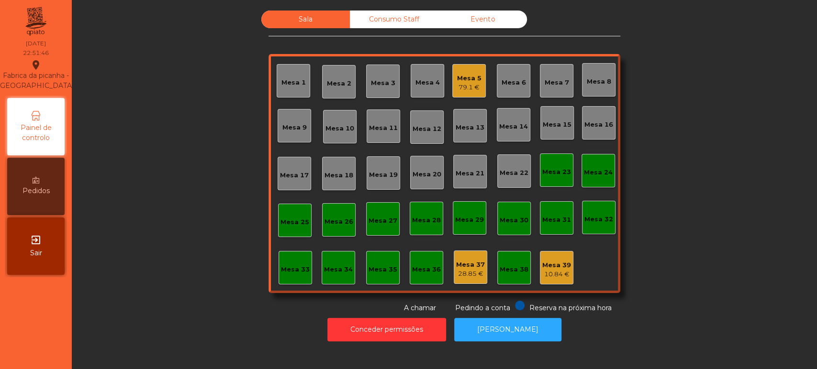
click at [481, 88] on div "Mesa 5 79.1 €" at bounding box center [468, 80] width 33 height 33
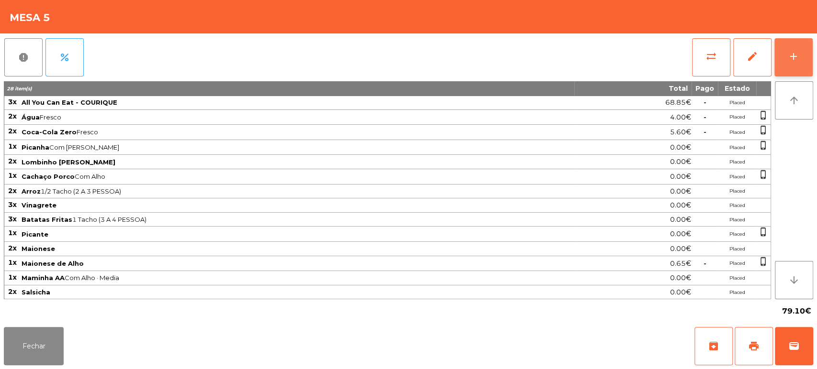
click at [794, 58] on div "add" at bounding box center [793, 56] width 11 height 11
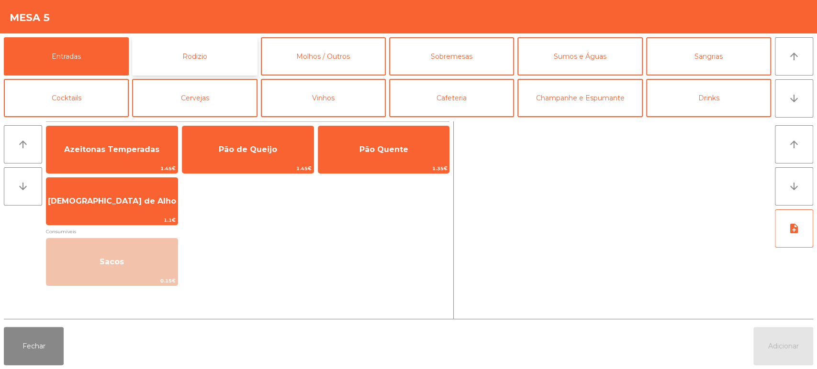
click at [202, 59] on button "Rodizio" at bounding box center [194, 56] width 125 height 38
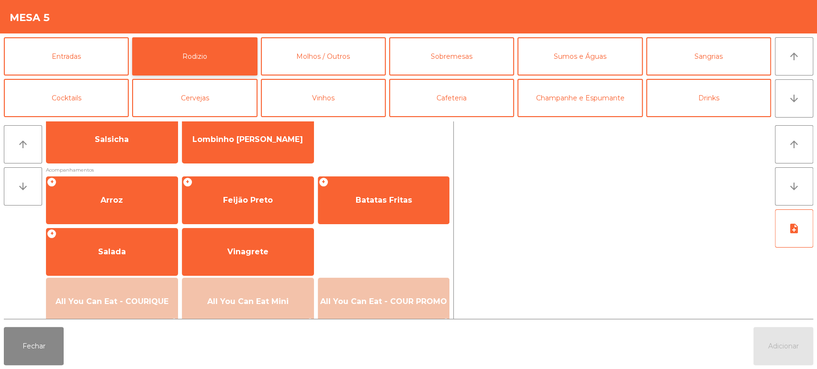
scroll to position [93, 0]
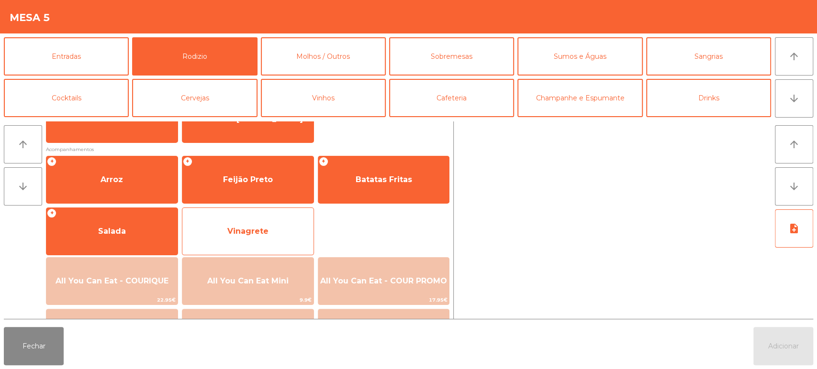
click at [271, 232] on span "Vinagrete" at bounding box center [247, 232] width 131 height 26
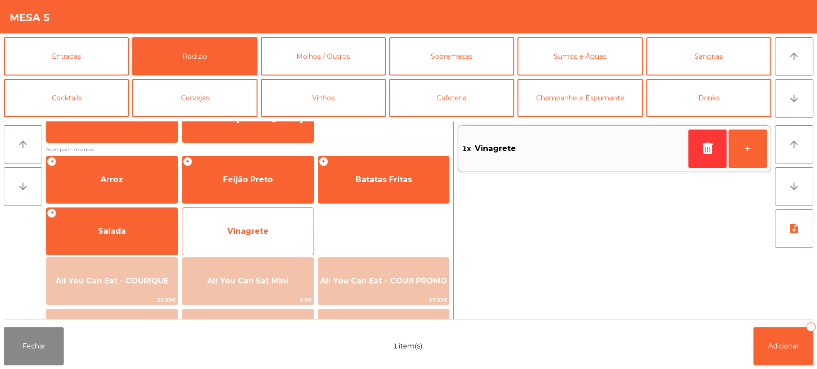
scroll to position [0, 0]
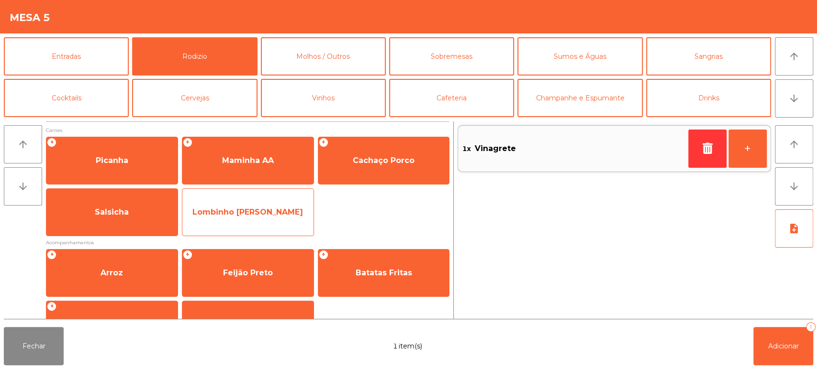
click at [251, 212] on span "Lombinho [PERSON_NAME]" at bounding box center [247, 212] width 111 height 9
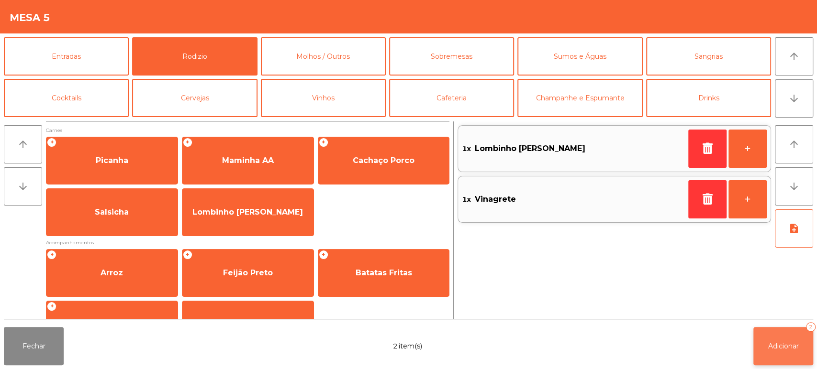
click at [803, 348] on button "Adicionar 2" at bounding box center [783, 346] width 60 height 38
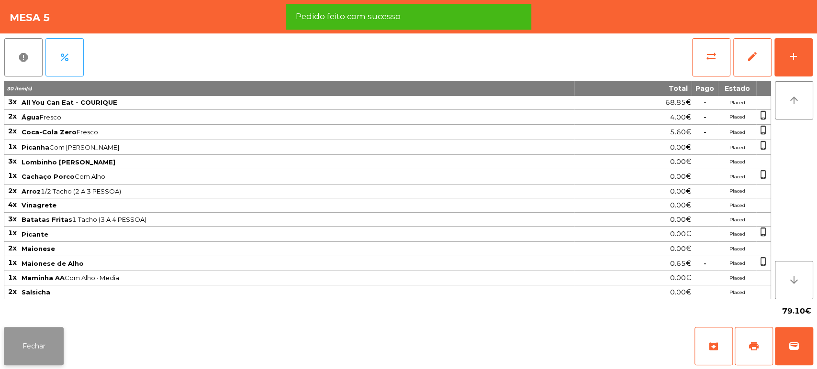
click at [55, 342] on button "Fechar" at bounding box center [34, 346] width 60 height 38
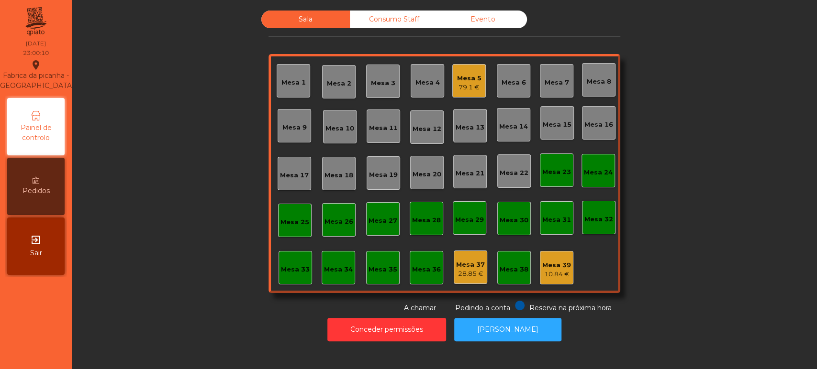
click at [389, 25] on div "Consumo Staff" at bounding box center [394, 20] width 89 height 18
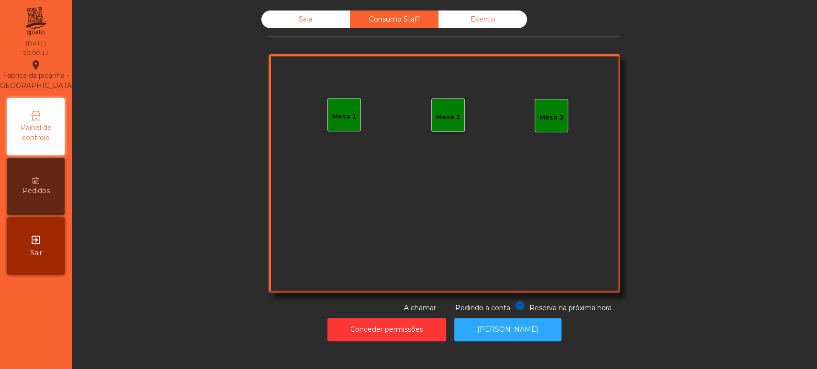
click at [302, 27] on div "Sala" at bounding box center [305, 20] width 89 height 18
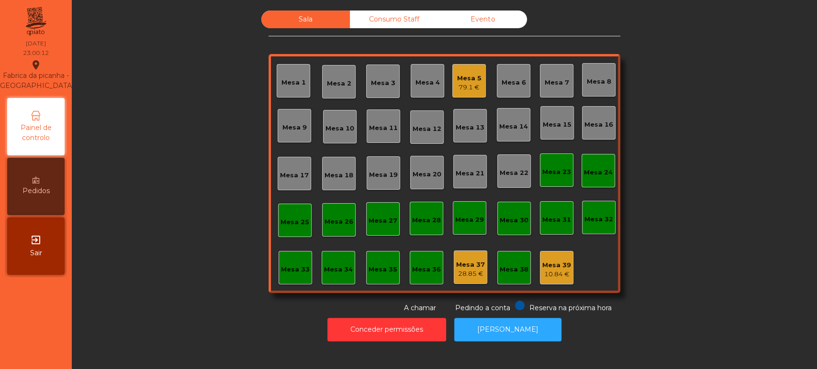
click at [550, 273] on div "10.84 €" at bounding box center [556, 275] width 29 height 10
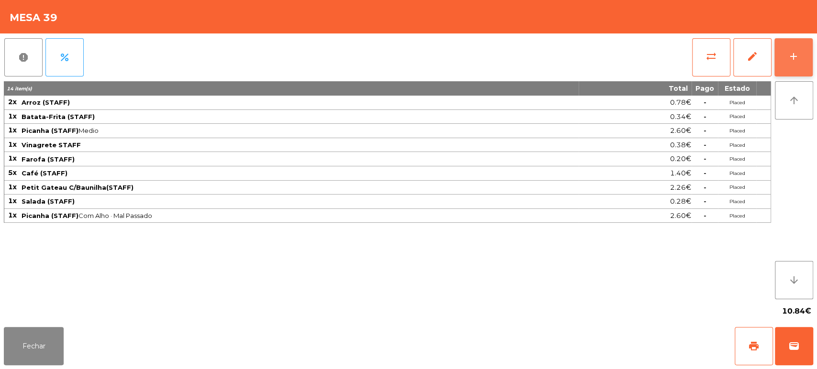
click at [789, 72] on button "add" at bounding box center [793, 57] width 38 height 38
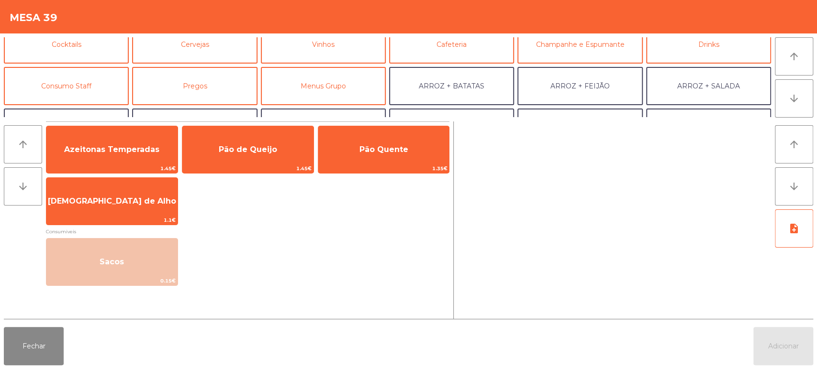
scroll to position [55, 0]
click at [103, 72] on button "Consumo Staff" at bounding box center [66, 85] width 125 height 38
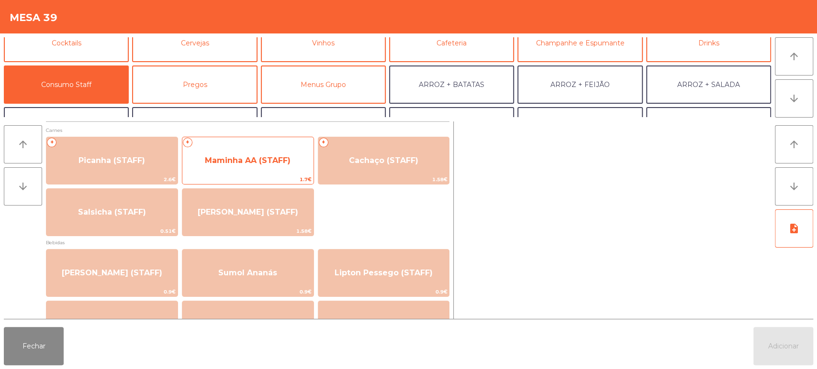
click at [272, 160] on span "Maminha AA (STAFF)" at bounding box center [248, 160] width 86 height 9
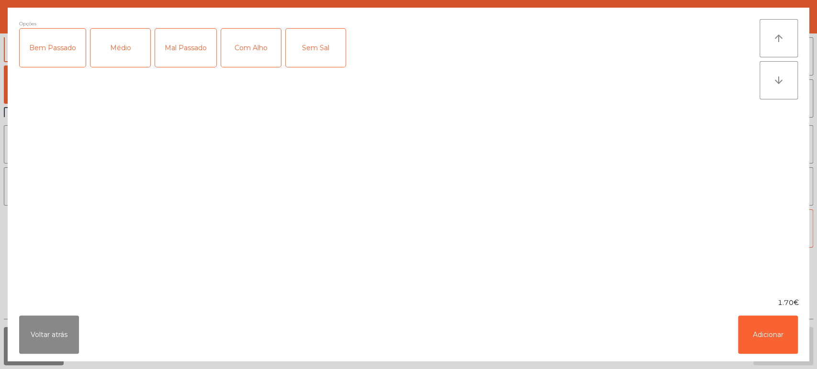
click at [132, 44] on div "Médio" at bounding box center [120, 48] width 60 height 38
click at [186, 42] on div "Mal Passado" at bounding box center [185, 48] width 61 height 38
click at [264, 34] on div "Com Alho" at bounding box center [251, 48] width 60 height 38
click at [757, 344] on button "Adicionar" at bounding box center [768, 335] width 60 height 38
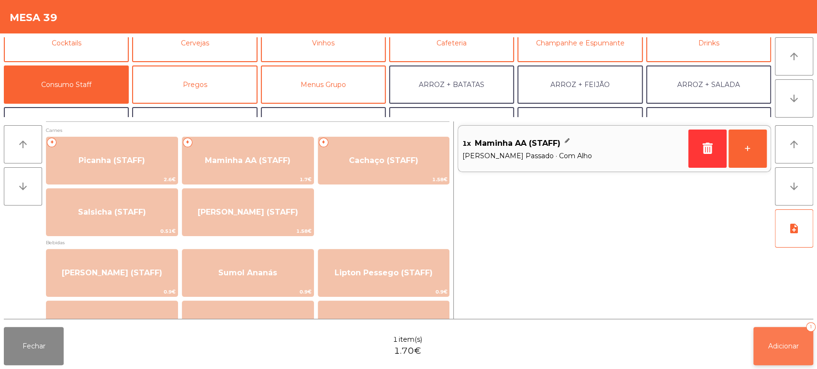
click at [775, 341] on button "Adicionar 1" at bounding box center [783, 346] width 60 height 38
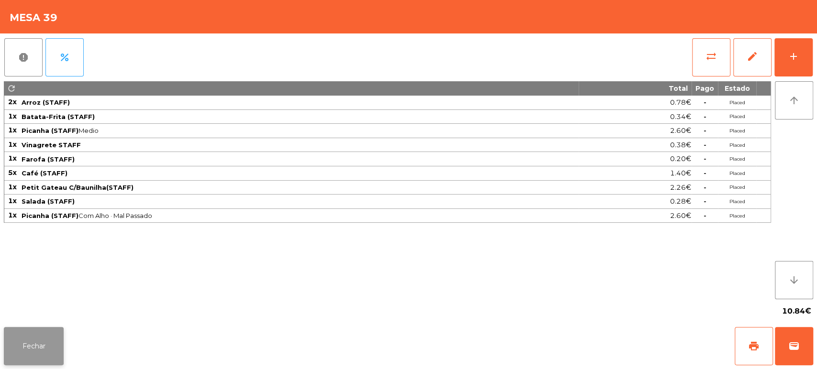
click at [46, 331] on button "Fechar" at bounding box center [34, 346] width 60 height 38
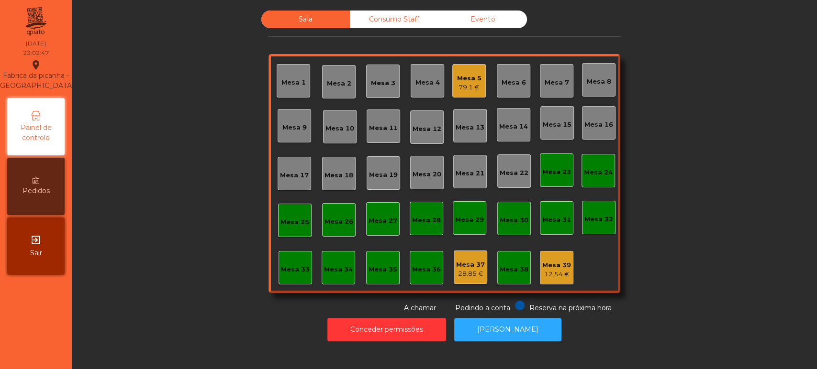
click at [473, 70] on div "Mesa 5 79.1 €" at bounding box center [469, 81] width 24 height 22
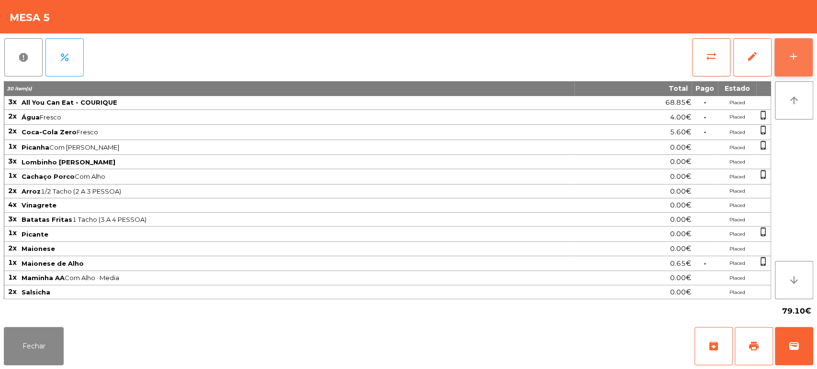
click at [791, 44] on button "add" at bounding box center [793, 57] width 38 height 38
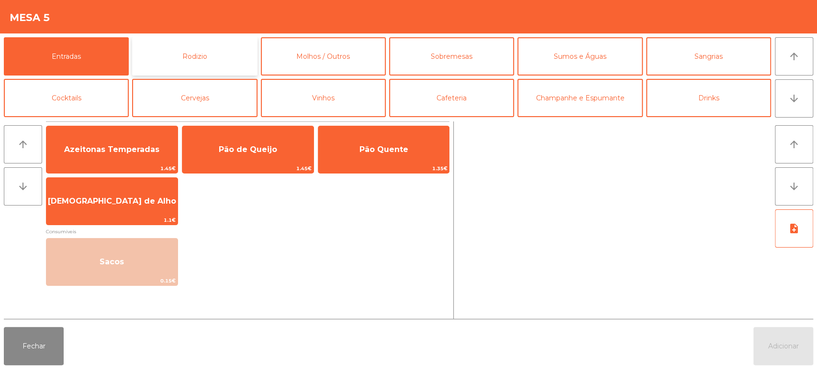
click at [243, 54] on button "Rodizio" at bounding box center [194, 56] width 125 height 38
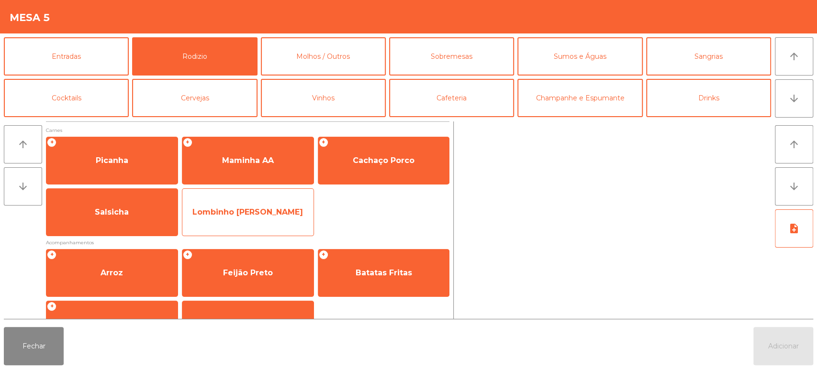
click at [278, 218] on span "Lombinho [PERSON_NAME]" at bounding box center [247, 213] width 131 height 26
click at [268, 208] on span "Lombinho [PERSON_NAME]" at bounding box center [247, 212] width 111 height 9
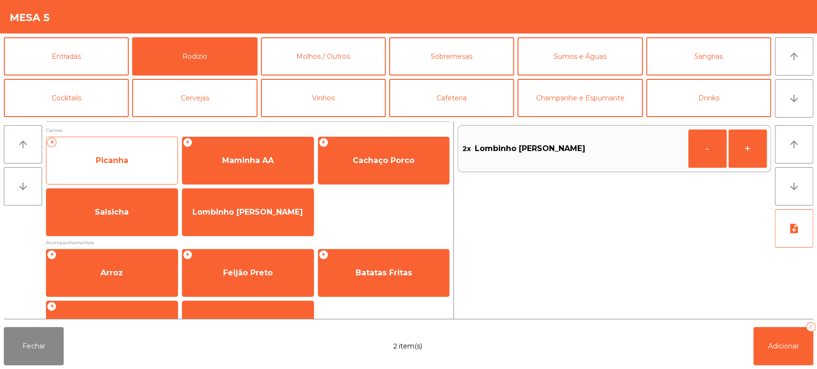
click at [149, 158] on span "Picanha" at bounding box center [111, 161] width 131 height 26
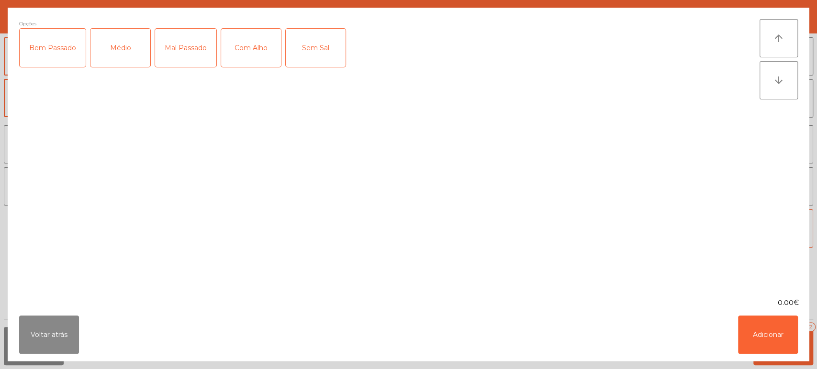
click at [119, 53] on div "Médio" at bounding box center [120, 48] width 60 height 38
click at [256, 46] on div "Com Alho" at bounding box center [251, 48] width 60 height 38
click at [767, 343] on button "Adicionar" at bounding box center [768, 335] width 60 height 38
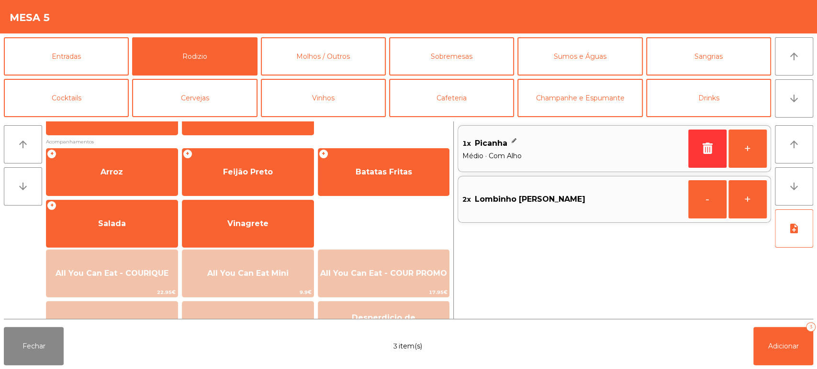
scroll to position [105, 0]
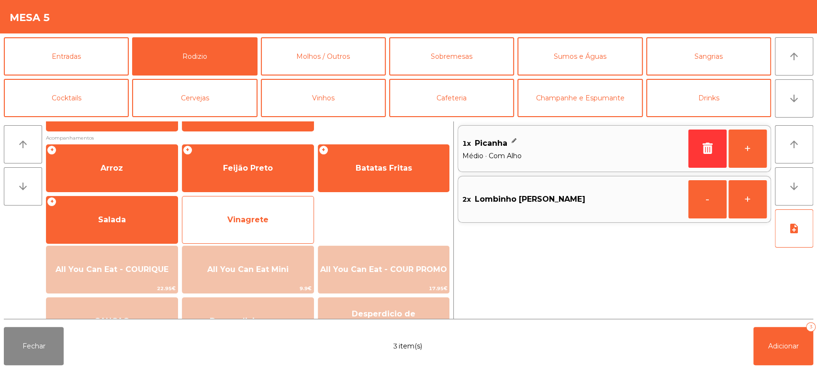
click at [251, 221] on span "Vinagrete" at bounding box center [247, 219] width 41 height 9
click at [260, 218] on span "Vinagrete" at bounding box center [247, 219] width 41 height 9
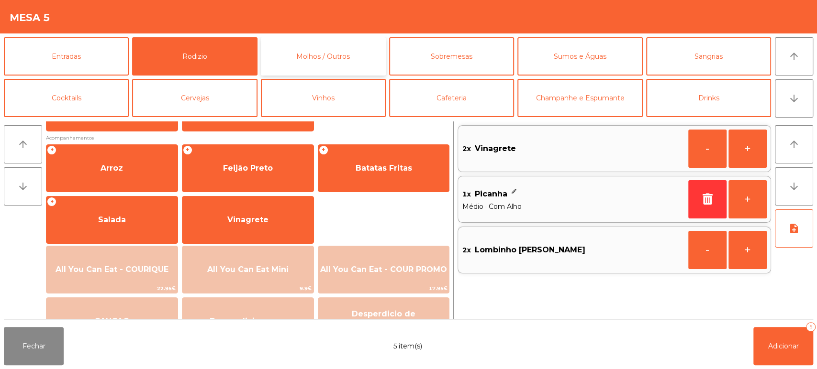
click at [350, 40] on button "Molhos / Outros" at bounding box center [323, 56] width 125 height 38
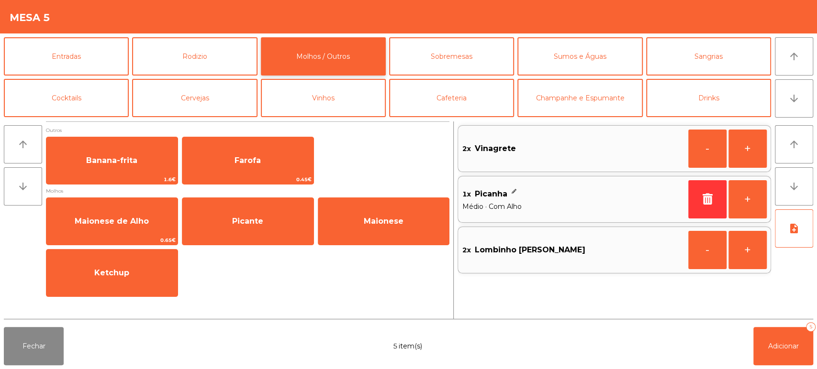
scroll to position [0, 0]
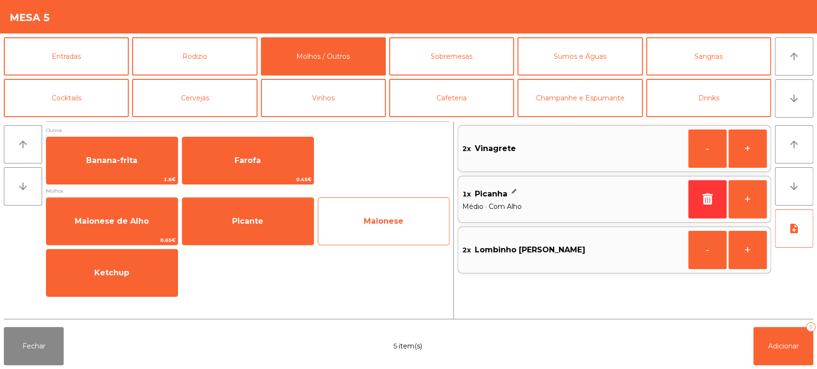
click at [384, 229] on span "Maionese" at bounding box center [383, 222] width 131 height 26
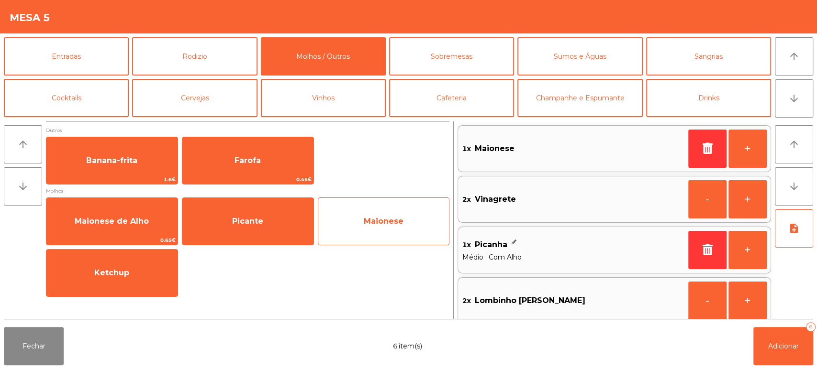
click at [380, 222] on span "Maionese" at bounding box center [384, 221] width 40 height 9
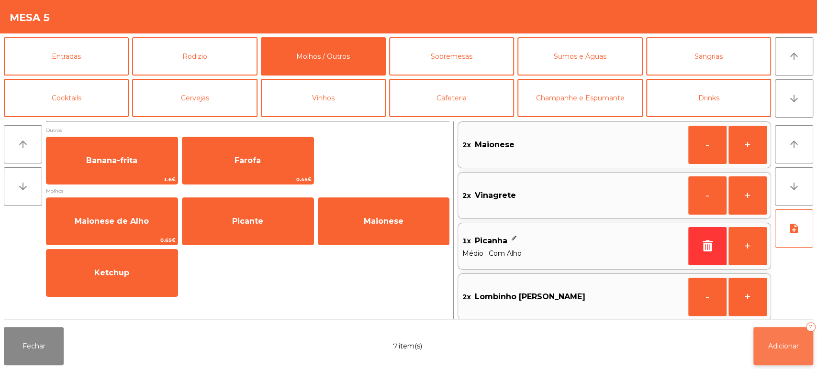
click at [795, 342] on button "Adicionar 7" at bounding box center [783, 346] width 60 height 38
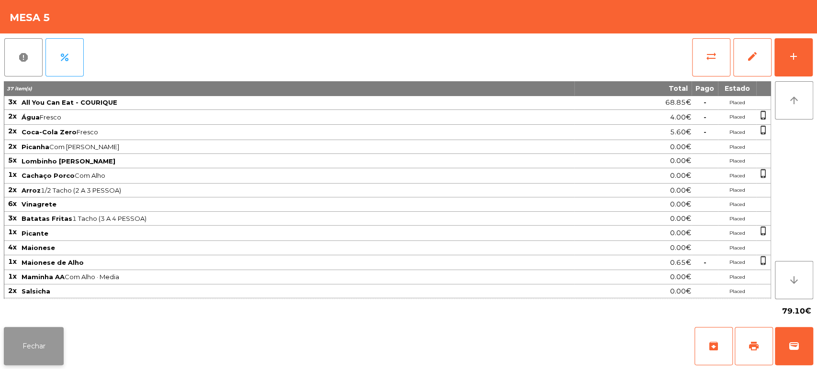
click at [52, 330] on button "Fechar" at bounding box center [34, 346] width 60 height 38
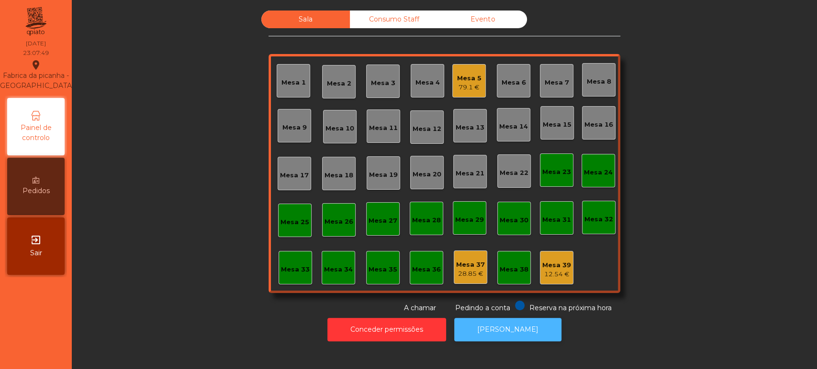
click at [493, 328] on button "[PERSON_NAME]" at bounding box center [507, 329] width 107 height 23
click at [466, 90] on div "79.1 €" at bounding box center [469, 88] width 24 height 10
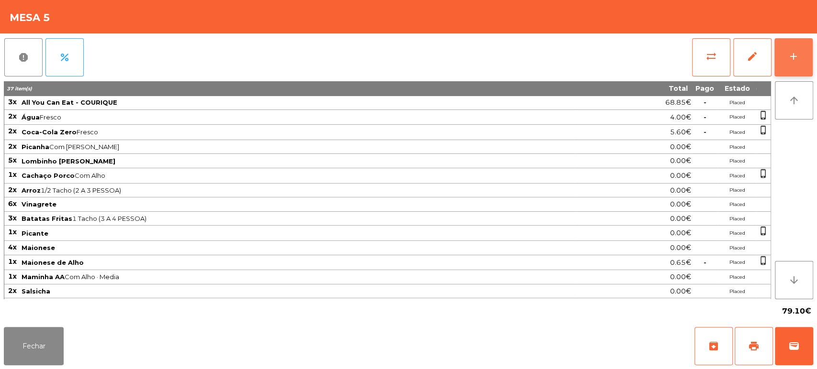
click at [791, 66] on button "add" at bounding box center [793, 57] width 38 height 38
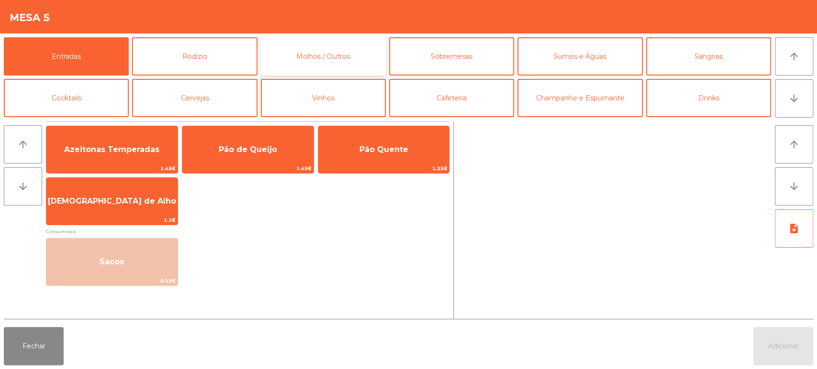
click at [266, 69] on button "Molhos / Outros" at bounding box center [323, 56] width 125 height 38
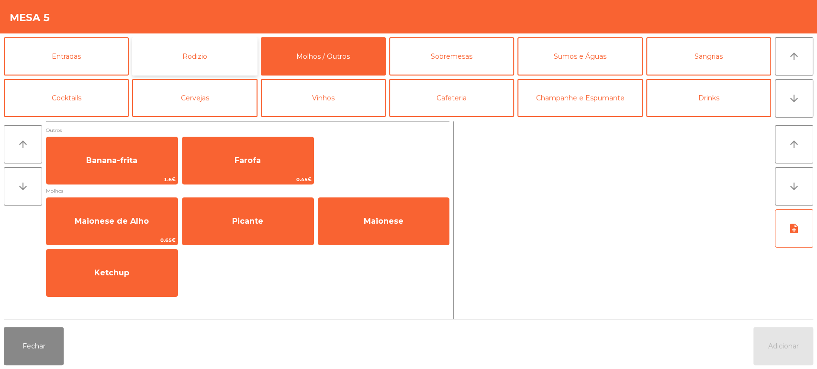
click at [212, 67] on button "Rodizio" at bounding box center [194, 56] width 125 height 38
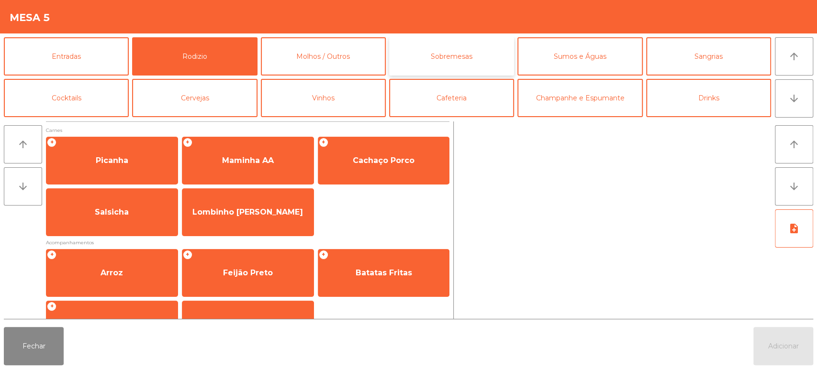
click at [393, 47] on button "Sobremesas" at bounding box center [451, 56] width 125 height 38
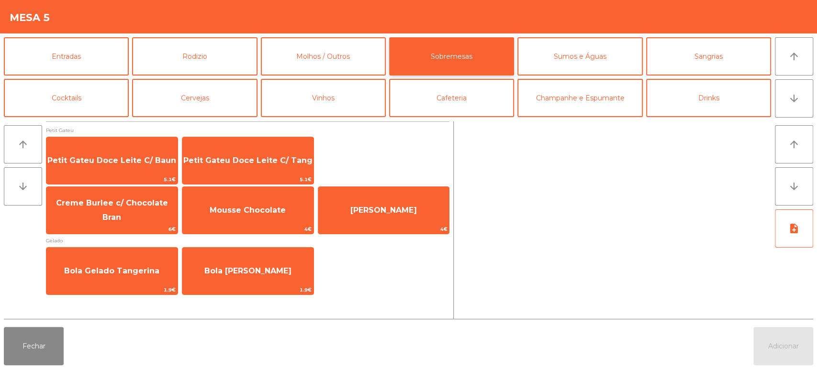
click at [481, 59] on button "Sobremesas" at bounding box center [451, 56] width 125 height 38
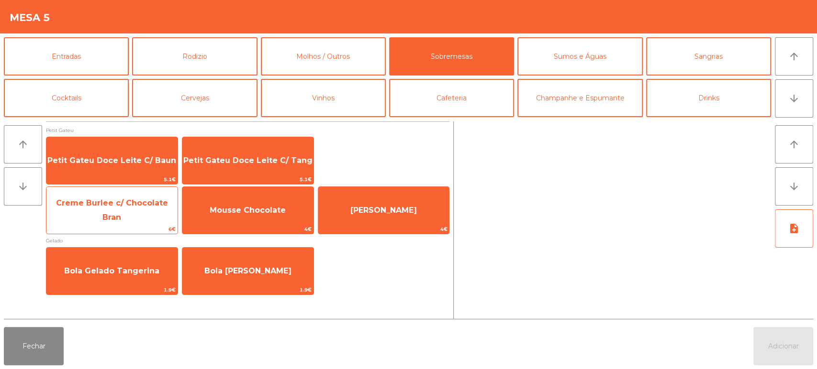
click at [121, 221] on span "Creme Burlee c/ Chocolate Bran" at bounding box center [111, 210] width 131 height 41
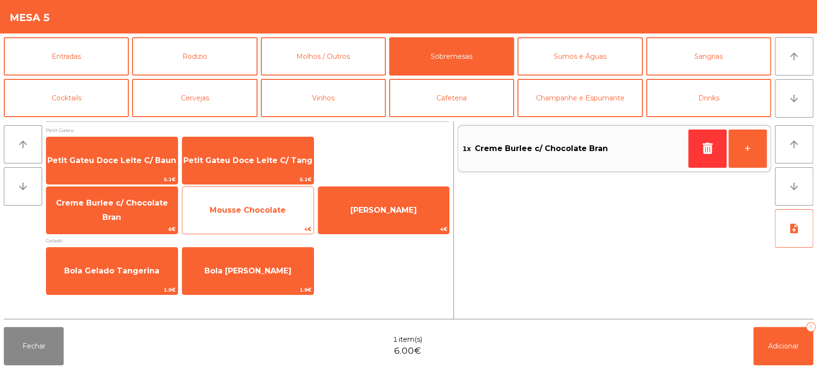
click at [287, 223] on div "Mousse Chocolate 4€" at bounding box center [248, 211] width 132 height 48
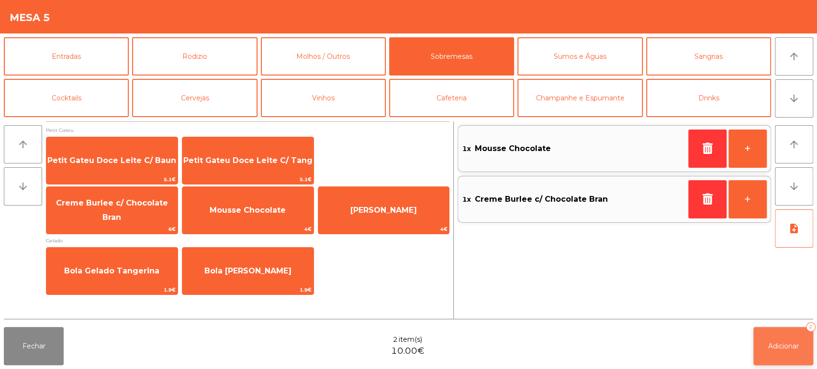
click at [789, 353] on button "Adicionar 2" at bounding box center [783, 346] width 60 height 38
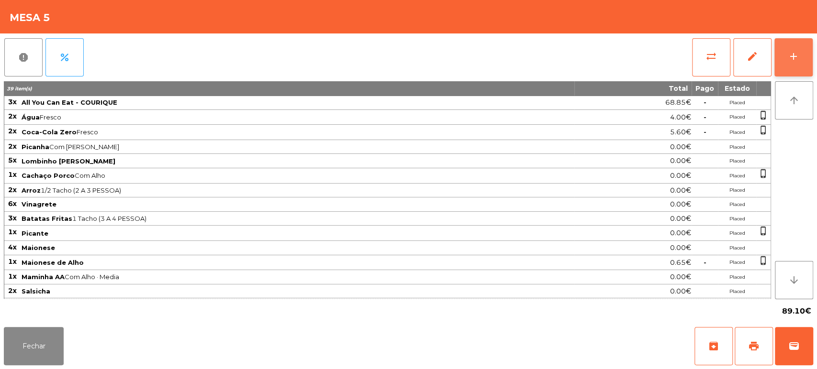
click at [791, 65] on button "add" at bounding box center [793, 57] width 38 height 38
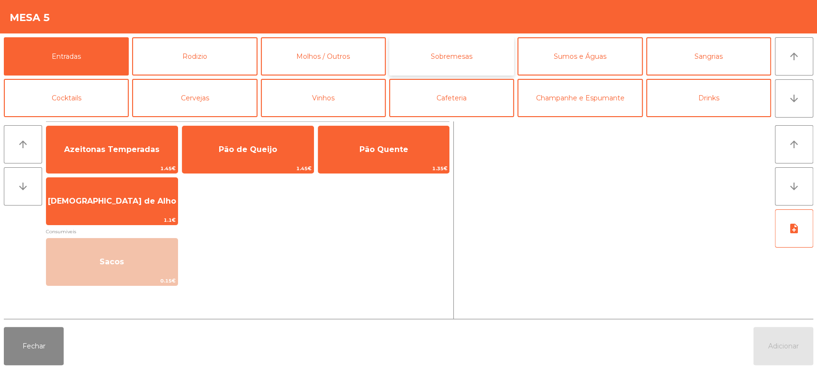
click at [463, 43] on button "Sobremesas" at bounding box center [451, 56] width 125 height 38
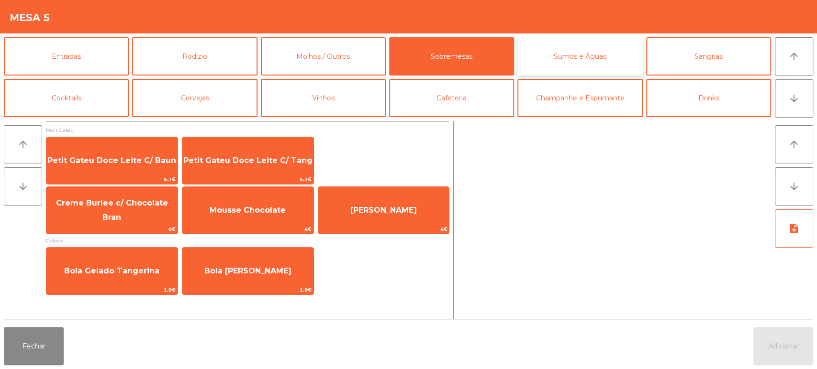
click at [574, 61] on button "Sumos e Águas" at bounding box center [579, 56] width 125 height 38
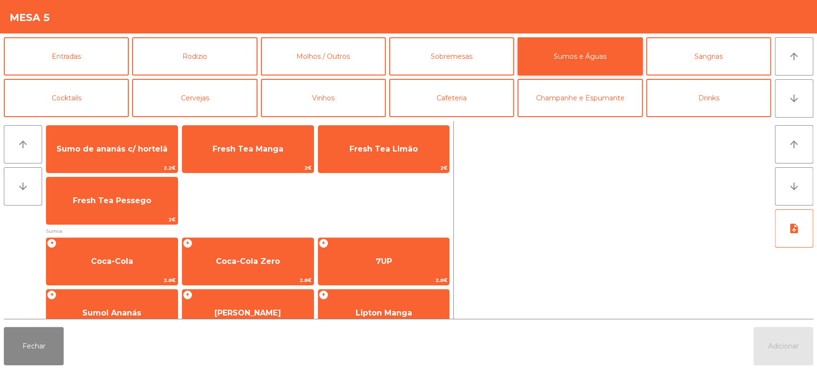
scroll to position [69, 0]
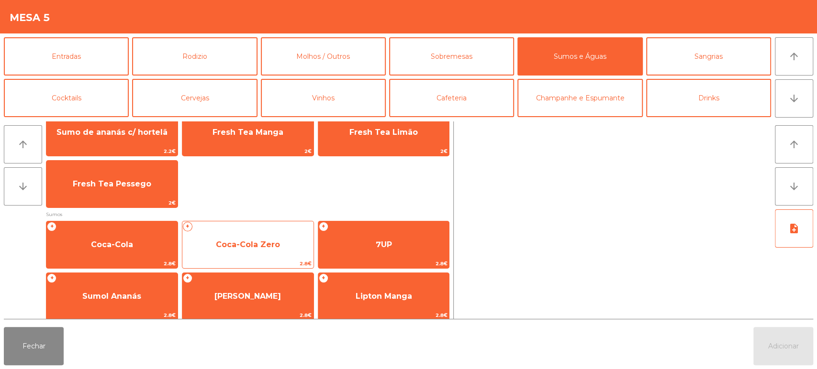
click at [245, 232] on span "Coca-Cola Zero" at bounding box center [247, 245] width 131 height 26
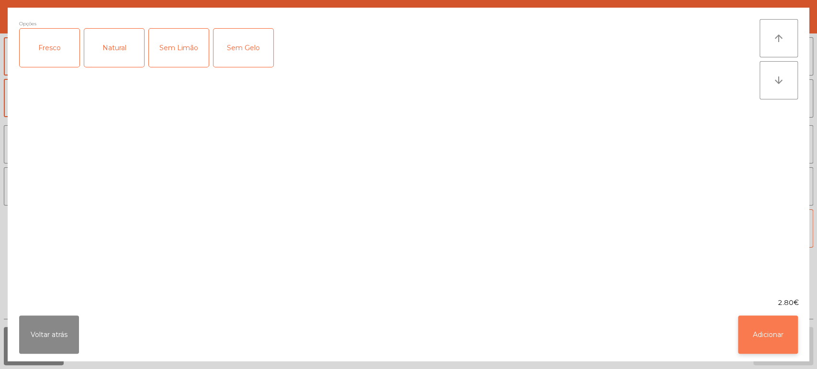
click at [770, 354] on button "Adicionar" at bounding box center [768, 335] width 60 height 38
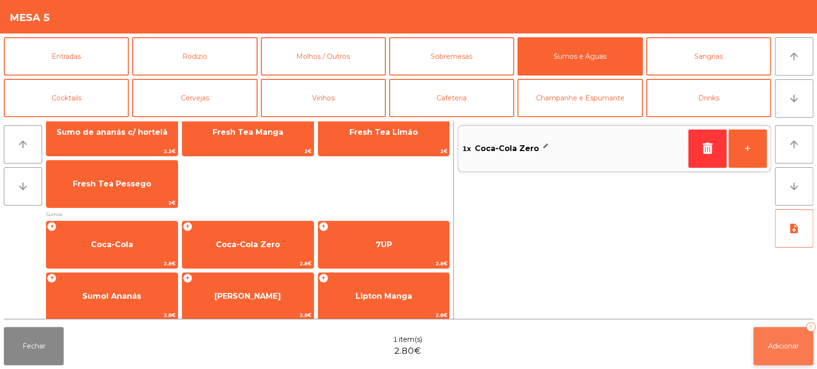
click at [768, 339] on button "Adicionar 1" at bounding box center [783, 346] width 60 height 38
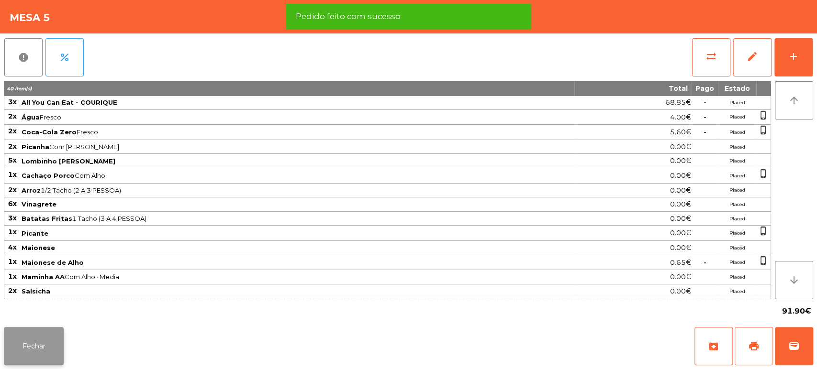
click at [51, 338] on button "Fechar" at bounding box center [34, 346] width 60 height 38
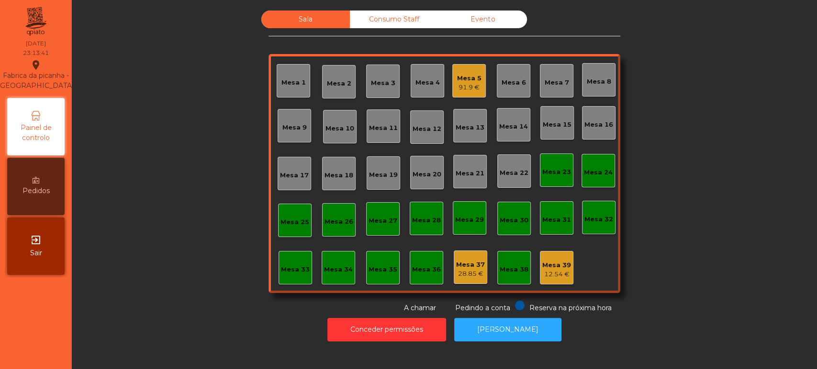
click at [293, 220] on div "Mesa 25" at bounding box center [294, 223] width 29 height 10
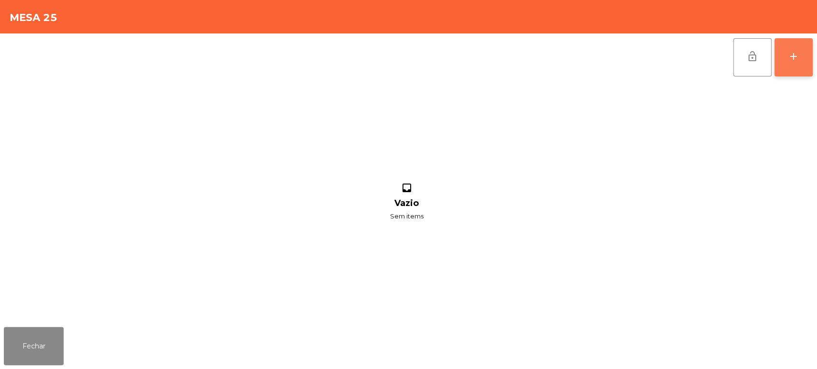
click at [791, 46] on button "add" at bounding box center [793, 57] width 38 height 38
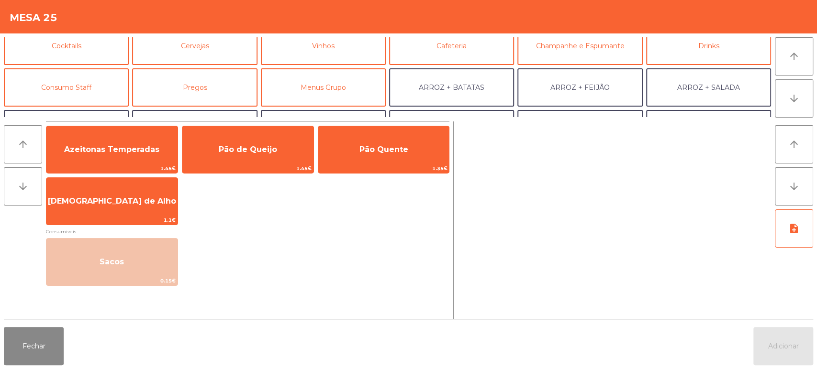
scroll to position [63, 0]
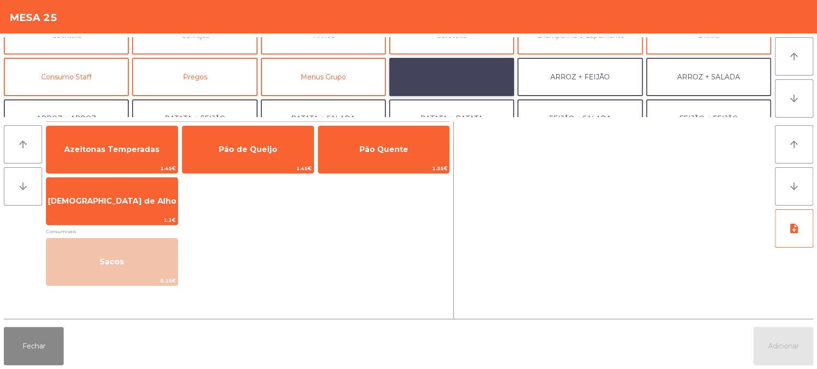
click at [485, 73] on button "ARROZ + BATATAS" at bounding box center [451, 77] width 125 height 38
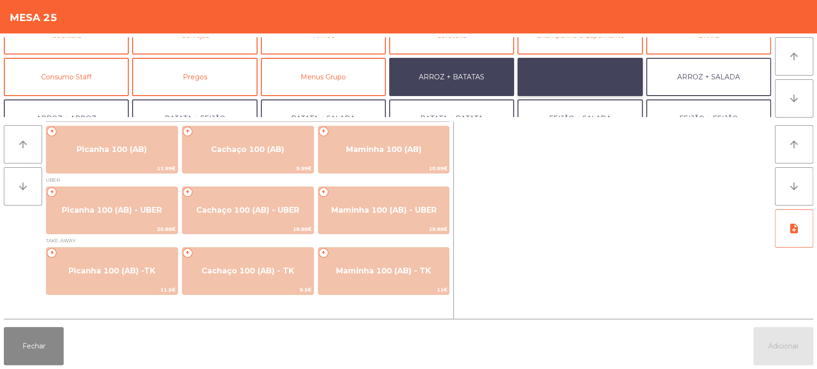
click at [593, 68] on button "ARROZ + FEIJÃO" at bounding box center [579, 77] width 125 height 38
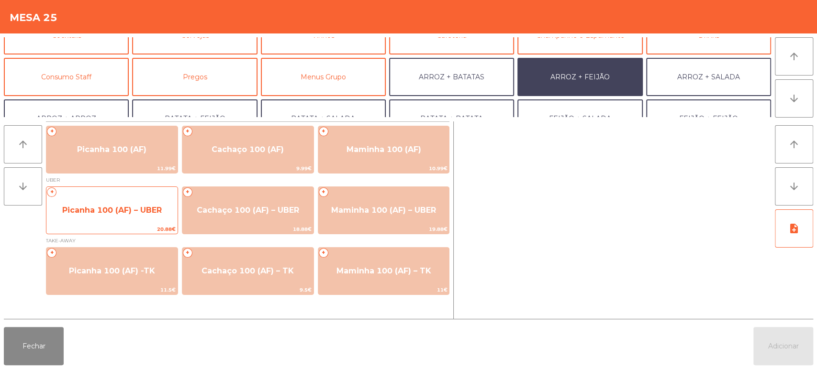
click at [100, 225] on span "20.88€" at bounding box center [111, 229] width 131 height 9
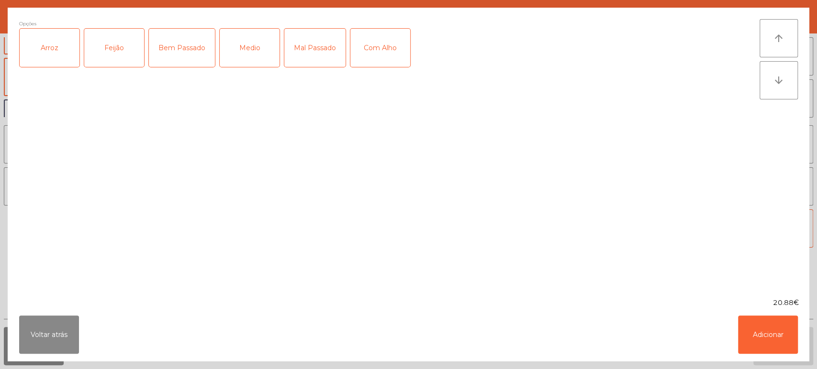
click at [48, 67] on label "Arroz" at bounding box center [49, 47] width 61 height 39
click at [104, 53] on div "Feijão" at bounding box center [114, 48] width 60 height 38
click at [251, 43] on div "Medio" at bounding box center [250, 48] width 60 height 38
click at [725, 341] on div "Voltar atrás Adicionar" at bounding box center [409, 335] width 802 height 54
click at [750, 367] on ngb-modal-window "Opções (Arroz, Feijão, Medio) [PERSON_NAME] Bem Passado Medio Mal Passado Com A…" at bounding box center [408, 184] width 817 height 369
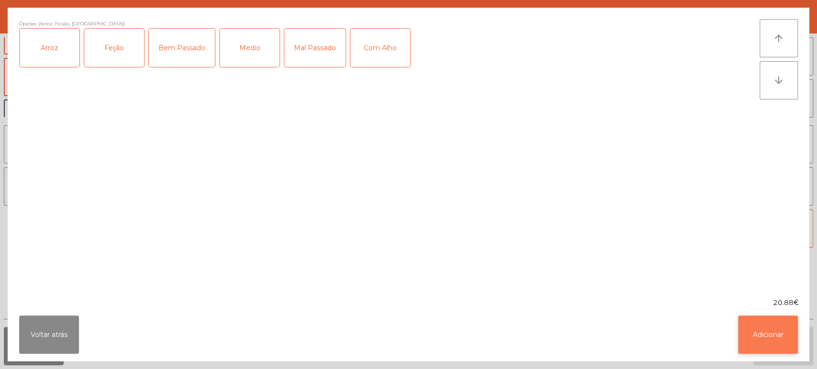
click at [771, 353] on button "Adicionar" at bounding box center [768, 335] width 60 height 38
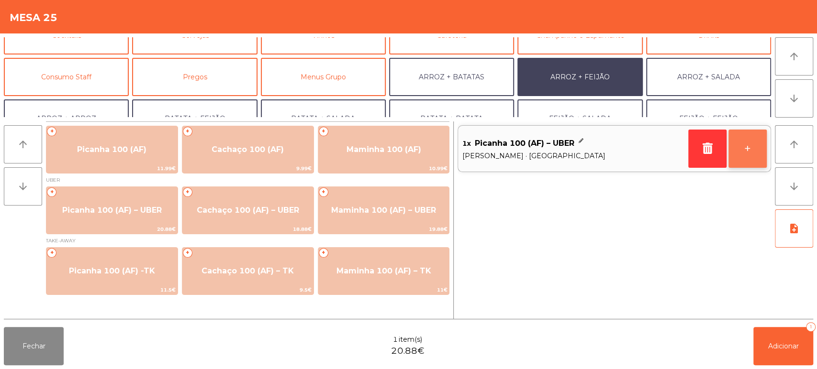
click at [753, 160] on button "+" at bounding box center [747, 149] width 38 height 38
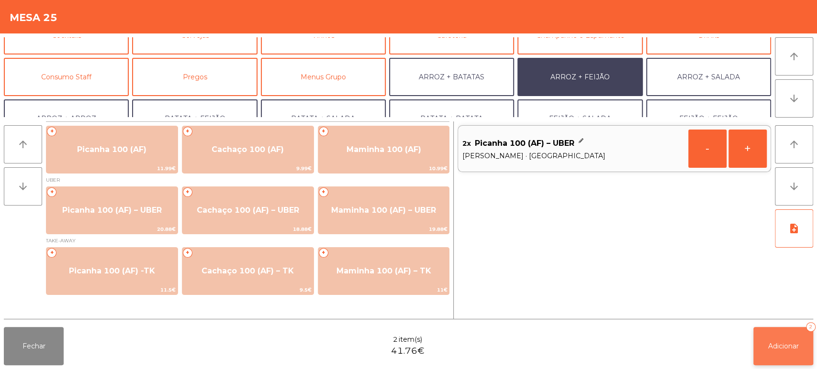
click at [766, 345] on button "Adicionar 2" at bounding box center [783, 346] width 60 height 38
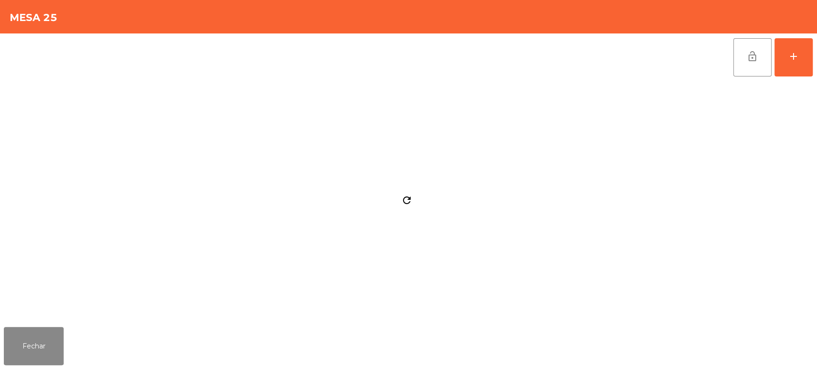
click at [78, 356] on div "Fechar" at bounding box center [408, 347] width 817 height 46
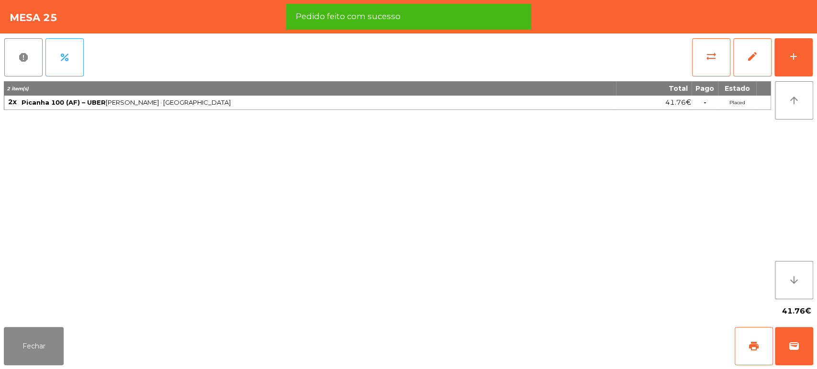
click at [814, 350] on div "Fechar print wallet" at bounding box center [408, 347] width 817 height 46
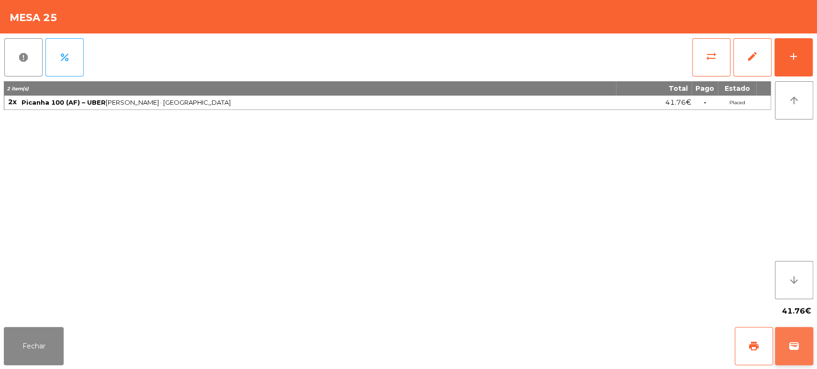
click at [800, 346] on button "wallet" at bounding box center [794, 346] width 38 height 38
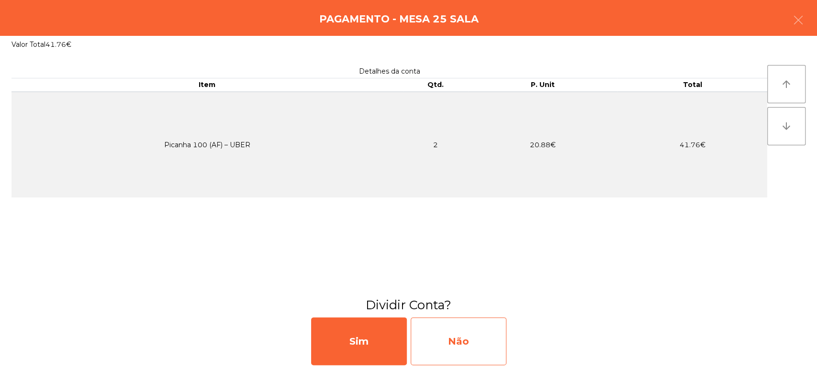
click at [455, 334] on div "Não" at bounding box center [459, 342] width 96 height 48
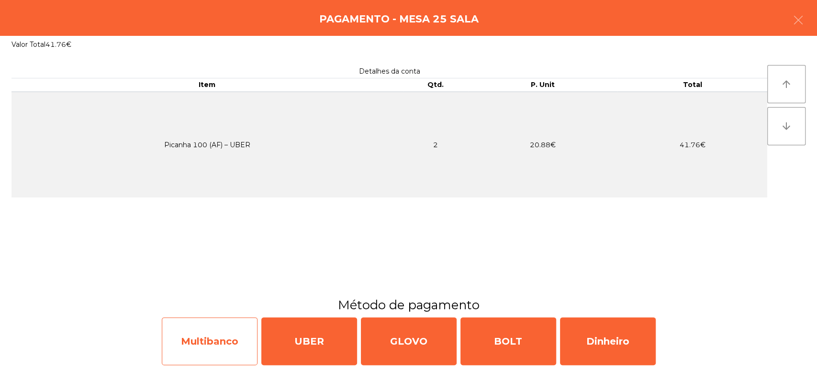
click at [221, 348] on div "Multibanco" at bounding box center [210, 342] width 96 height 48
select select "**"
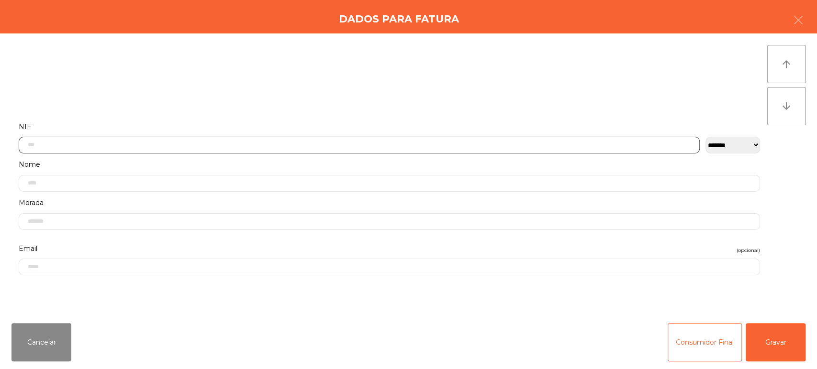
click at [509, 146] on input "text" at bounding box center [359, 145] width 681 height 17
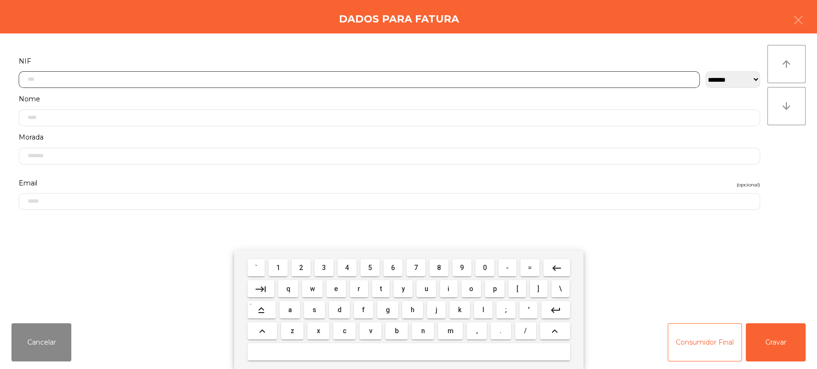
scroll to position [75, 0]
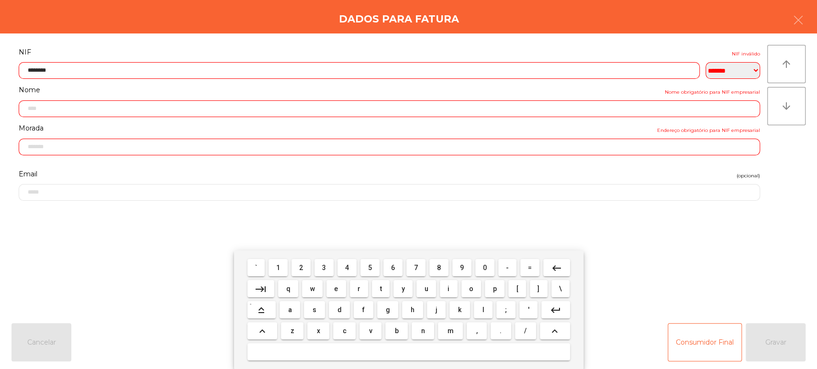
type input "*********"
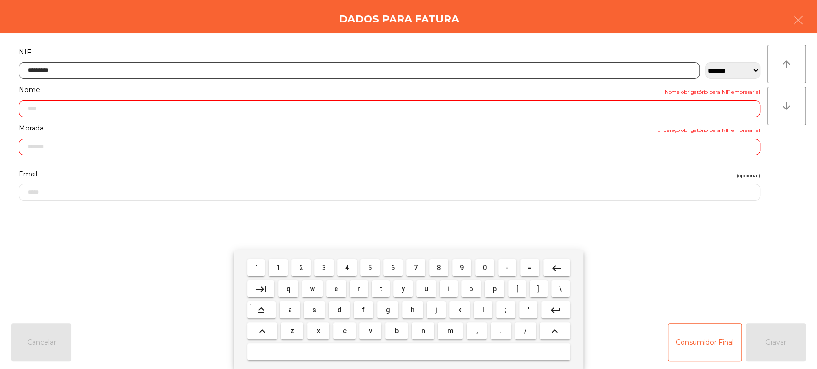
type input "**********"
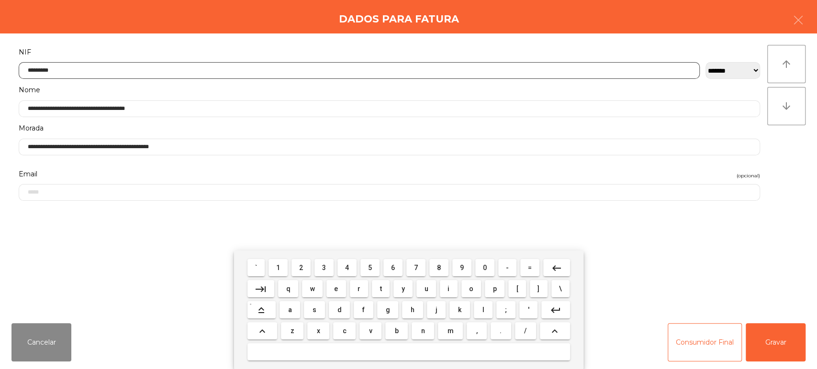
type input "*********"
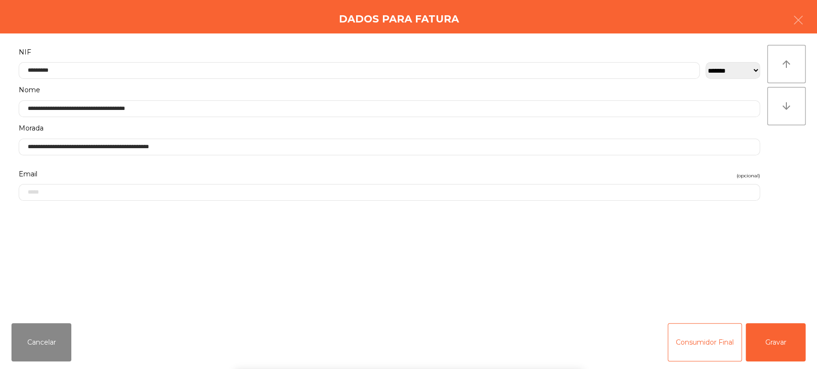
click at [782, 324] on div "` 1 2 3 4 5 6 7 8 9 0 - = keyboard_backspace keyboard_tab q w e r t y u i o p […" at bounding box center [408, 310] width 817 height 119
click at [768, 339] on button "Gravar" at bounding box center [776, 343] width 60 height 38
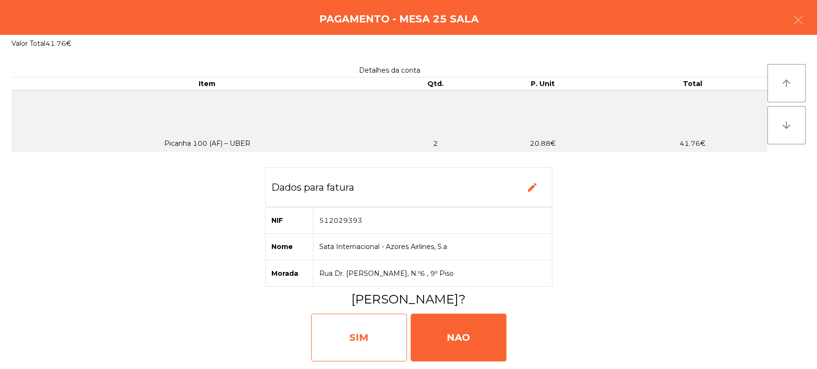
click at [361, 327] on div "SIM" at bounding box center [359, 338] width 96 height 48
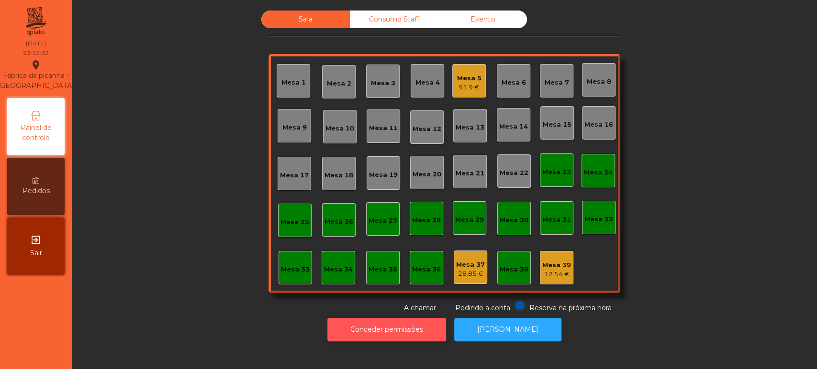
click at [408, 332] on button "Conceder permissões" at bounding box center [386, 329] width 119 height 23
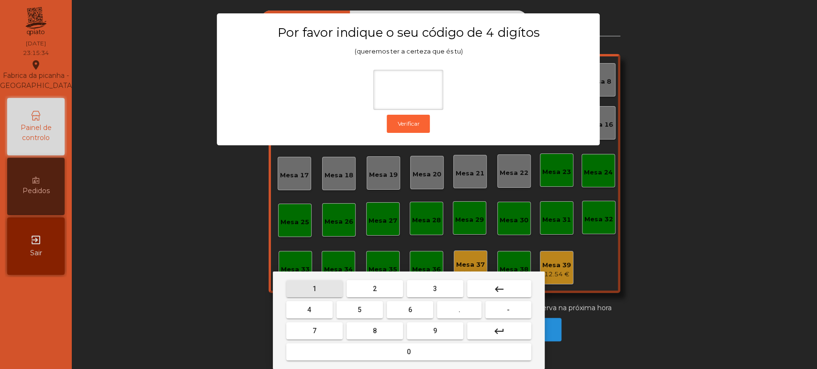
click at [321, 280] on button "1" at bounding box center [314, 288] width 56 height 17
click at [424, 282] on button "3" at bounding box center [435, 288] width 56 height 17
click at [367, 312] on button "5" at bounding box center [359, 309] width 46 height 17
click at [423, 361] on mat-keyboard-key "0" at bounding box center [408, 352] width 249 height 21
click at [361, 358] on button "0" at bounding box center [408, 352] width 245 height 17
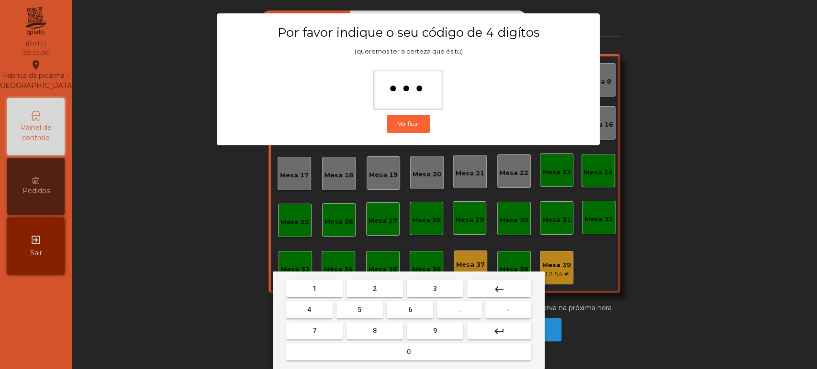
type input "****"
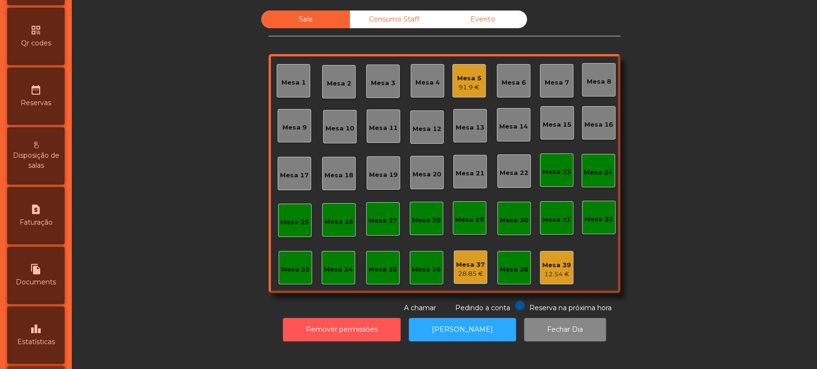
scroll to position [341, 0]
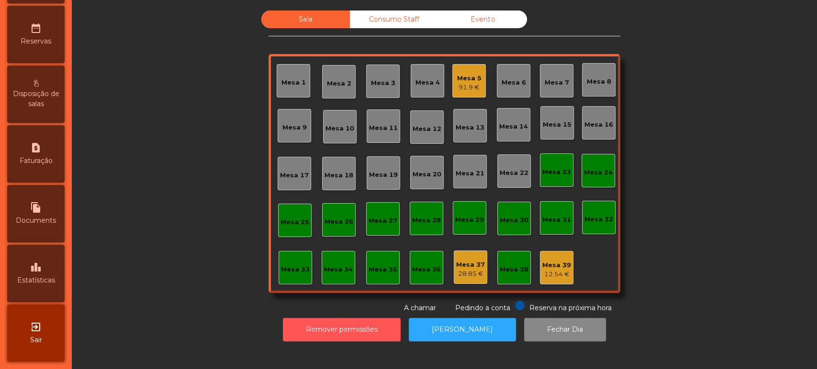
click at [34, 268] on icon "leaderboard" at bounding box center [35, 267] width 11 height 11
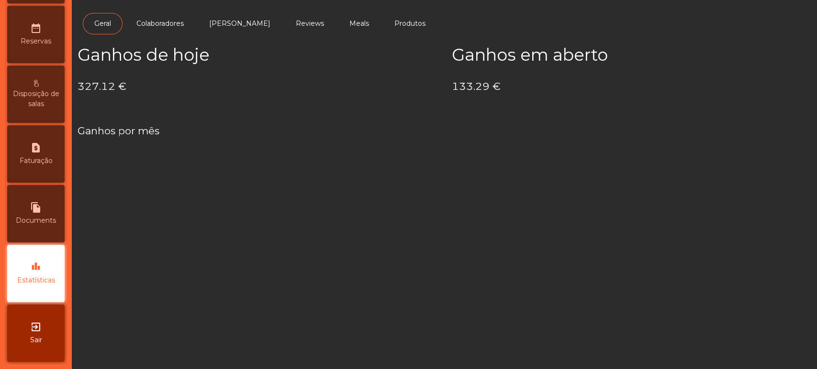
click at [55, 149] on div "request_page Faturação" at bounding box center [35, 153] width 57 height 57
select select "**"
select select "****"
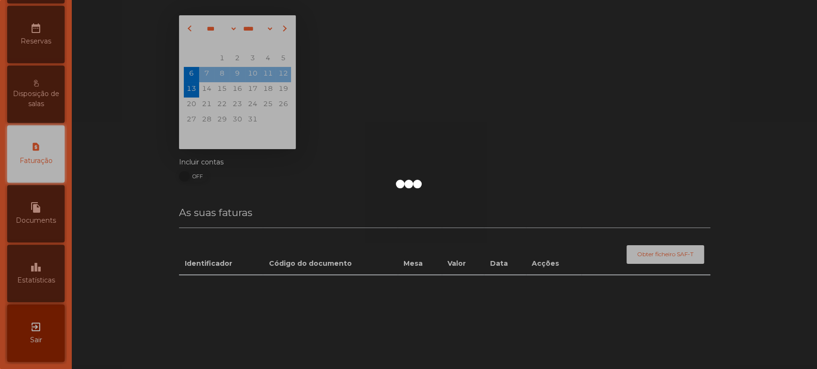
scroll to position [311, 0]
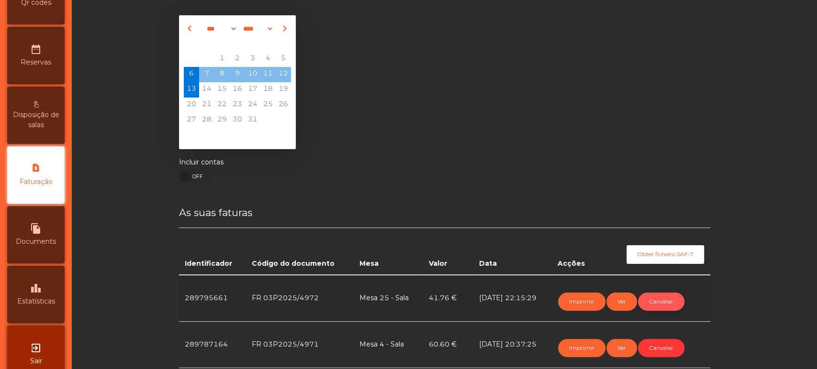
click at [657, 301] on button "Cancelar" at bounding box center [661, 302] width 46 height 18
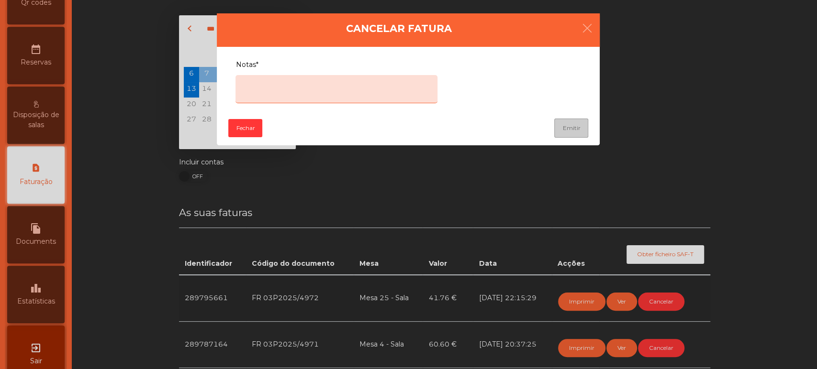
click at [364, 91] on textarea "Notas*" at bounding box center [336, 89] width 202 height 28
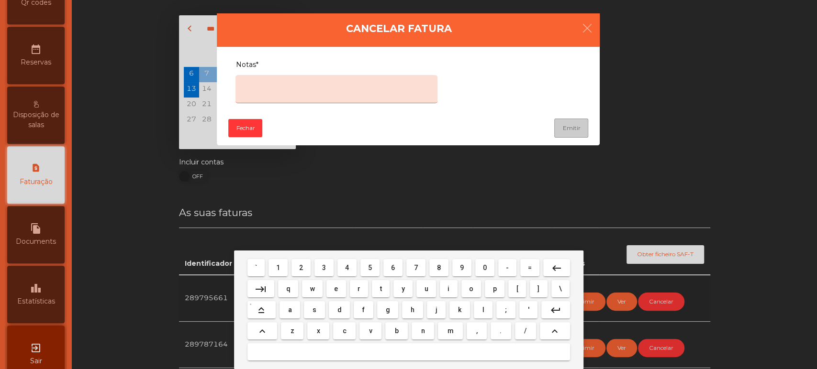
click at [336, 289] on span "e" at bounding box center [336, 289] width 4 height 8
click at [350, 287] on button "r" at bounding box center [359, 288] width 19 height 17
click at [358, 289] on span "r" at bounding box center [358, 289] width 3 height 8
click at [470, 289] on span "o" at bounding box center [471, 289] width 4 height 8
type textarea "****"
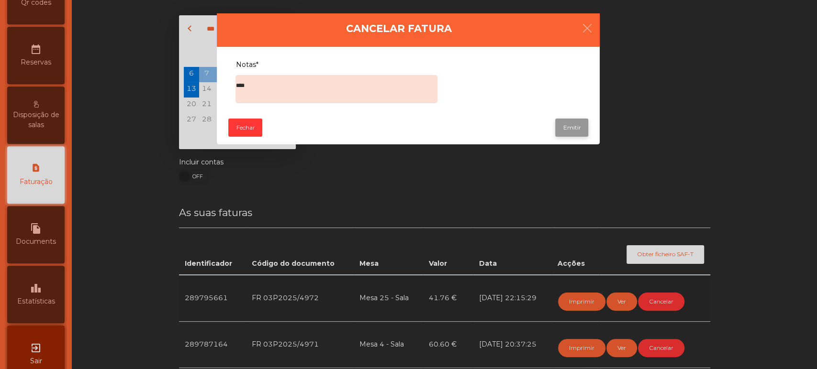
click at [570, 122] on button "Emitir" at bounding box center [571, 128] width 33 height 18
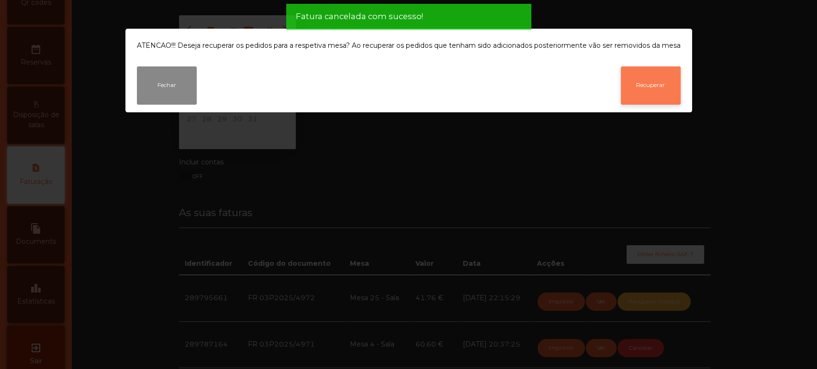
click at [655, 100] on button "Recuperar" at bounding box center [651, 86] width 60 height 38
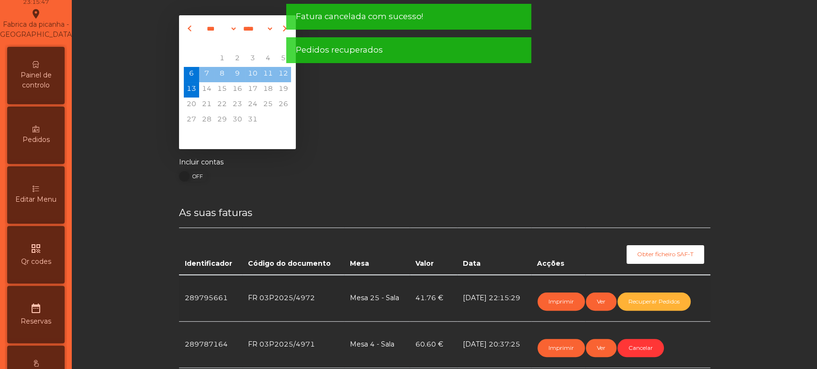
scroll to position [0, 0]
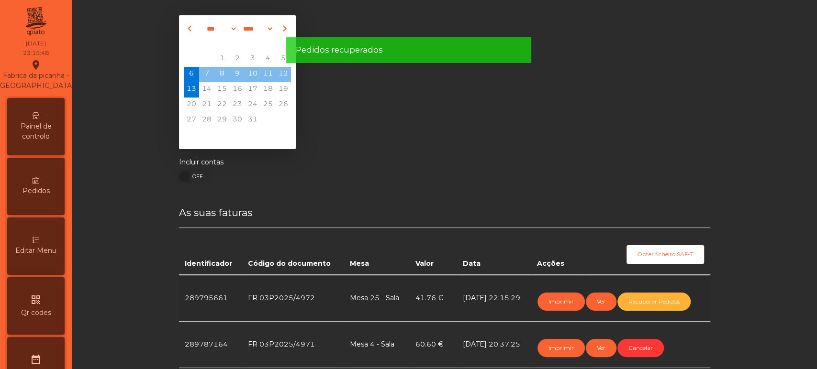
click at [39, 153] on div "Painel de controlo" at bounding box center [35, 126] width 57 height 57
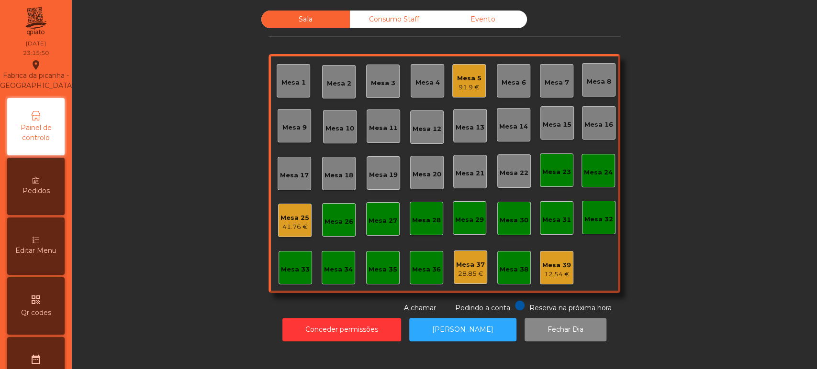
click at [300, 214] on div "Mesa 25" at bounding box center [294, 218] width 29 height 10
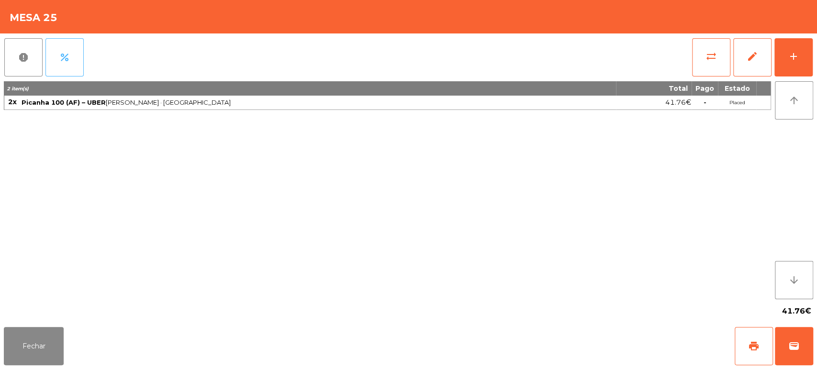
click at [69, 61] on span "percent" at bounding box center [64, 57] width 11 height 11
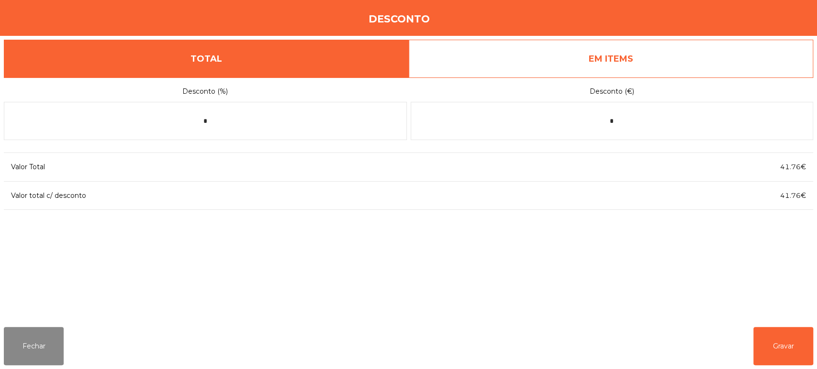
click at [658, 47] on link "EM ITEMS" at bounding box center [611, 59] width 405 height 38
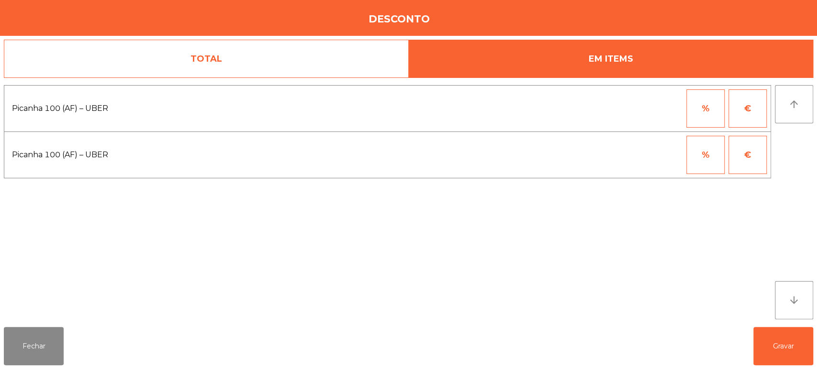
click at [708, 104] on button "%" at bounding box center [705, 108] width 38 height 38
click at [654, 108] on input "*" at bounding box center [659, 108] width 48 height 38
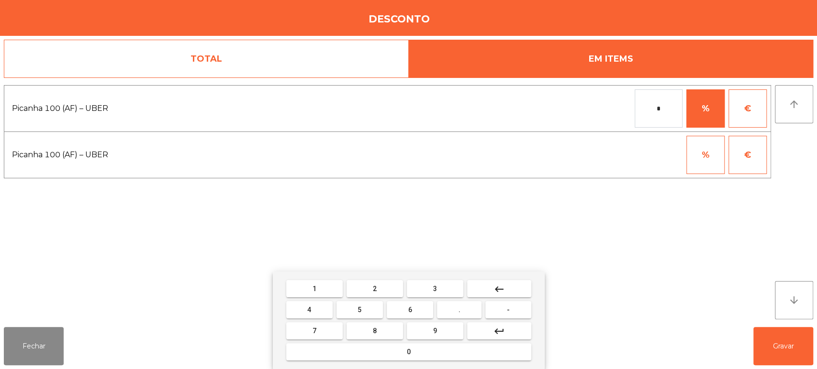
click at [326, 288] on button "1" at bounding box center [314, 288] width 56 height 17
click at [389, 364] on div "1 2 3 keyboard_backspace 4 5 6 . - 7 8 9 keyboard_return 0" at bounding box center [409, 321] width 272 height 98
click at [490, 354] on button "0" at bounding box center [408, 352] width 245 height 17
type input "***"
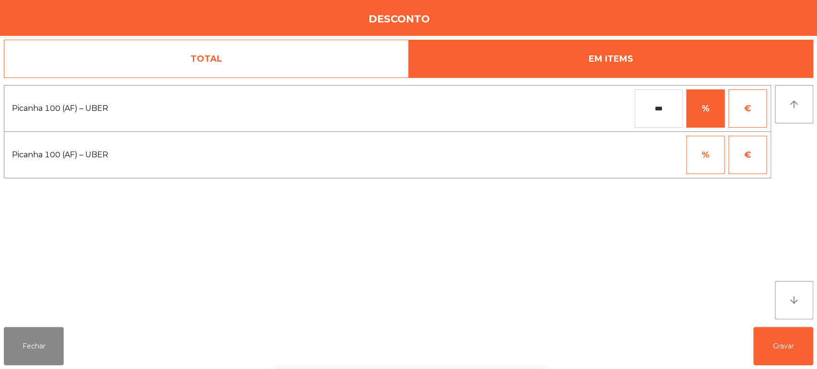
click at [758, 344] on div "1 2 3 keyboard_backspace 4 5 6 . - 7 8 9 keyboard_return 0" at bounding box center [408, 321] width 817 height 98
click at [785, 343] on button "Gravar" at bounding box center [783, 346] width 60 height 38
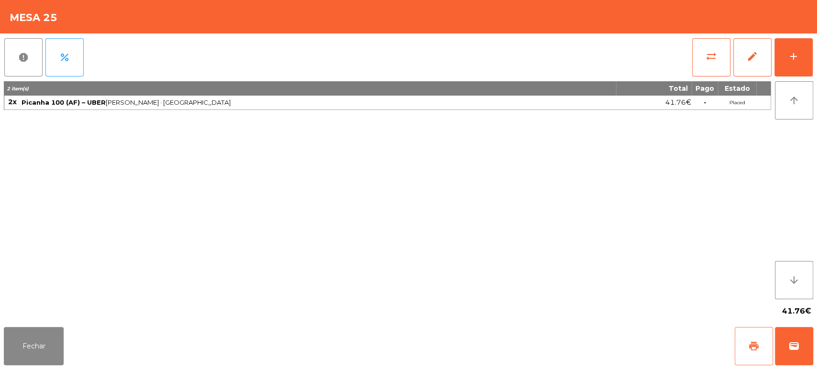
click at [759, 342] on button "print" at bounding box center [754, 346] width 38 height 38
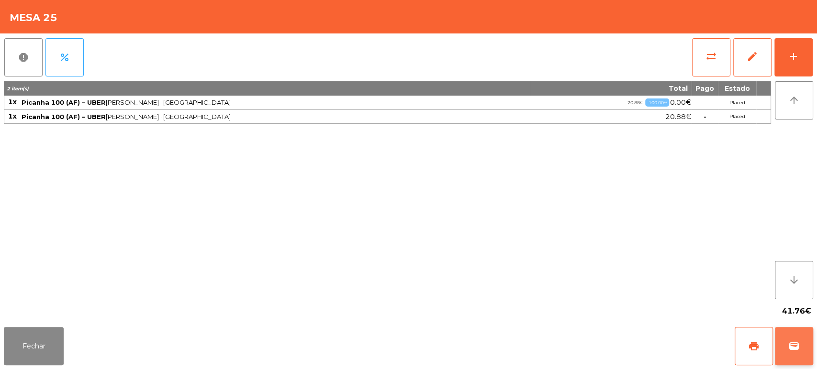
click at [789, 344] on span "wallet" at bounding box center [793, 346] width 11 height 11
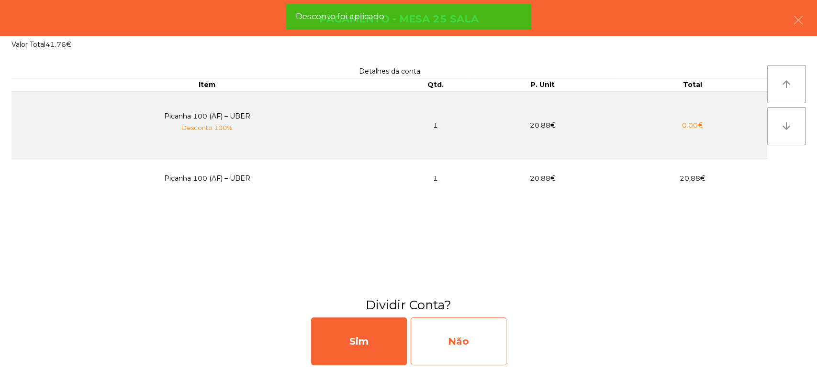
click at [474, 326] on div "Não" at bounding box center [459, 342] width 96 height 48
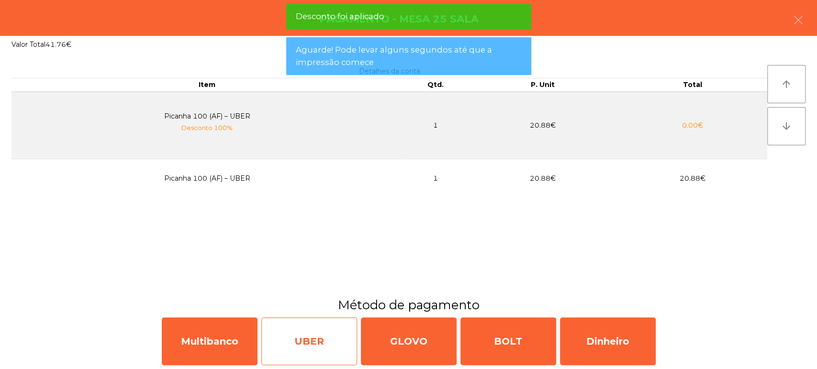
click at [310, 327] on div "UBER" at bounding box center [309, 342] width 96 height 48
select select "**"
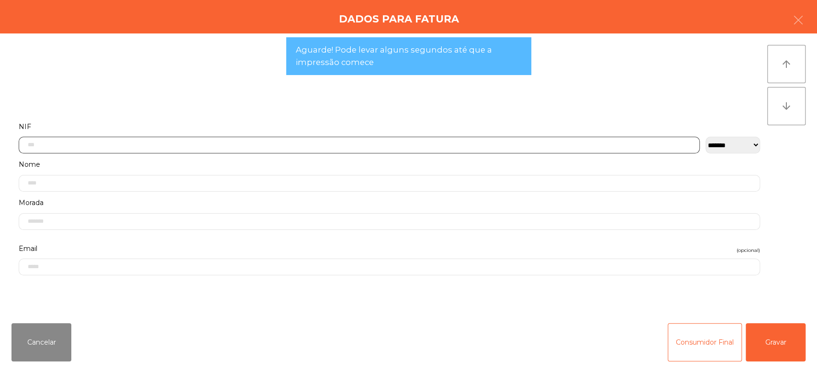
click at [498, 145] on input "text" at bounding box center [359, 145] width 681 height 17
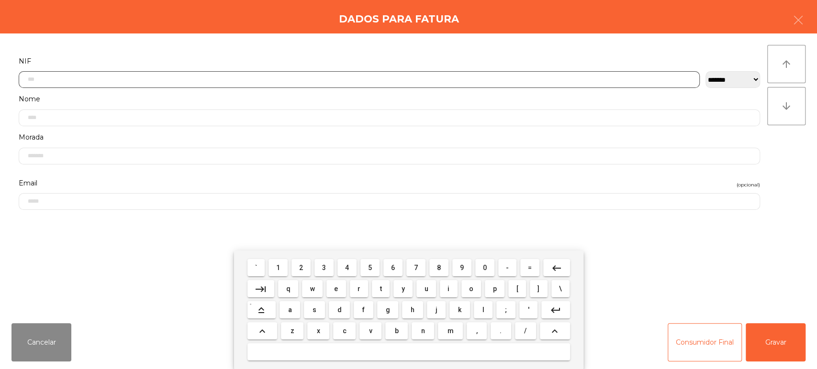
scroll to position [75, 0]
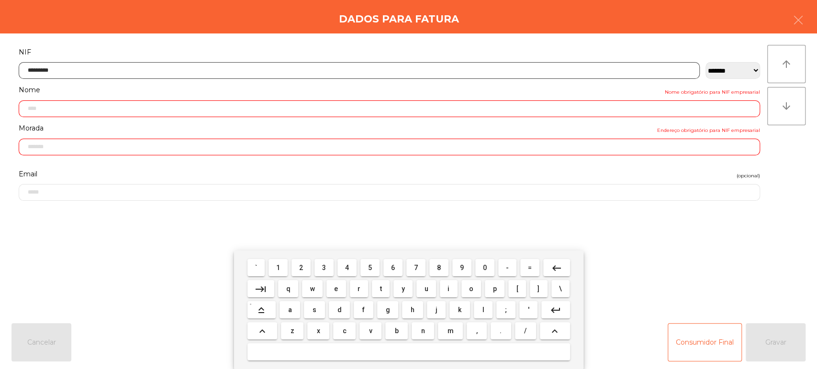
type input "*********"
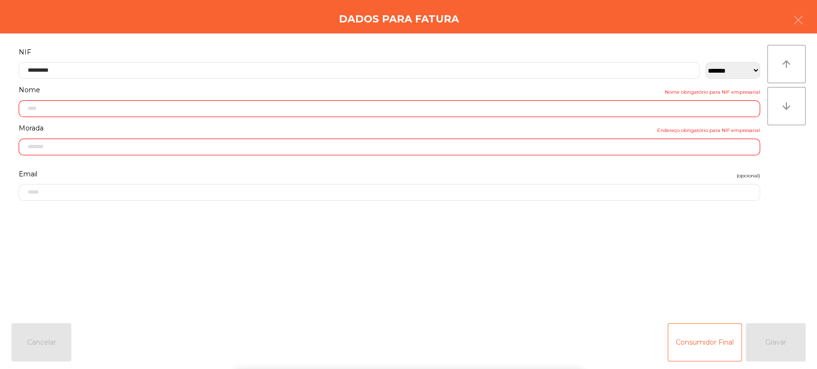
click at [769, 335] on div "` 1 2 3 4 5 6 7 8 9 0 - = keyboard_backspace keyboard_tab q w e r t y u i o p […" at bounding box center [408, 310] width 817 height 119
type input "**********"
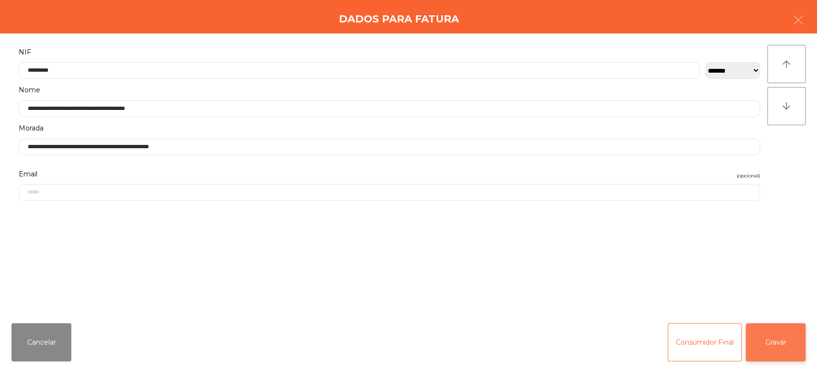
click at [766, 340] on button "Gravar" at bounding box center [776, 343] width 60 height 38
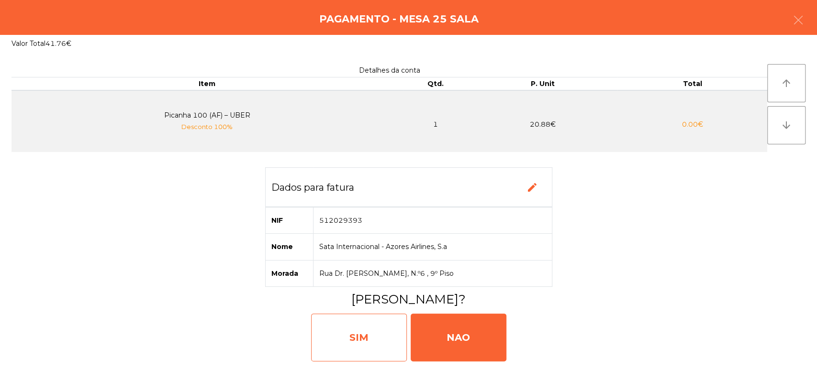
click at [340, 331] on div "SIM" at bounding box center [359, 338] width 96 height 48
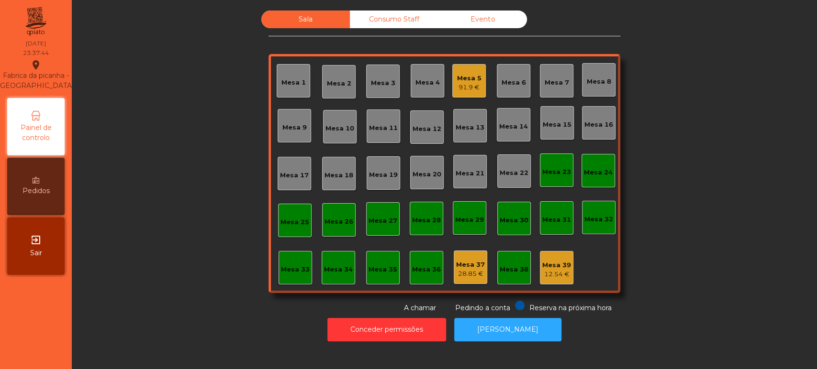
click at [468, 70] on div "Mesa 5 91.9 €" at bounding box center [469, 81] width 24 height 22
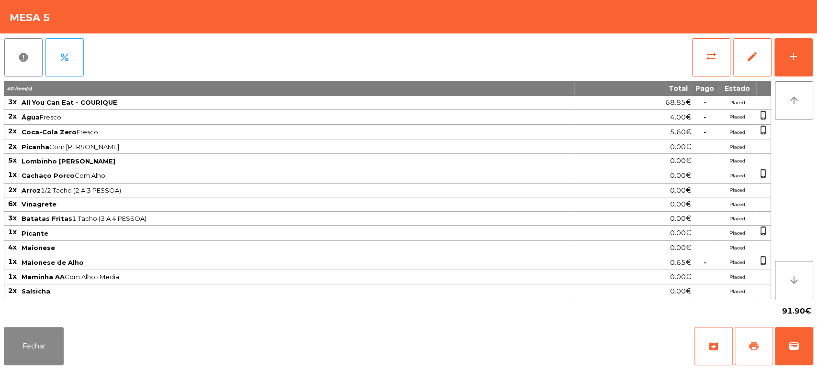
click at [752, 337] on button "print" at bounding box center [754, 346] width 38 height 38
click at [33, 344] on button "Fechar" at bounding box center [34, 346] width 60 height 38
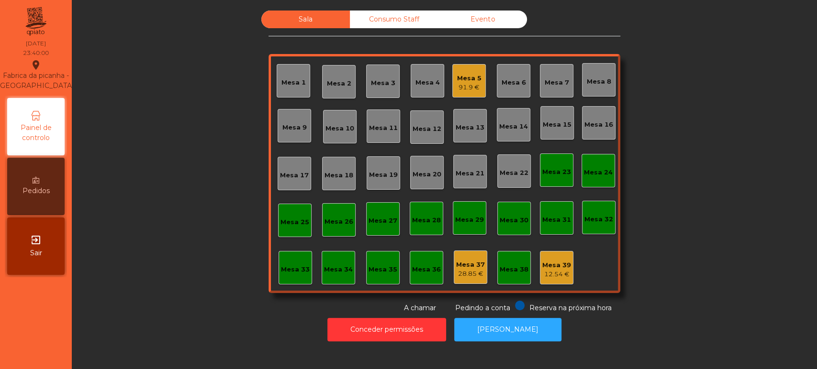
click at [461, 74] on div "Mesa 5" at bounding box center [469, 79] width 24 height 10
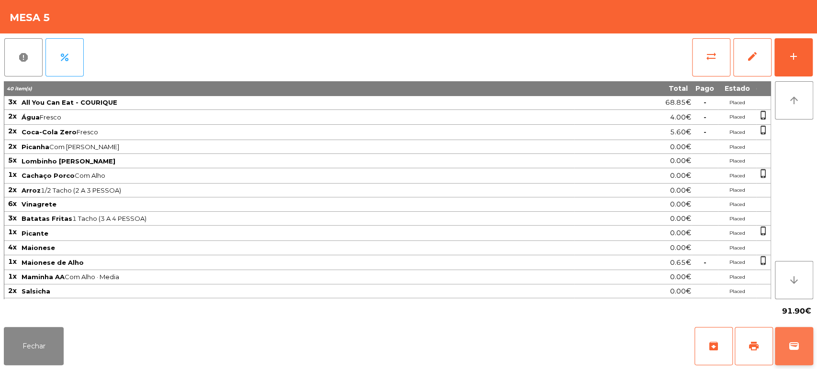
click at [795, 355] on button "wallet" at bounding box center [794, 346] width 38 height 38
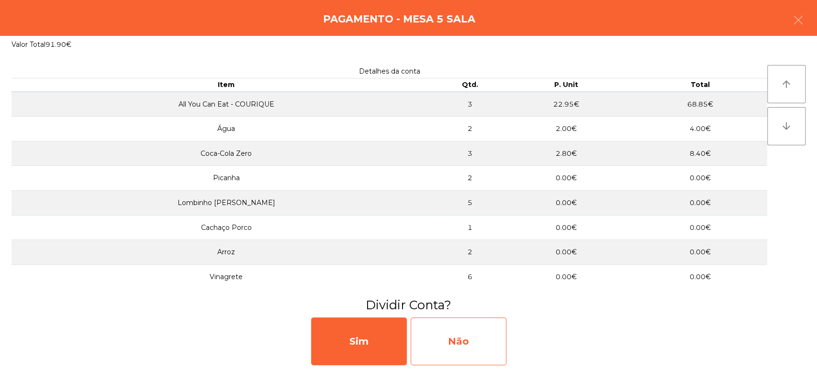
click at [472, 336] on div "Não" at bounding box center [459, 342] width 96 height 48
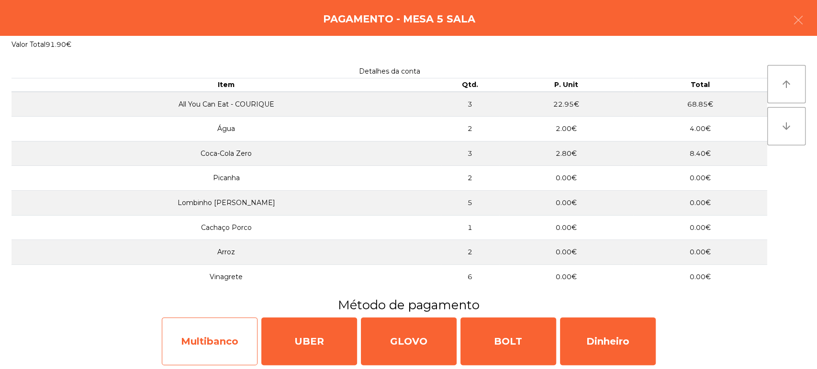
click at [241, 350] on div "Multibanco" at bounding box center [210, 342] width 96 height 48
select select "**"
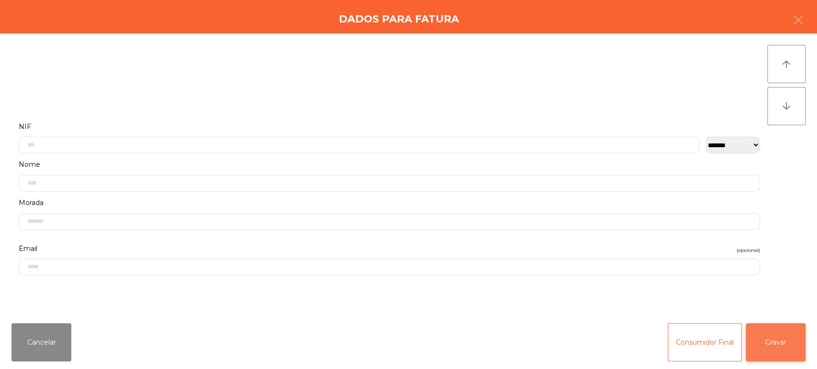
click at [753, 356] on button "Gravar" at bounding box center [776, 343] width 60 height 38
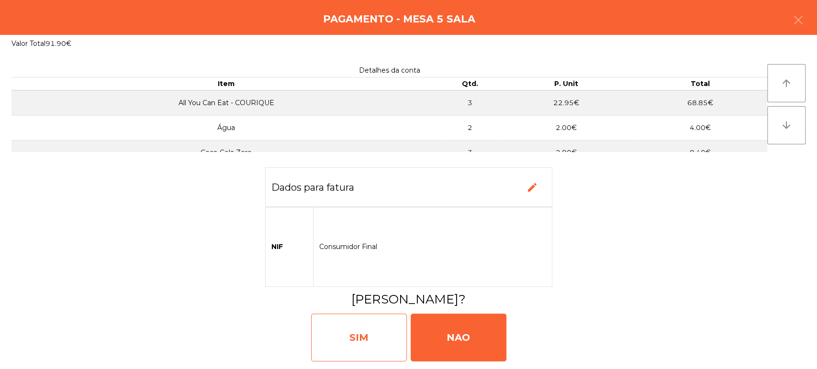
click at [373, 328] on div "SIM" at bounding box center [359, 338] width 96 height 48
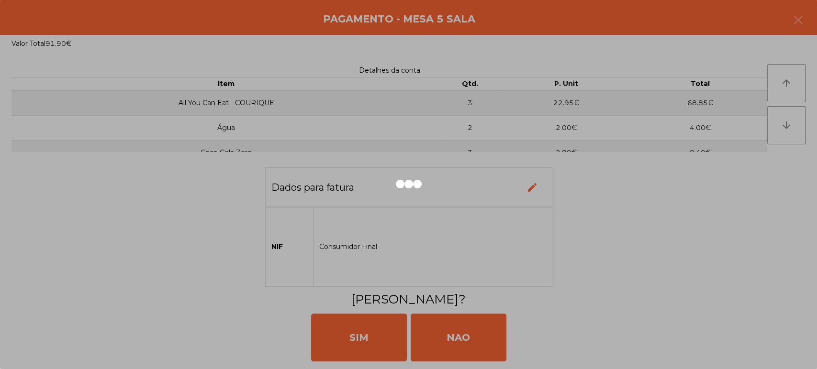
click at [470, 338] on div at bounding box center [408, 184] width 817 height 369
click at [454, 335] on div at bounding box center [408, 184] width 817 height 369
click at [466, 343] on div at bounding box center [408, 184] width 817 height 369
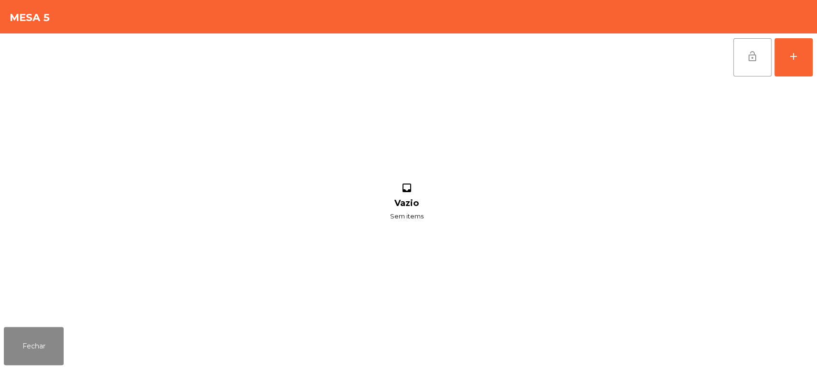
click at [766, 38] on button "lock_open" at bounding box center [752, 57] width 38 height 38
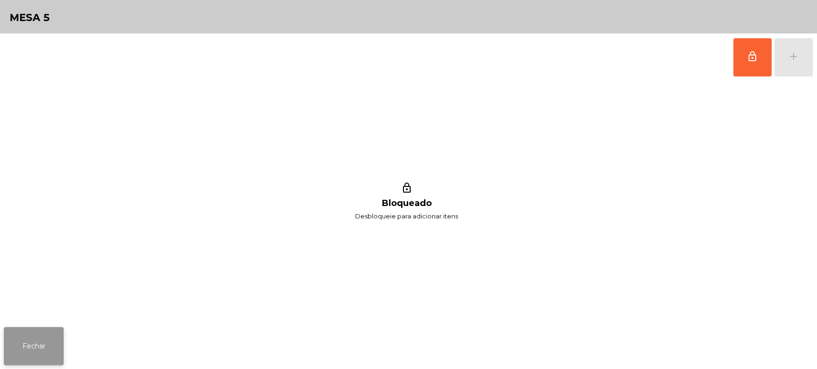
click at [44, 335] on button "Fechar" at bounding box center [34, 346] width 60 height 38
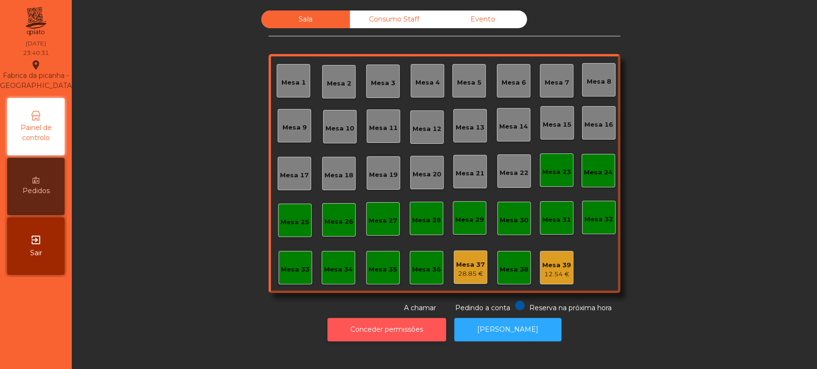
click at [385, 323] on button "Conceder permissões" at bounding box center [386, 329] width 119 height 23
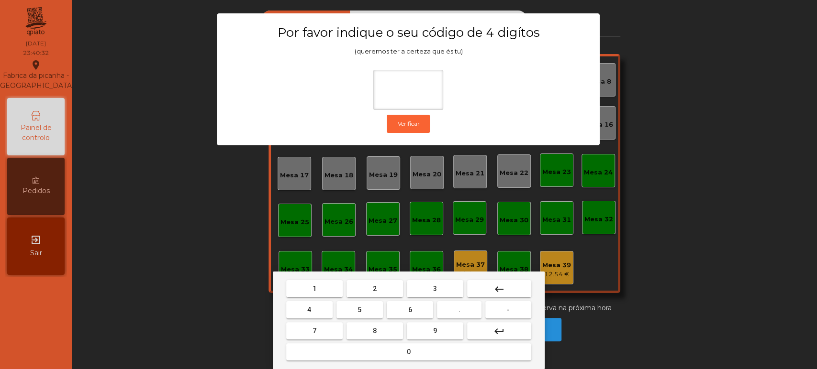
click at [314, 287] on span "1" at bounding box center [314, 289] width 4 height 8
click at [424, 298] on button "3" at bounding box center [435, 288] width 56 height 17
click at [366, 310] on button "5" at bounding box center [359, 309] width 46 height 17
click at [383, 355] on button "0" at bounding box center [408, 352] width 245 height 17
type input "****"
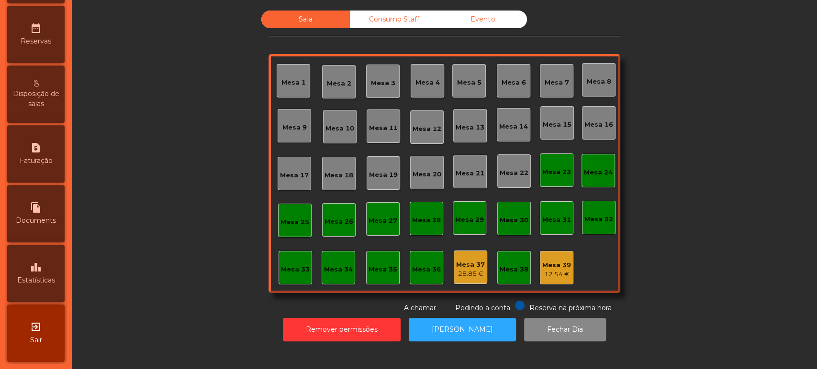
click at [59, 268] on div "leaderboard Estatísticas" at bounding box center [35, 273] width 57 height 57
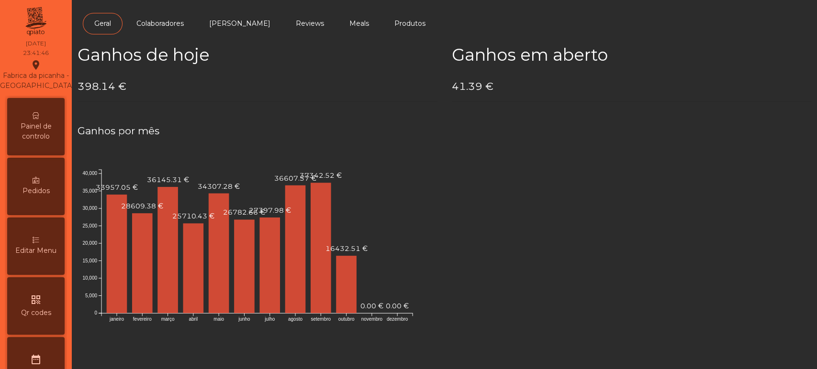
click at [55, 142] on span "Painel de controlo" at bounding box center [36, 132] width 53 height 20
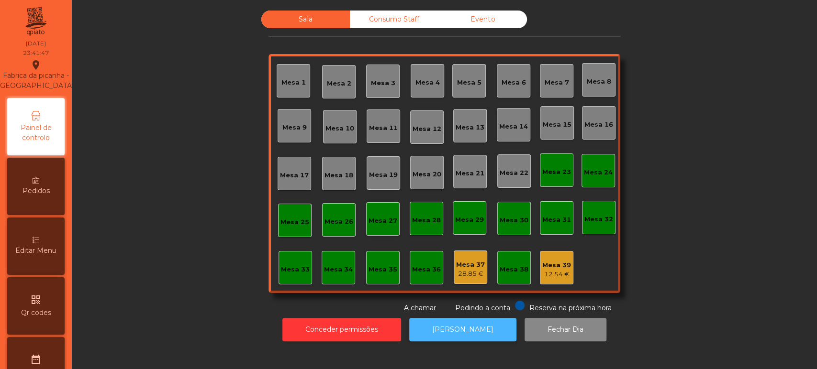
click at [479, 331] on button "[PERSON_NAME]" at bounding box center [462, 329] width 107 height 23
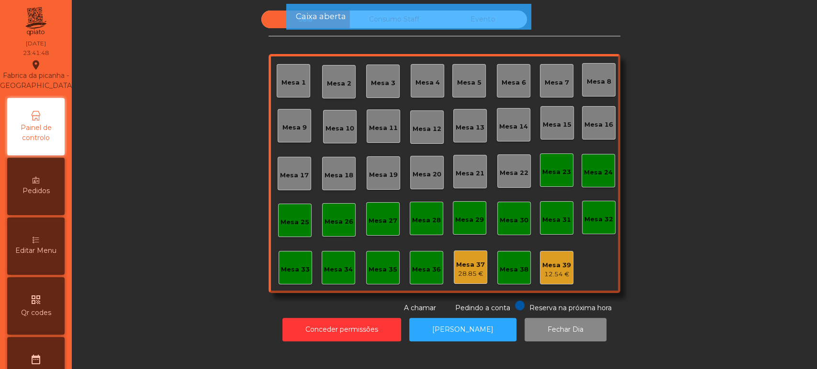
click at [465, 273] on div "28.85 €" at bounding box center [470, 274] width 29 height 10
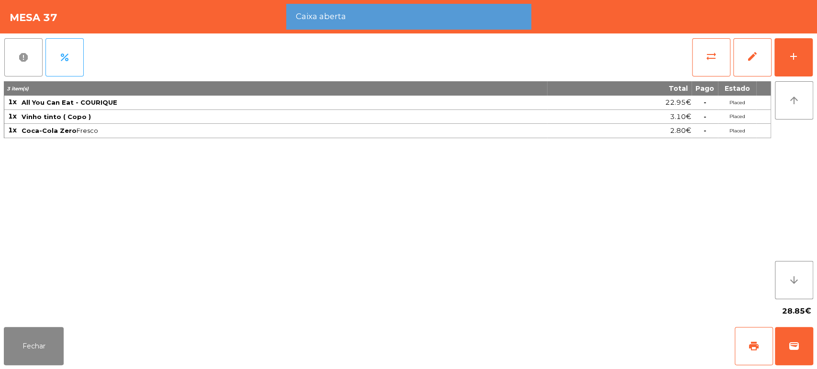
click at [11, 58] on button "report" at bounding box center [23, 57] width 38 height 38
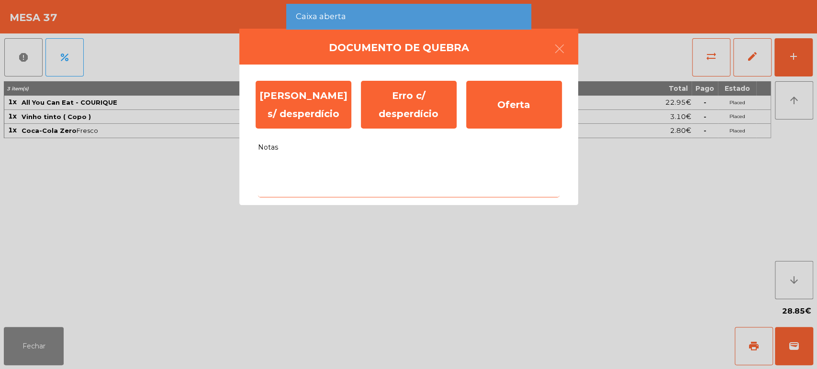
click at [367, 188] on textarea "Notas" at bounding box center [408, 178] width 301 height 40
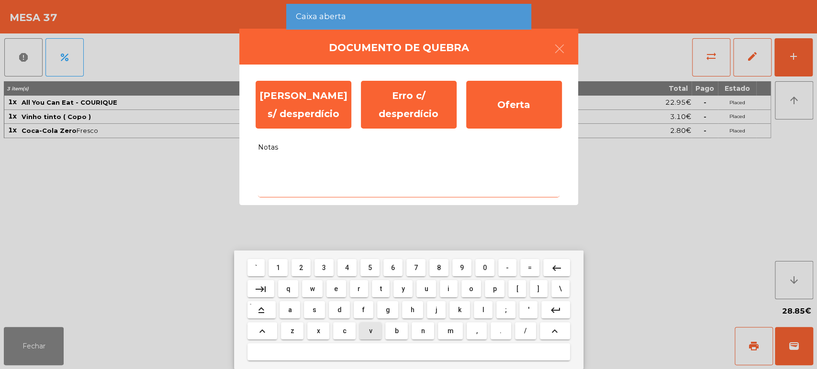
click at [374, 330] on button "v" at bounding box center [370, 331] width 22 height 17
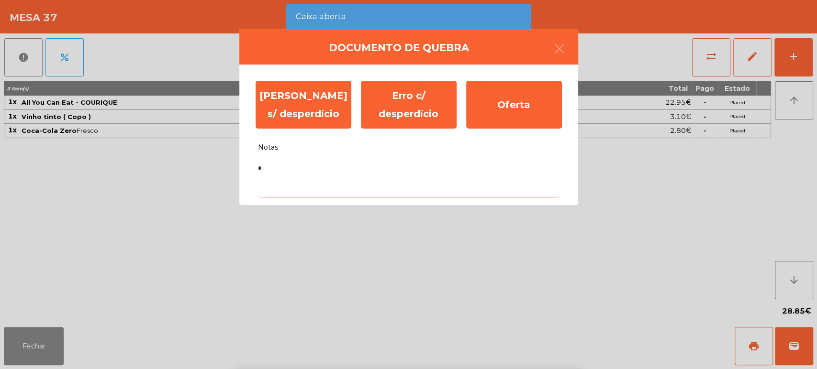
type textarea "**"
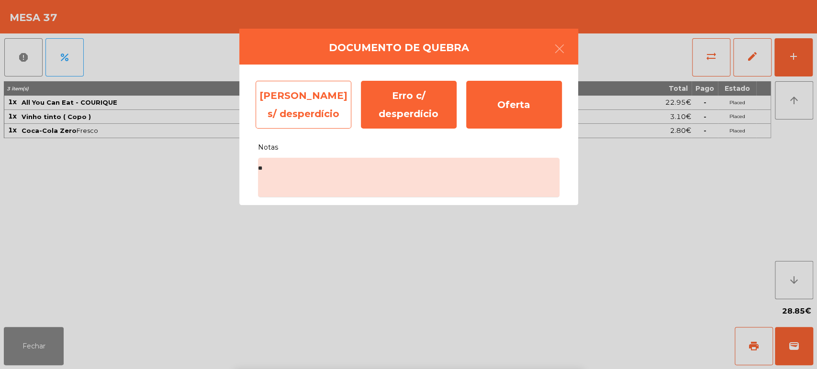
click at [303, 126] on div "Erro s/ desperdício" at bounding box center [304, 105] width 96 height 48
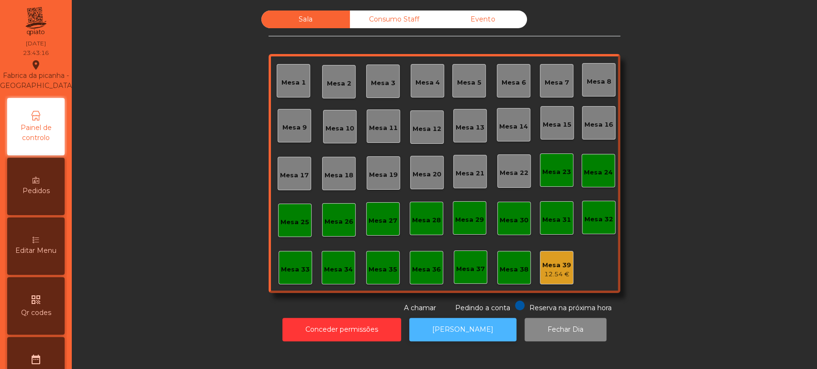
click at [462, 341] on button "[PERSON_NAME]" at bounding box center [462, 329] width 107 height 23
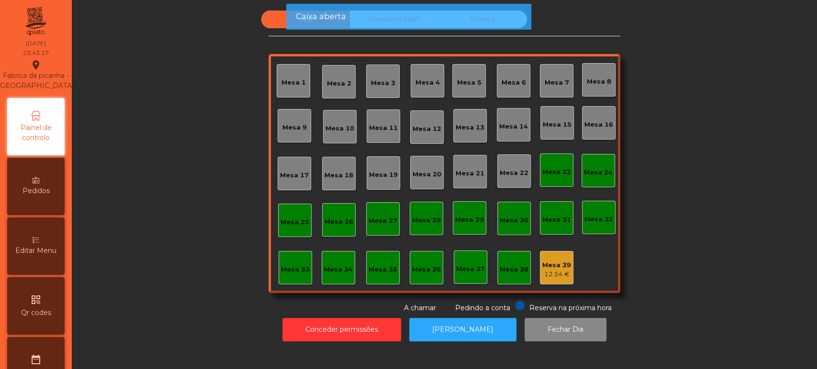
click at [550, 268] on div "Mesa 39" at bounding box center [556, 266] width 29 height 10
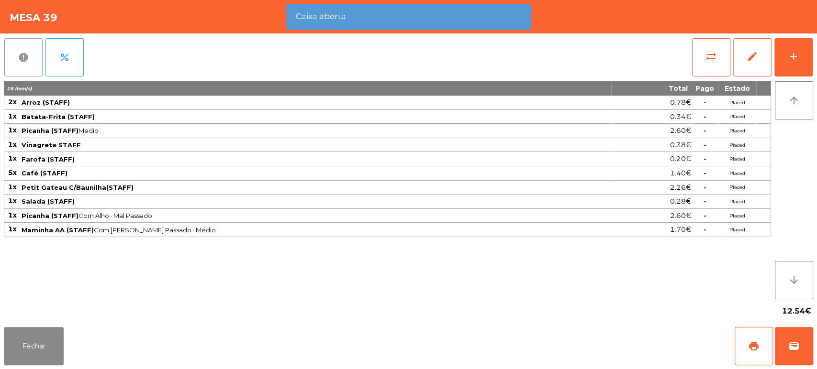
click at [17, 58] on button "report" at bounding box center [23, 57] width 38 height 38
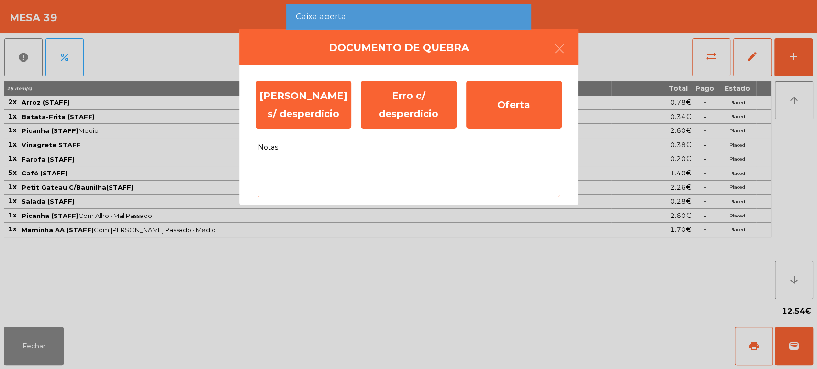
click at [334, 186] on textarea "Notas" at bounding box center [408, 178] width 301 height 40
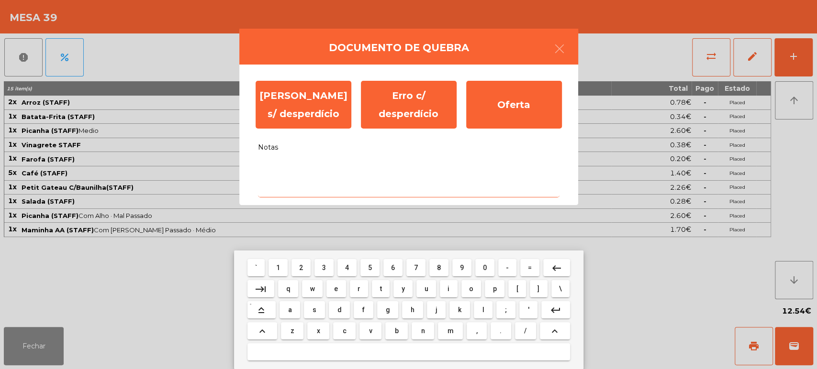
click at [422, 330] on span "n" at bounding box center [423, 331] width 4 height 8
type textarea "**"
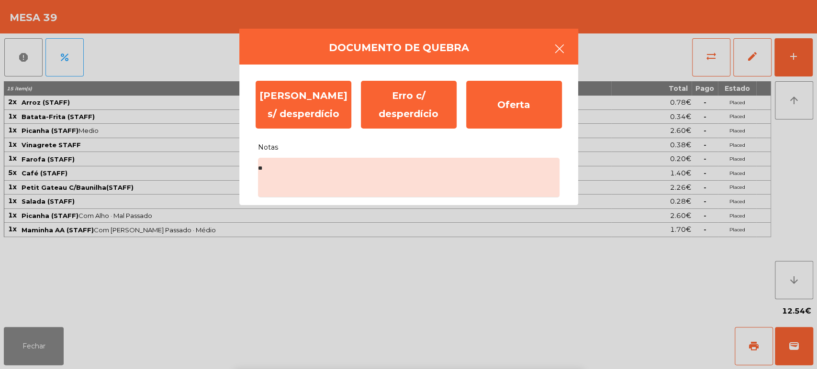
click at [568, 54] on button "button" at bounding box center [559, 49] width 27 height 29
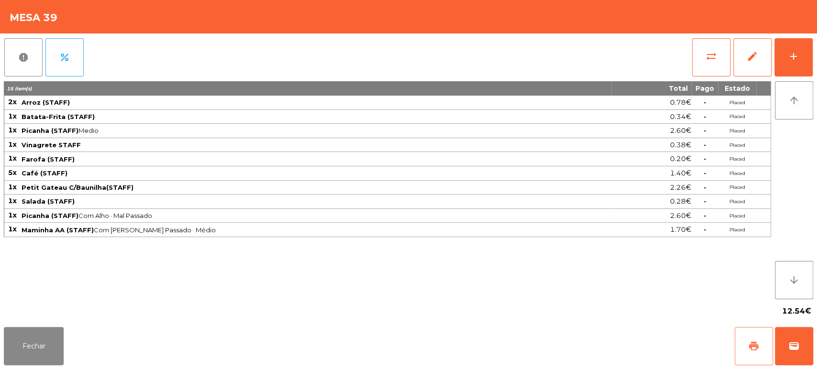
click at [737, 355] on button "print" at bounding box center [754, 346] width 38 height 38
click at [20, 67] on button "report" at bounding box center [23, 57] width 38 height 38
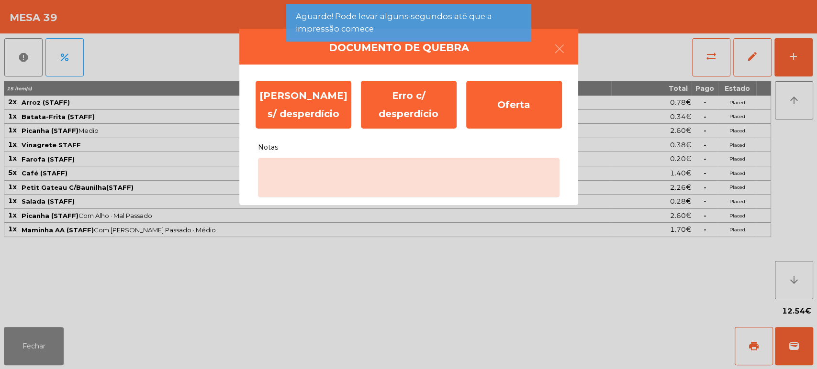
click at [383, 203] on div "Erro s/ desperdício Erro c/ desperdício Oferta Notas" at bounding box center [408, 135] width 339 height 141
click at [387, 342] on ngb-modal-window "Documento de quebra Erro s/ desperdício Erro c/ desperdício Oferta Notas" at bounding box center [408, 184] width 817 height 369
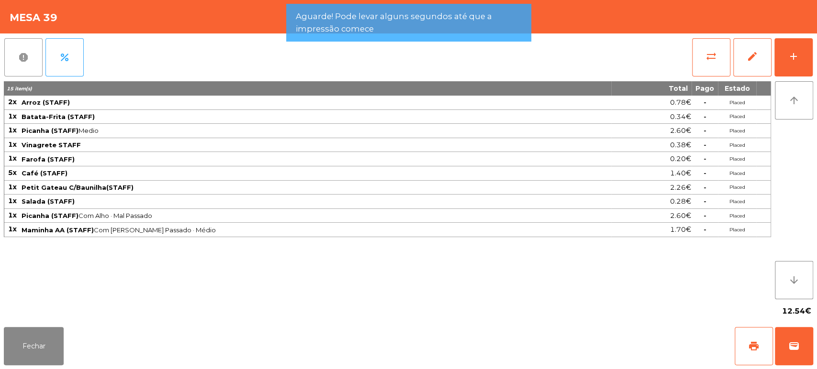
click at [19, 54] on span "report" at bounding box center [23, 57] width 11 height 11
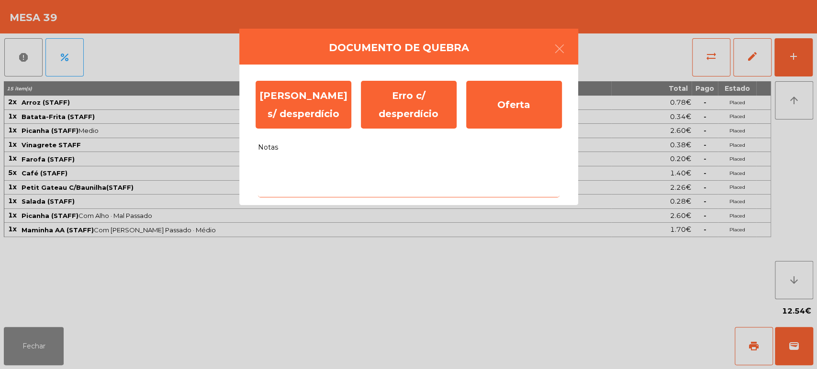
click at [348, 166] on textarea "Notas" at bounding box center [408, 178] width 301 height 40
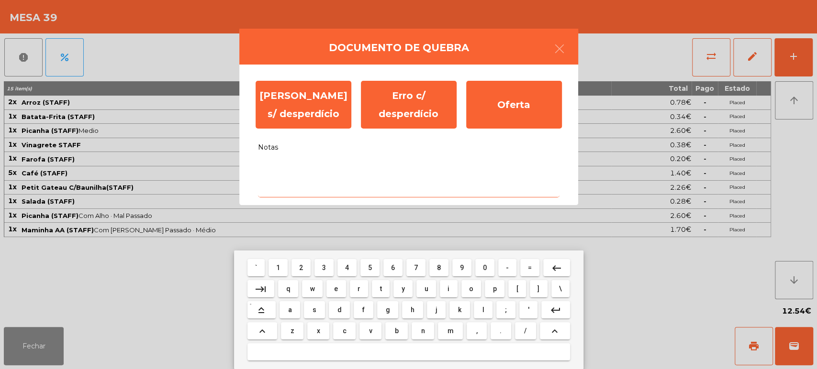
click at [359, 315] on button "f" at bounding box center [363, 309] width 19 height 17
click at [364, 314] on span "f" at bounding box center [363, 310] width 2 height 8
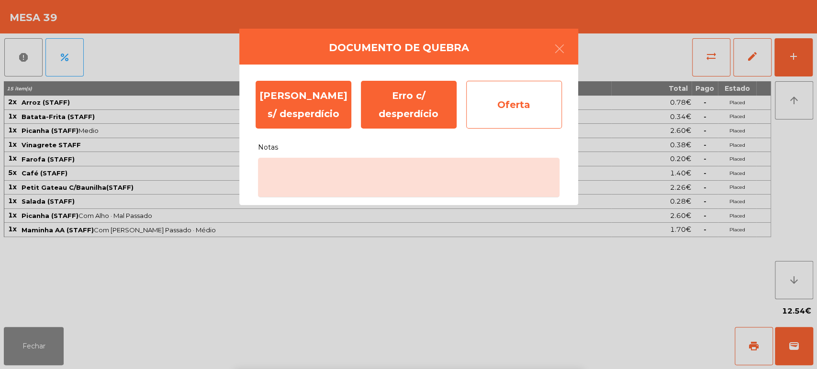
click at [540, 91] on div "Oferta" at bounding box center [514, 105] width 96 height 48
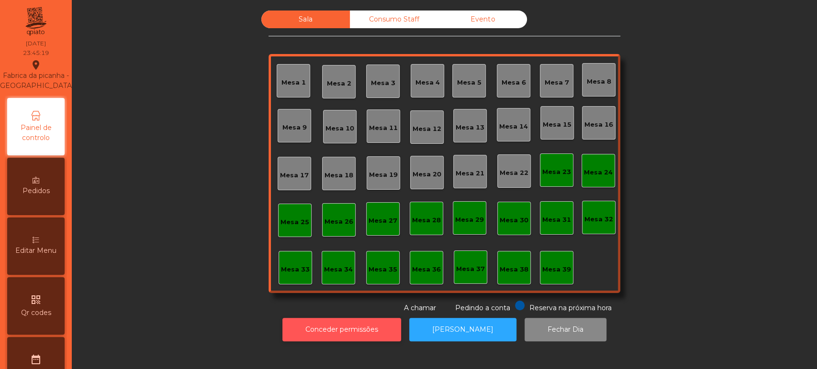
click at [369, 319] on button "Conceder permissões" at bounding box center [341, 329] width 119 height 23
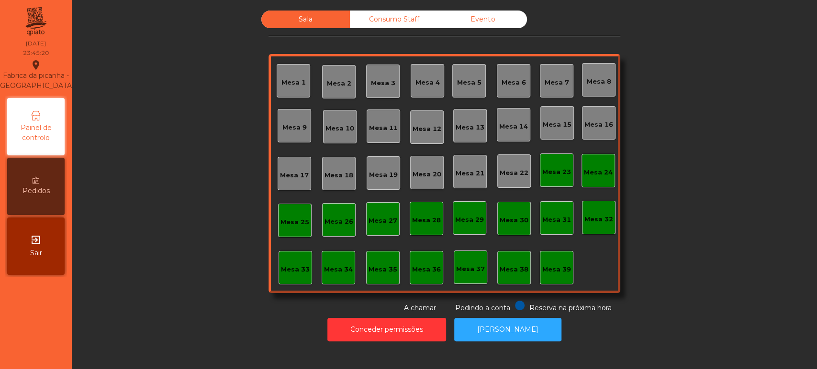
click at [402, 27] on div "Consumo Staff" at bounding box center [394, 20] width 89 height 18
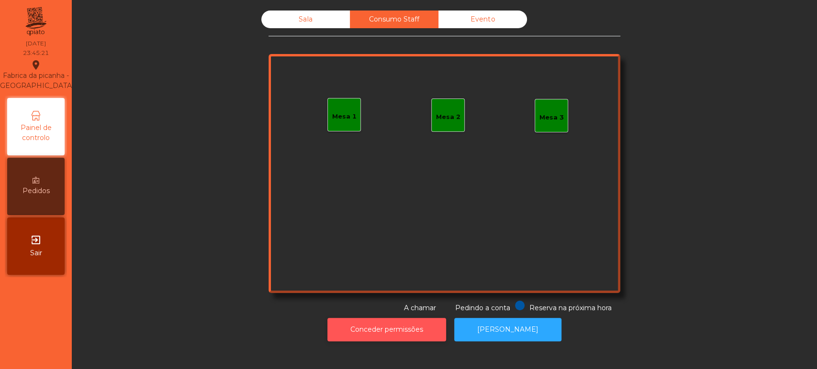
click at [389, 318] on button "Conceder permissões" at bounding box center [386, 329] width 119 height 23
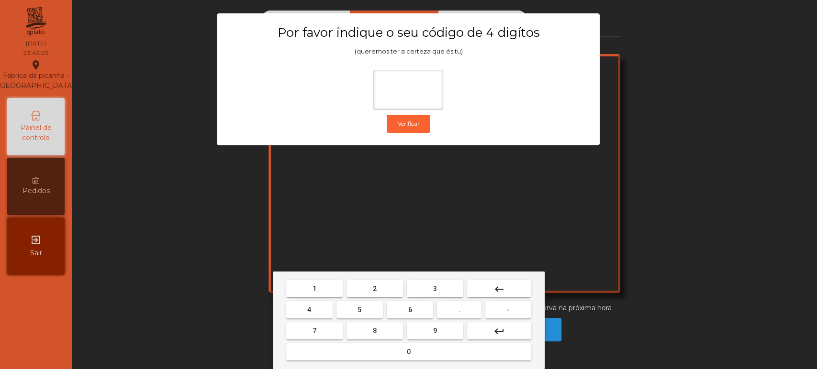
click at [326, 283] on button "1" at bounding box center [314, 288] width 56 height 17
click at [435, 287] on span "3" at bounding box center [435, 289] width 4 height 8
click at [362, 302] on button "5" at bounding box center [359, 309] width 46 height 17
click at [400, 346] on button "0" at bounding box center [408, 352] width 245 height 17
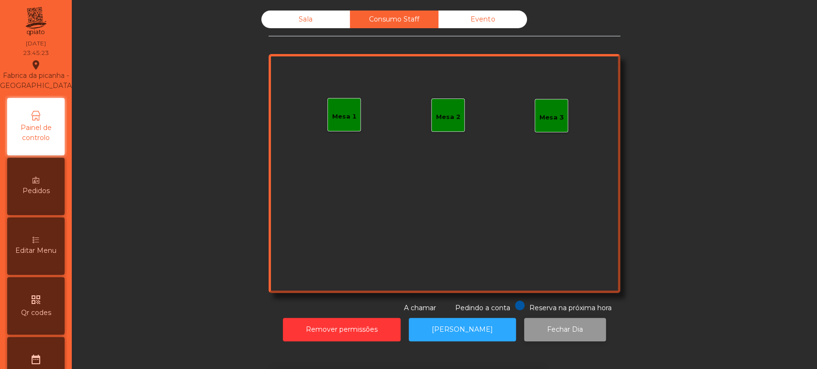
click at [565, 338] on button "Fechar Dia" at bounding box center [565, 329] width 82 height 23
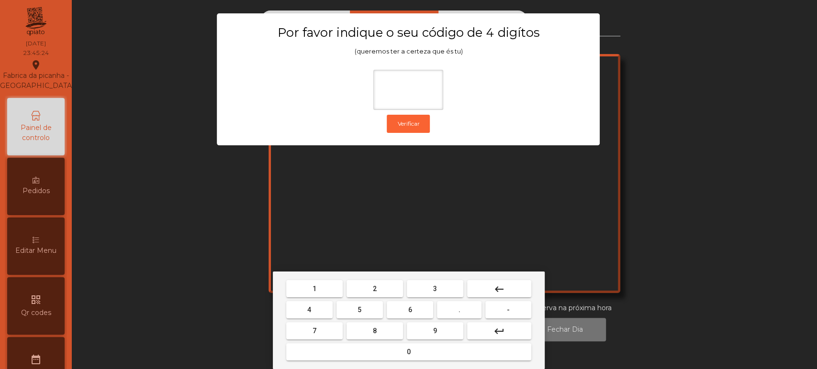
click at [323, 290] on button "1" at bounding box center [314, 288] width 56 height 17
click at [435, 289] on span "3" at bounding box center [435, 289] width 4 height 8
click at [348, 302] on button "5" at bounding box center [359, 309] width 46 height 17
click at [375, 354] on button "0" at bounding box center [408, 352] width 245 height 17
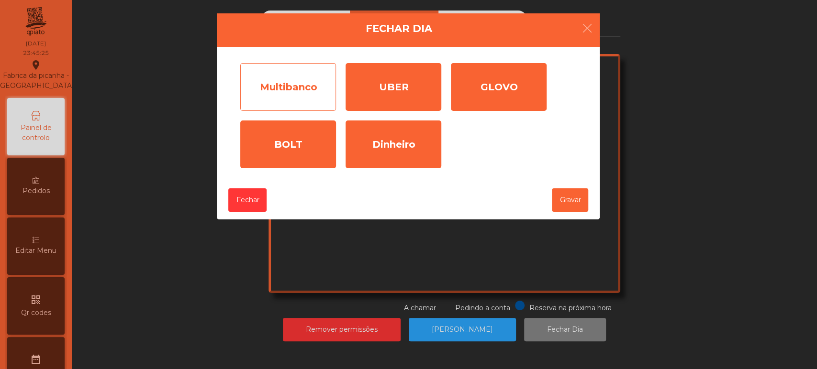
click at [303, 84] on div "Multibanco" at bounding box center [288, 87] width 96 height 48
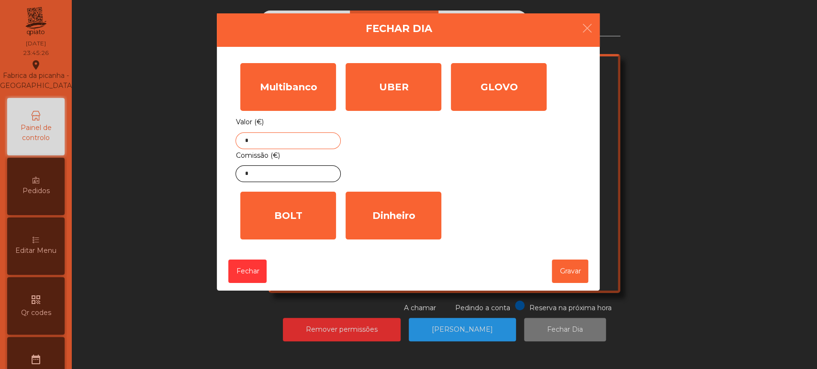
click at [295, 142] on input "*" at bounding box center [287, 141] width 105 height 17
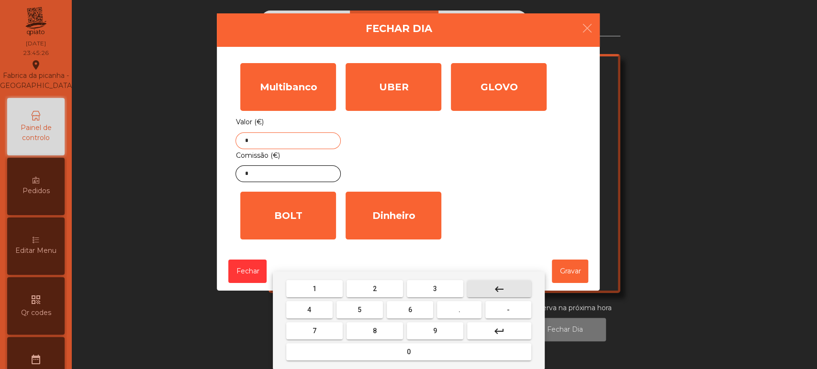
click at [516, 291] on button "keyboard_backspace" at bounding box center [499, 288] width 64 height 17
click at [435, 289] on span "3" at bounding box center [435, 289] width 4 height 8
click at [314, 311] on button "4" at bounding box center [309, 309] width 46 height 17
click at [312, 291] on span "1" at bounding box center [314, 289] width 4 height 8
click at [469, 310] on button "." at bounding box center [459, 309] width 45 height 17
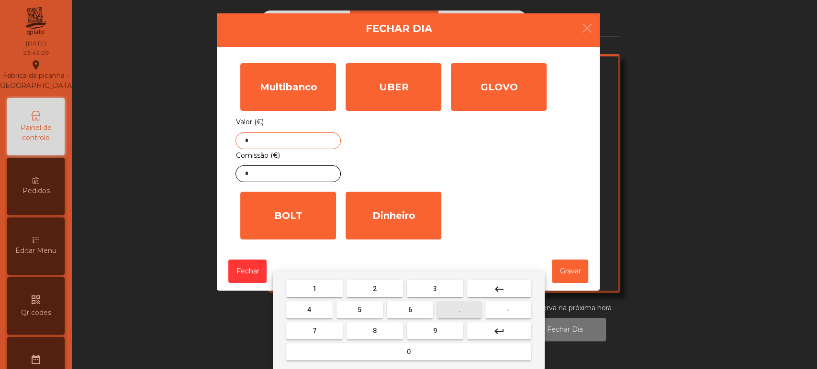
click at [331, 304] on button "4" at bounding box center [309, 309] width 46 height 17
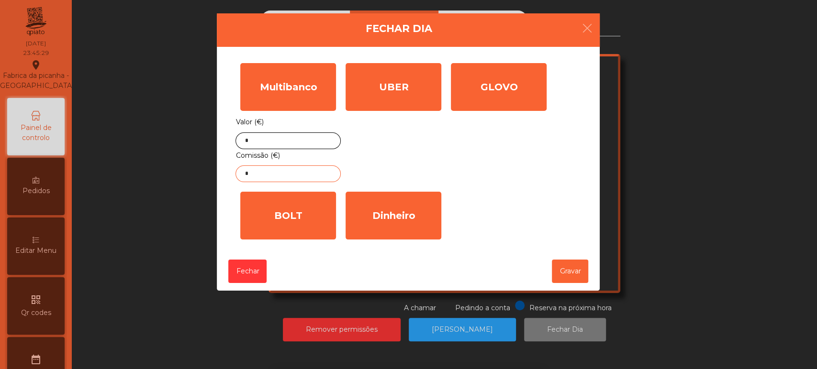
click at [306, 174] on input "*" at bounding box center [287, 174] width 105 height 17
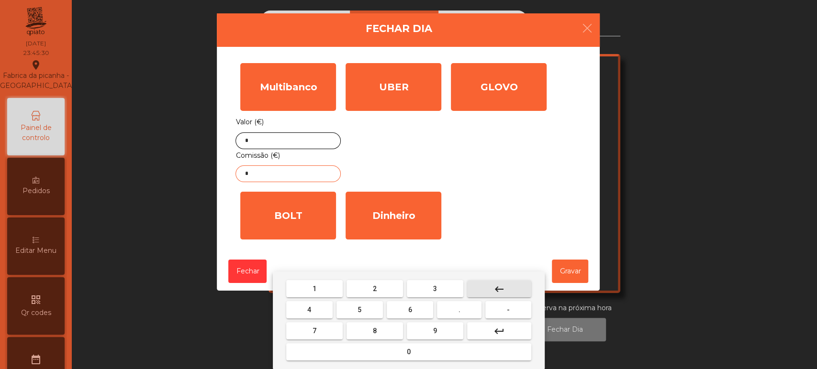
click at [506, 283] on button "keyboard_backspace" at bounding box center [499, 288] width 64 height 17
click at [430, 302] on button "6" at bounding box center [410, 309] width 46 height 17
click at [486, 290] on button "keyboard_backspace" at bounding box center [499, 288] width 64 height 17
click at [510, 290] on button "keyboard_backspace" at bounding box center [499, 288] width 64 height 17
click at [425, 295] on button "3" at bounding box center [435, 288] width 56 height 17
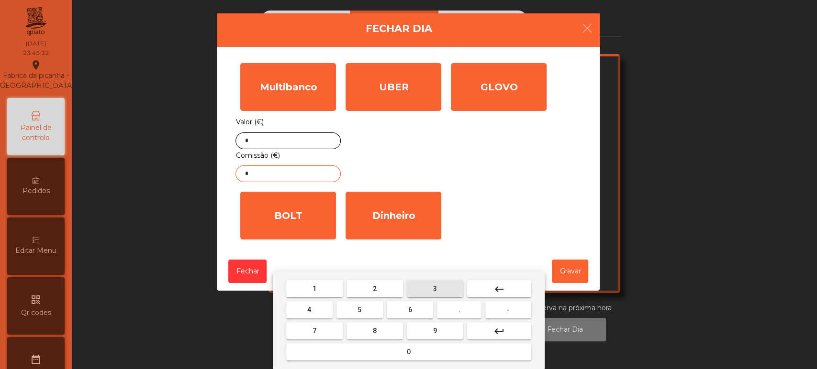
click at [459, 310] on span "." at bounding box center [459, 310] width 2 height 8
click at [368, 312] on button "5" at bounding box center [359, 309] width 46 height 17
click at [368, 311] on button "5" at bounding box center [359, 309] width 46 height 17
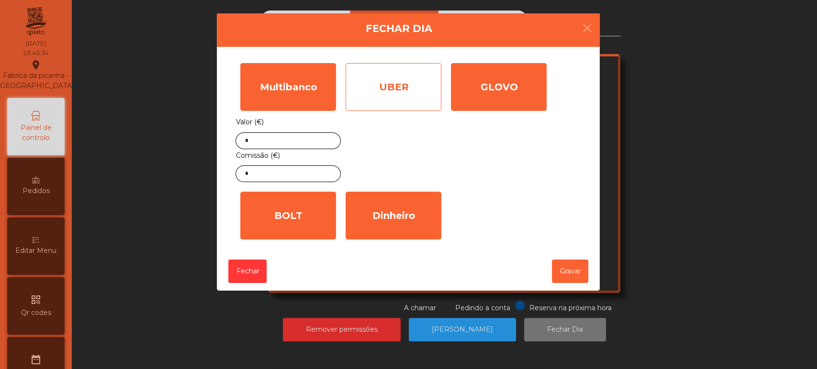
click at [410, 89] on div "UBER" at bounding box center [394, 87] width 96 height 48
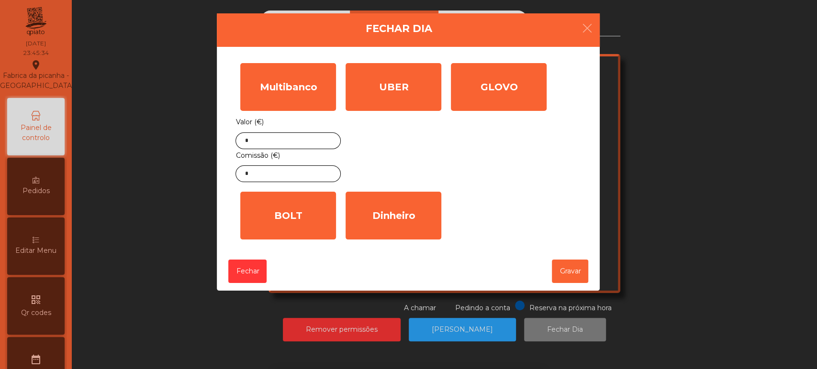
click at [0, 0] on input "*" at bounding box center [0, 0] width 0 height 0
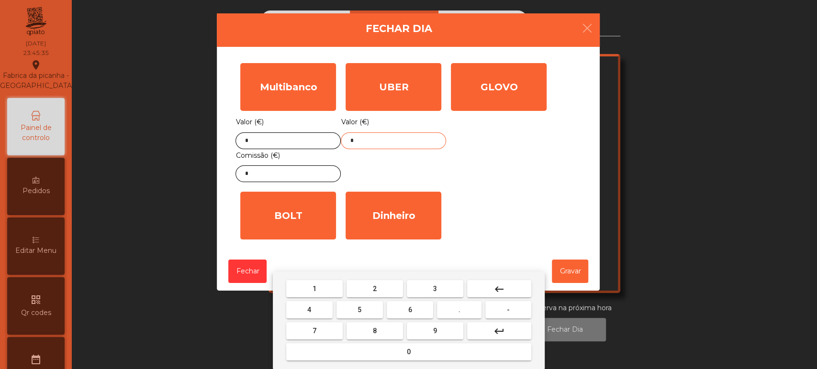
click at [487, 294] on button "keyboard_backspace" at bounding box center [499, 288] width 64 height 17
click at [410, 311] on span "6" at bounding box center [410, 310] width 4 height 8
click at [324, 315] on button "4" at bounding box center [309, 309] width 46 height 17
click at [455, 326] on button "9" at bounding box center [435, 331] width 56 height 17
click at [514, 295] on button "keyboard_backspace" at bounding box center [499, 288] width 64 height 17
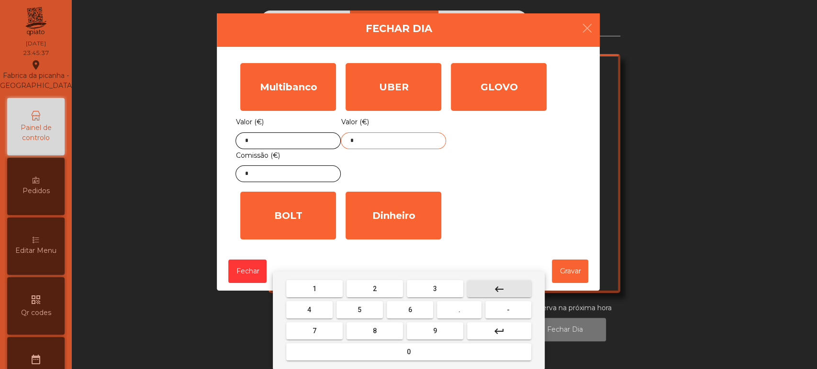
click at [468, 304] on button "." at bounding box center [459, 309] width 45 height 17
click at [369, 332] on button "8" at bounding box center [374, 331] width 56 height 17
click at [309, 310] on span "4" at bounding box center [309, 310] width 4 height 8
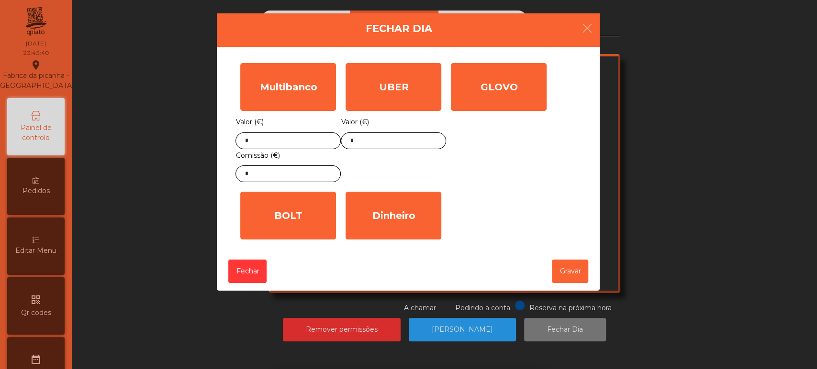
click at [586, 284] on div "1 2 3 keyboard_backspace 4 5 6 . - 7 8 9 keyboard_return 0" at bounding box center [408, 321] width 817 height 98
click at [568, 273] on button "Gravar" at bounding box center [570, 271] width 36 height 23
